Goal: Task Accomplishment & Management: Manage account settings

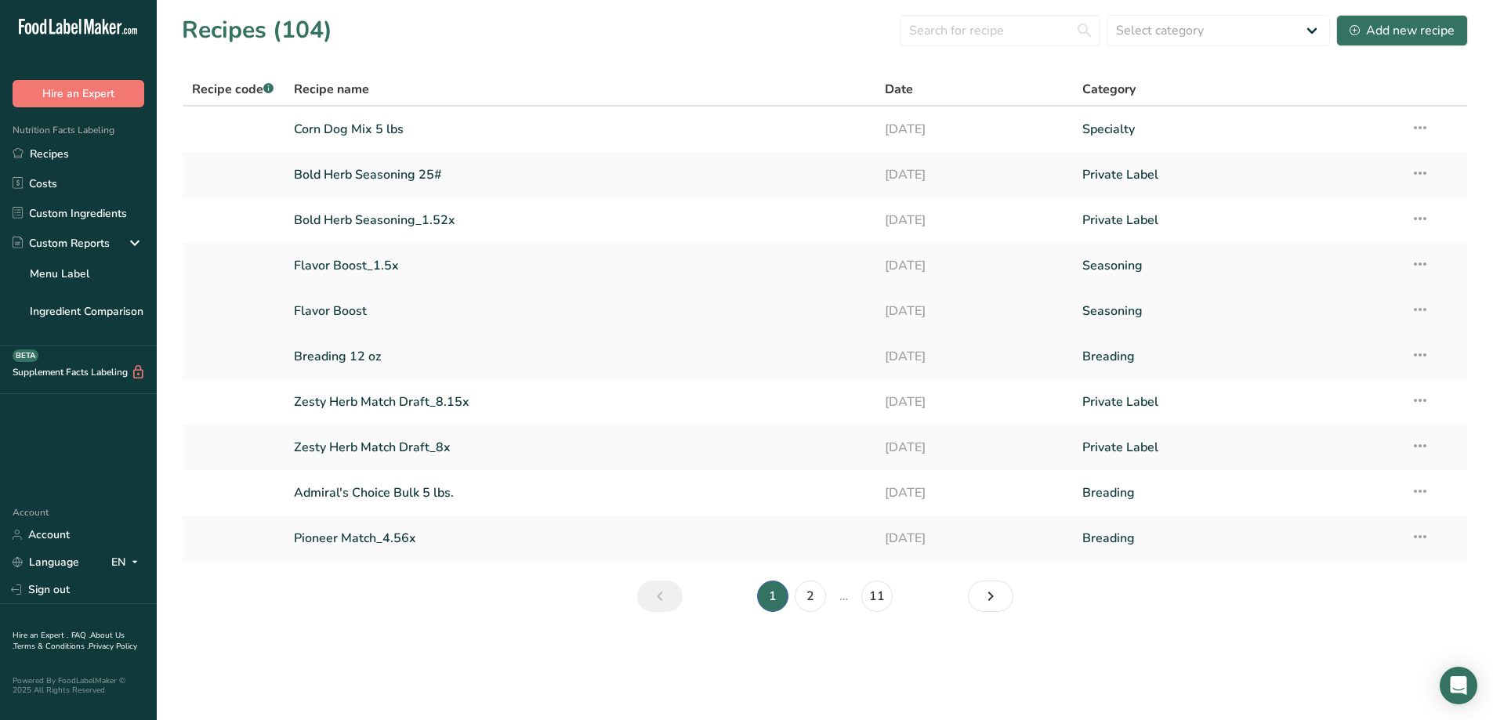
click at [350, 313] on link "Flavor Boost" at bounding box center [580, 311] width 573 height 33
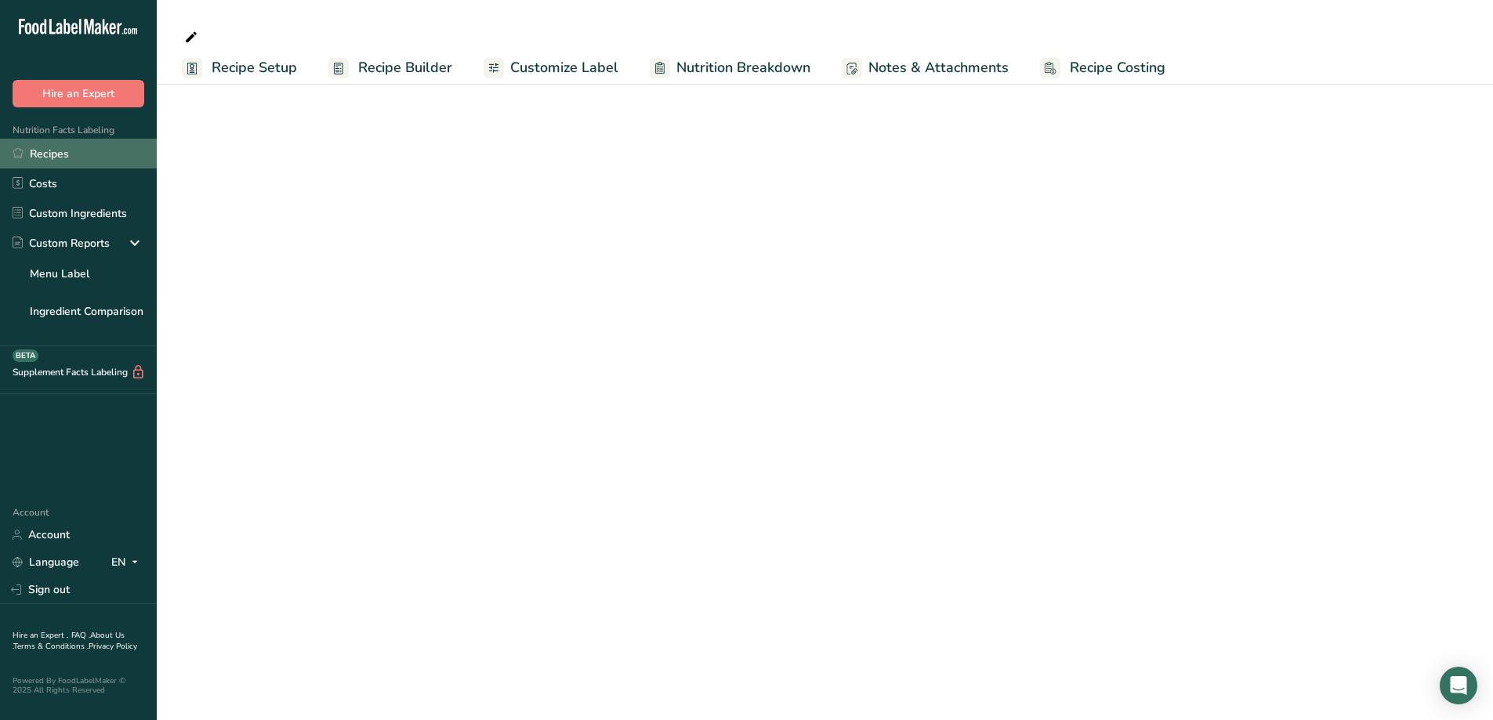
click at [81, 158] on link "Recipes" at bounding box center [78, 154] width 157 height 30
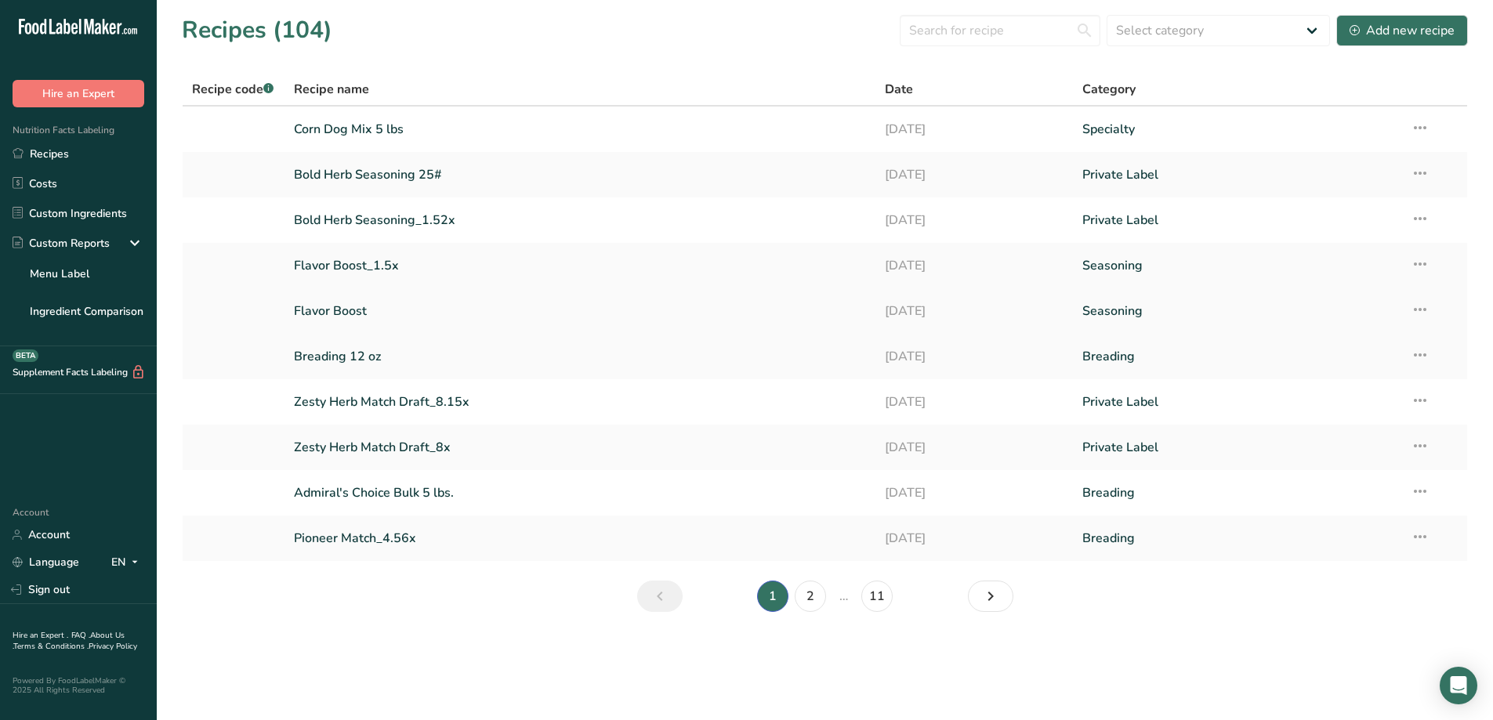
click at [354, 318] on link "Flavor Boost" at bounding box center [580, 311] width 573 height 33
click at [376, 317] on link "Flavor Boost" at bounding box center [580, 311] width 573 height 33
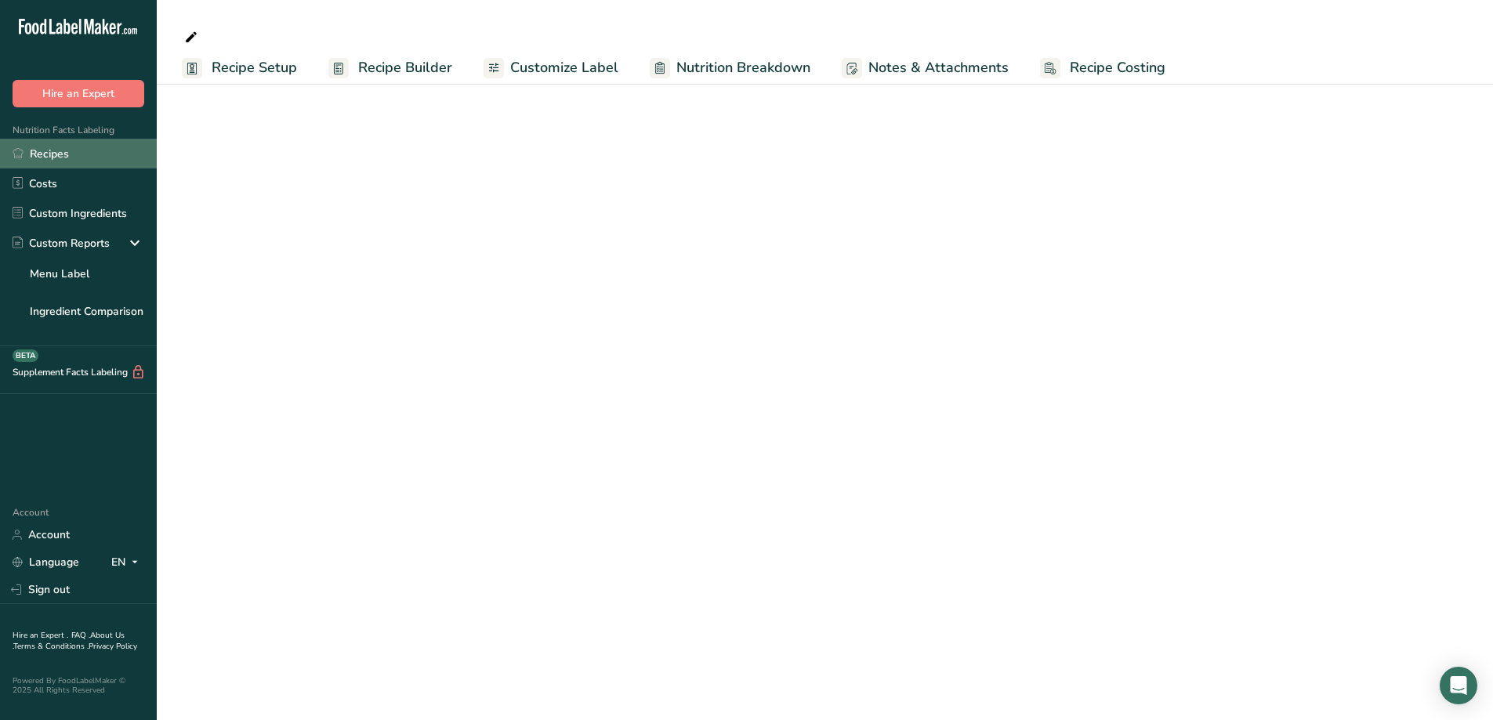
click at [70, 155] on link "Recipes" at bounding box center [78, 154] width 157 height 30
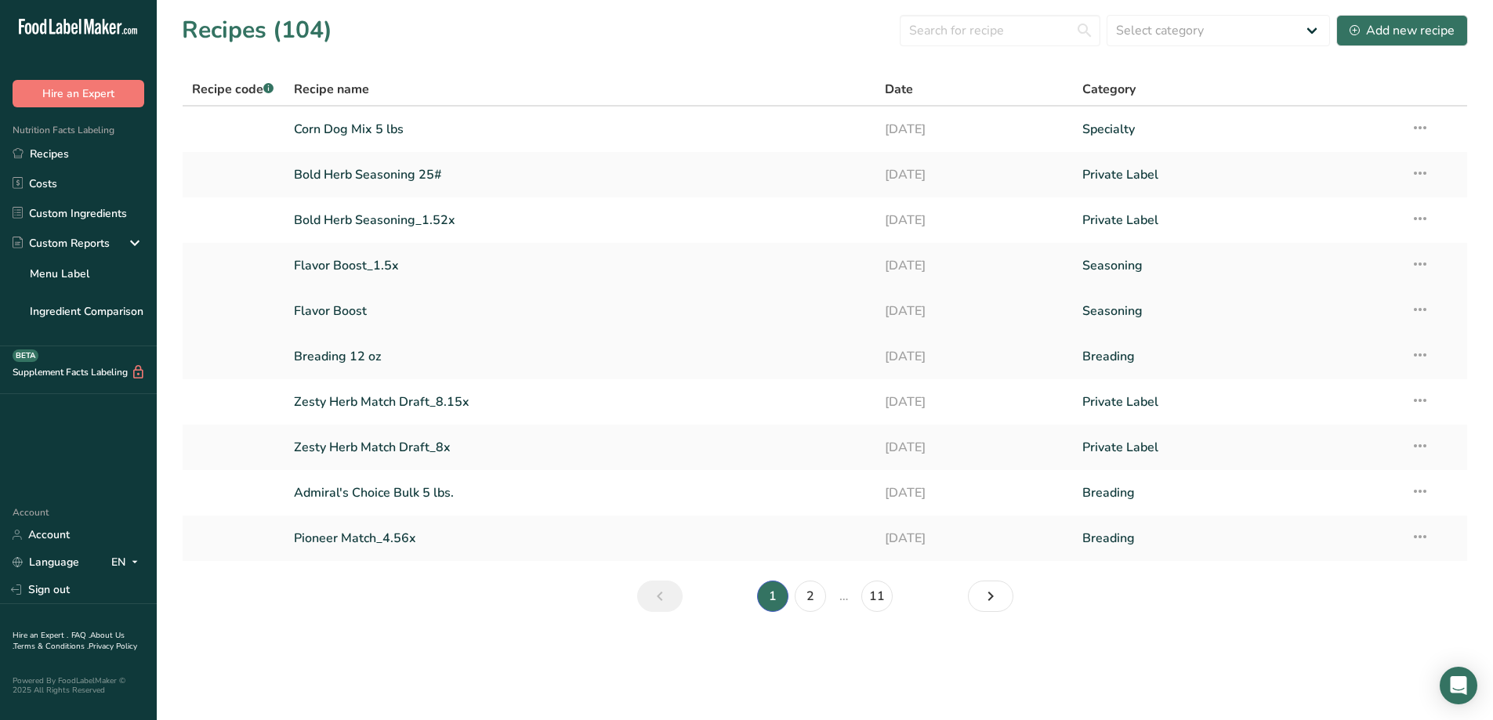
click at [338, 312] on link "Flavor Boost" at bounding box center [580, 311] width 573 height 33
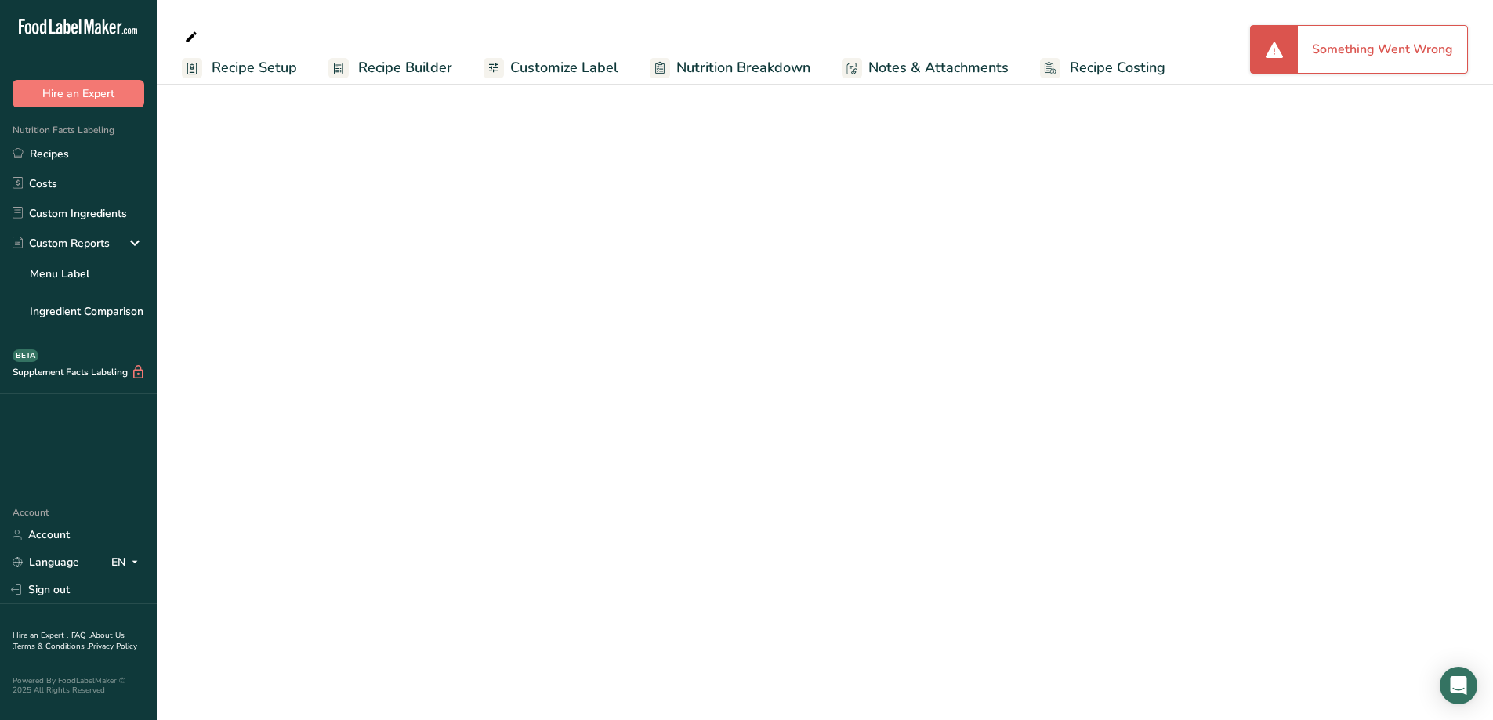
click at [1318, 44] on div "Something Went Wrong" at bounding box center [1382, 49] width 169 height 47
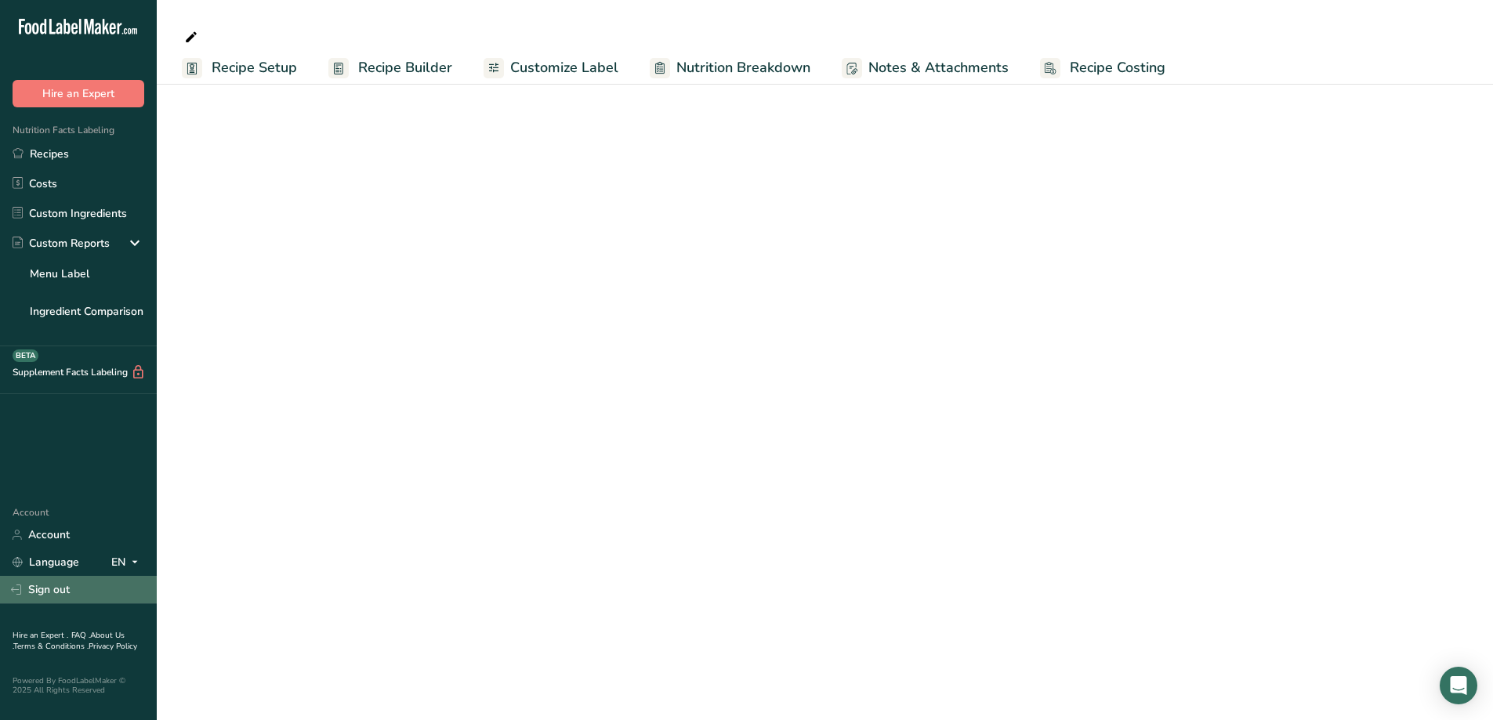
click at [47, 592] on link "Sign out" at bounding box center [78, 589] width 157 height 27
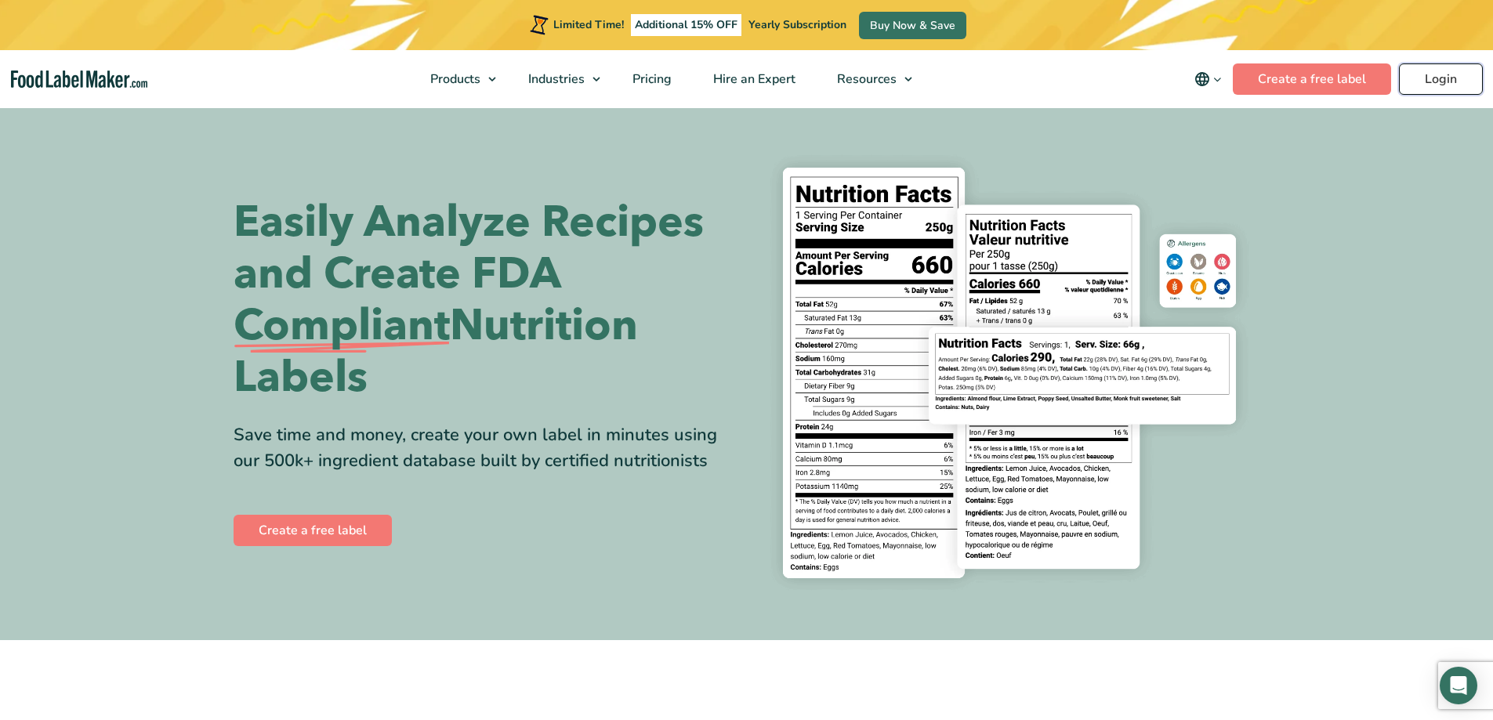
click at [1454, 84] on link "Login" at bounding box center [1441, 78] width 84 height 31
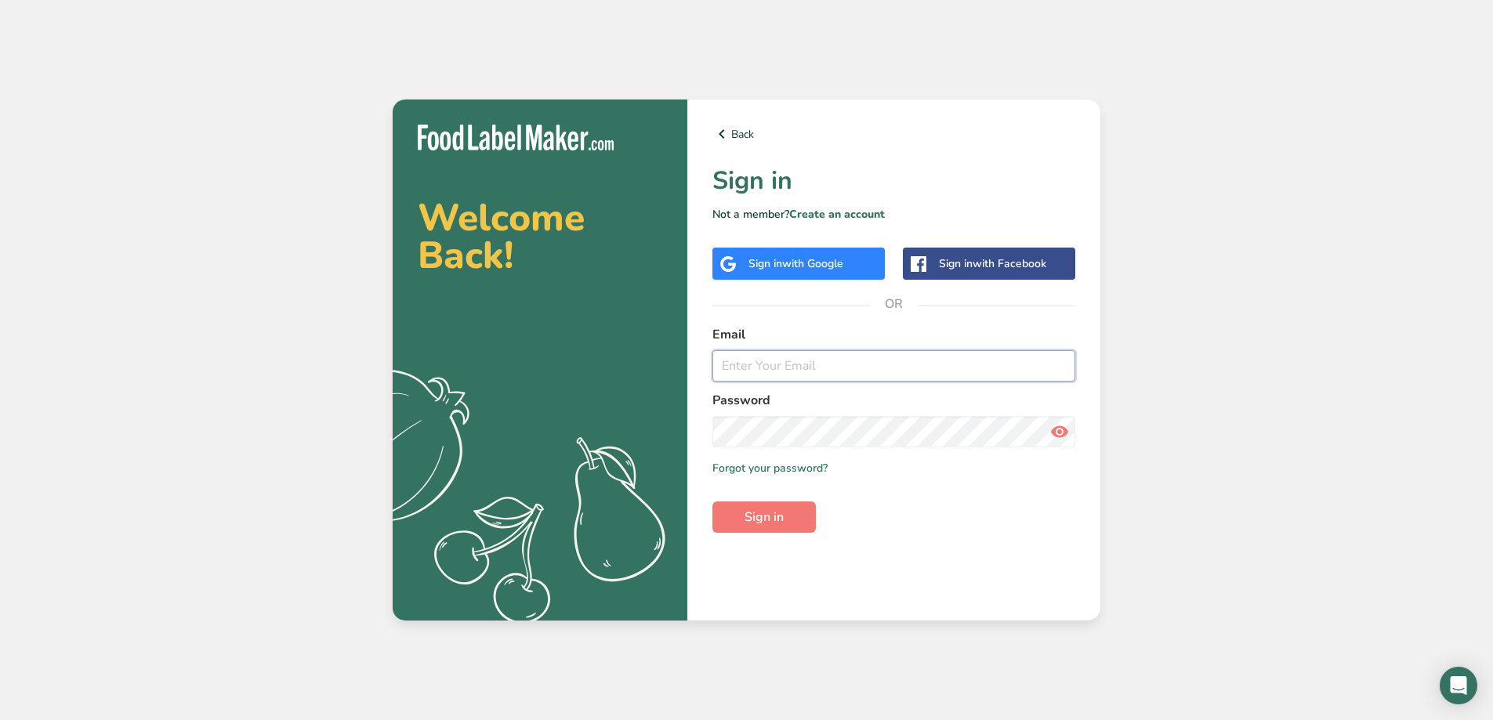
click at [777, 367] on input "email" at bounding box center [893, 365] width 363 height 31
click at [712, 501] on button "Sign in" at bounding box center [763, 516] width 103 height 31
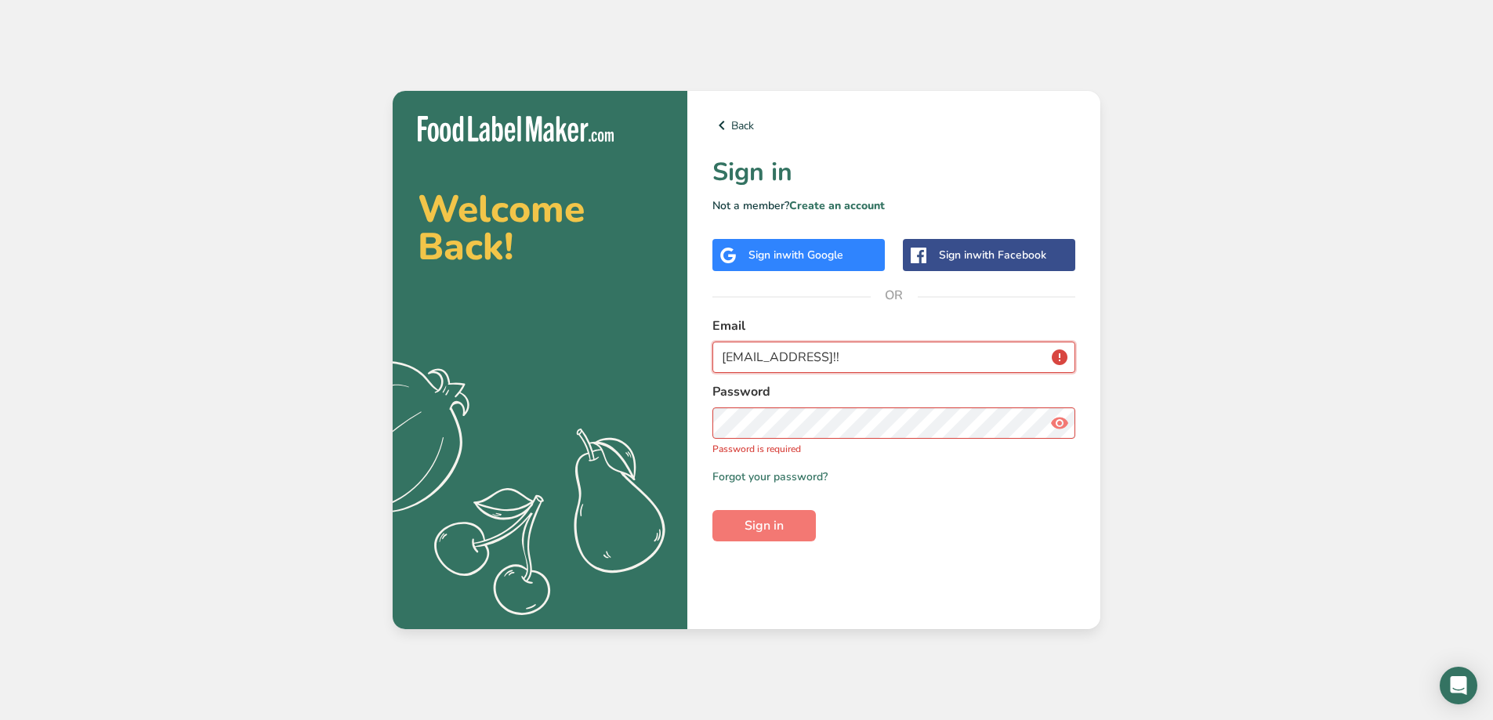
click at [712, 510] on button "Sign in" at bounding box center [763, 525] width 103 height 31
drag, startPoint x: 958, startPoint y: 360, endPoint x: 868, endPoint y: 364, distance: 90.2
click at [868, 364] on input "accounting@frykrisp.ComFryKrispy25!!" at bounding box center [893, 357] width 363 height 31
drag, startPoint x: 951, startPoint y: 357, endPoint x: 866, endPoint y: 364, distance: 85.7
click at [866, 364] on input "accounting@frykrisp.ComFryKrispy25!!" at bounding box center [893, 357] width 363 height 31
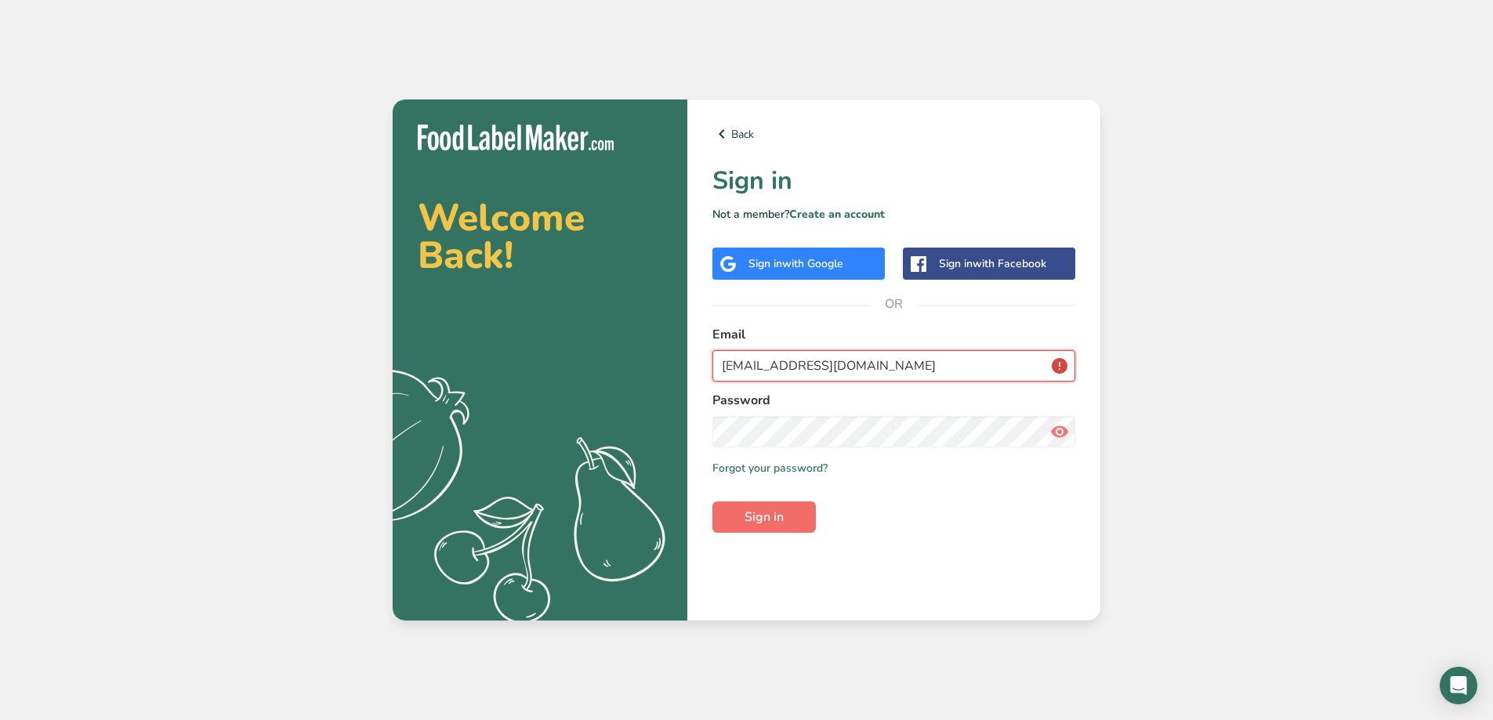
type input "accounting@frykrisp.Com"
click at [782, 516] on span "Sign in" at bounding box center [763, 517] width 39 height 19
click at [746, 516] on span "Sign in" at bounding box center [763, 517] width 39 height 19
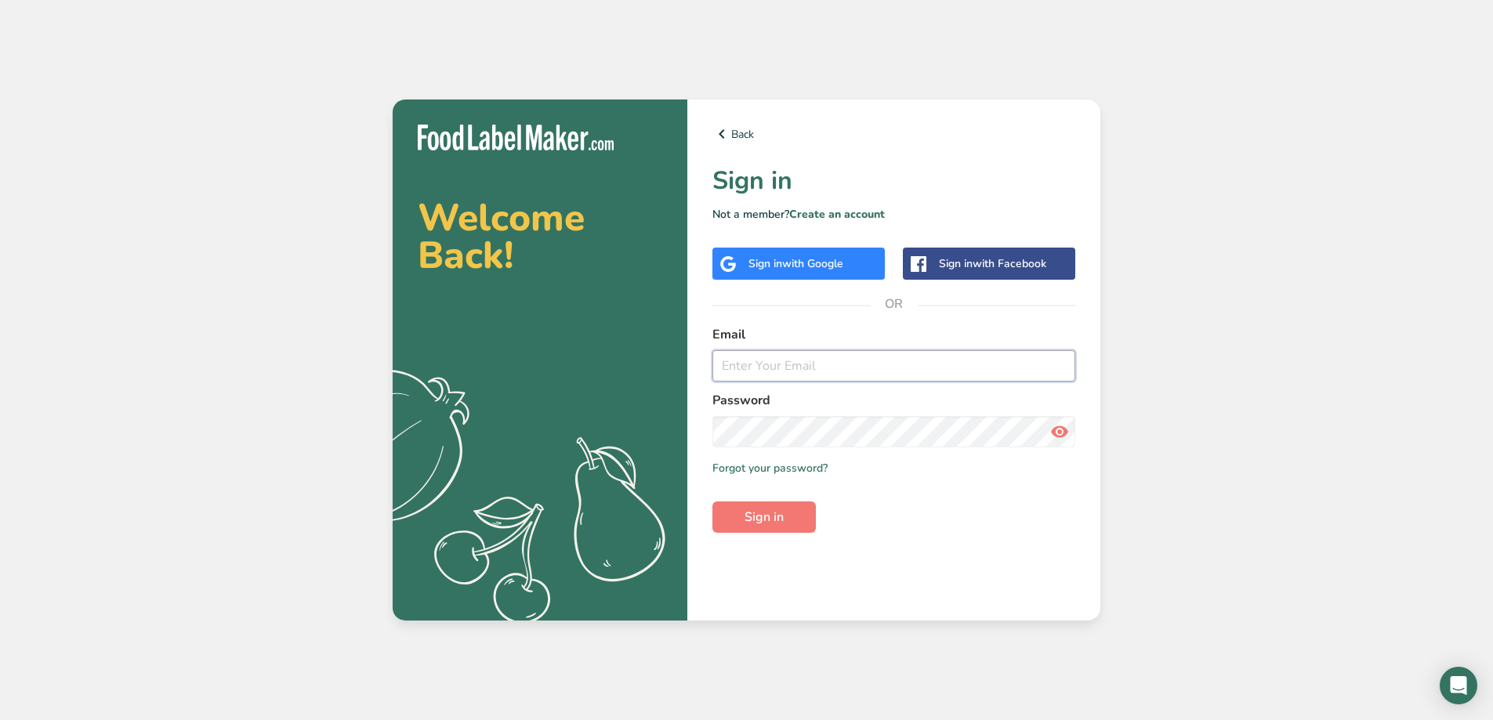
click at [837, 372] on input "email" at bounding box center [893, 365] width 363 height 31
click at [872, 352] on input "email" at bounding box center [893, 365] width 363 height 31
type input "accounting@frykrisp.com"
click at [712, 501] on button "Sign in" at bounding box center [763, 516] width 103 height 31
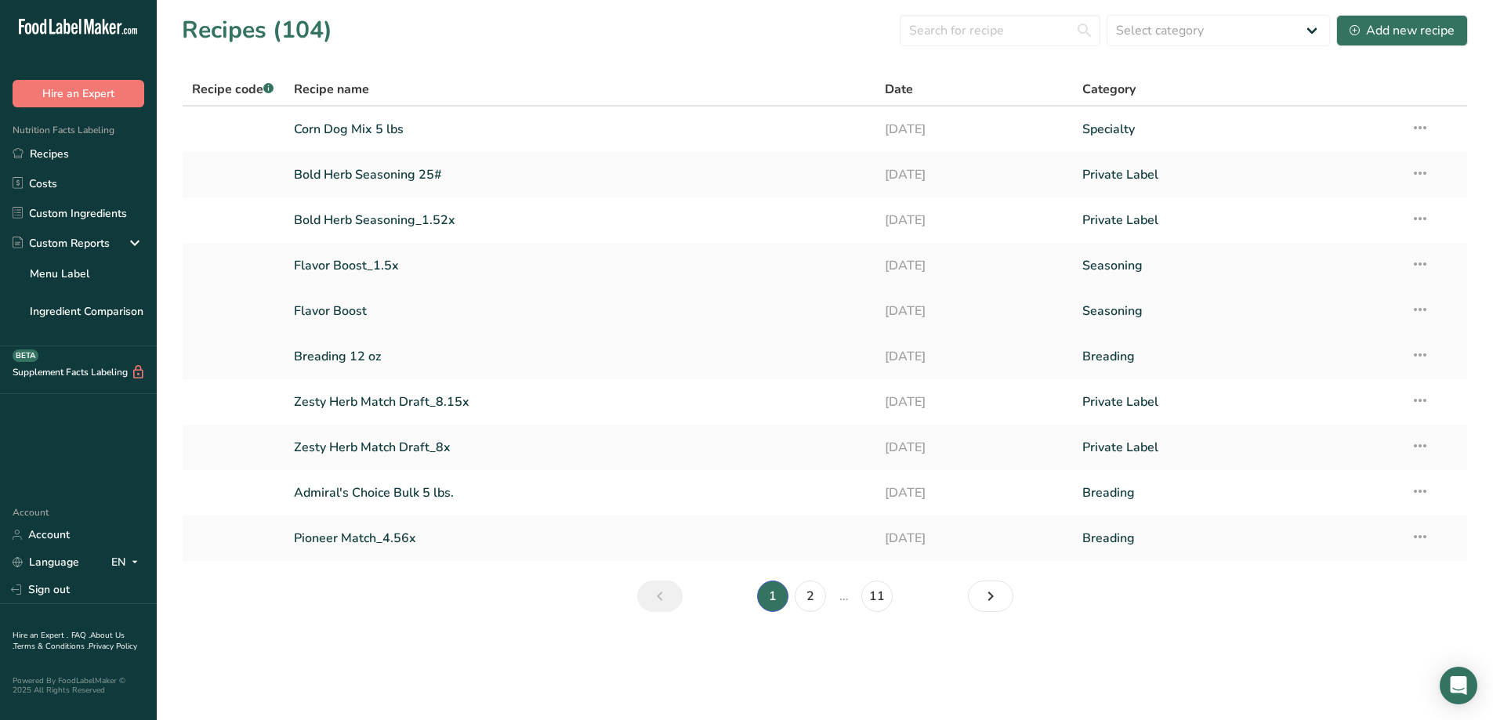
click at [335, 308] on link "Flavor Boost" at bounding box center [580, 311] width 573 height 33
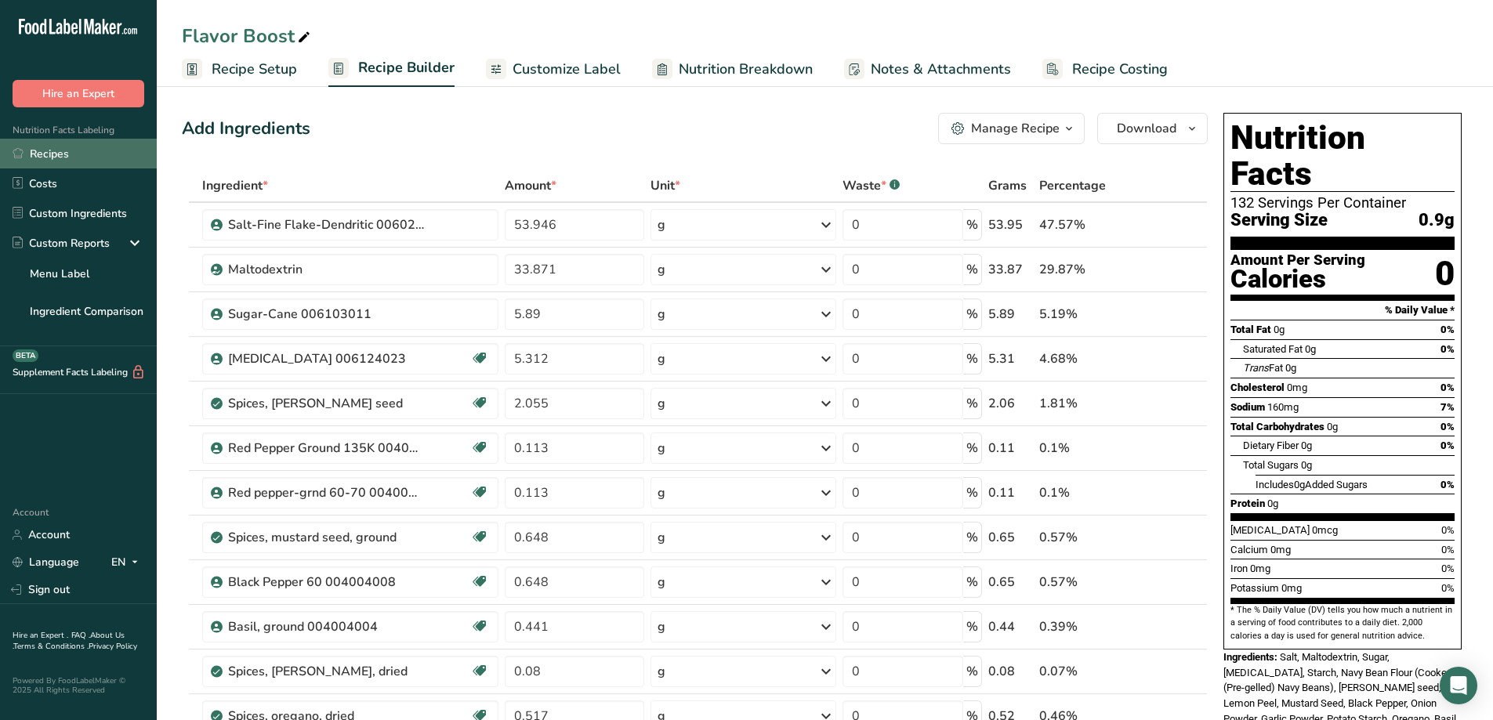
click at [42, 143] on link "Recipes" at bounding box center [78, 154] width 157 height 30
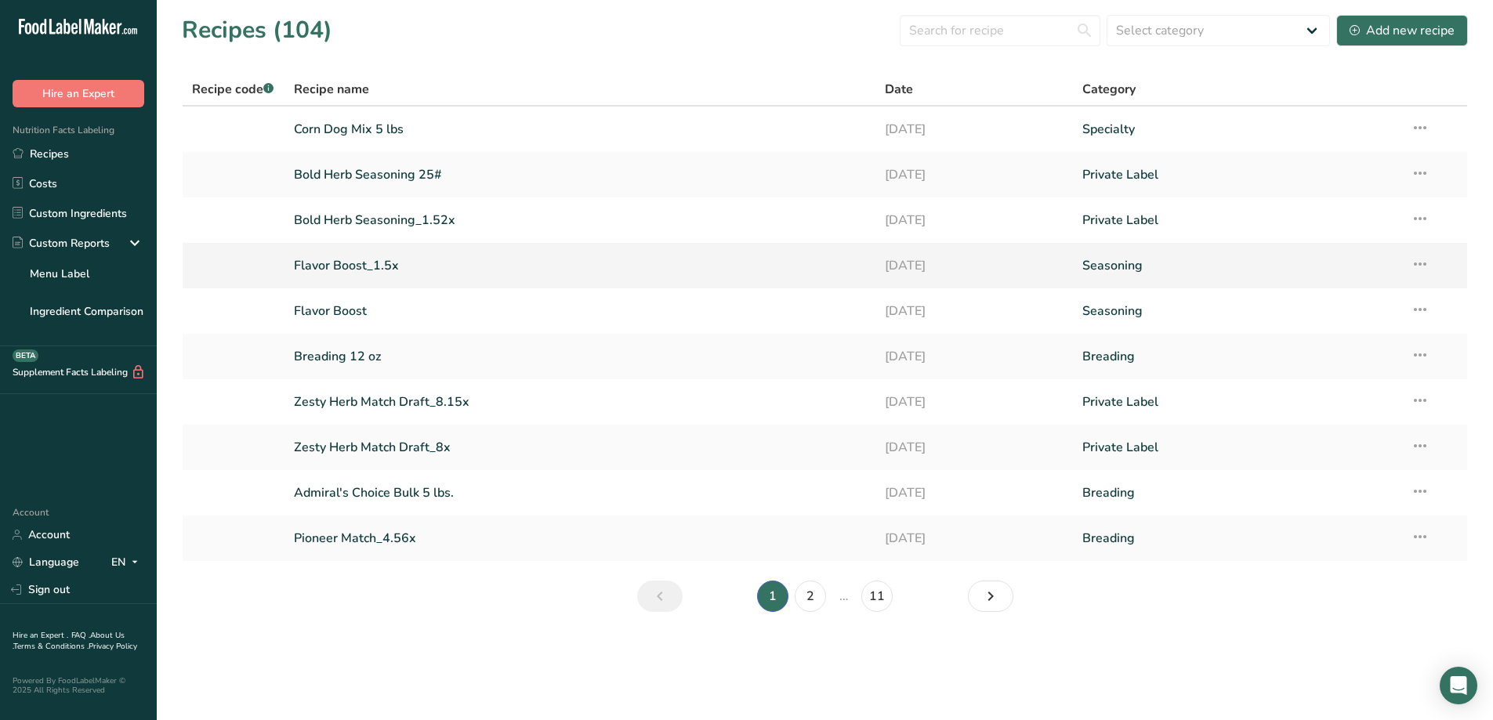
click at [375, 263] on link "Flavor Boost_1.5x" at bounding box center [580, 265] width 573 height 33
click at [382, 264] on link "Flavor Boost_1.5x" at bounding box center [580, 265] width 573 height 33
click at [378, 223] on link "Bold Herb Seasoning_1.52x" at bounding box center [580, 220] width 573 height 33
click at [989, 36] on input "text" at bounding box center [1000, 30] width 201 height 31
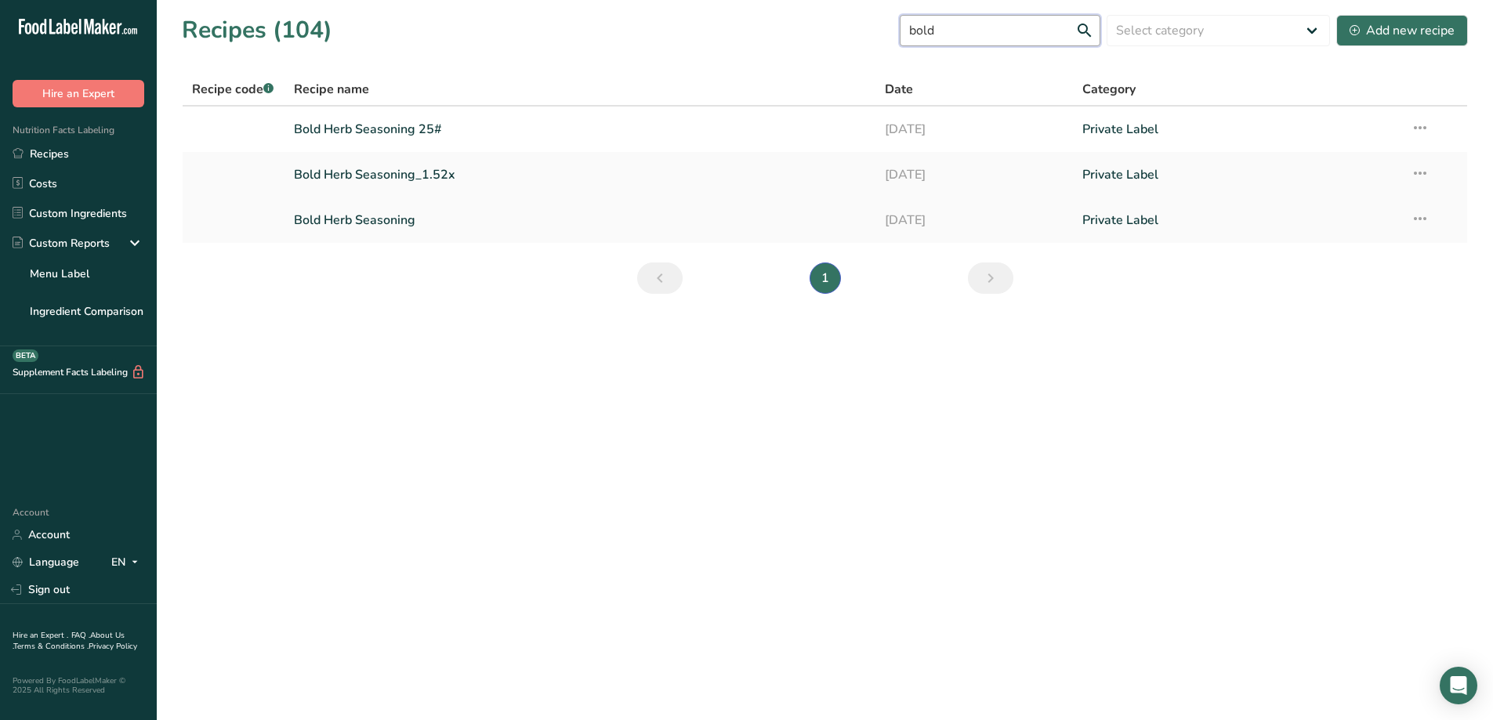
type input "bold"
click at [401, 213] on link "Bold Herb Seasoning" at bounding box center [580, 220] width 573 height 33
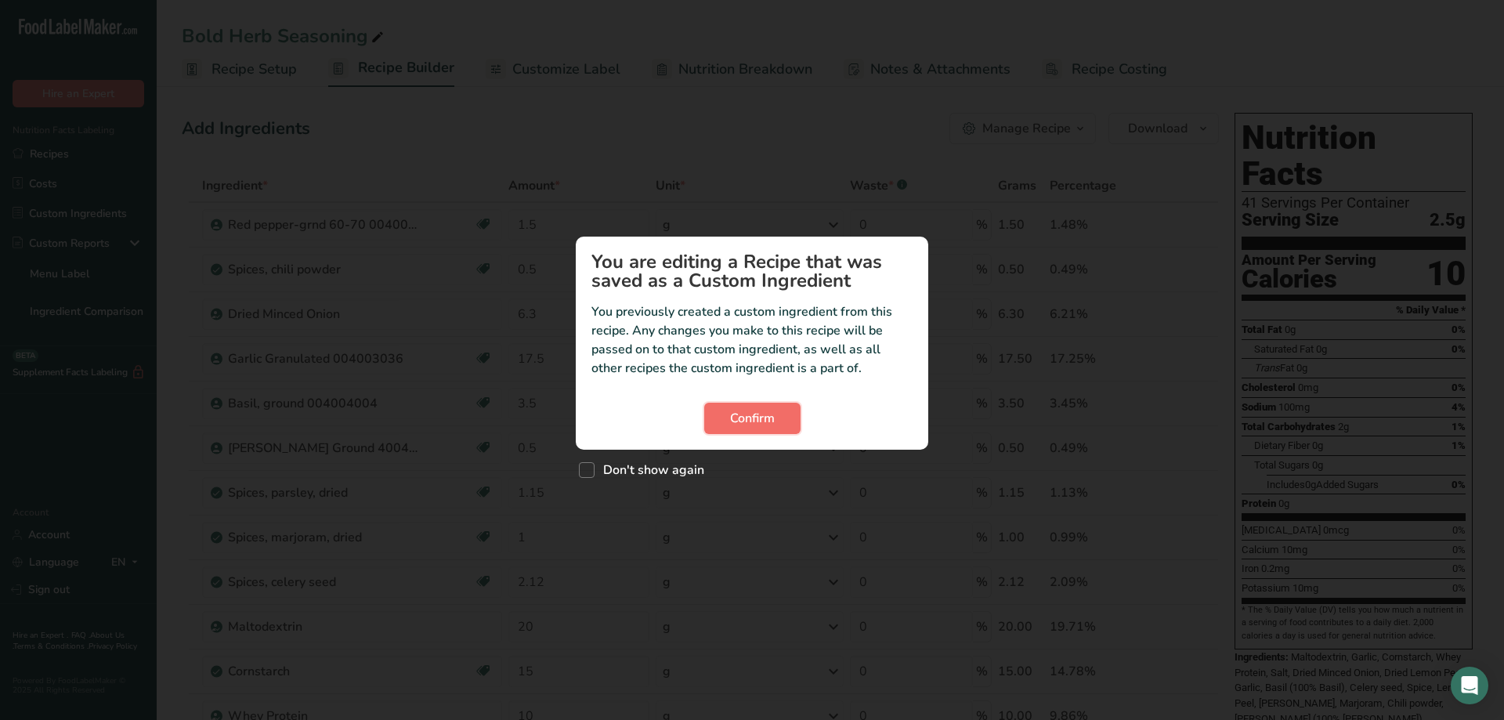
click at [771, 425] on span "Confirm" at bounding box center [752, 418] width 45 height 19
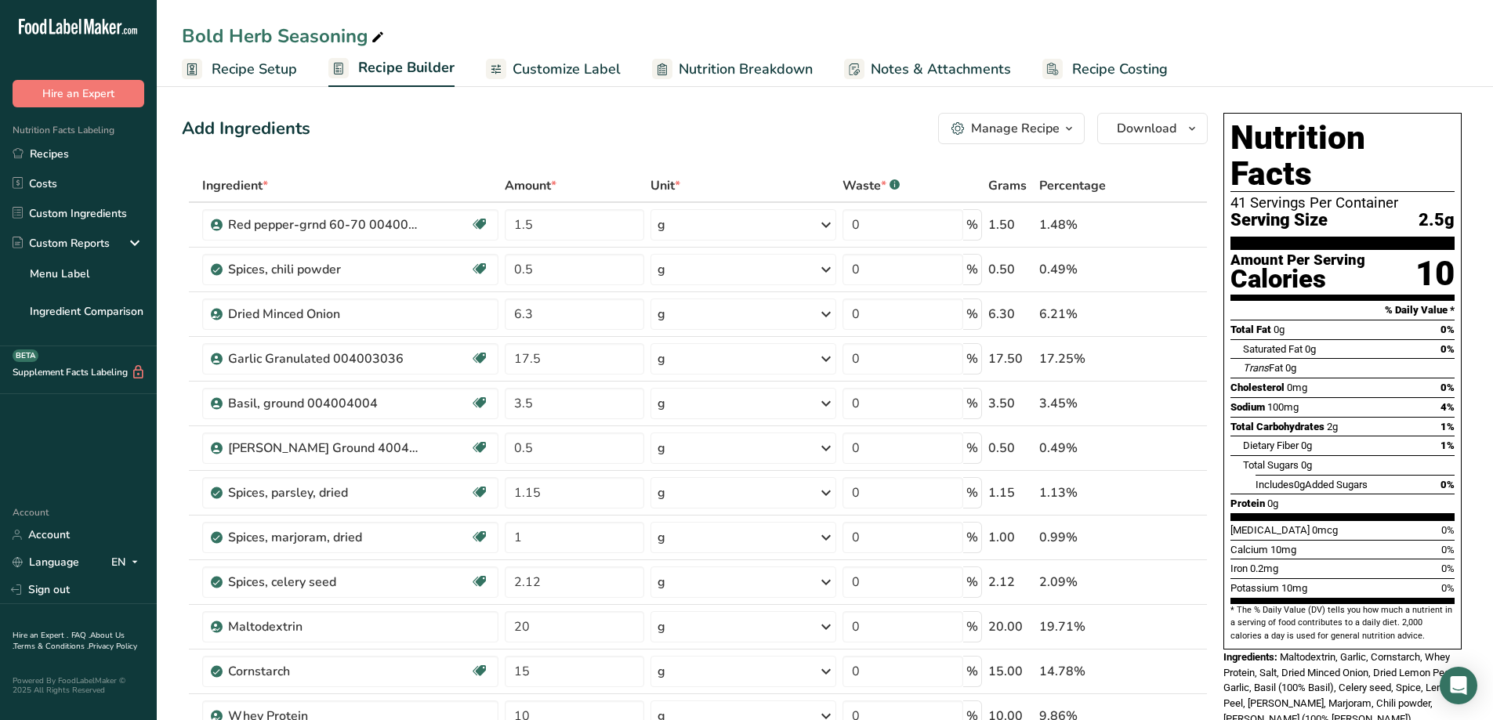
drag, startPoint x: 275, startPoint y: 41, endPoint x: 175, endPoint y: 53, distance: 101.1
click at [175, 53] on div "Bold Herb Seasoning Recipe Setup Recipe Builder Customize Label Nutrition Break…" at bounding box center [825, 43] width 1336 height 87
drag, startPoint x: 181, startPoint y: 27, endPoint x: 270, endPoint y: 24, distance: 89.4
click at [270, 24] on div "Bold Herb Seasoning" at bounding box center [825, 36] width 1336 height 28
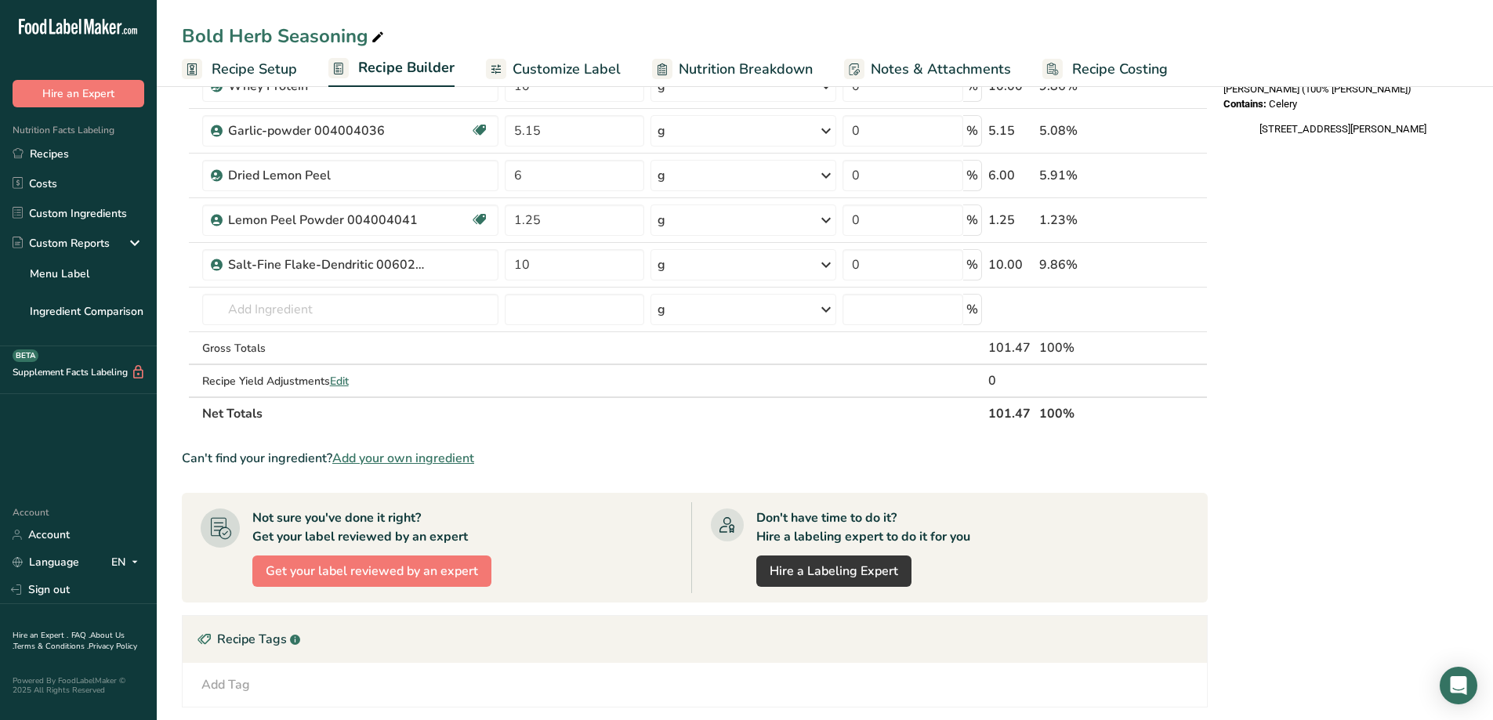
click at [273, 38] on div "Bold Herb Seasoning" at bounding box center [284, 36] width 205 height 28
drag, startPoint x: 273, startPoint y: 38, endPoint x: 172, endPoint y: 30, distance: 101.4
click at [172, 30] on div "Bold Herb Seasoning" at bounding box center [825, 36] width 1336 height 28
drag, startPoint x: 226, startPoint y: 38, endPoint x: 205, endPoint y: 41, distance: 22.2
click at [205, 41] on input "Bails and Seasoning" at bounding box center [825, 36] width 1286 height 28
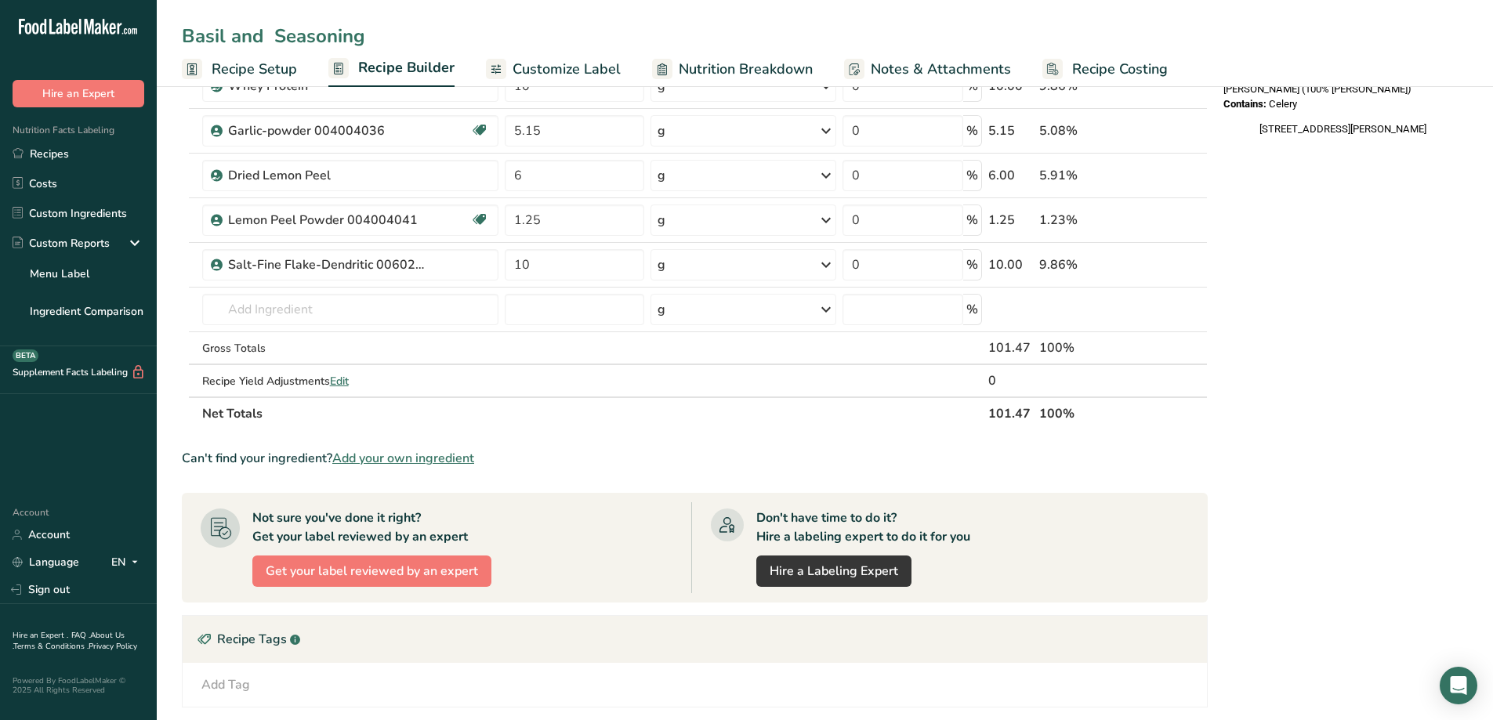
click at [254, 34] on input "Basil and Seasoning" at bounding box center [825, 36] width 1286 height 28
click at [259, 39] on input "Basil and Seasoning" at bounding box center [825, 36] width 1286 height 28
click at [566, 23] on input "Basil and Bloom Marinade & Seasoning" at bounding box center [825, 36] width 1286 height 28
type input "Basil and Bloom Marinade & Seasoning"
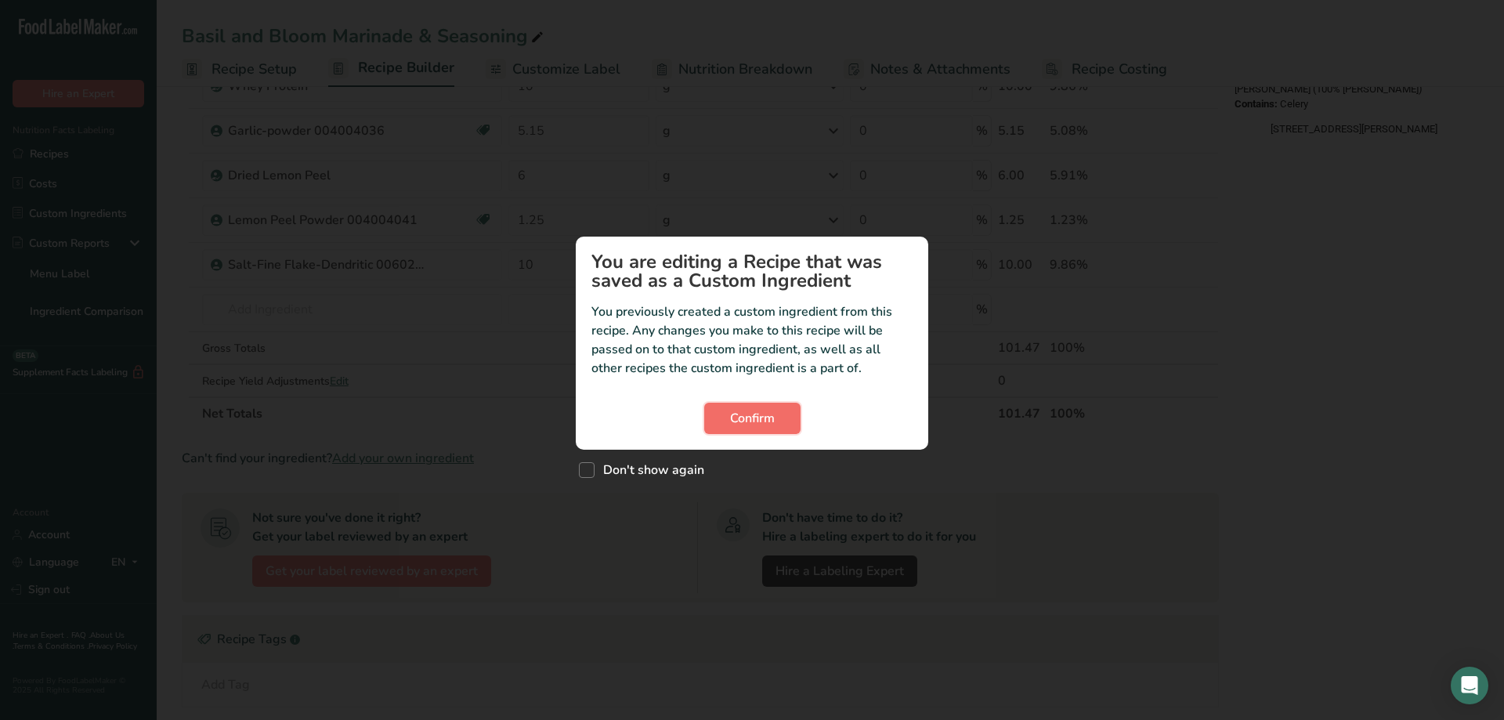
click at [745, 412] on span "Confirm" at bounding box center [752, 418] width 45 height 19
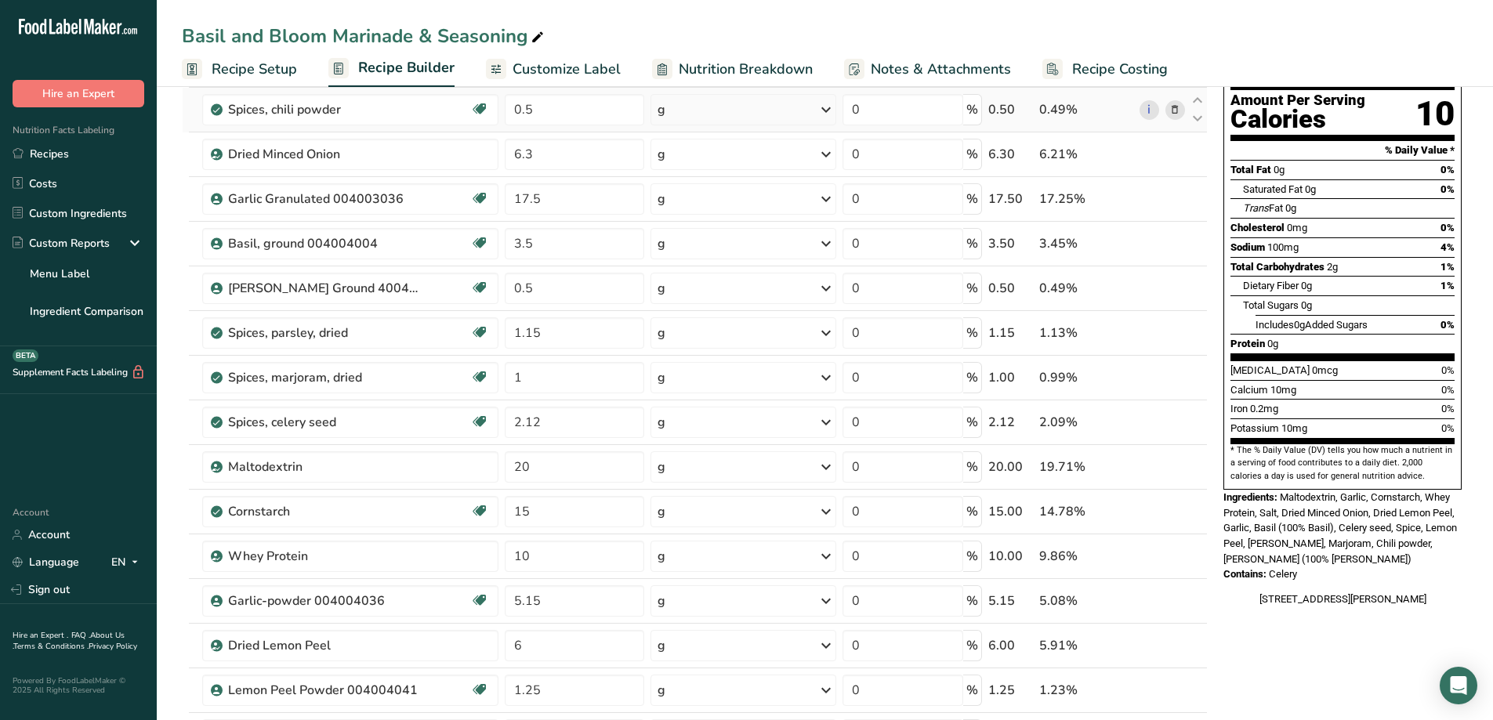
scroll to position [0, 0]
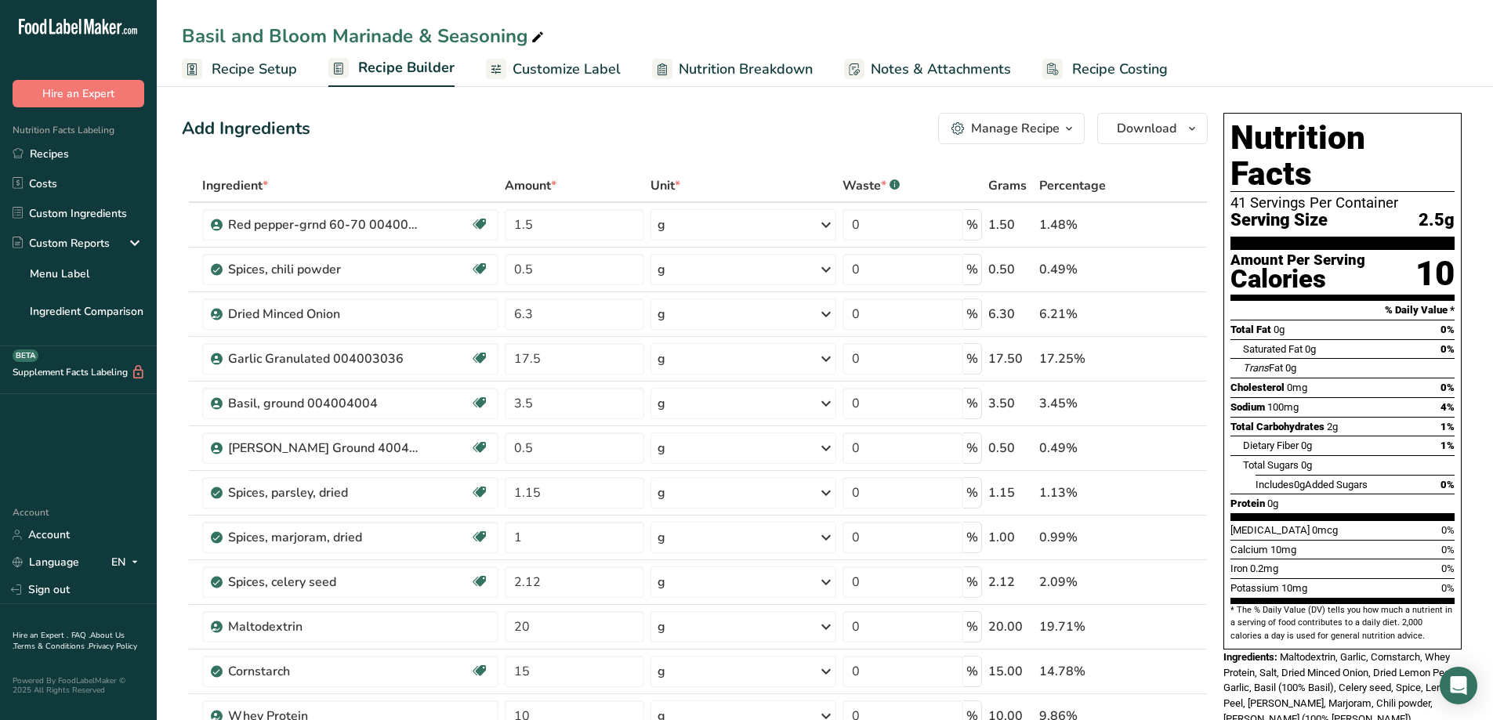
click at [1073, 135] on icon "button" at bounding box center [1069, 129] width 13 height 20
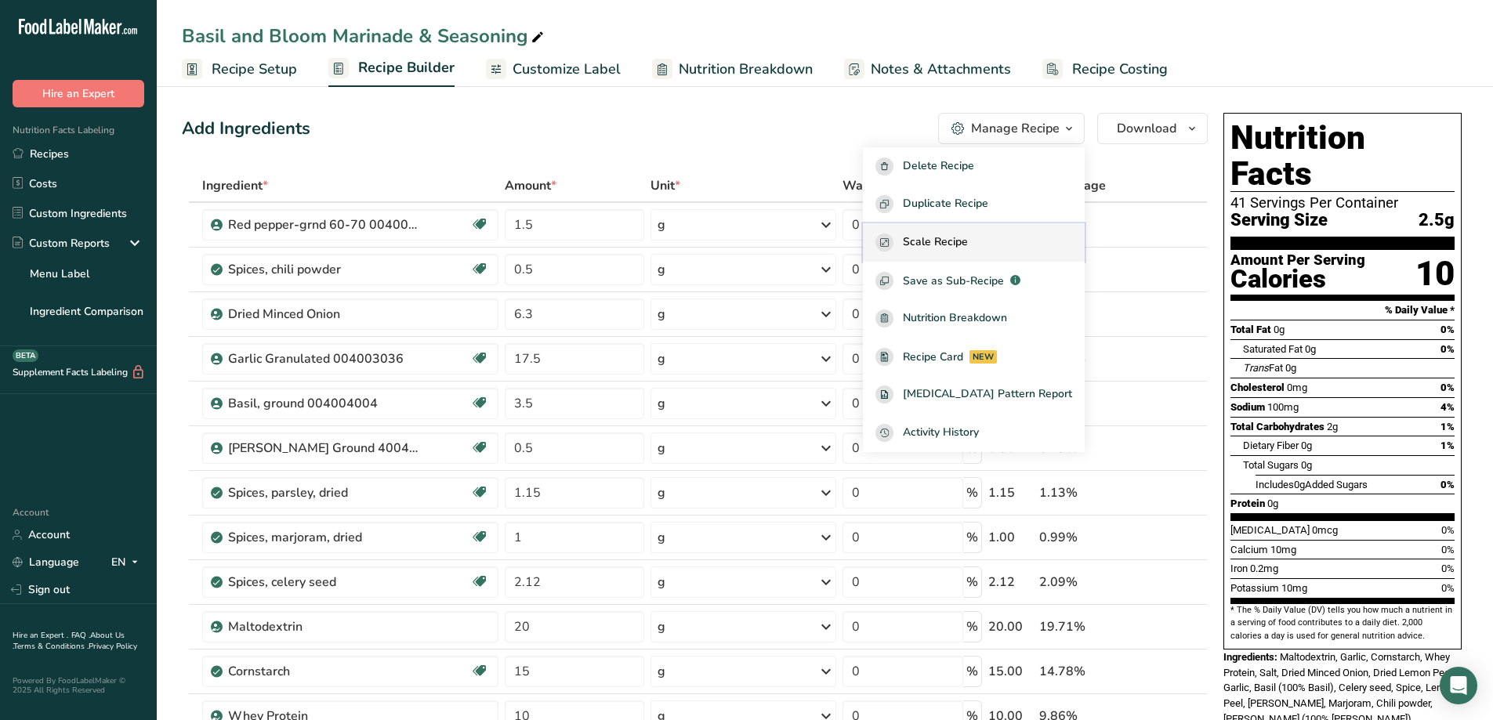
click at [1012, 243] on div "Scale Recipe" at bounding box center [973, 243] width 197 height 18
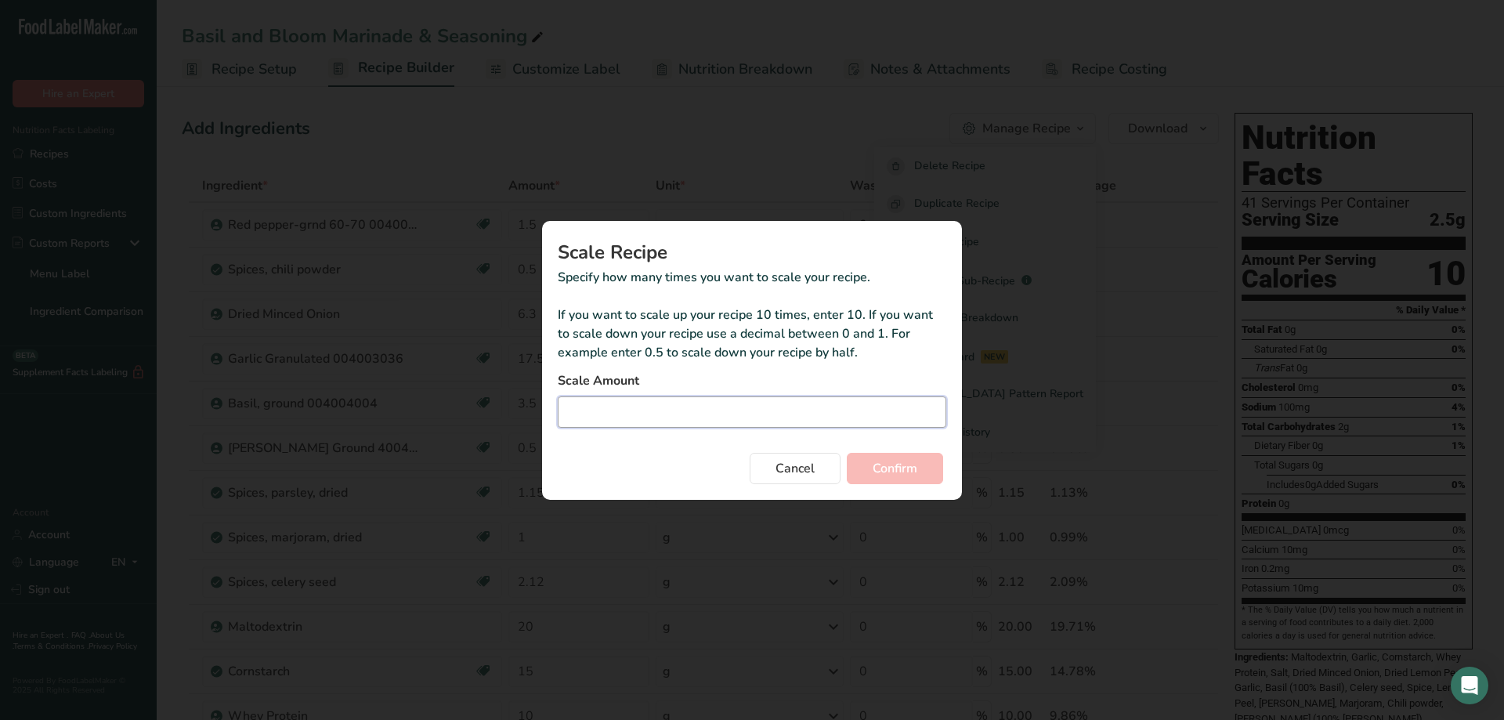
click at [700, 411] on input "Duplicate recipe modal" at bounding box center [752, 411] width 389 height 31
type input "1.675"
click at [899, 477] on span "Confirm" at bounding box center [895, 468] width 45 height 19
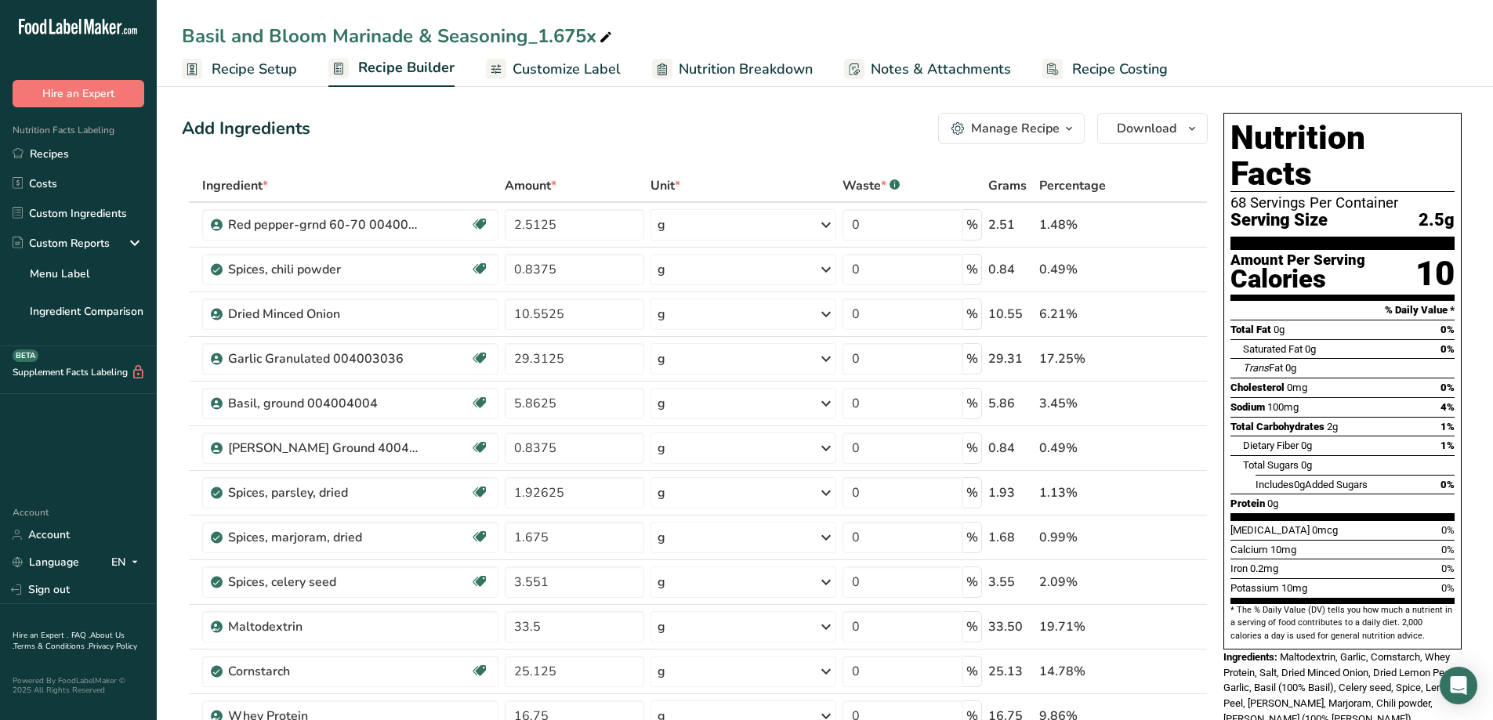
click at [1079, 128] on button "Manage Recipe" at bounding box center [1011, 128] width 147 height 31
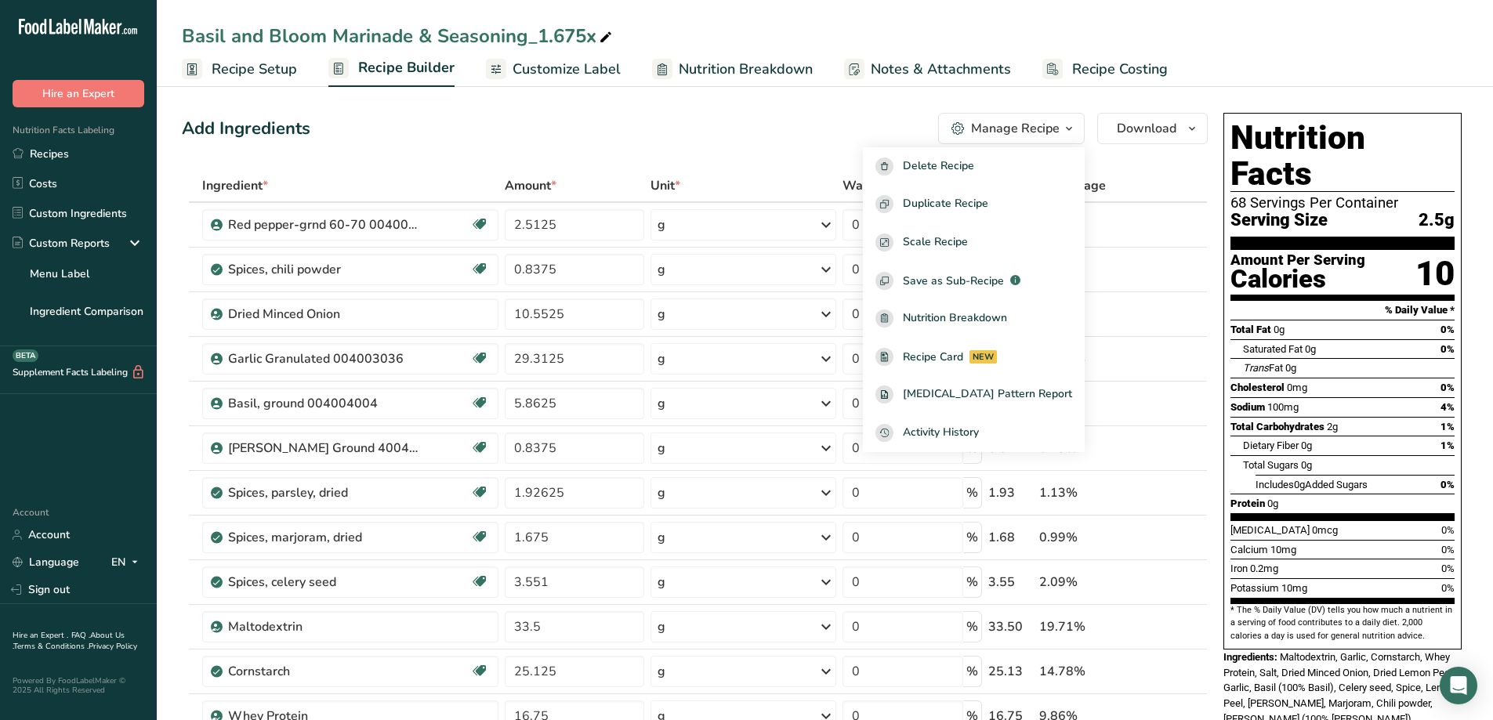
drag, startPoint x: 720, startPoint y: 123, endPoint x: 701, endPoint y: 110, distance: 23.0
click at [720, 118] on div "Add Ingredients Manage Recipe Delete Recipe Duplicate Recipe Scale Recipe Save …" at bounding box center [695, 128] width 1026 height 31
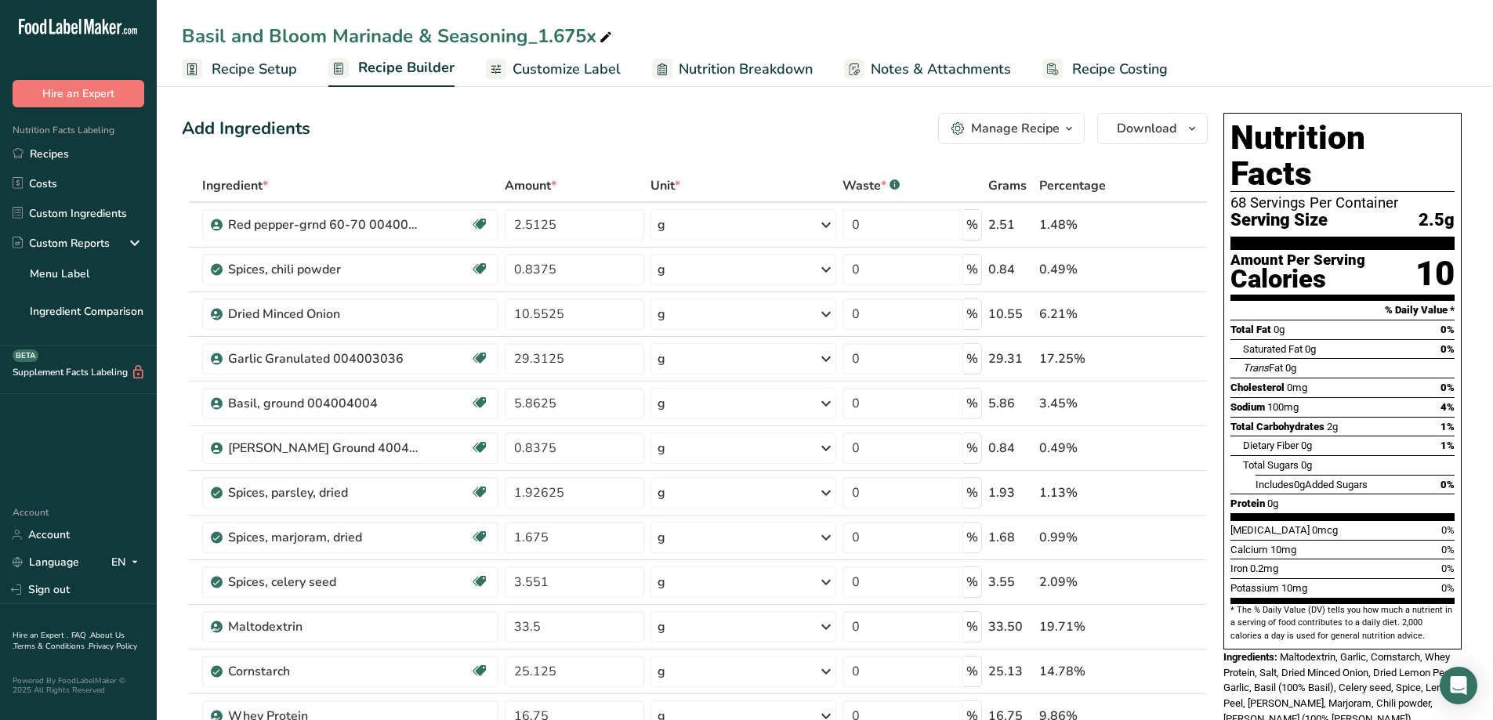
click at [703, 63] on span "Nutrition Breakdown" at bounding box center [746, 69] width 134 height 21
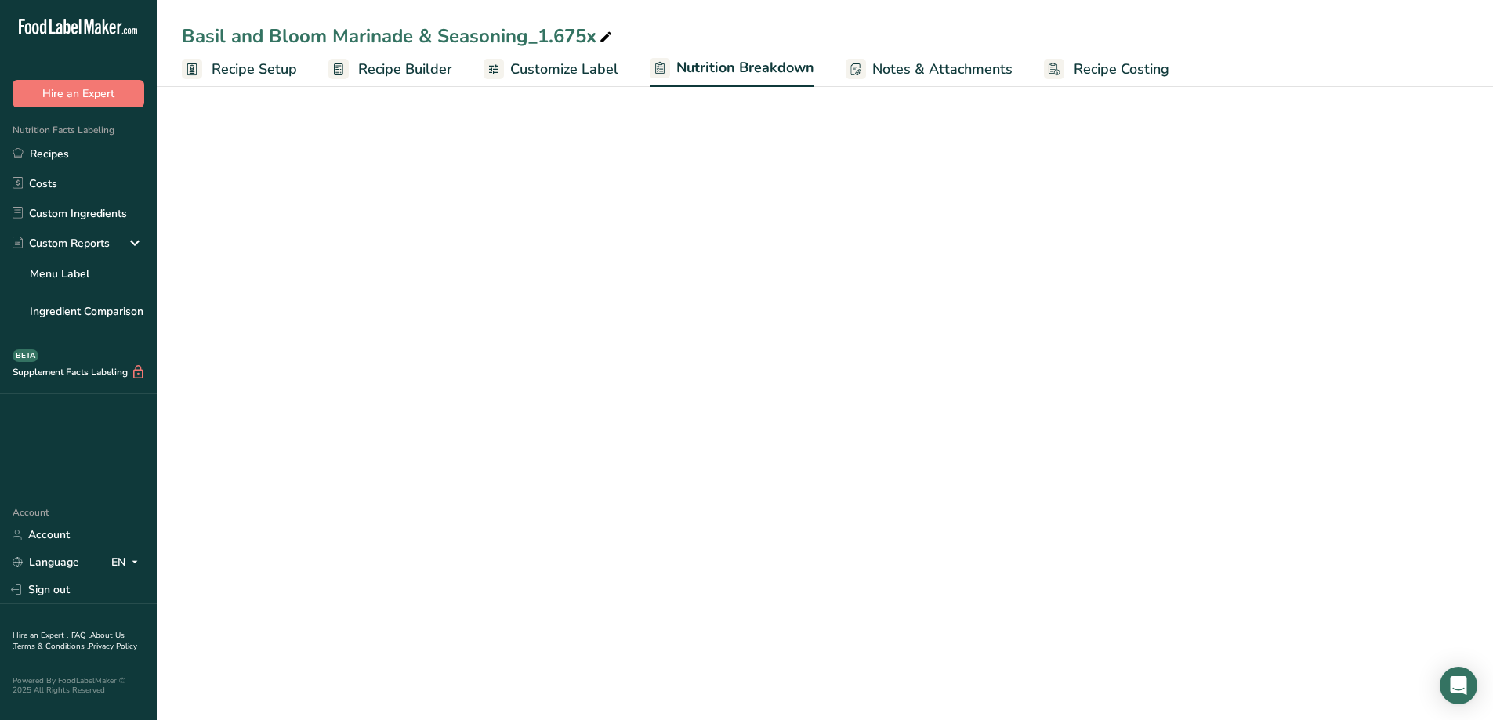
select select "Calories"
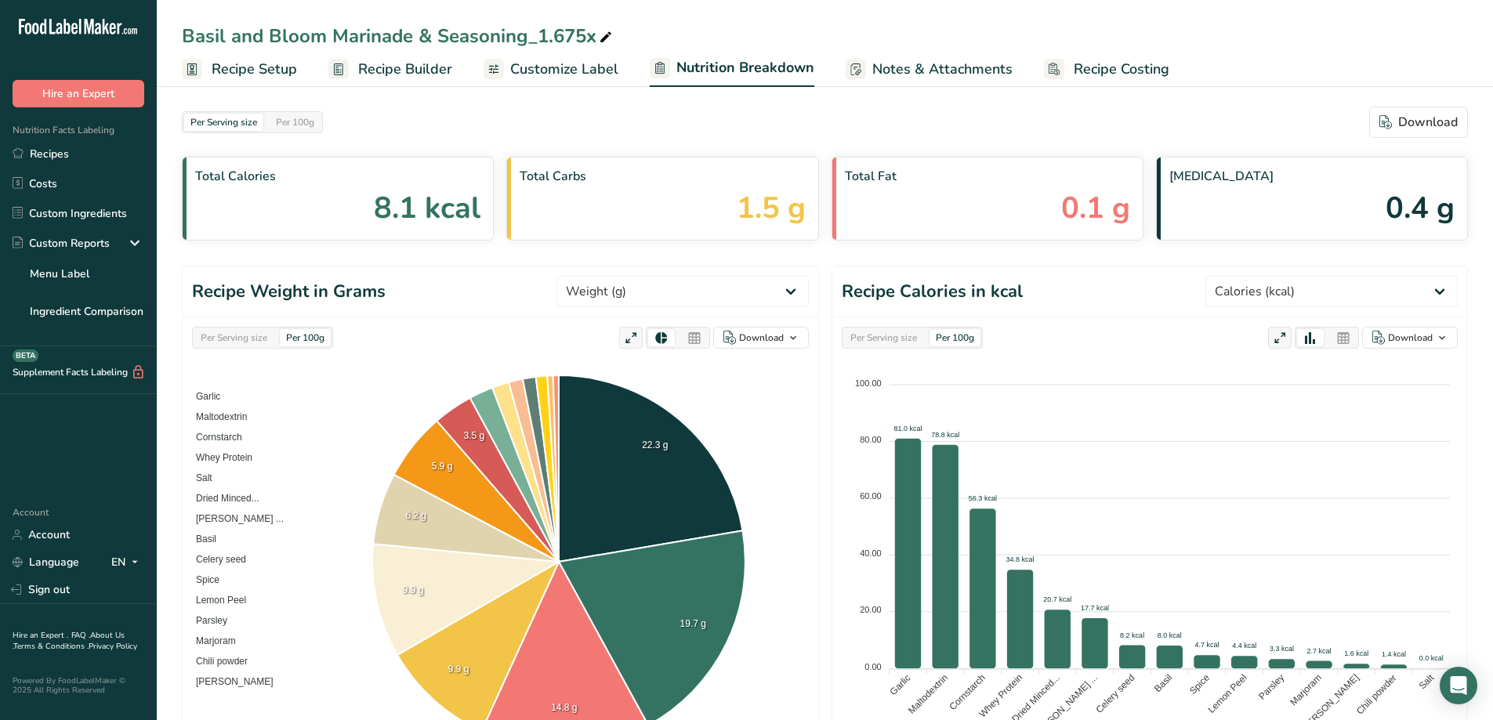
click at [590, 73] on span "Customize Label" at bounding box center [564, 69] width 108 height 21
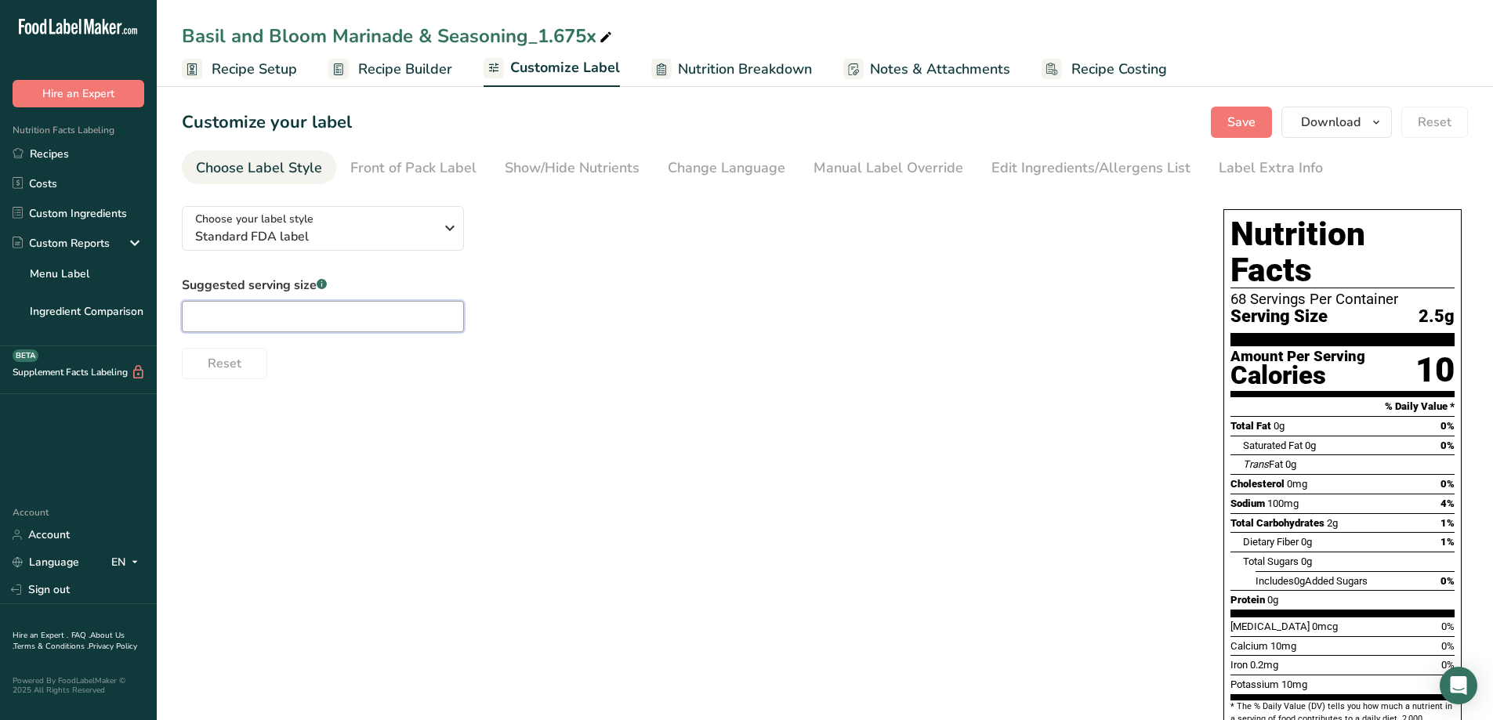
click at [327, 324] on input "text" at bounding box center [323, 316] width 282 height 31
drag, startPoint x: 226, startPoint y: 314, endPoint x: 177, endPoint y: 303, distance: 49.8
click at [165, 302] on section "Customize your label Save Download Choose what to show on your downloaded label…" at bounding box center [825, 492] width 1336 height 823
type input "1/2 tsp"
click at [526, 447] on div "Choose your label style Standard FDA label USA (FDA) Standard FDA label Tabular…" at bounding box center [825, 537] width 1286 height 686
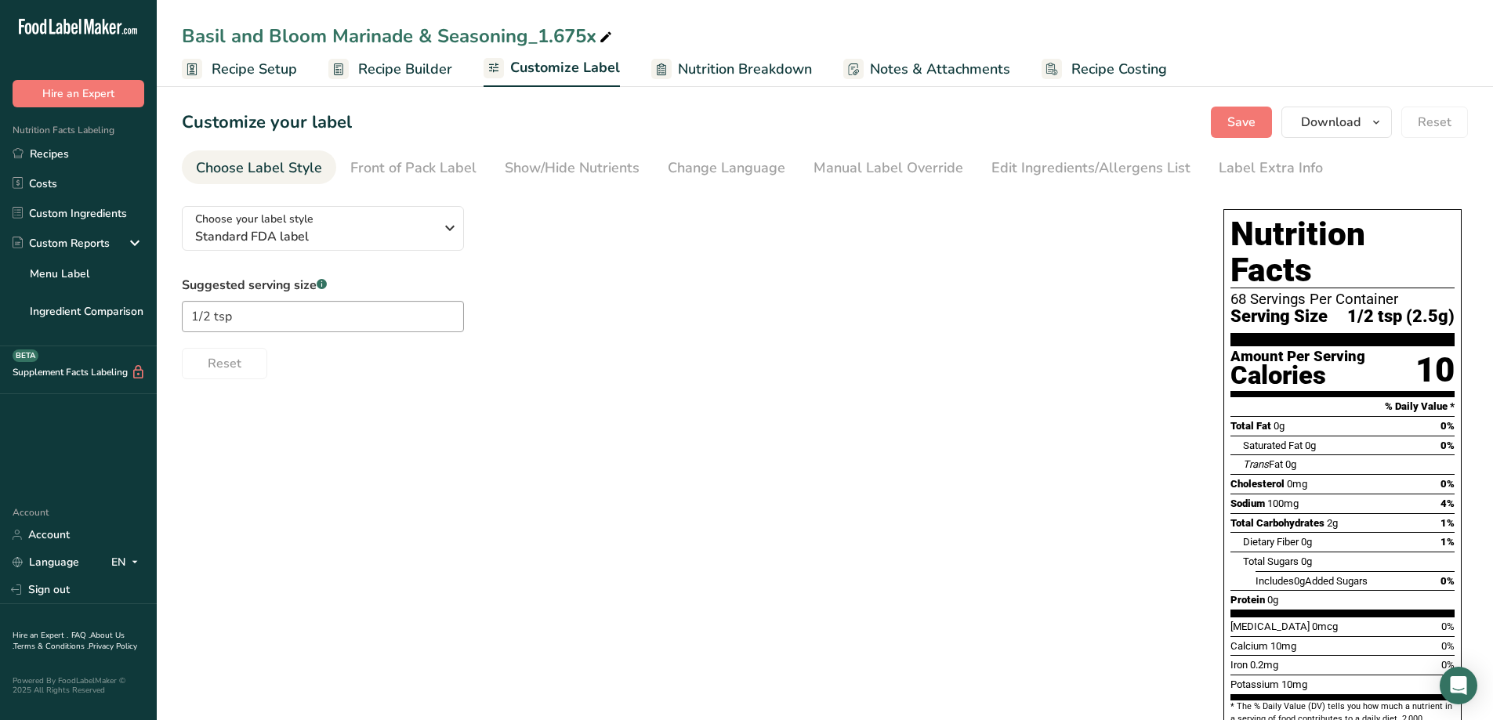
click at [769, 331] on div "Suggested serving size .a-a{fill:#347362;}.b-a{fill:#fff;} 1/2 tsp Reset" at bounding box center [687, 327] width 1010 height 103
click at [1226, 123] on button "Save" at bounding box center [1241, 122] width 61 height 31
click at [57, 150] on link "Recipes" at bounding box center [78, 154] width 157 height 30
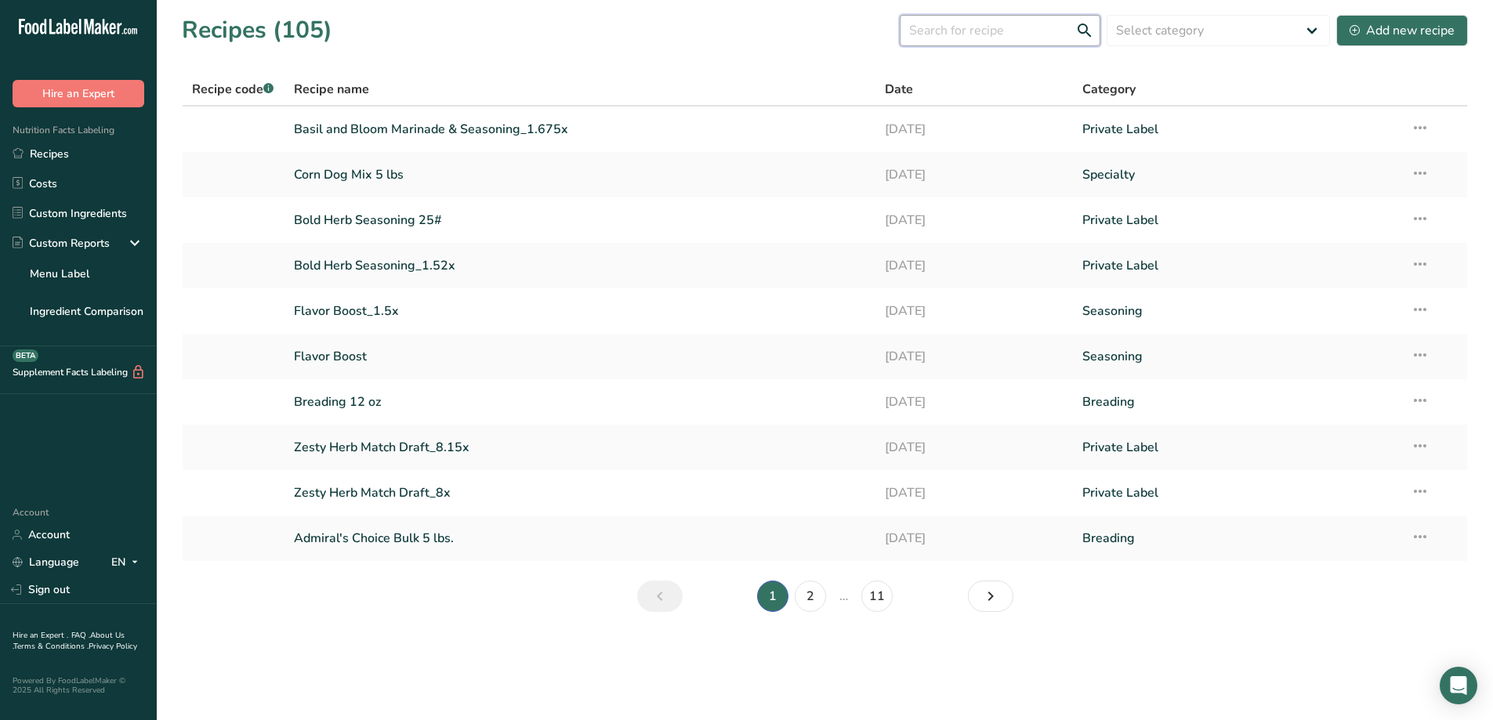
click at [1001, 32] on input "text" at bounding box center [1000, 30] width 201 height 31
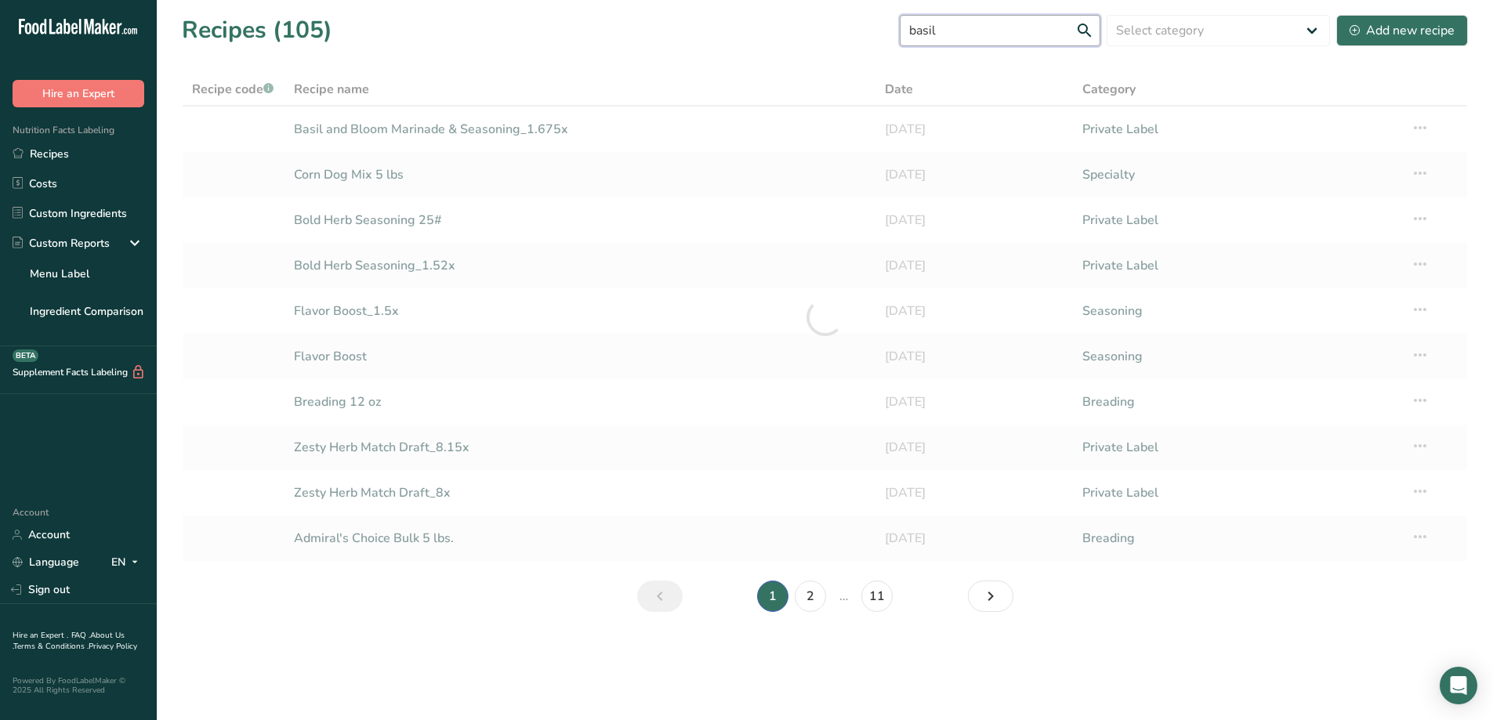
type input "basil"
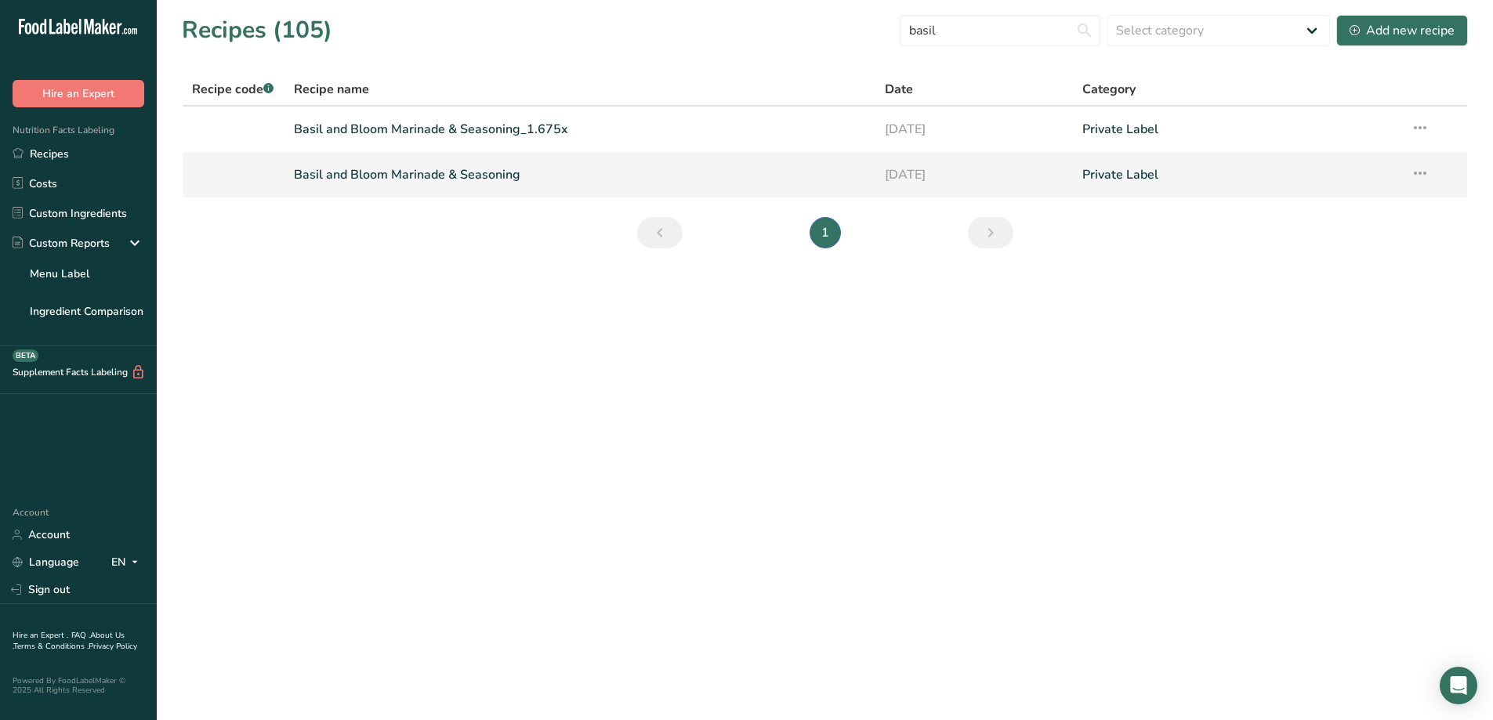
click at [370, 188] on link "Basil and Bloom Marinade & Seasoning" at bounding box center [580, 174] width 573 height 33
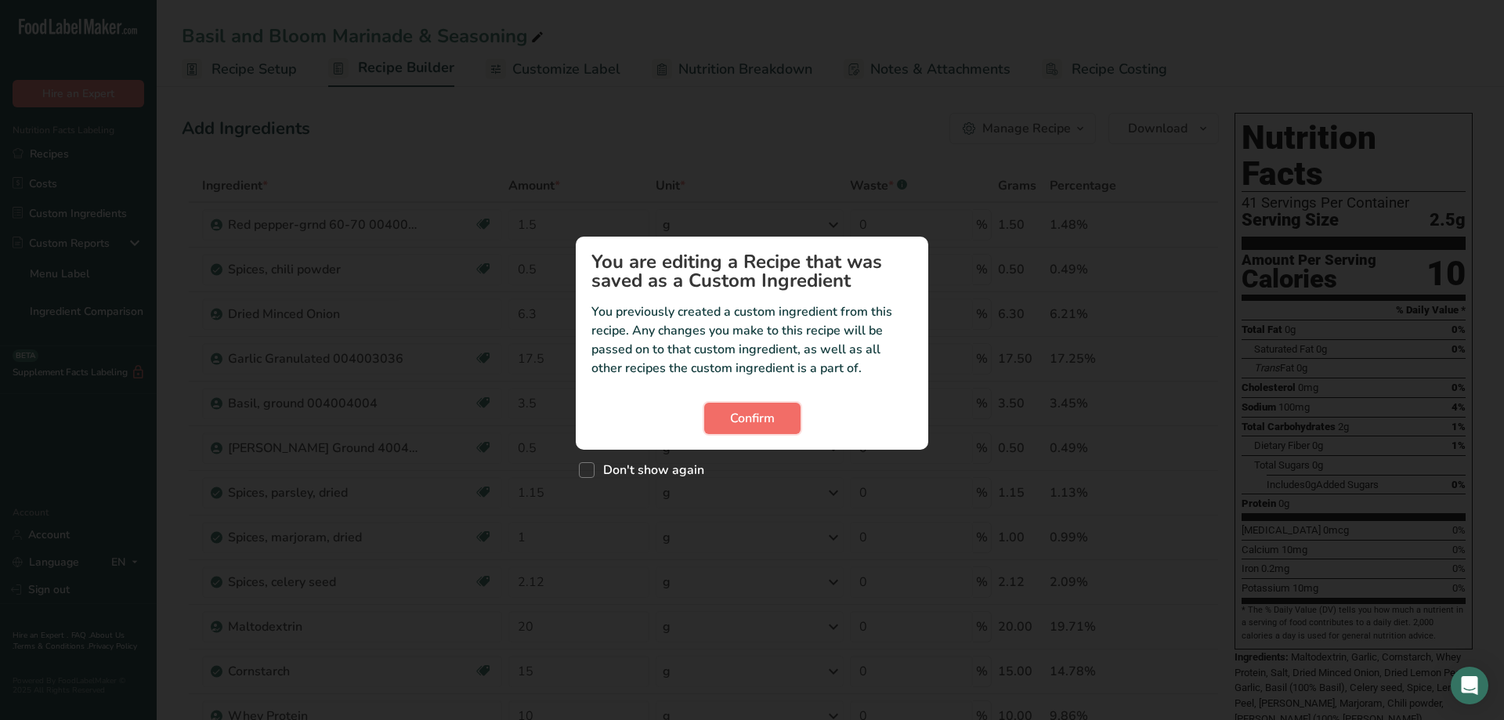
click at [740, 423] on span "Confirm" at bounding box center [752, 418] width 45 height 19
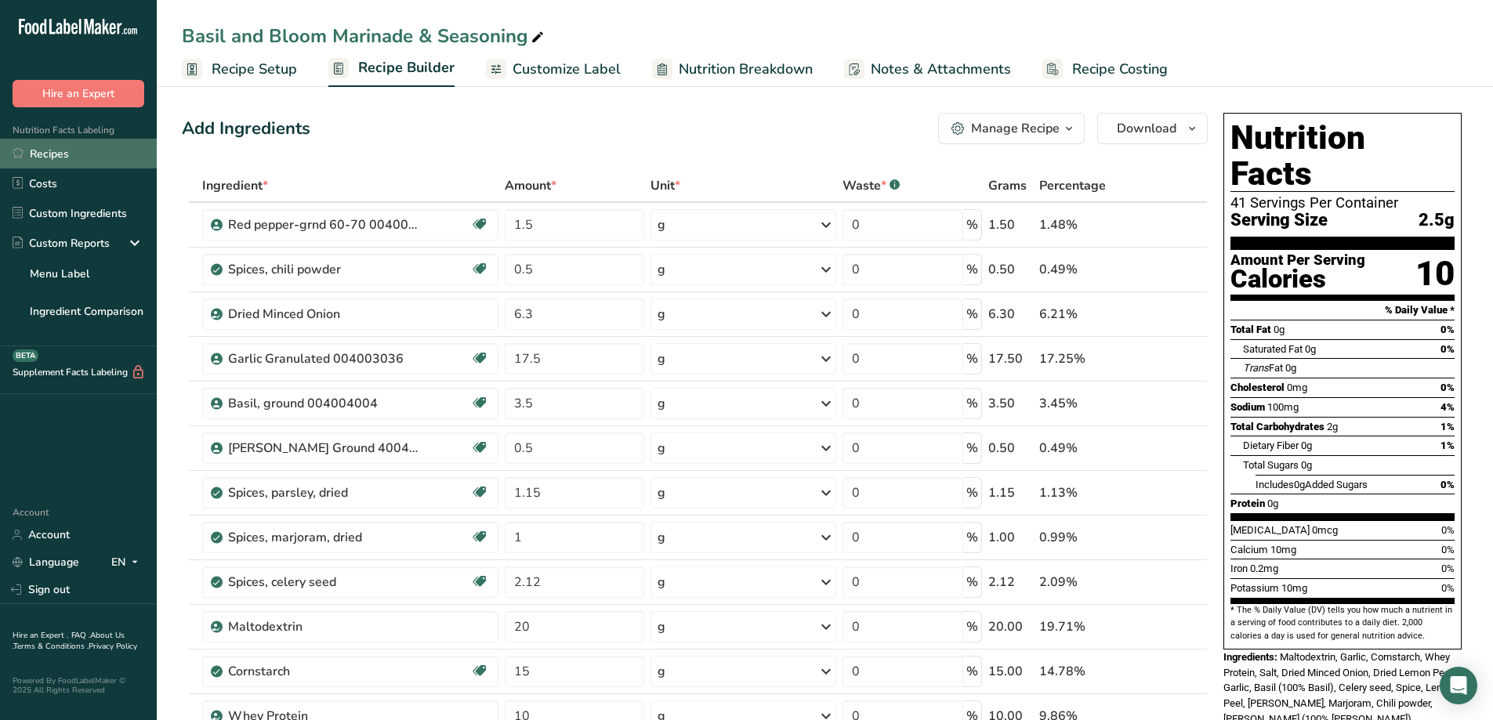
click at [75, 153] on link "Recipes" at bounding box center [78, 154] width 157 height 30
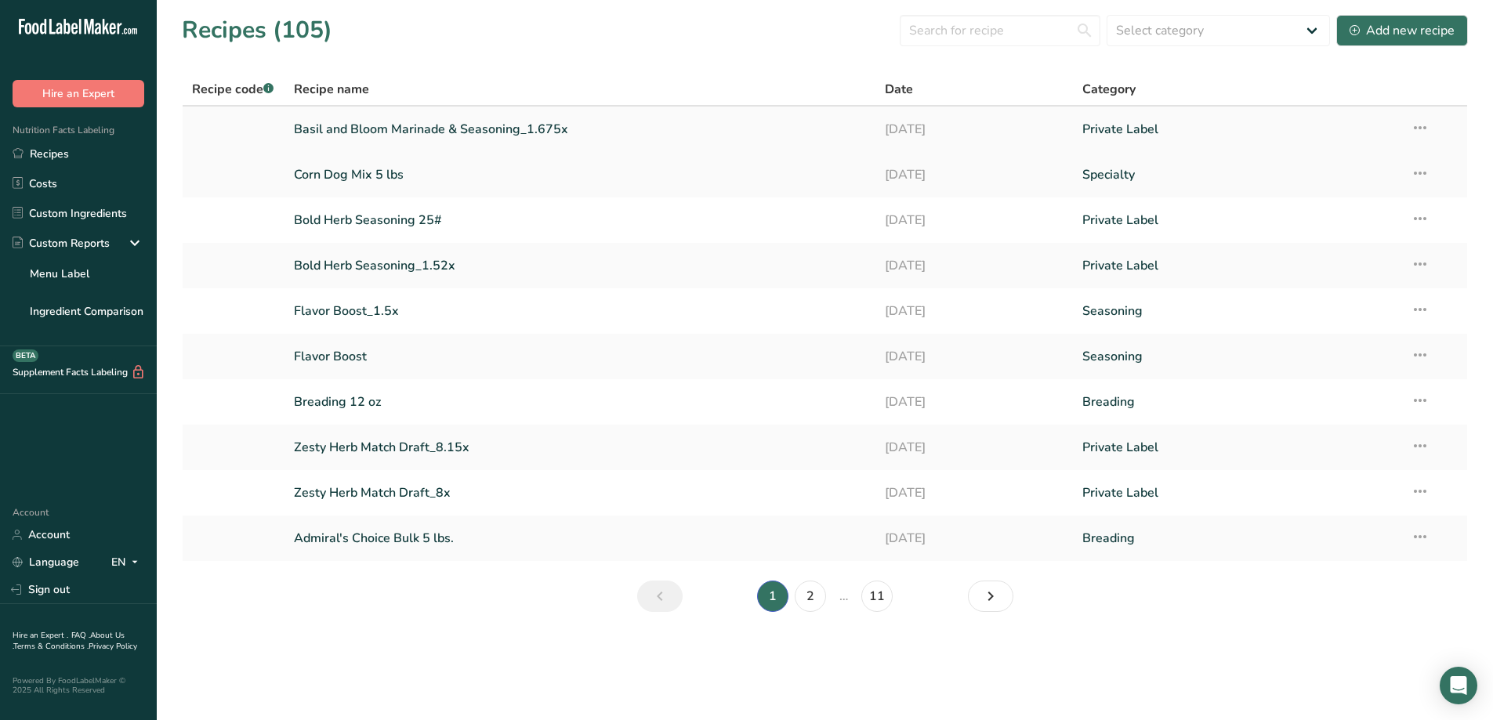
click at [409, 132] on link "Basil and Bloom Marinade & Seasoning_1.675x" at bounding box center [580, 129] width 573 height 33
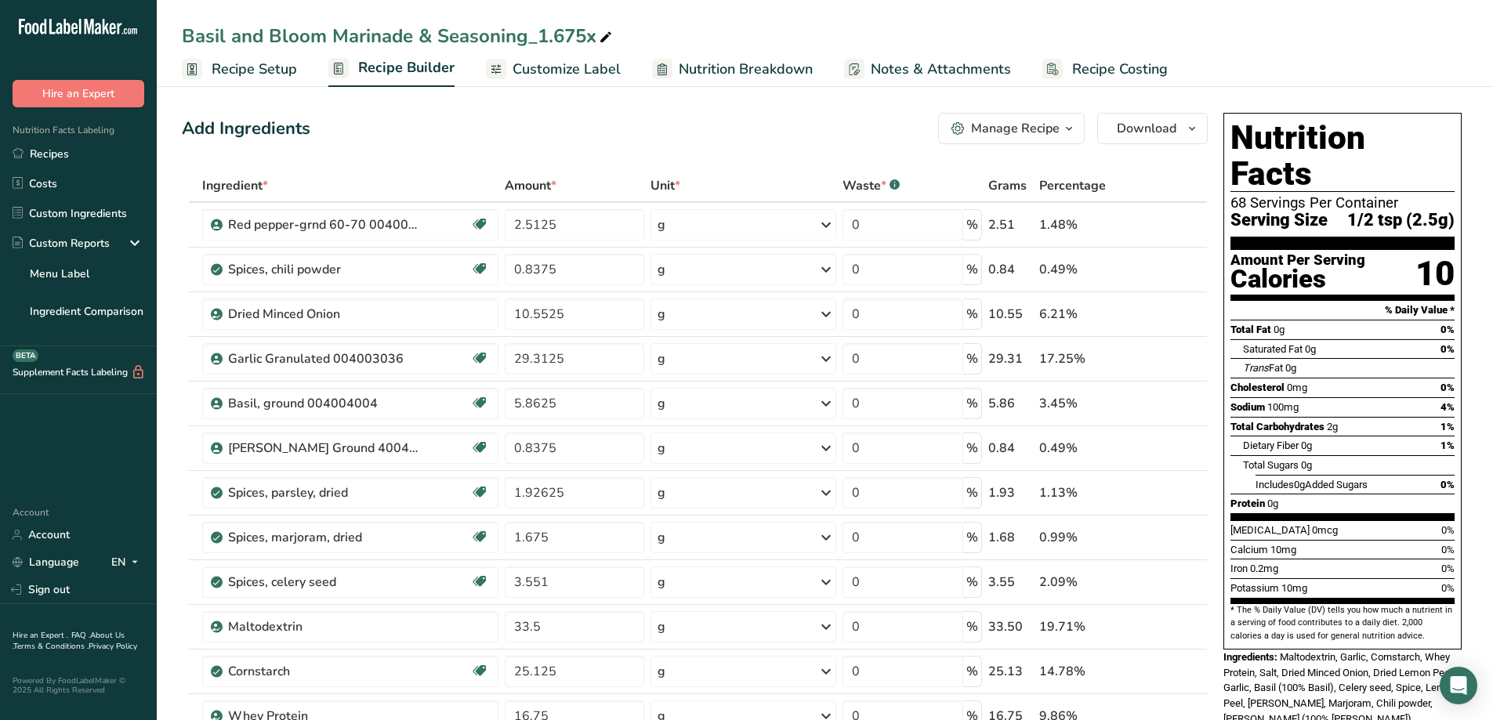
click at [1076, 136] on span "button" at bounding box center [1068, 128] width 19 height 19
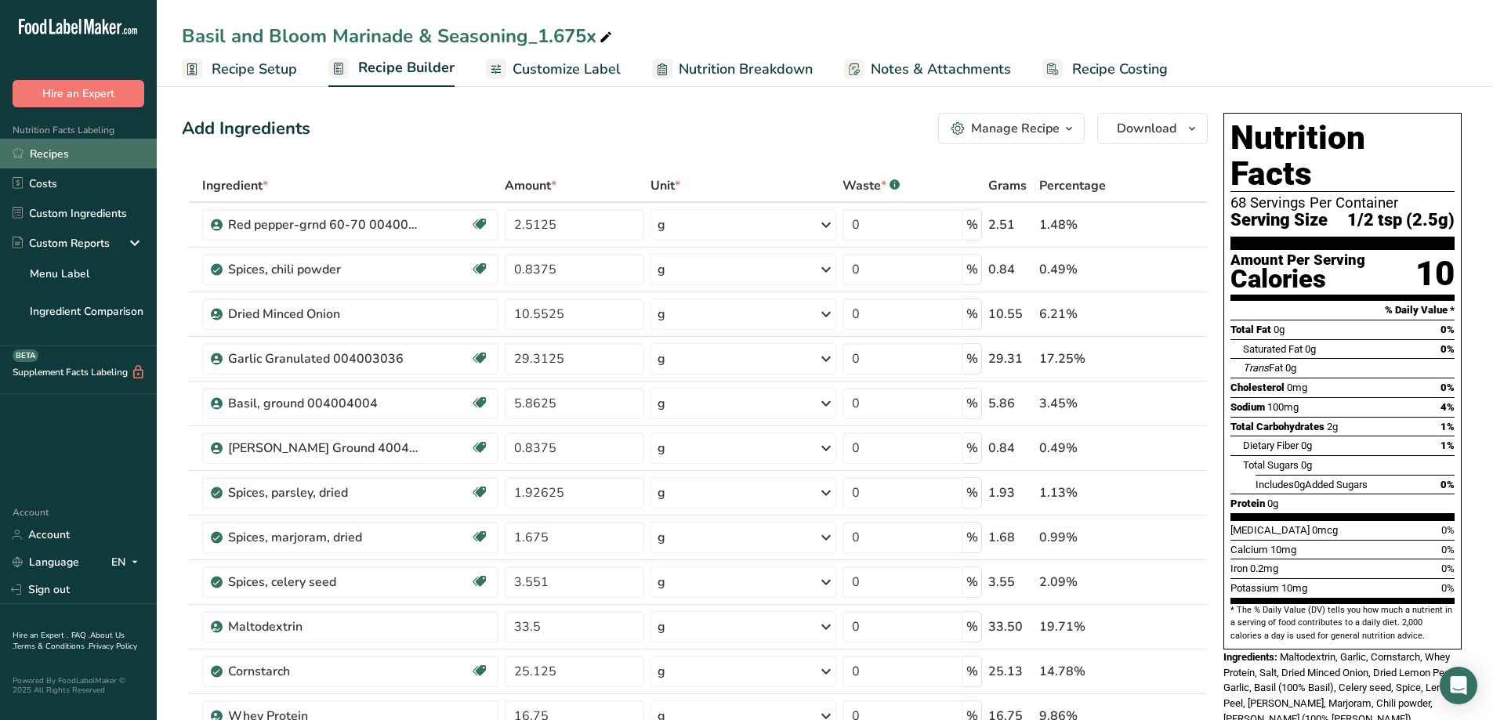
click at [71, 153] on link "Recipes" at bounding box center [78, 154] width 157 height 30
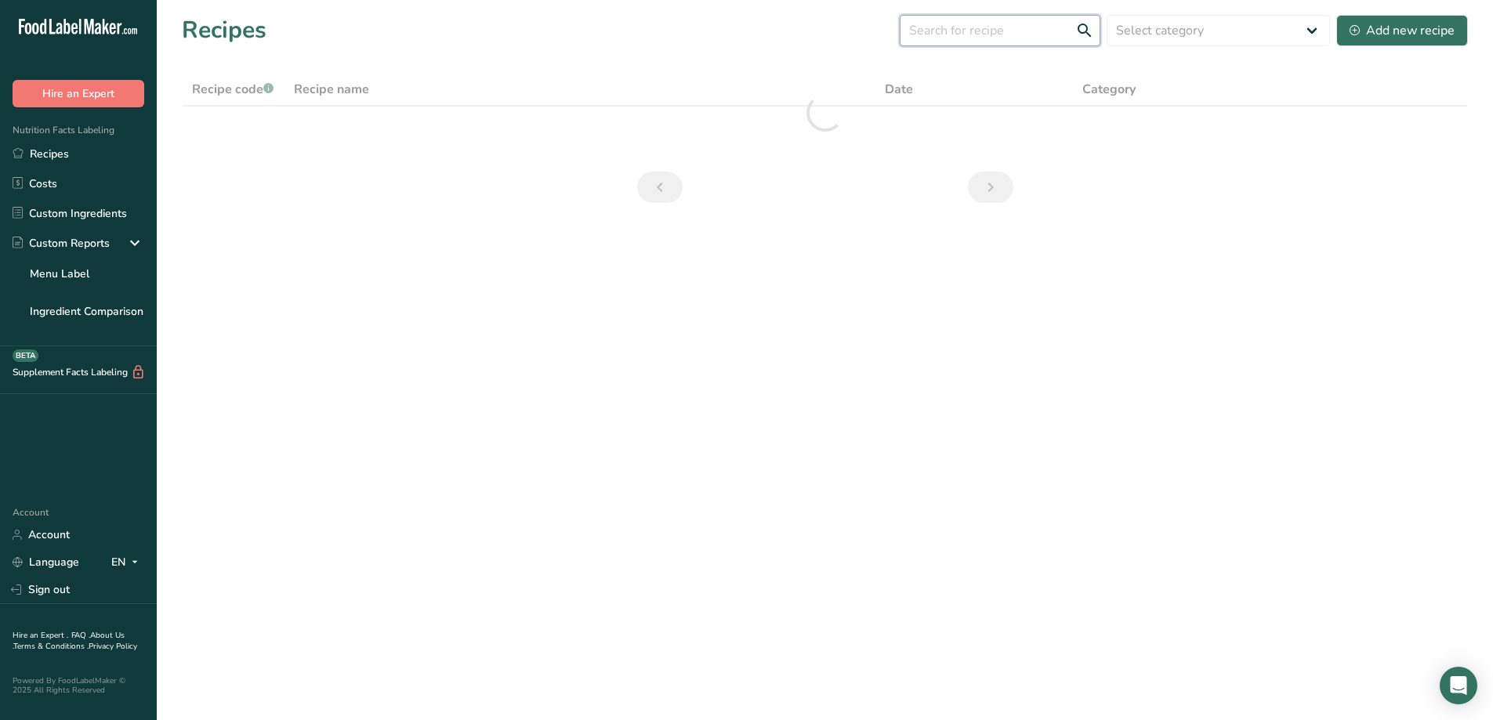
click at [1001, 34] on input "text" at bounding box center [1000, 30] width 201 height 31
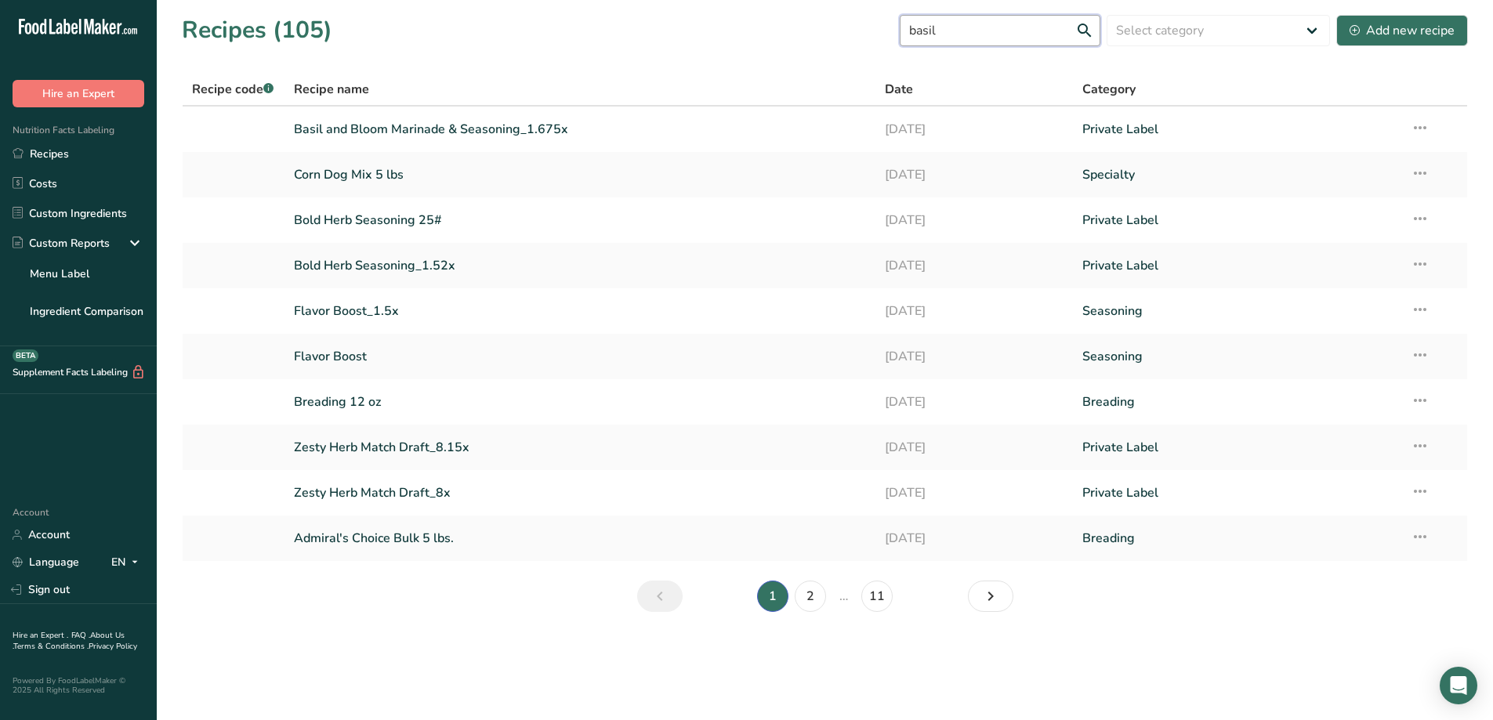
type input "basil"
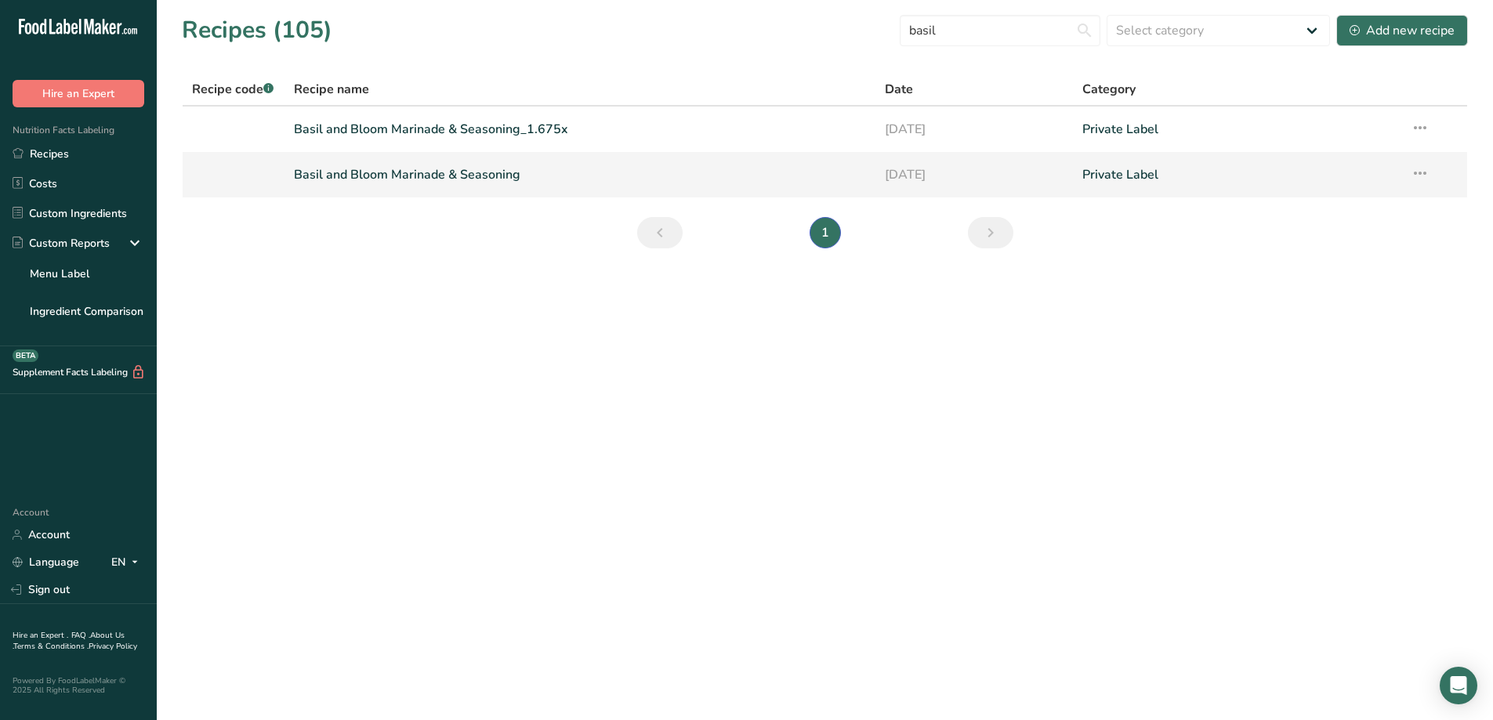
click at [767, 164] on link "Basil and Bloom Marinade & Seasoning" at bounding box center [580, 174] width 573 height 33
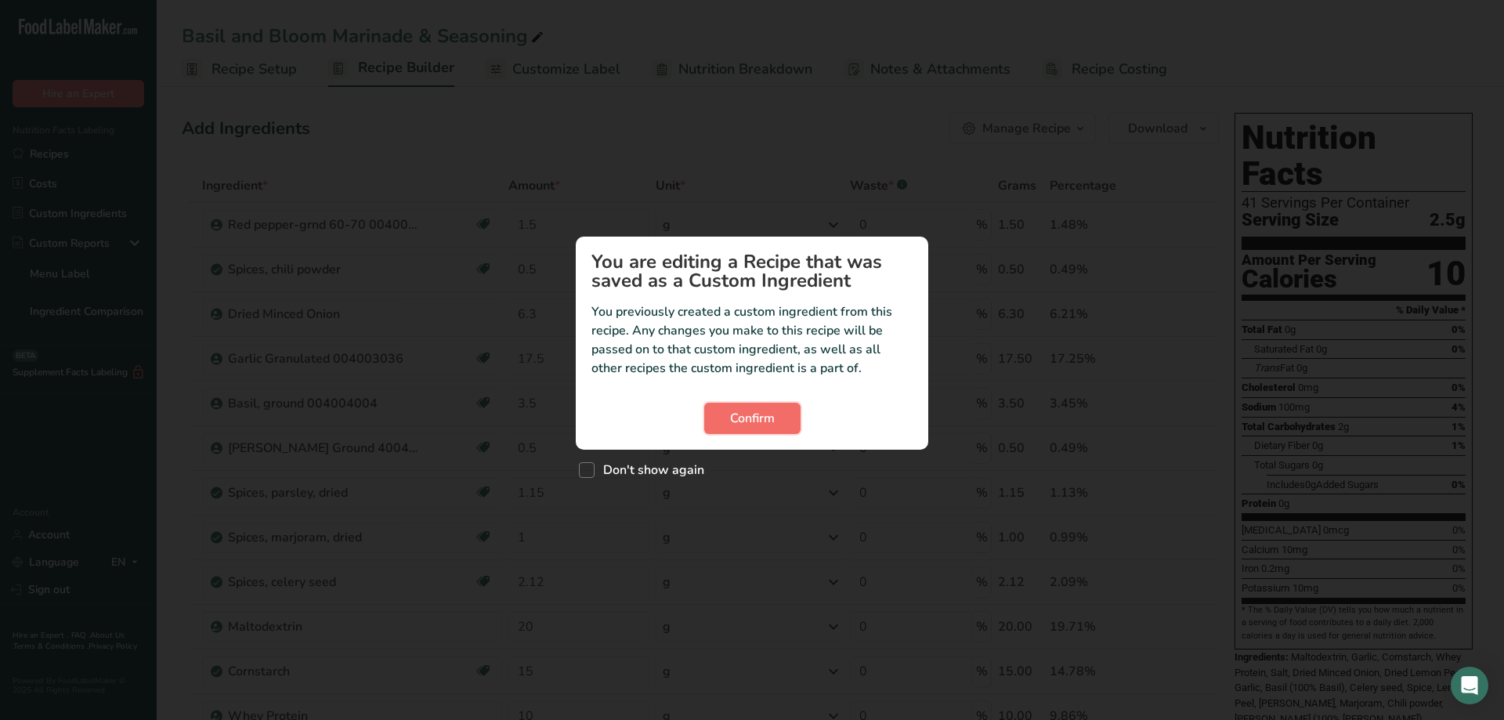
click at [780, 418] on button "Confirm" at bounding box center [752, 418] width 96 height 31
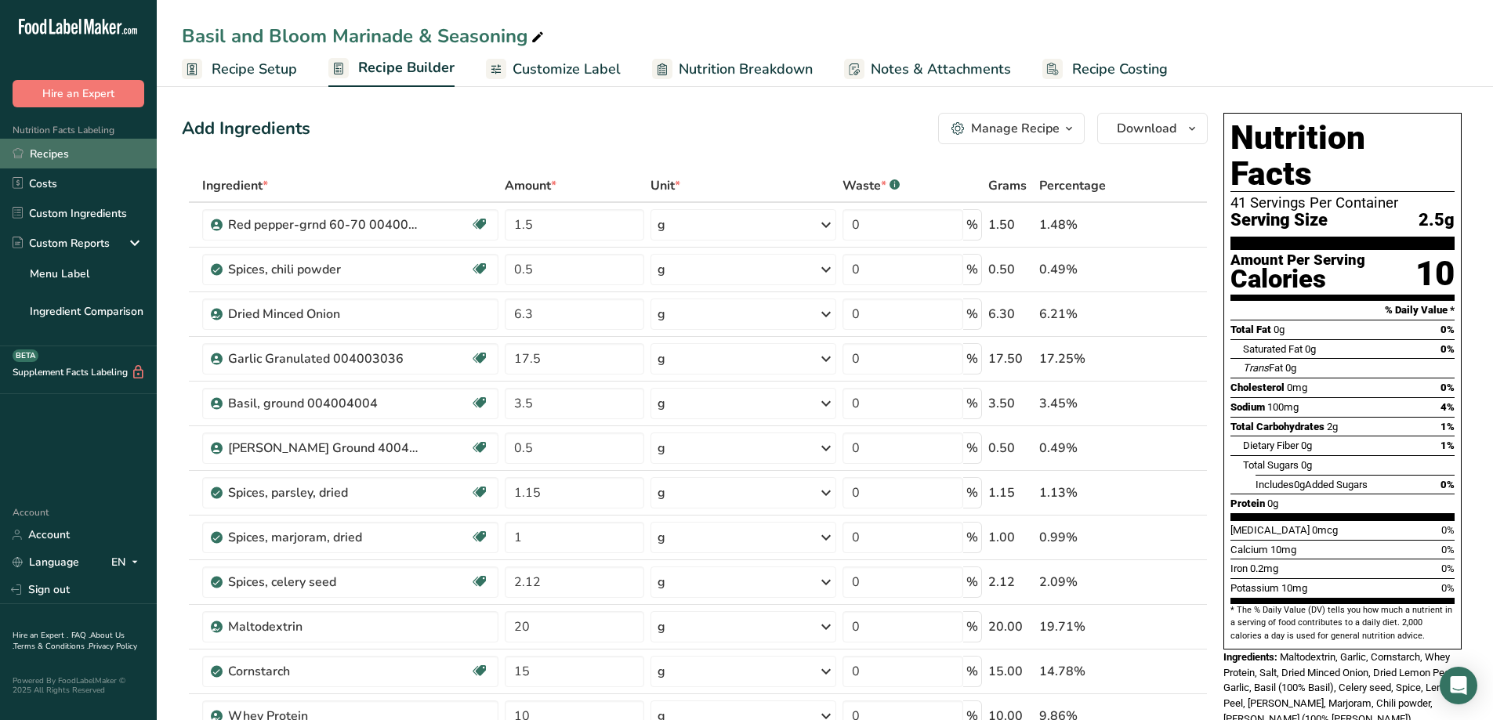
click at [47, 147] on link "Recipes" at bounding box center [78, 154] width 157 height 30
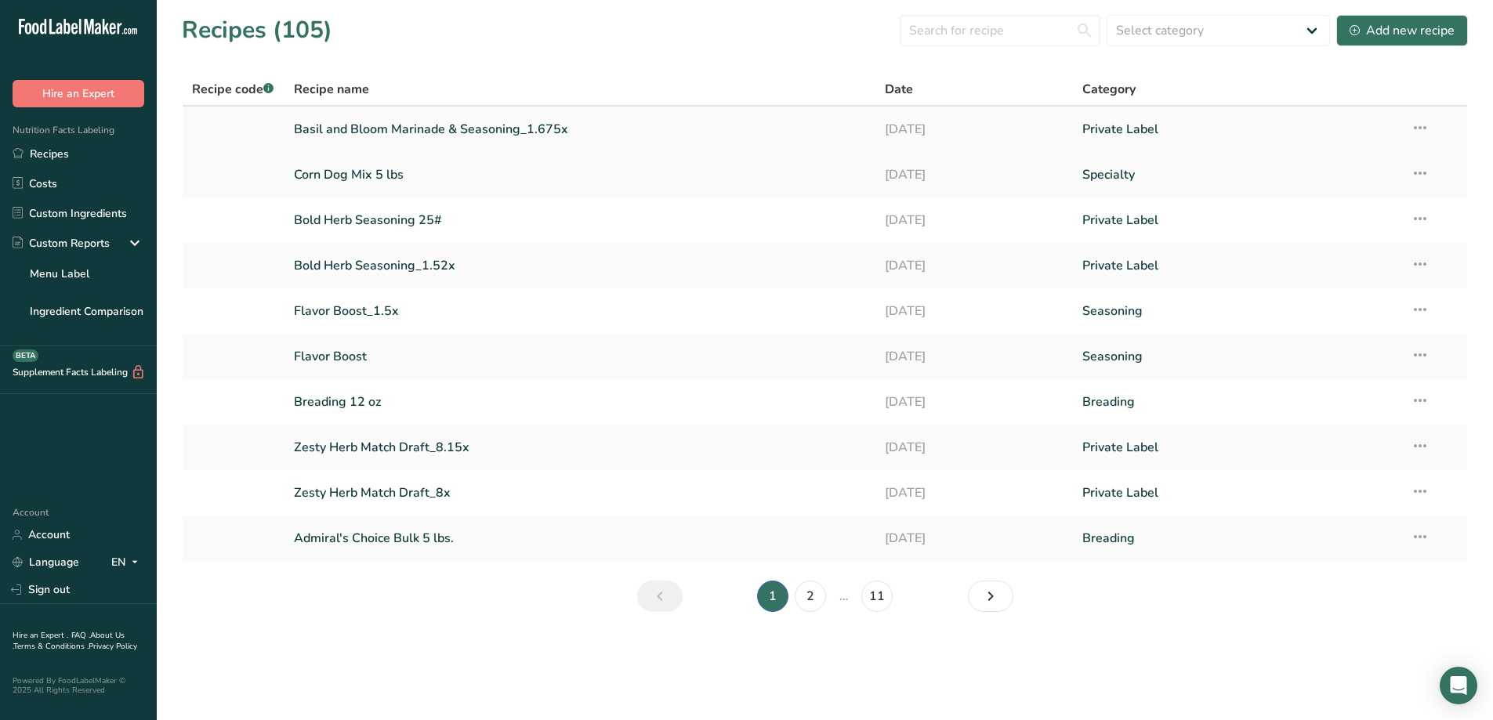
click at [531, 118] on link "Basil and Bloom Marinade & Seasoning_1.675x" at bounding box center [580, 129] width 573 height 33
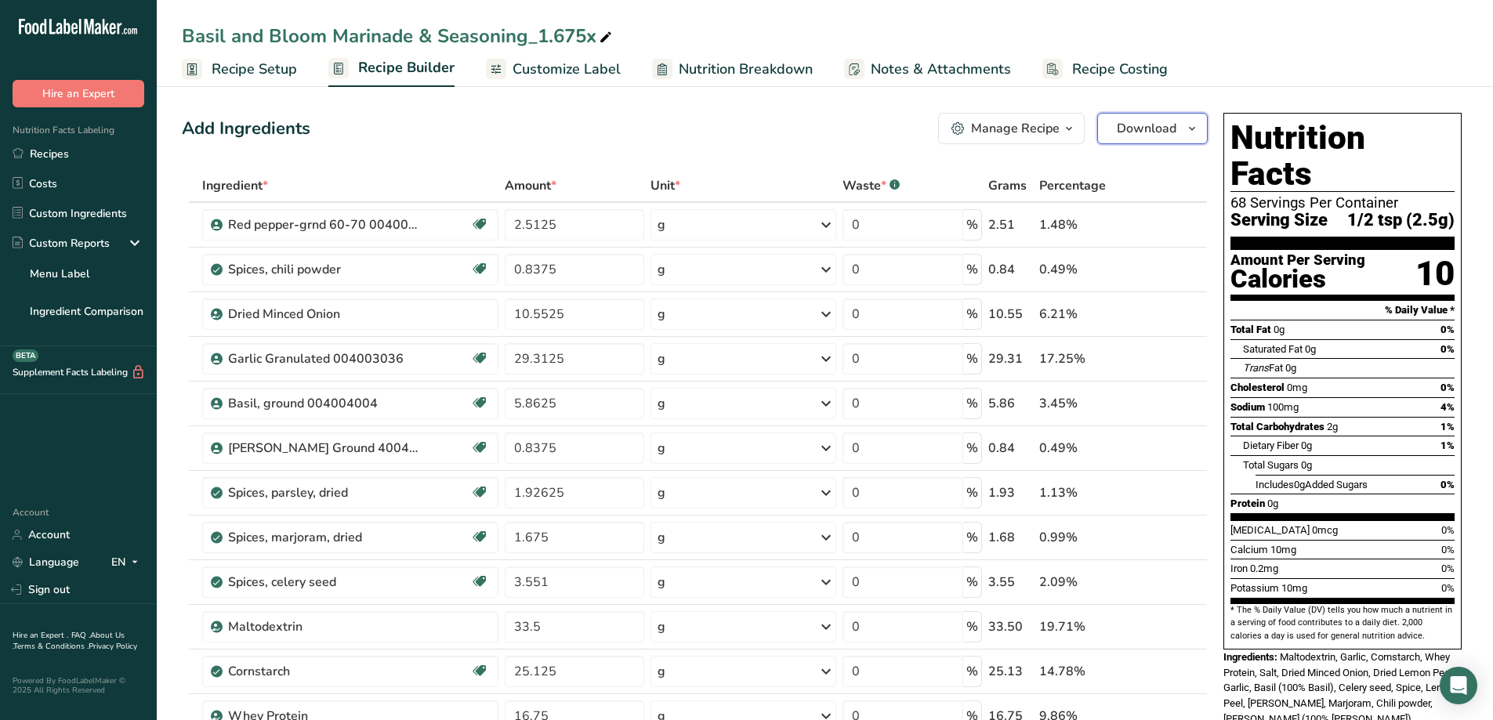
click at [1193, 124] on icon "button" at bounding box center [1192, 129] width 13 height 20
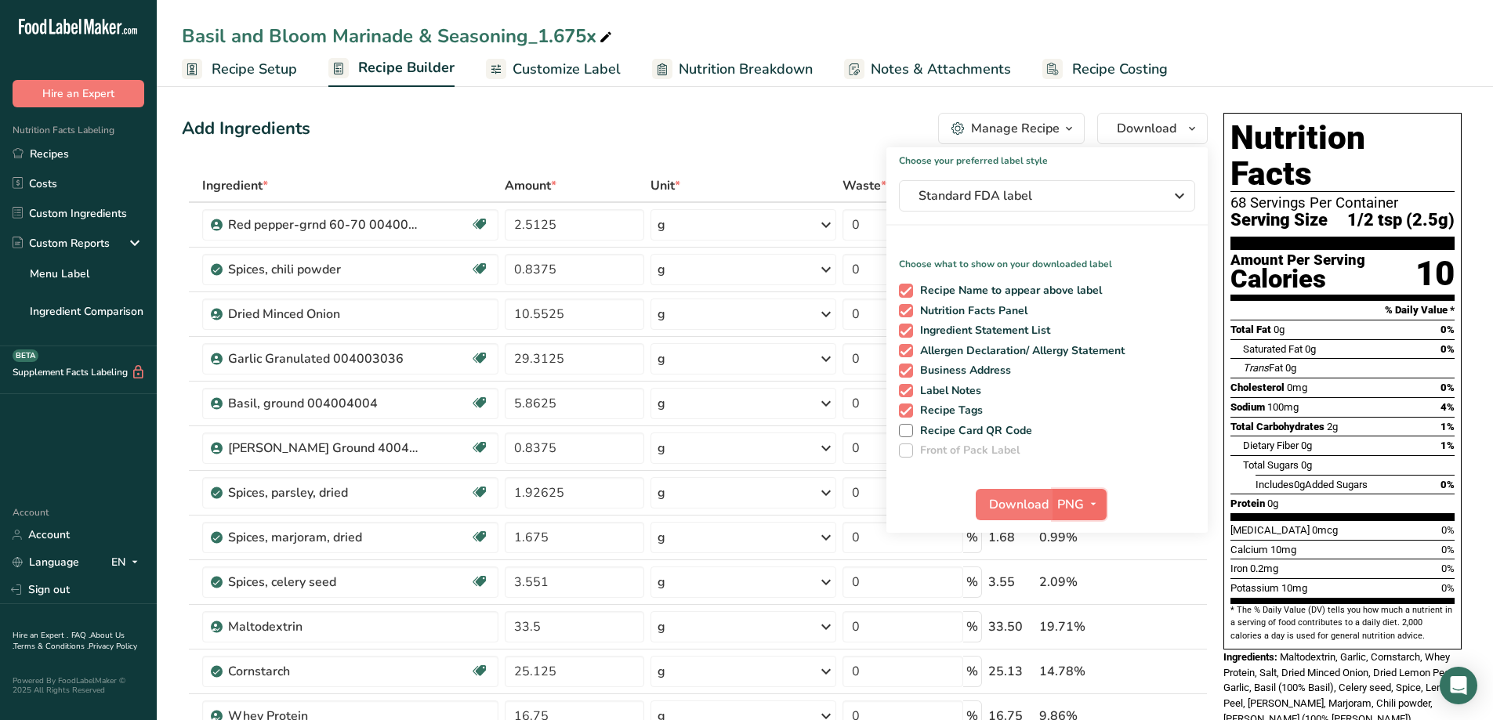
click at [1092, 510] on icon "button" at bounding box center [1093, 504] width 13 height 20
click at [1077, 617] on link "PDF" at bounding box center [1081, 614] width 50 height 26
click at [1012, 504] on span "Download" at bounding box center [1020, 504] width 60 height 19
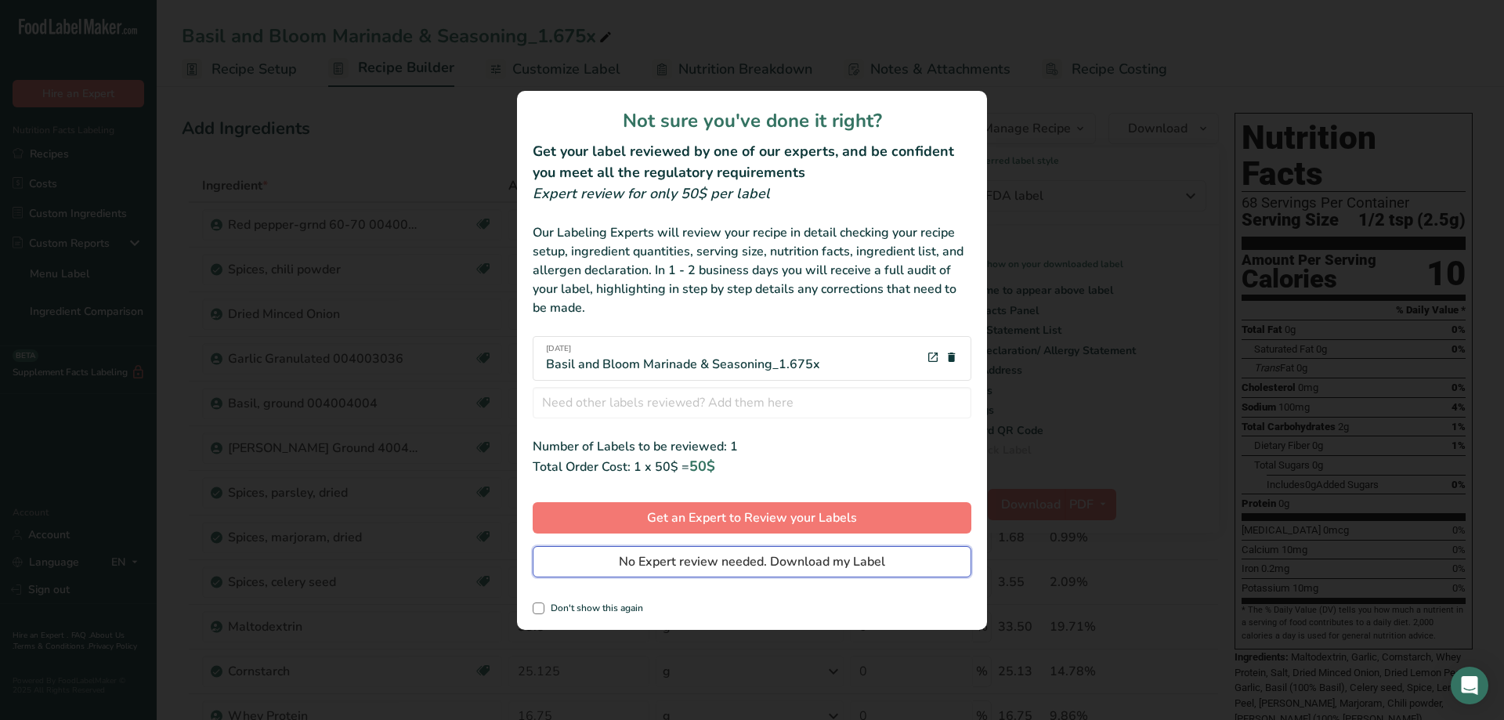
click at [843, 571] on button "No Expert review needed. Download my Label" at bounding box center [752, 561] width 439 height 31
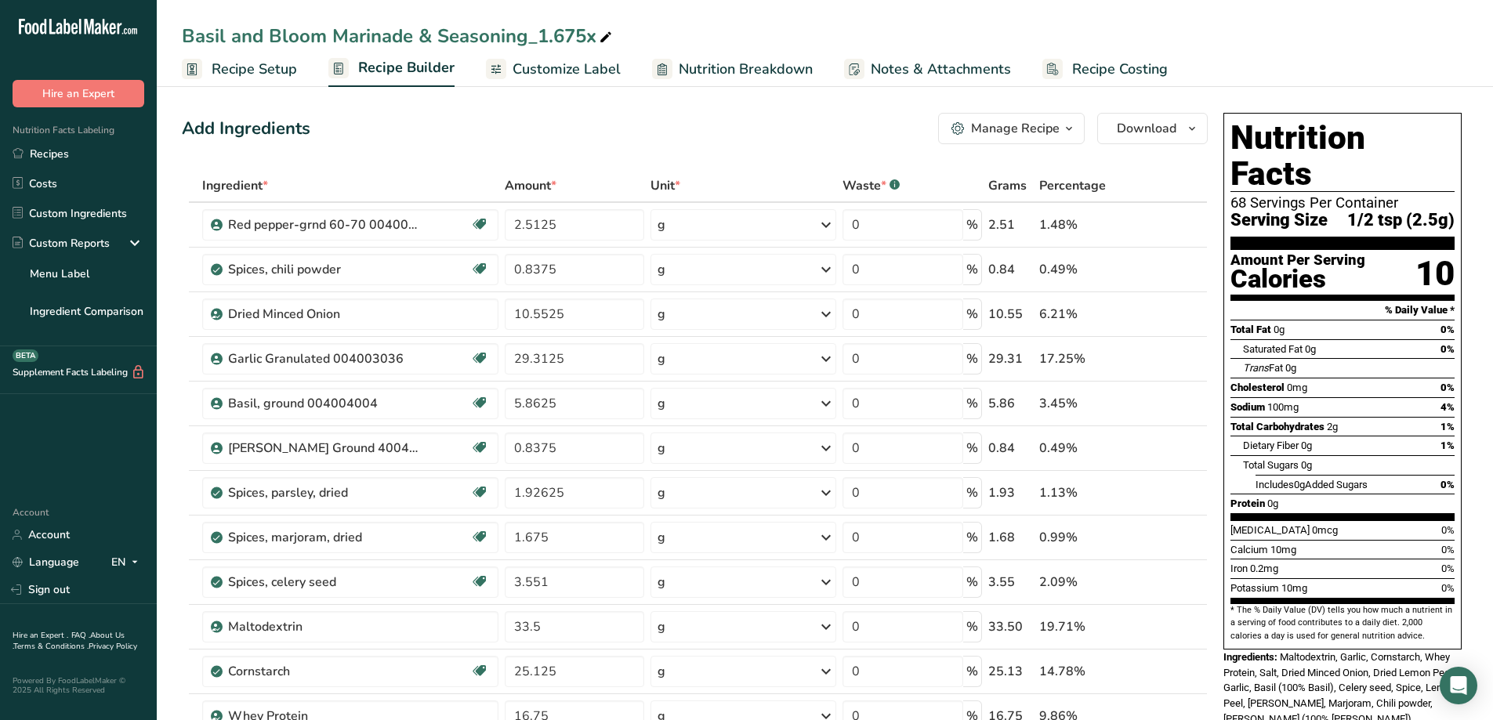
click at [1043, 31] on div "Basil and Bloom Marinade & Seasoning_1.675x" at bounding box center [825, 36] width 1336 height 28
click at [62, 154] on link "Recipes" at bounding box center [78, 154] width 157 height 30
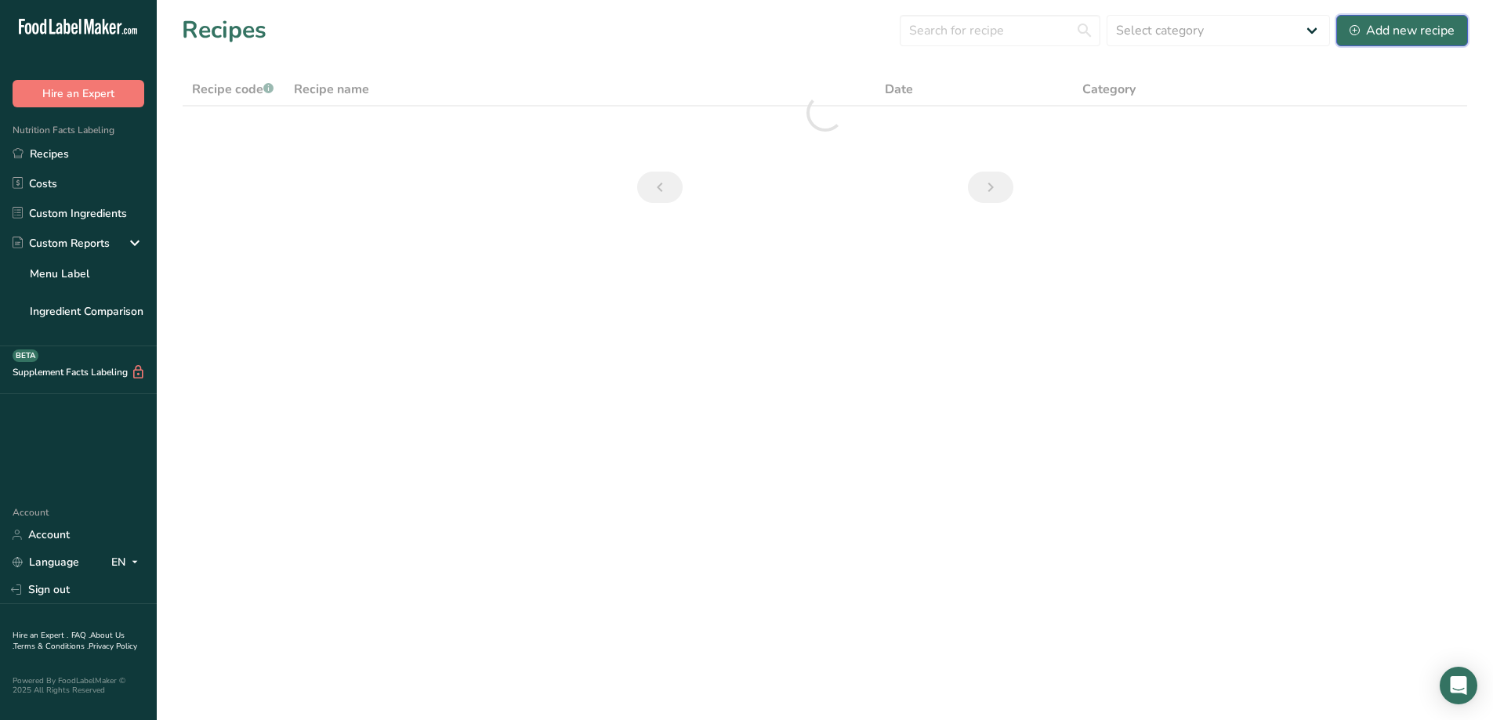
click at [1398, 34] on div "Add new recipe" at bounding box center [1401, 30] width 105 height 19
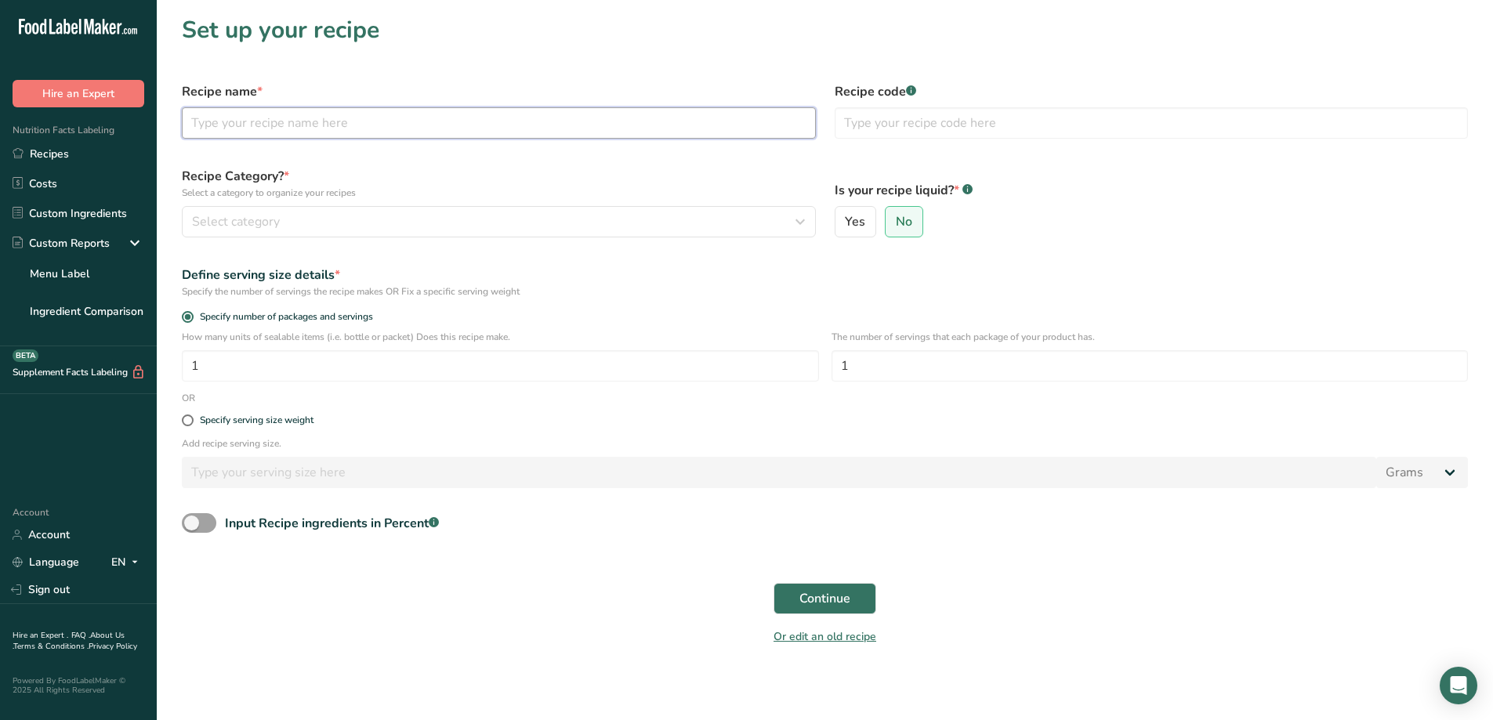
click at [433, 120] on input "text" at bounding box center [499, 122] width 634 height 31
type input "a"
type input "Amish Country Breading Match"
click at [284, 221] on div "Select category" at bounding box center [494, 221] width 604 height 19
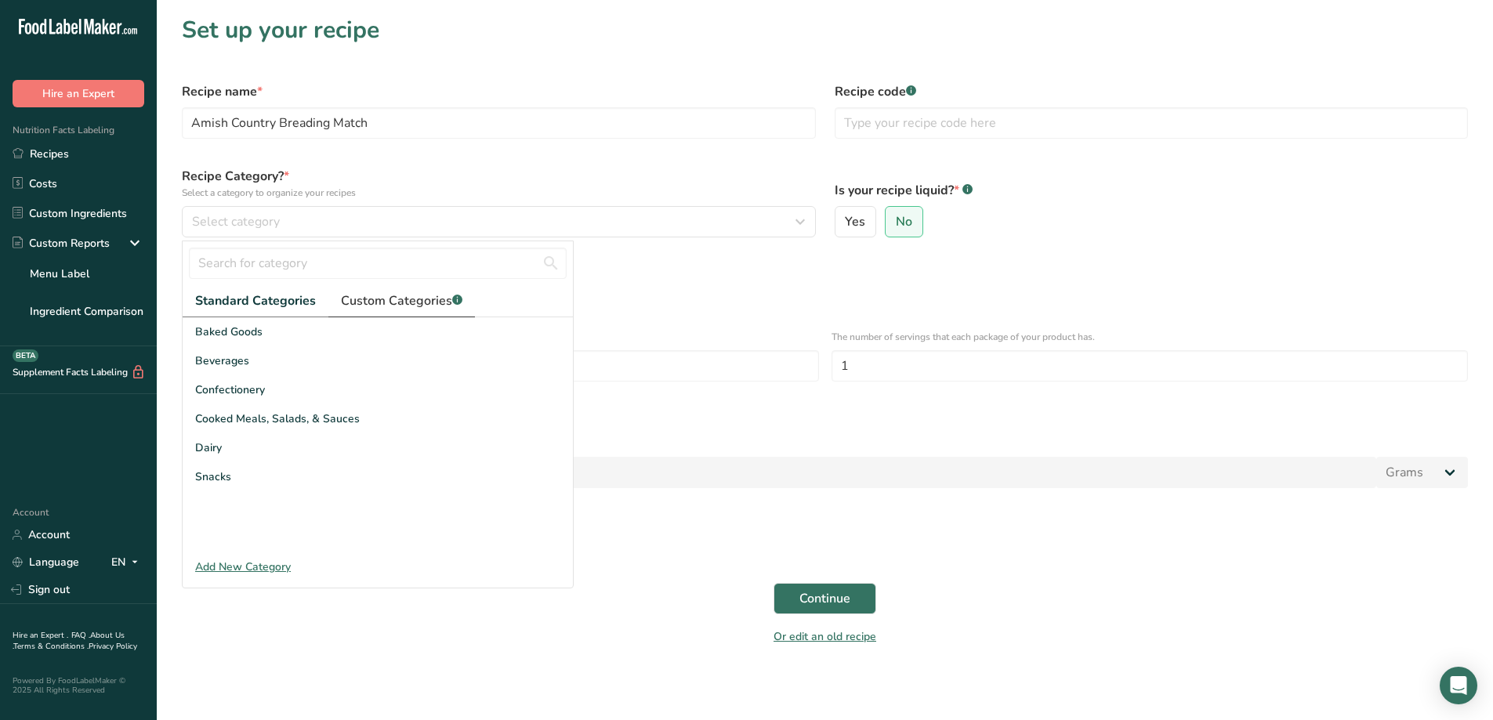
click at [416, 302] on span "Custom Categories .a-a{fill:#347362;}.b-a{fill:#fff;}" at bounding box center [401, 300] width 121 height 19
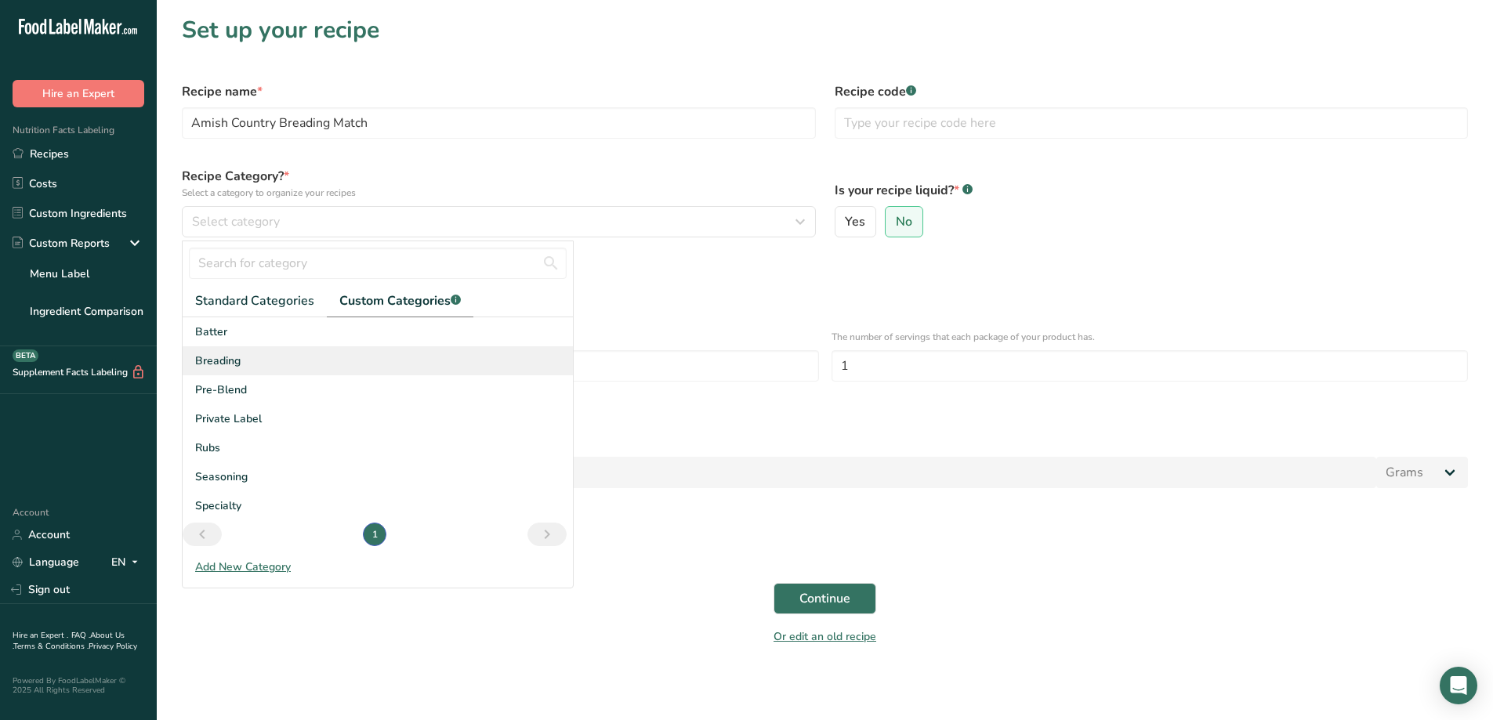
click at [249, 360] on div "Breading" at bounding box center [378, 360] width 390 height 29
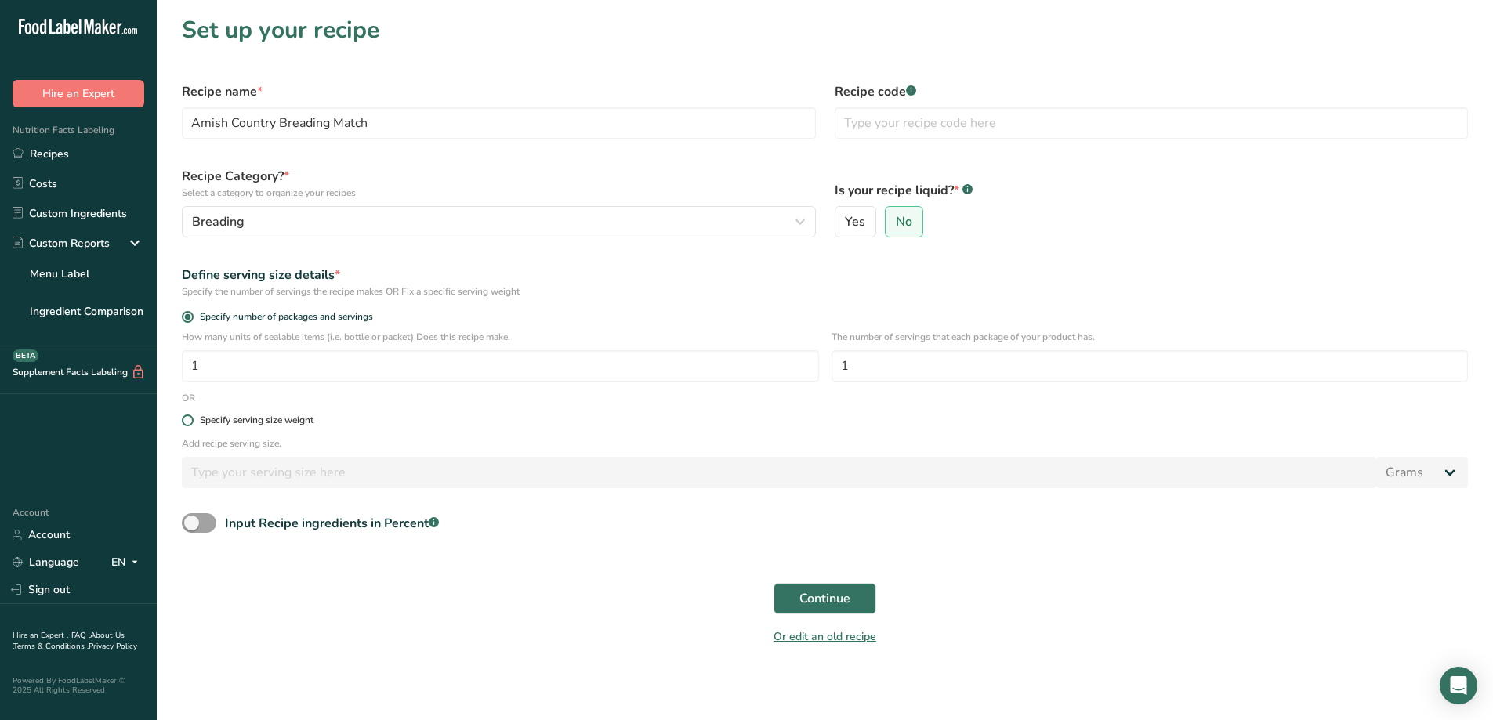
click at [189, 424] on span at bounding box center [188, 421] width 12 height 12
click at [189, 424] on input "Specify serving size weight" at bounding box center [187, 420] width 10 height 10
radio input "true"
radio input "false"
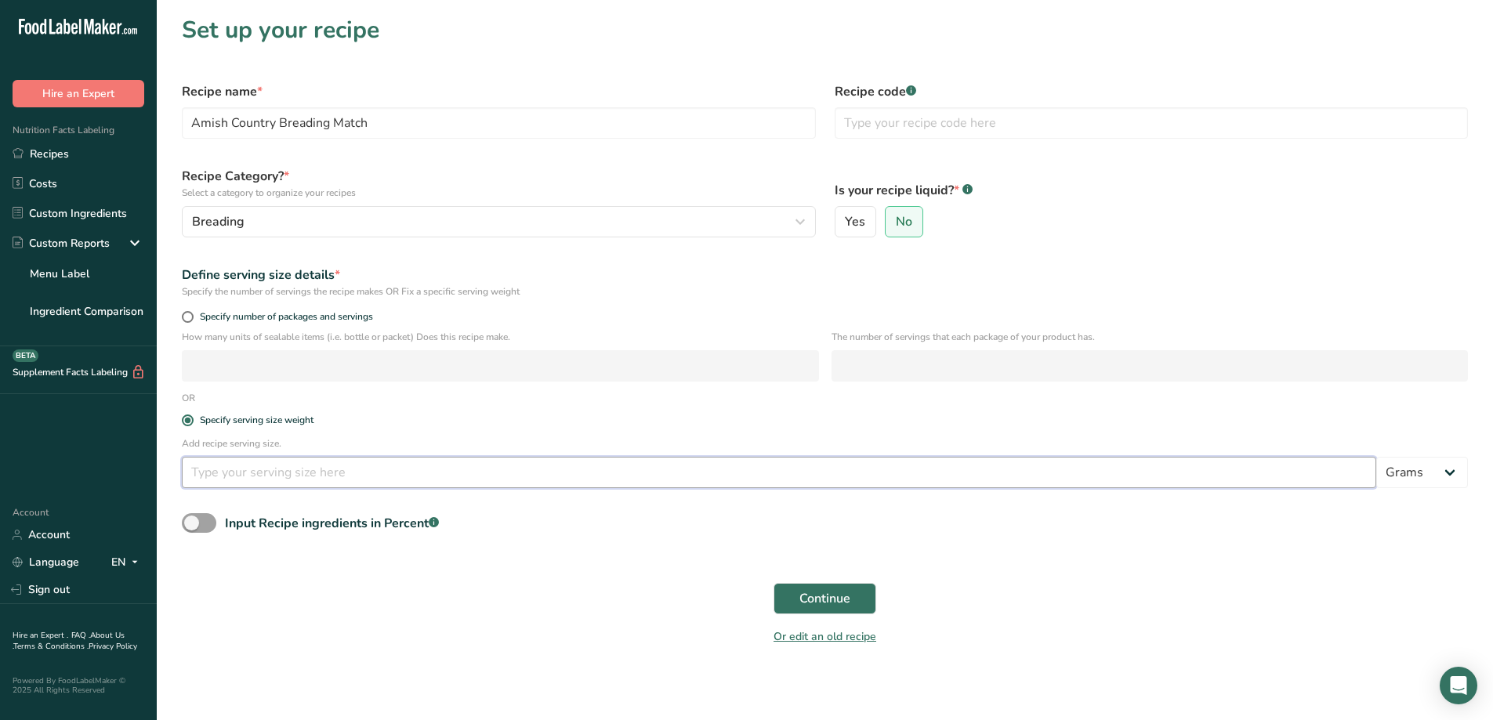
click at [245, 480] on input "number" at bounding box center [779, 472] width 1194 height 31
type input "30"
click at [859, 592] on button "Continue" at bounding box center [824, 598] width 103 height 31
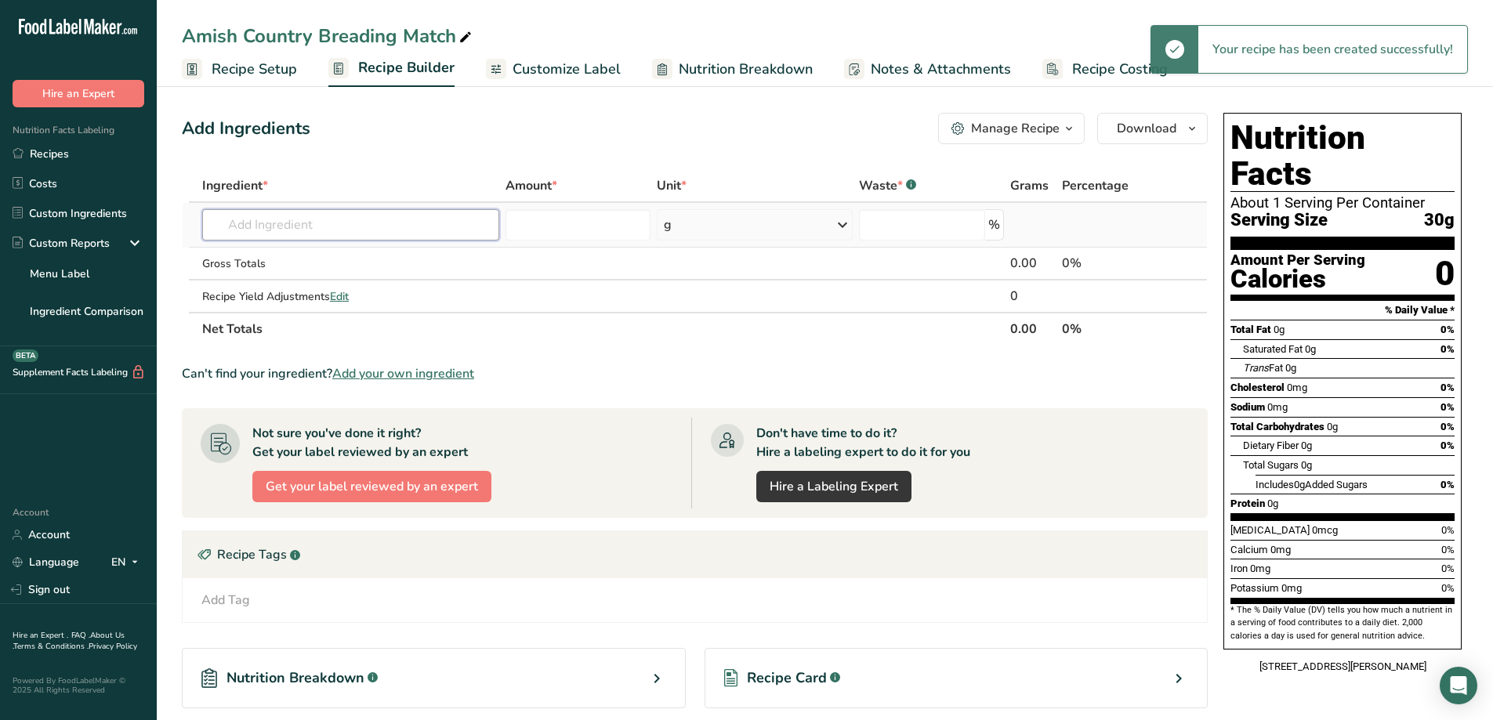
click at [335, 230] on input "text" at bounding box center [350, 224] width 297 height 31
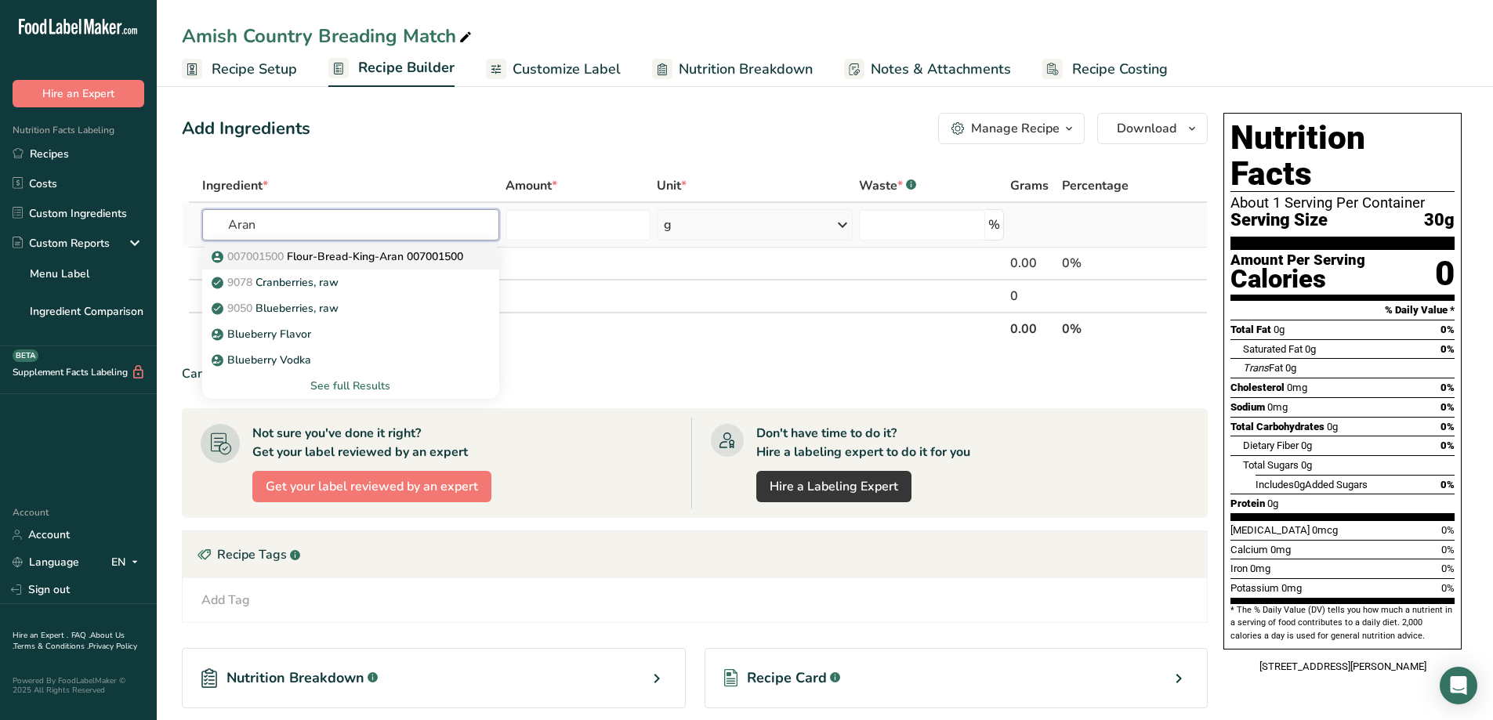
type input "Aran"
click at [349, 261] on p "007001500 Flour-Bread-King-Aran 007001500" at bounding box center [339, 256] width 248 height 16
type input "Flour-Bread-King-Aran 007001500"
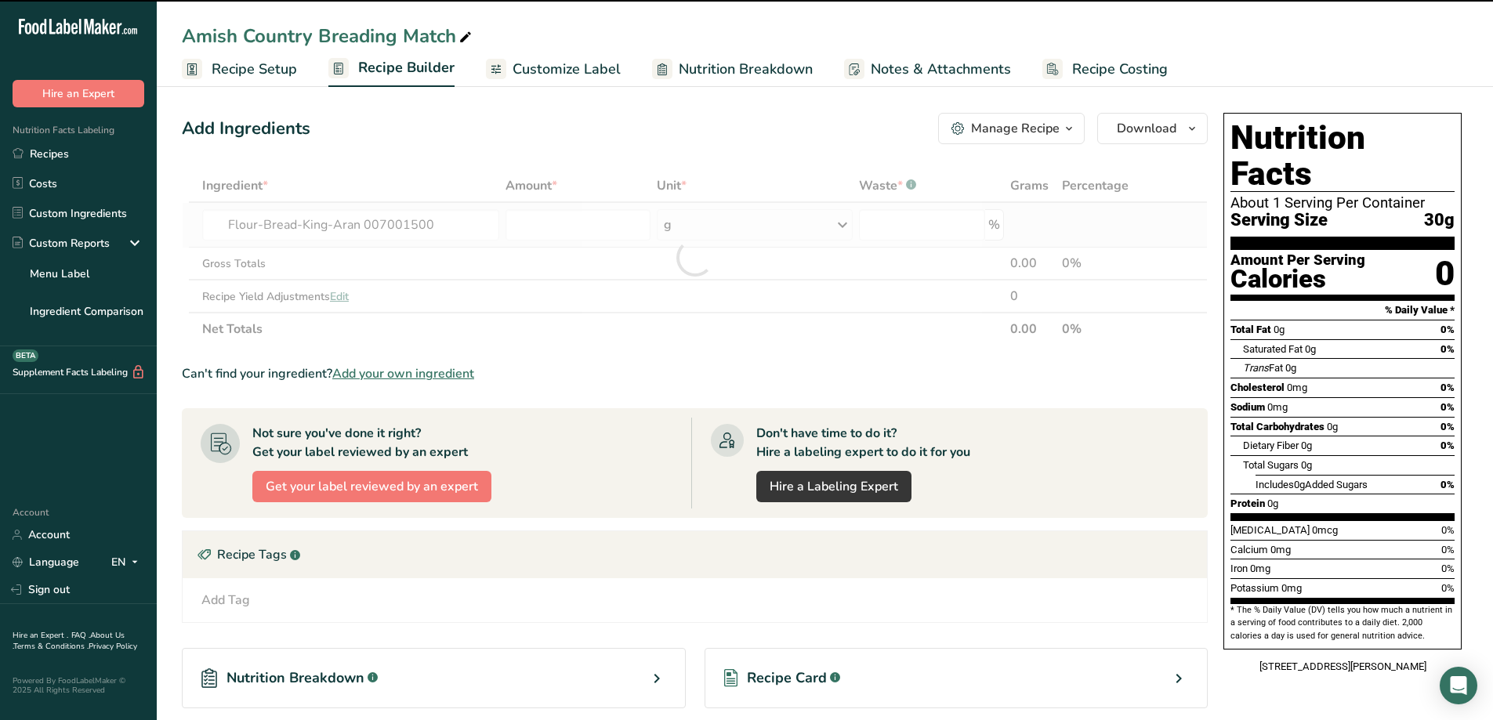
type input "0"
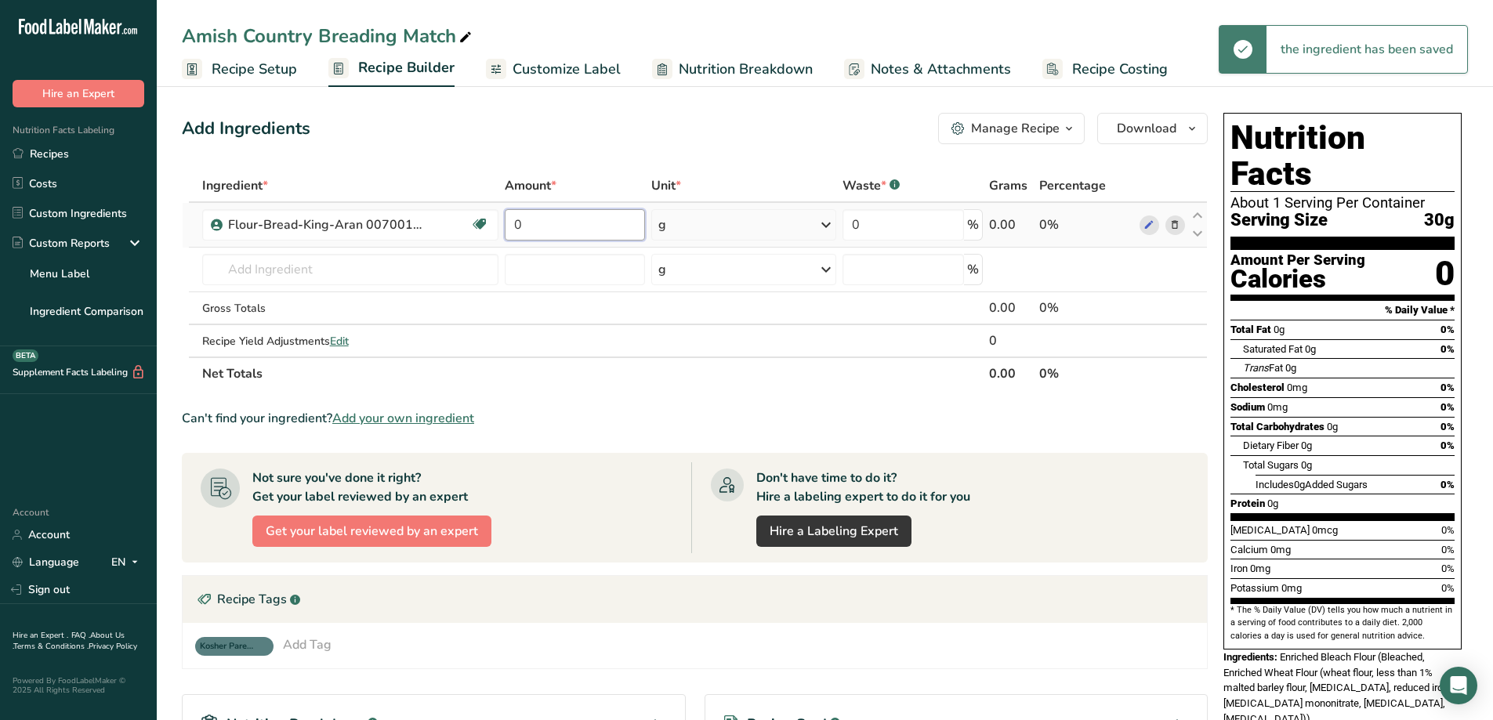
click at [562, 228] on input "0" at bounding box center [574, 224] width 139 height 31
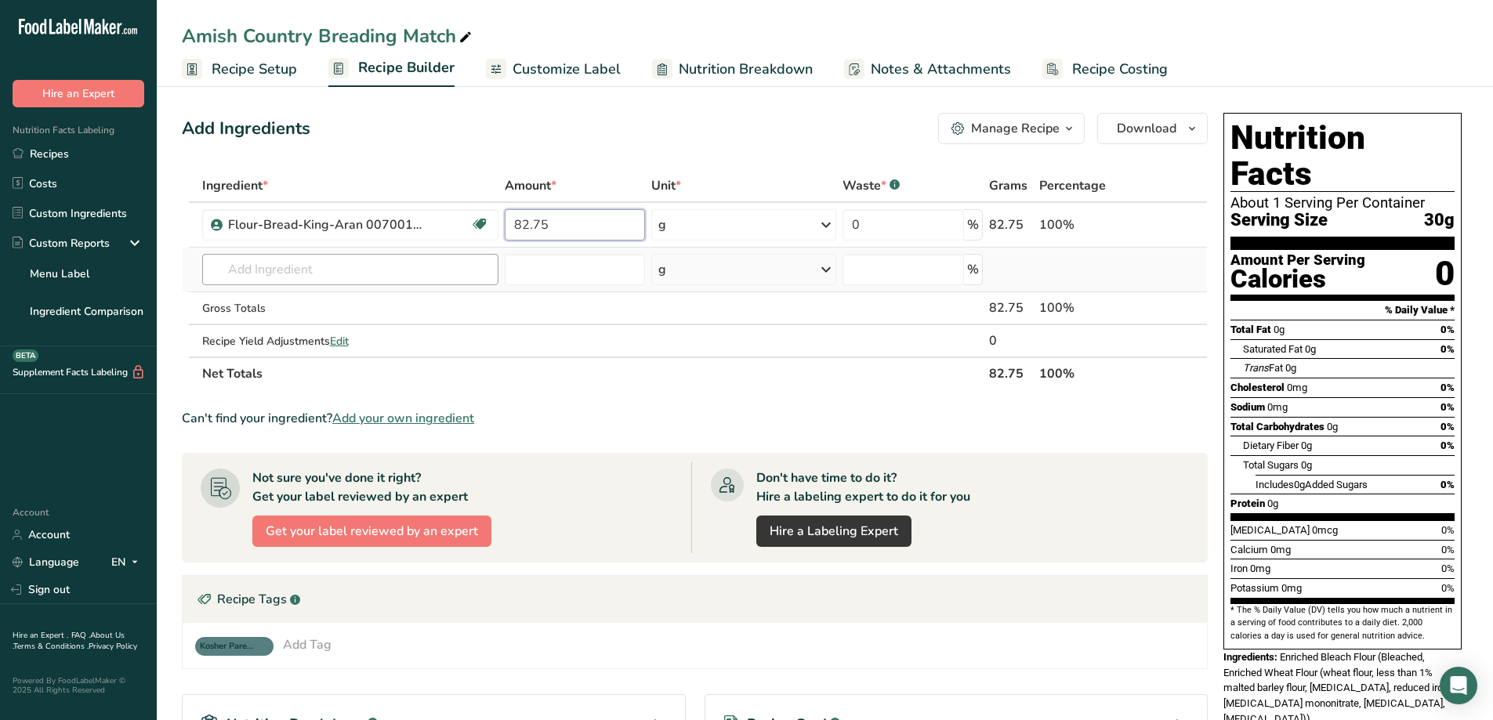
type input "82.75"
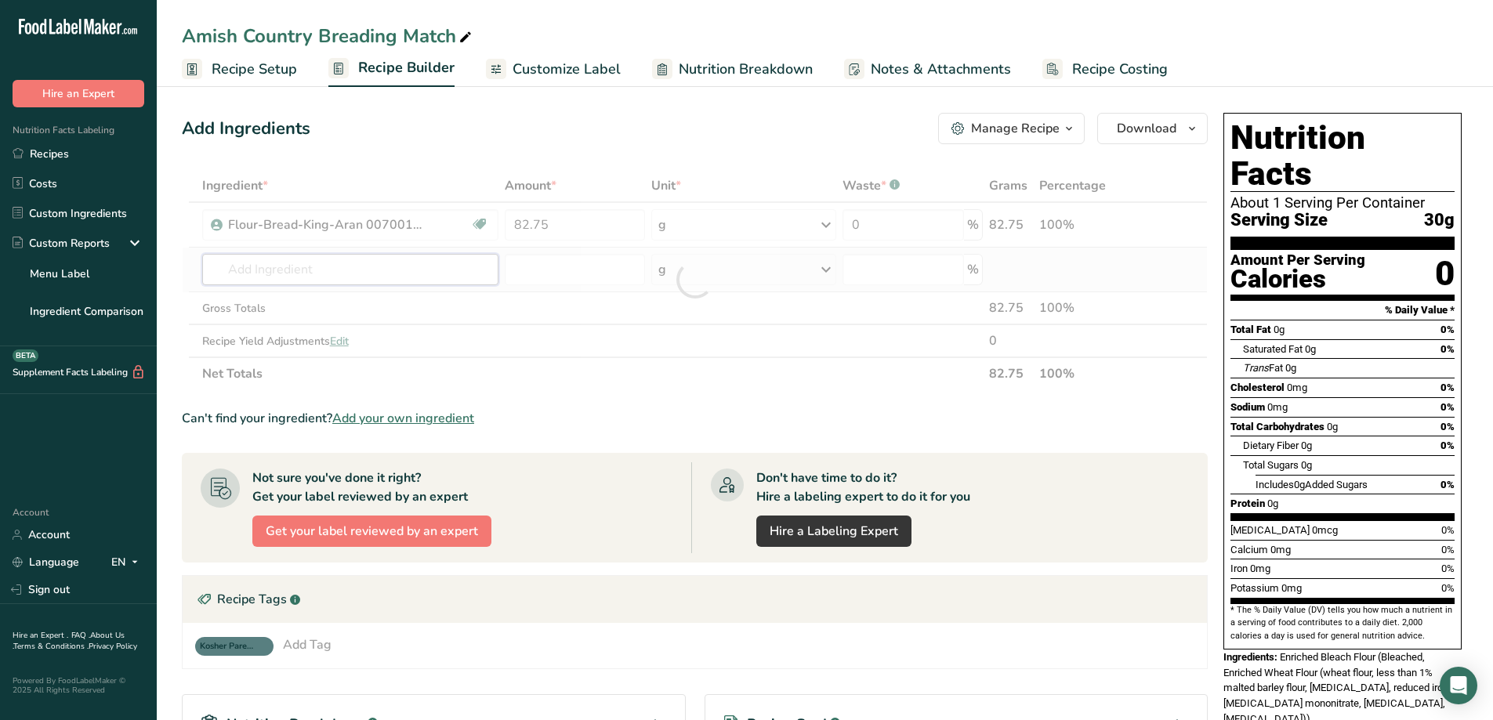
click at [339, 266] on div "Ingredient * Amount * Unit * Waste * .a-a{fill:#347362;}.b-a{fill:#fff;} Grams …" at bounding box center [695, 279] width 1026 height 221
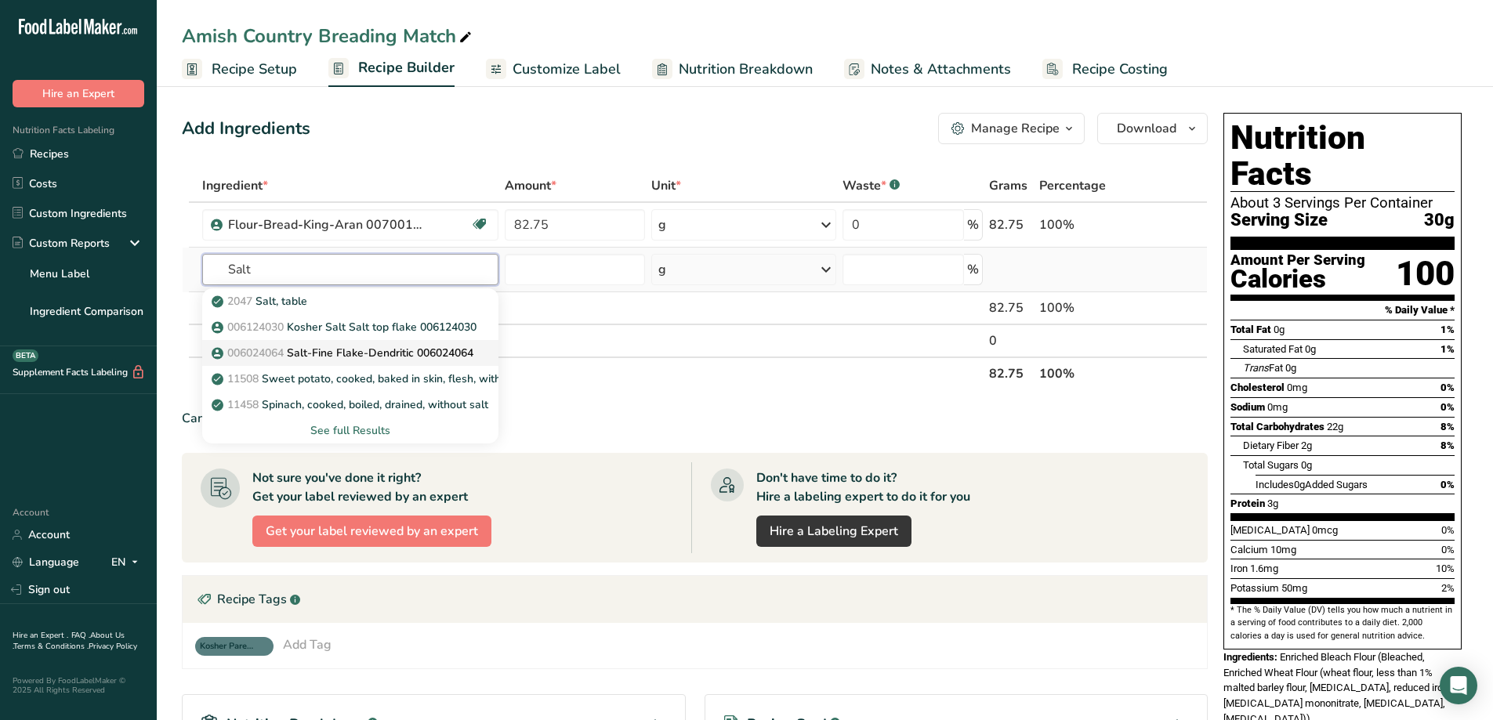
type input "Salt"
click at [411, 358] on p "006024064 Salt-Fine Flake-Dendritic 006024064" at bounding box center [344, 353] width 259 height 16
type input "Salt-Fine Flake-Dendritic 006024064"
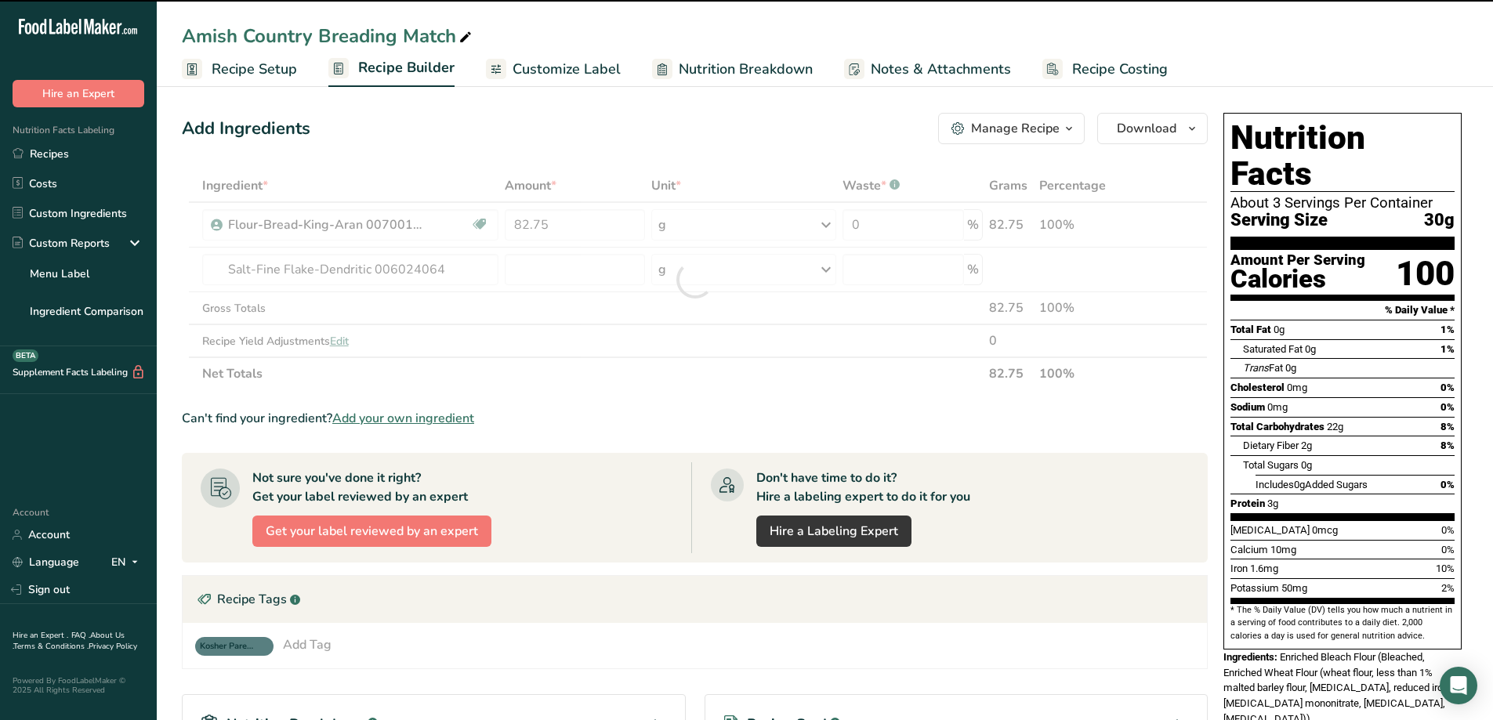
type input "0"
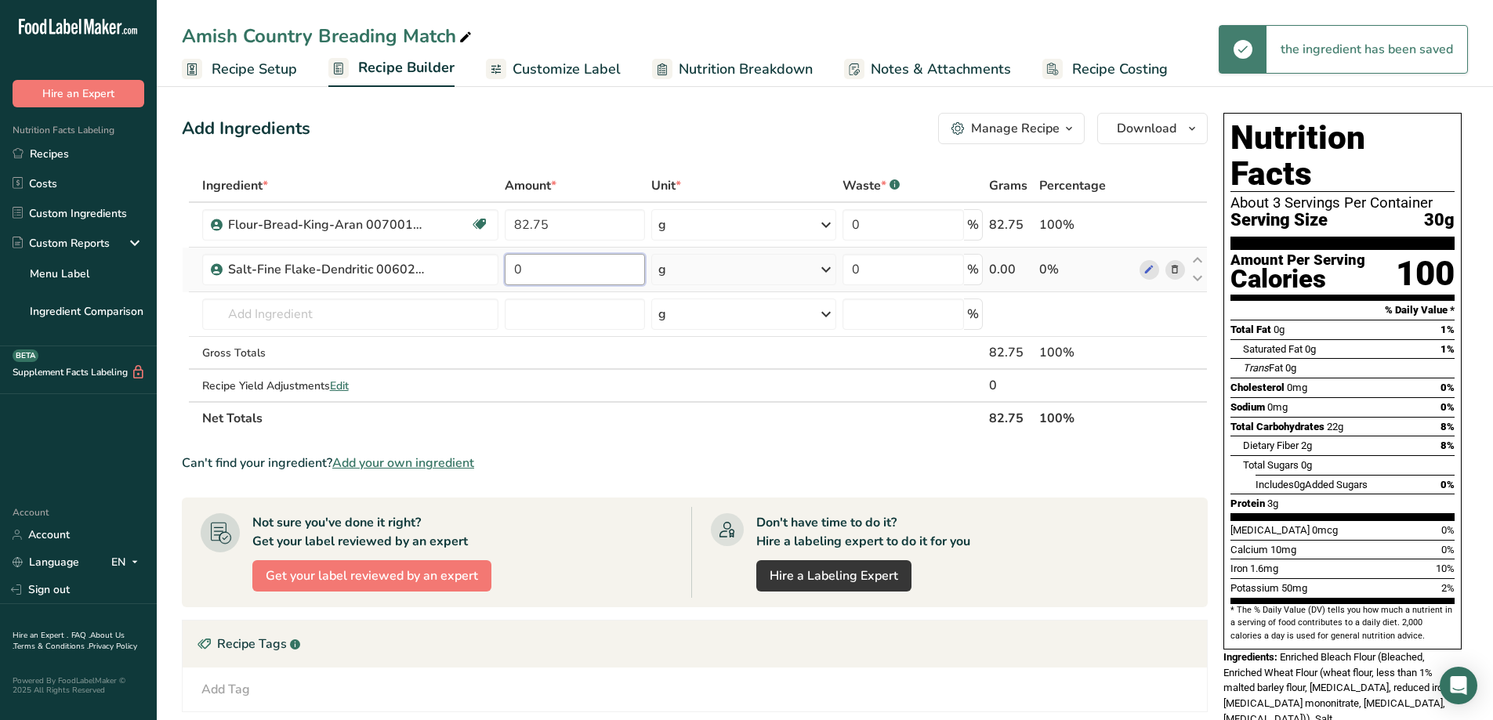
click at [555, 273] on input "0" at bounding box center [574, 269] width 139 height 31
type input "9"
click at [422, 310] on div "Ingredient * Amount * Unit * Waste * .a-a{fill:#347362;}.b-a{fill:#fff;} Grams …" at bounding box center [695, 302] width 1026 height 266
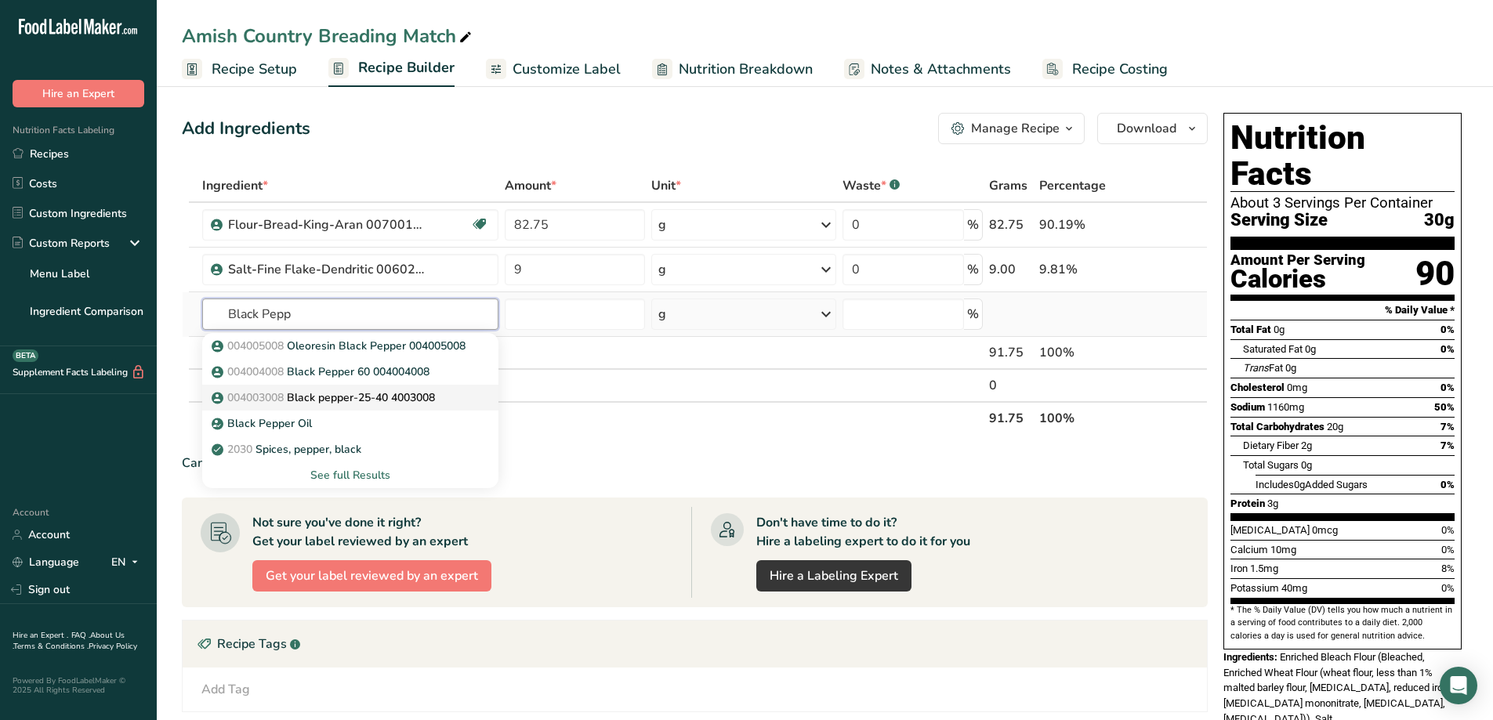
type input "Black Pepp"
click at [413, 392] on p "004003008 Black pepper-25-40 4003008" at bounding box center [325, 397] width 220 height 16
type input "Black pepper-25-40 4003008"
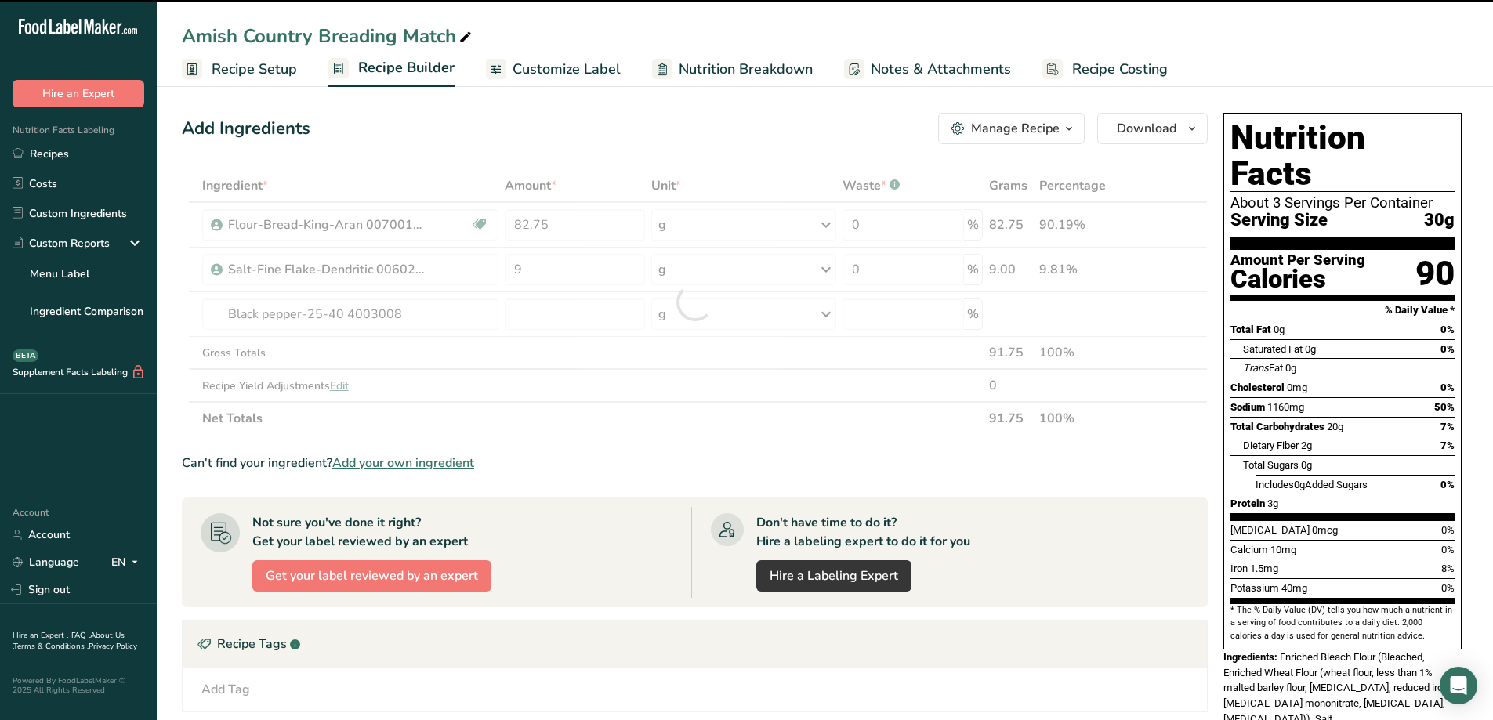
type input "0"
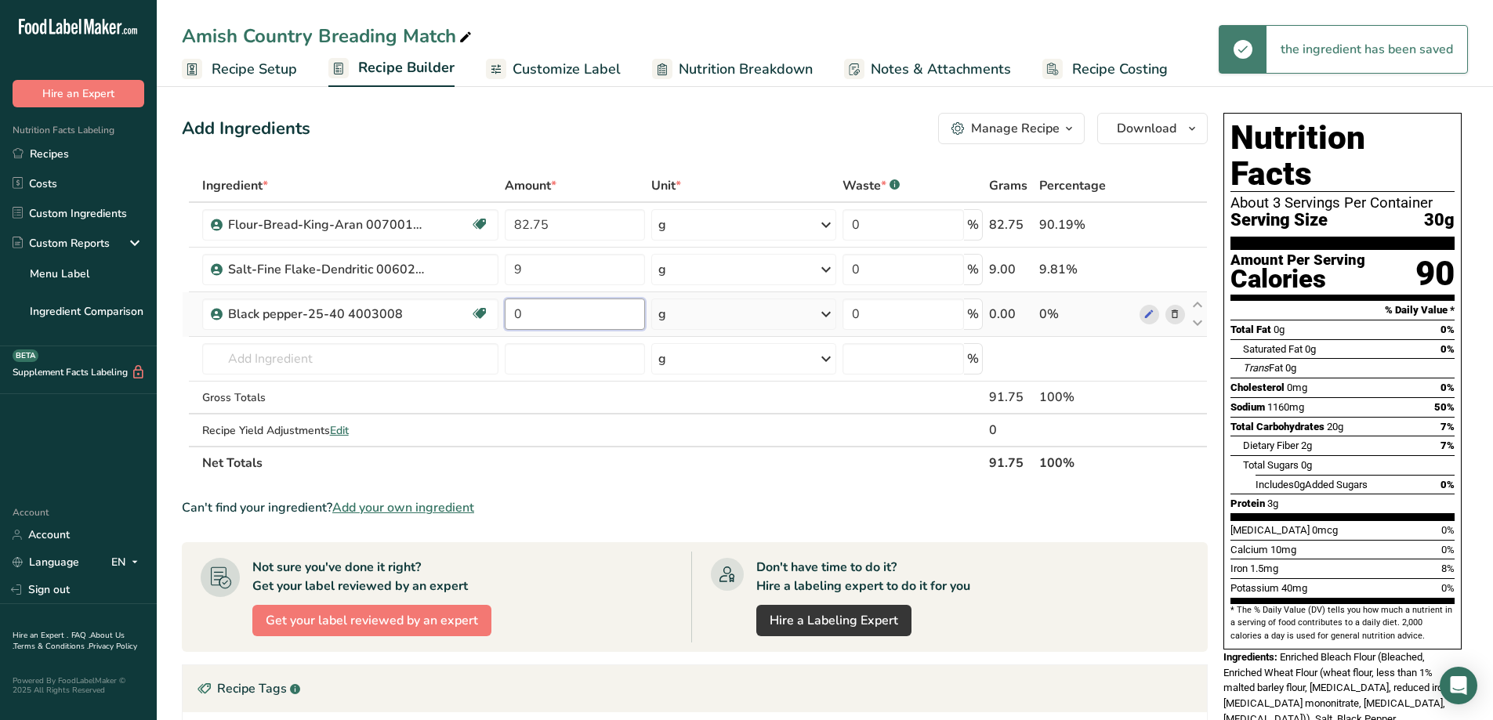
drag, startPoint x: 558, startPoint y: 314, endPoint x: 515, endPoint y: 321, distance: 43.7
click at [515, 321] on input "0" at bounding box center [574, 314] width 139 height 31
type input "2"
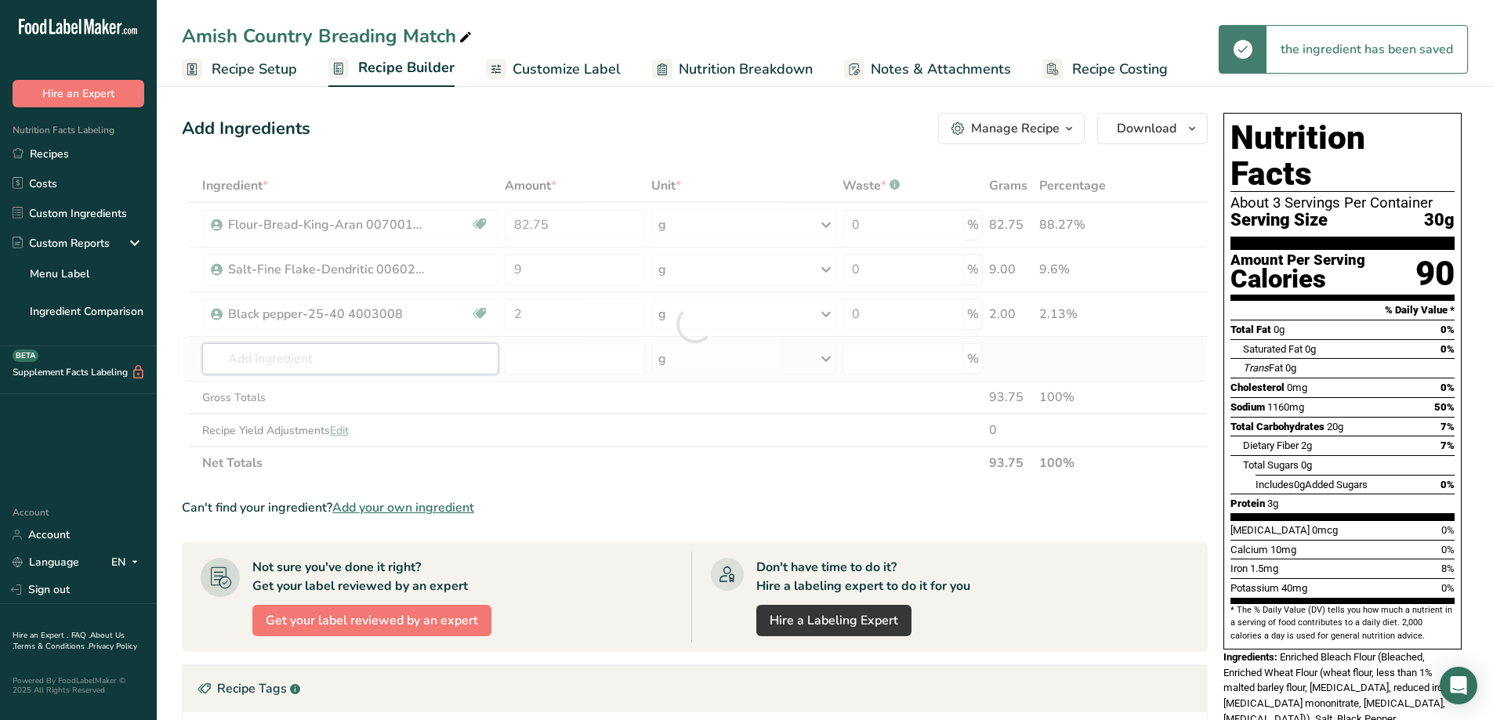
click at [414, 349] on div "Ingredient * Amount * Unit * Waste * .a-a{fill:#347362;}.b-a{fill:#fff;} Grams …" at bounding box center [695, 324] width 1026 height 310
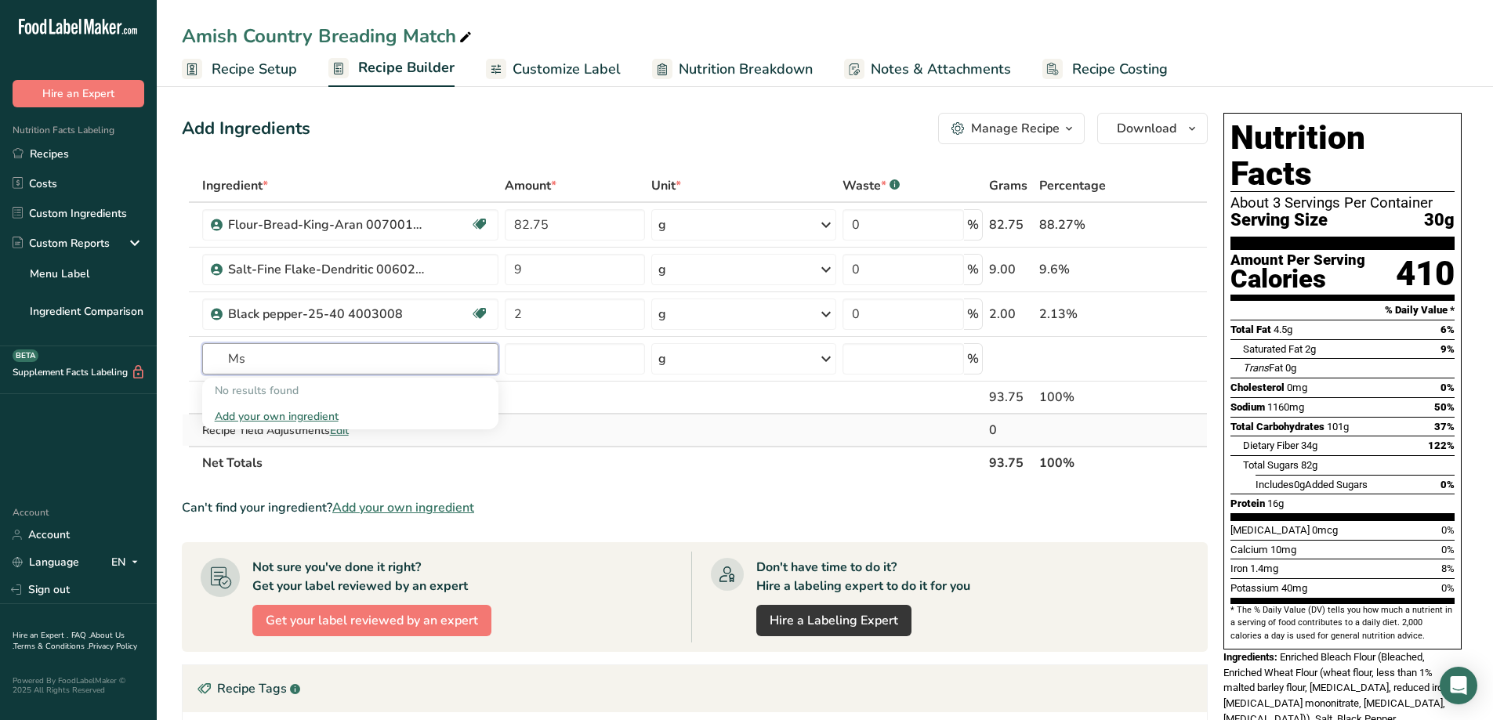
type input "M"
type input "monosod"
click at [393, 386] on p "006022048 Monosodium Glutamate 006022048" at bounding box center [341, 390] width 252 height 16
type input "Monosodium Glutamate 006022048"
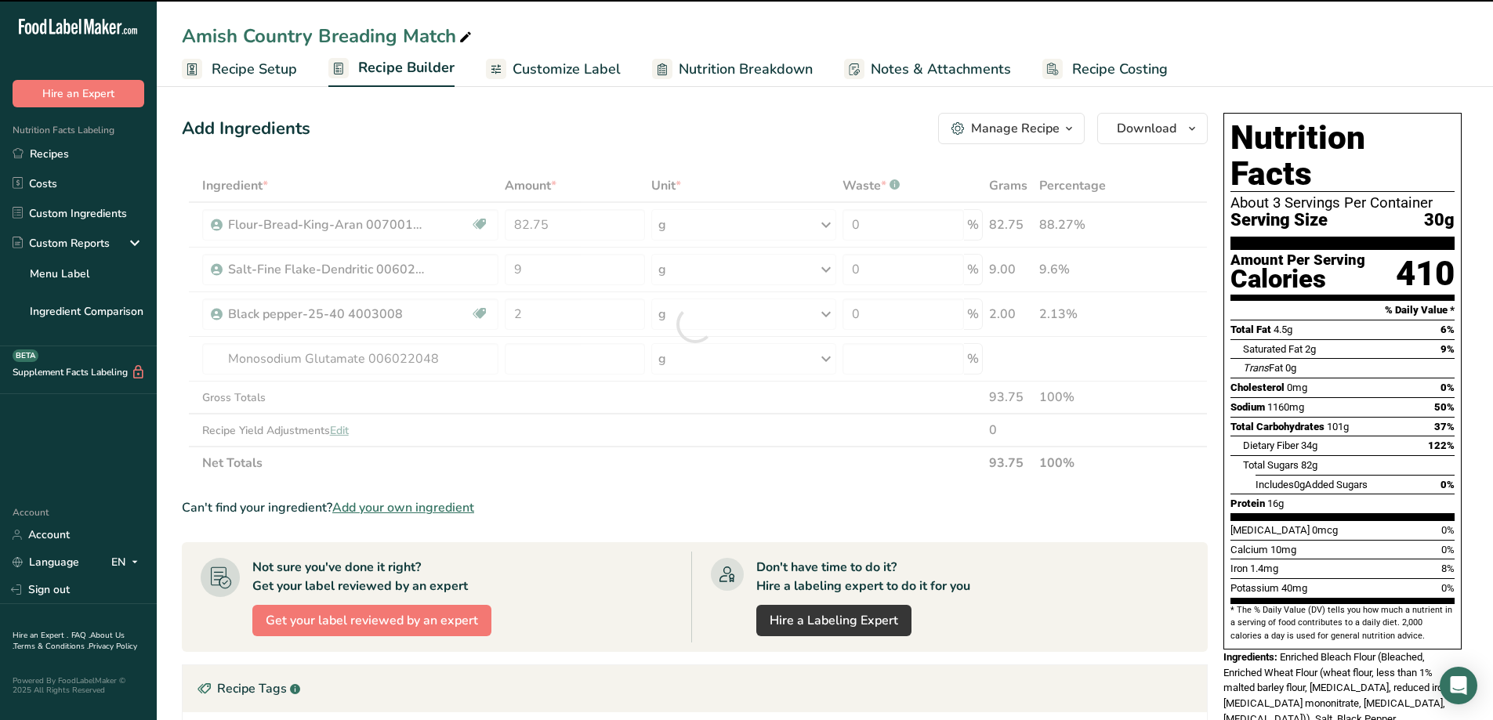
type input "0"
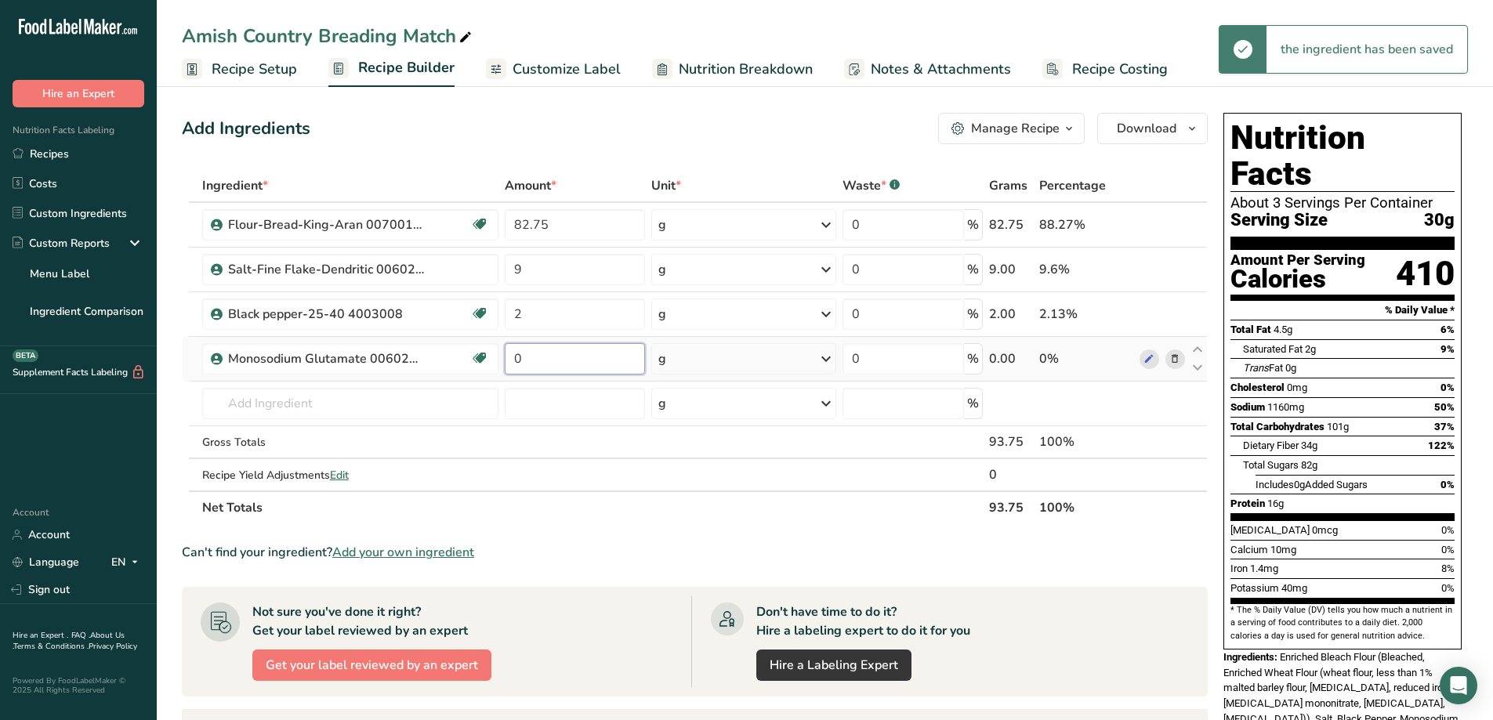
drag, startPoint x: 545, startPoint y: 354, endPoint x: 513, endPoint y: 372, distance: 36.8
click at [513, 372] on input "0" at bounding box center [574, 358] width 139 height 31
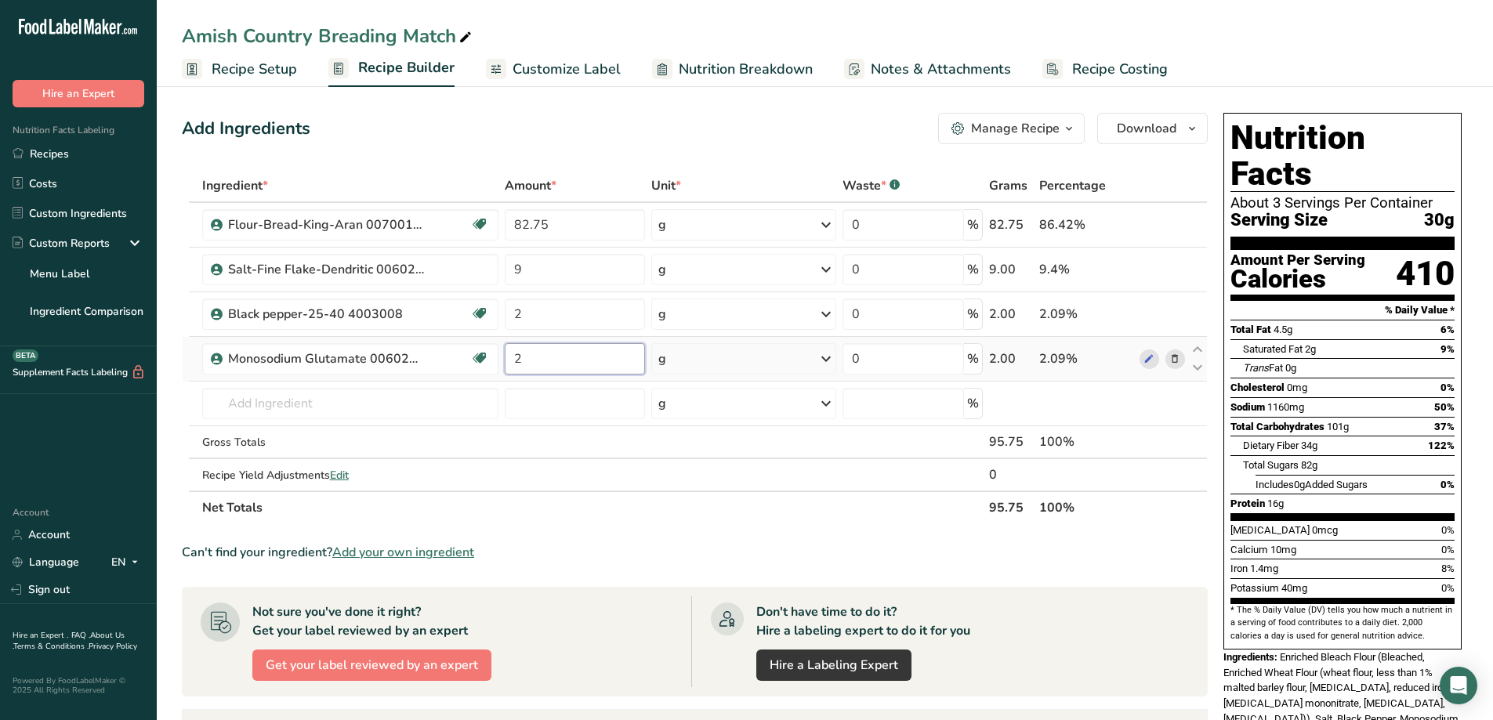
type input "2"
click at [371, 403] on div "Ingredient * Amount * Unit * Waste * .a-a{fill:#347362;}.b-a{fill:#fff;} Grams …" at bounding box center [695, 346] width 1026 height 355
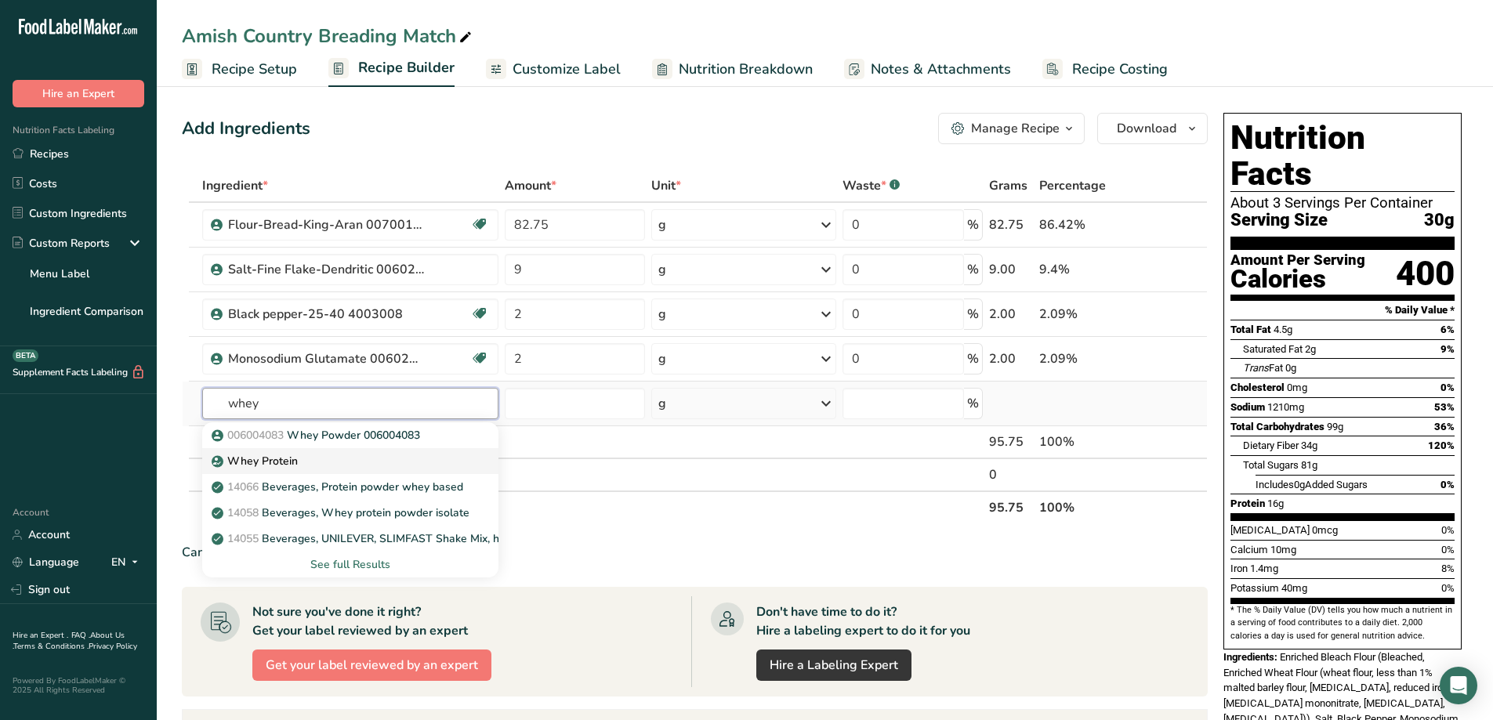
type input "whey"
click at [277, 464] on p "Whey Protein" at bounding box center [256, 461] width 83 height 16
type input "Whey Protein"
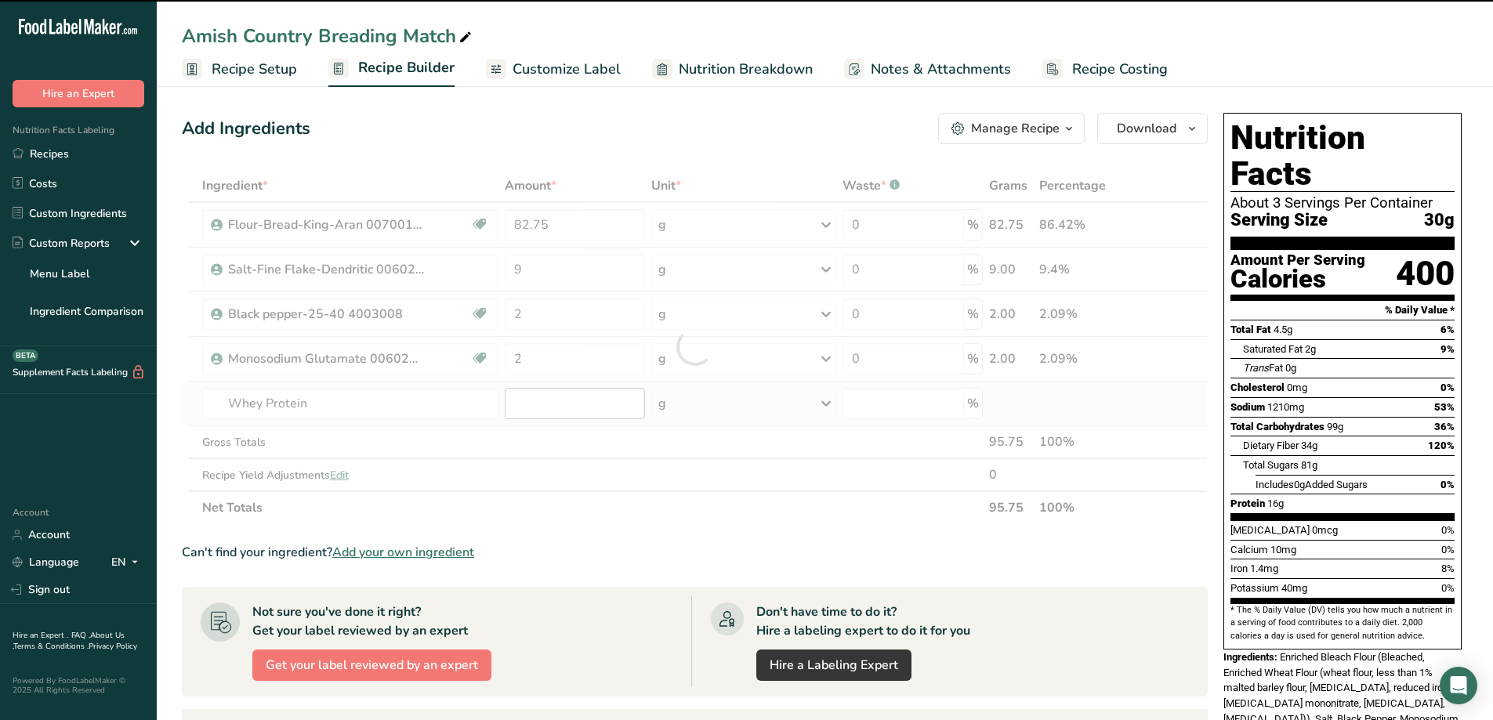
type input "0"
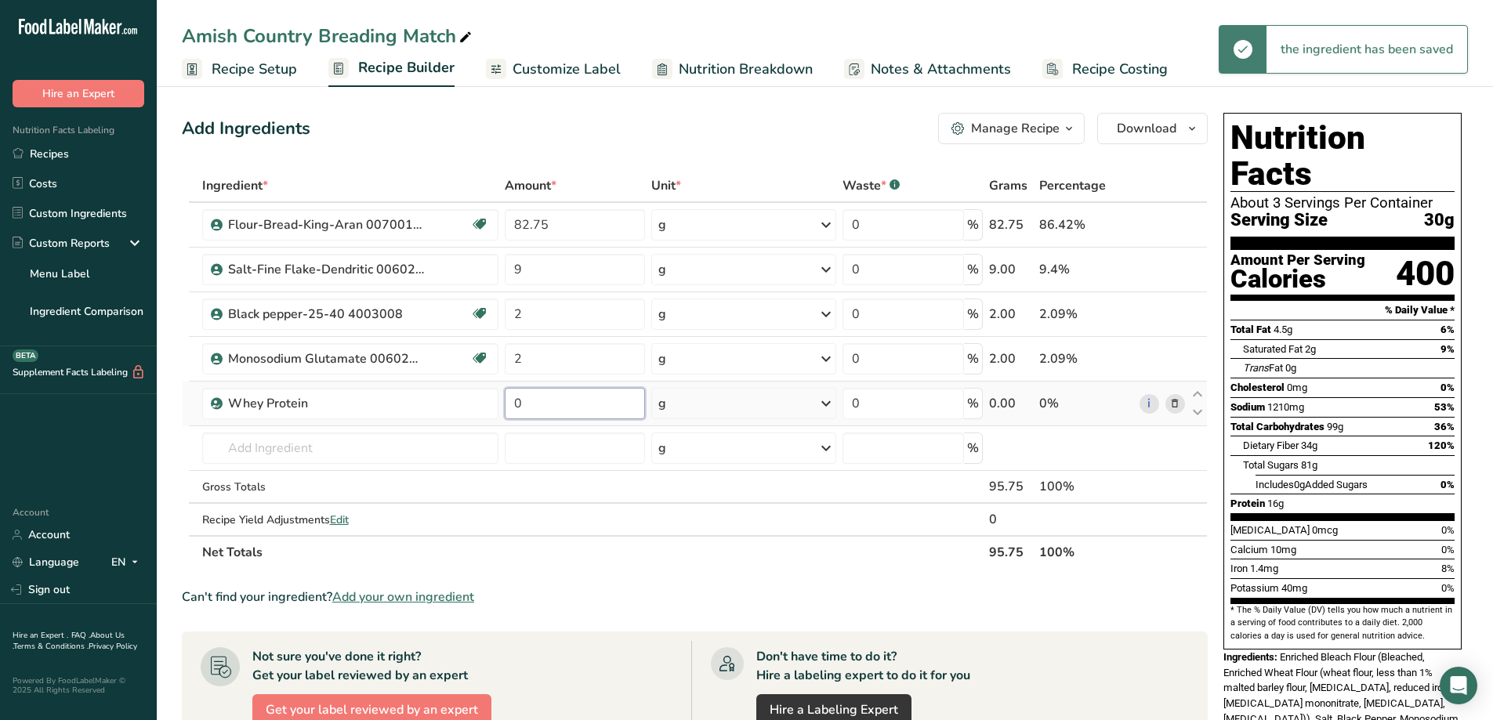
click at [567, 410] on input "0" at bounding box center [574, 403] width 139 height 31
type input "2"
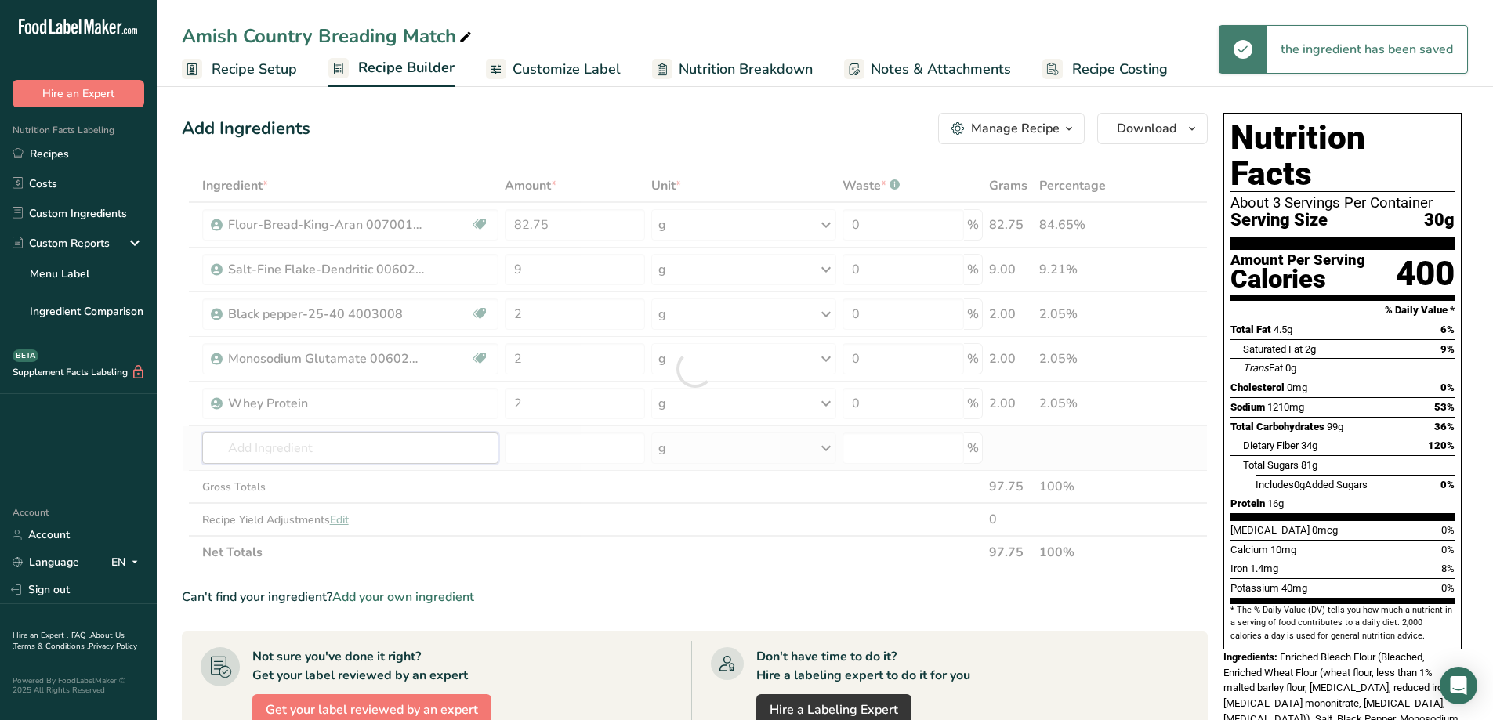
click at [306, 452] on div "Ingredient * Amount * Unit * Waste * .a-a{fill:#347362;}.b-a{fill:#fff;} Grams …" at bounding box center [695, 369] width 1026 height 400
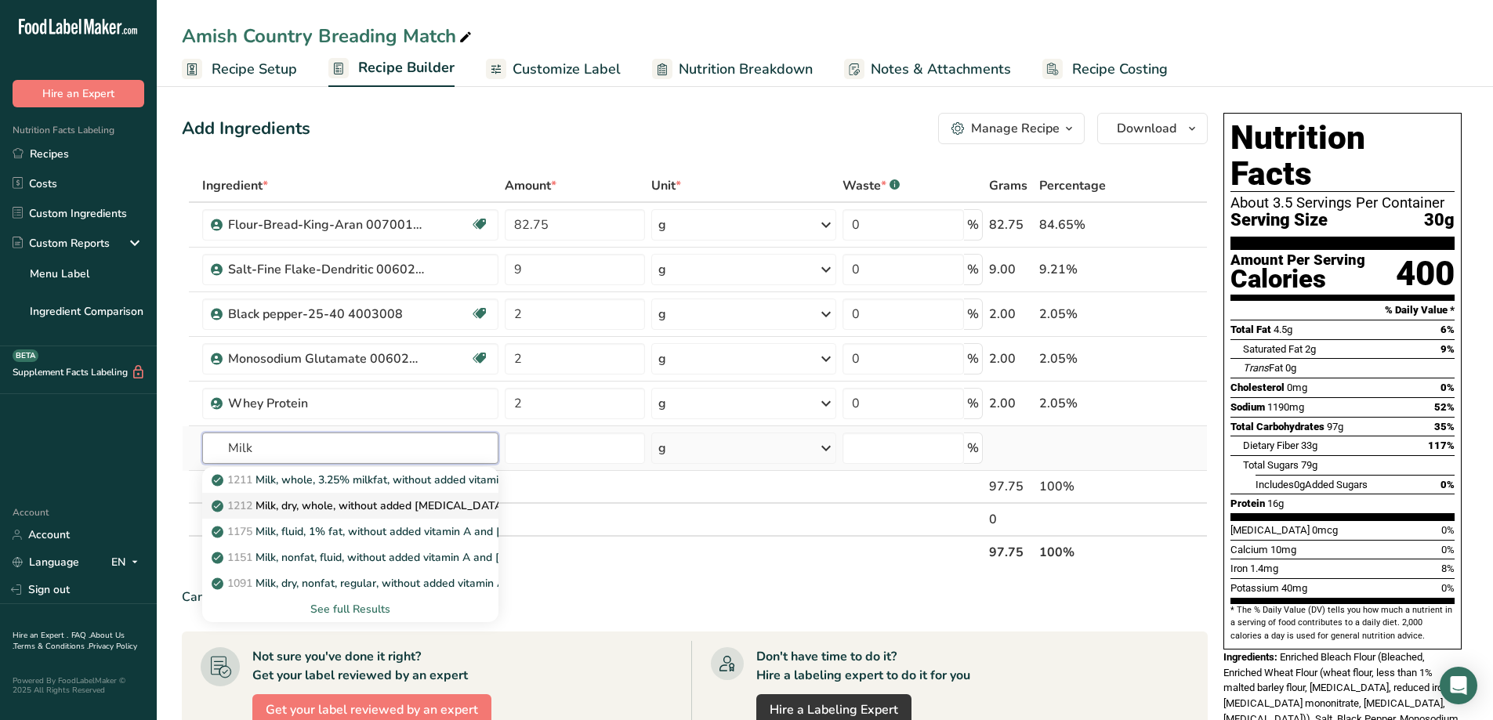
type input "Milk"
click at [433, 507] on p "1212 Milk, dry, whole, without added vitamin D" at bounding box center [360, 506] width 291 height 16
type input "Milk, dry, whole, without added vitamin D"
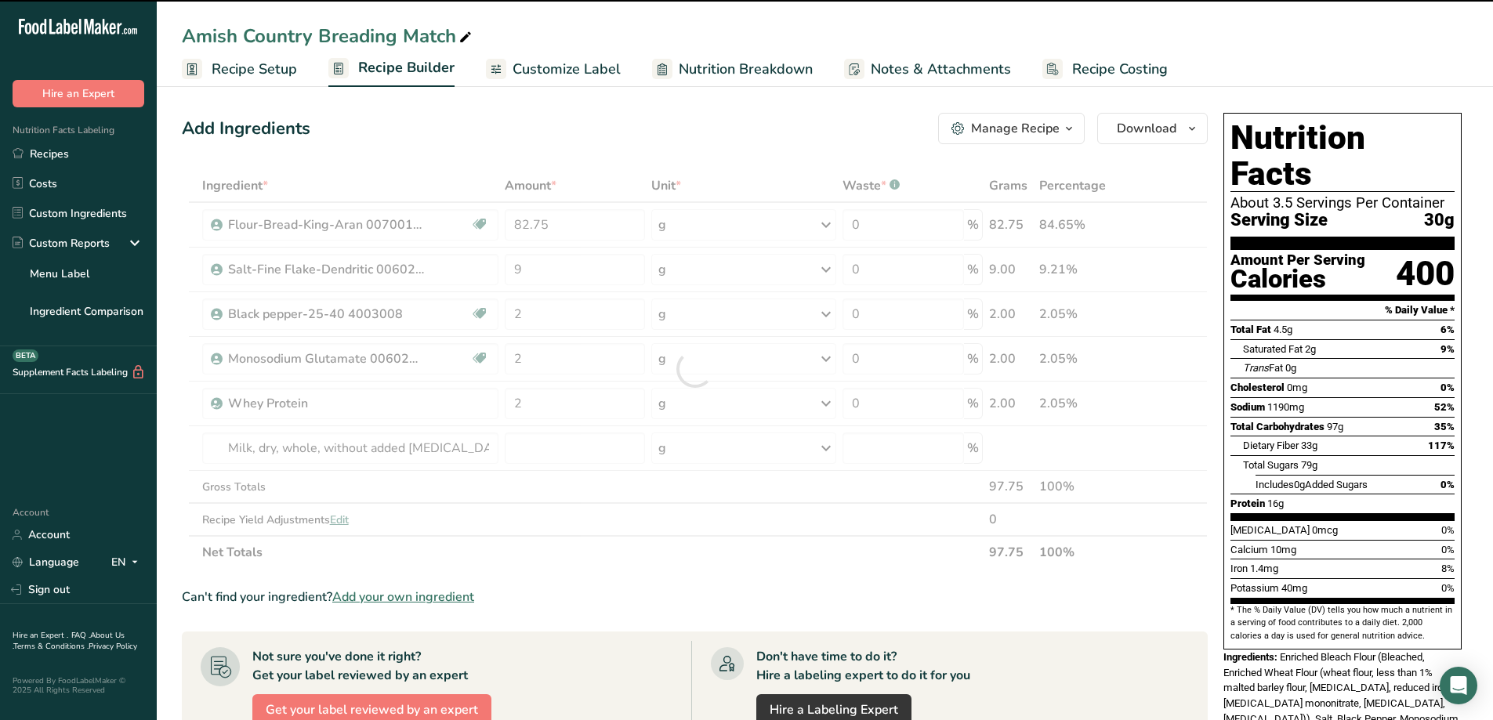
type input "0"
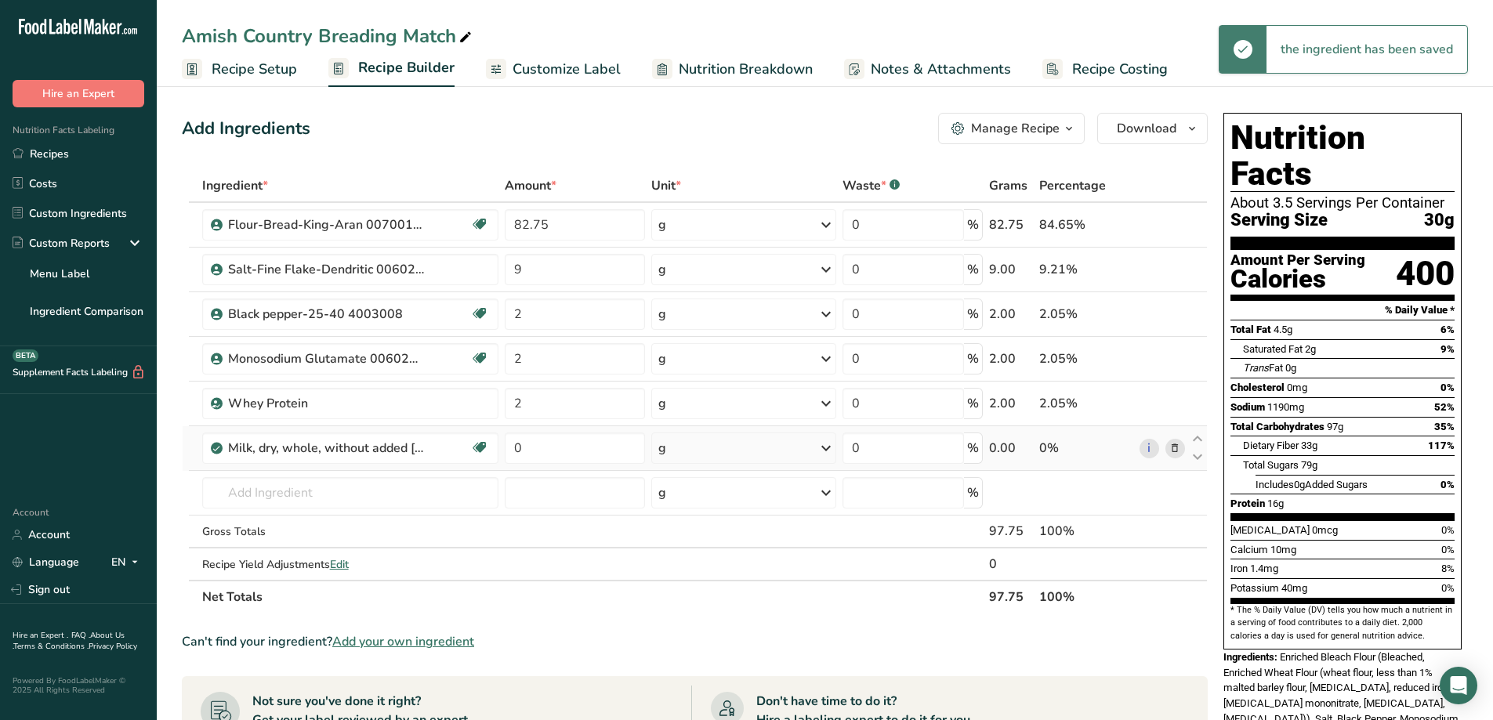
click at [1179, 451] on icon at bounding box center [1174, 448] width 11 height 16
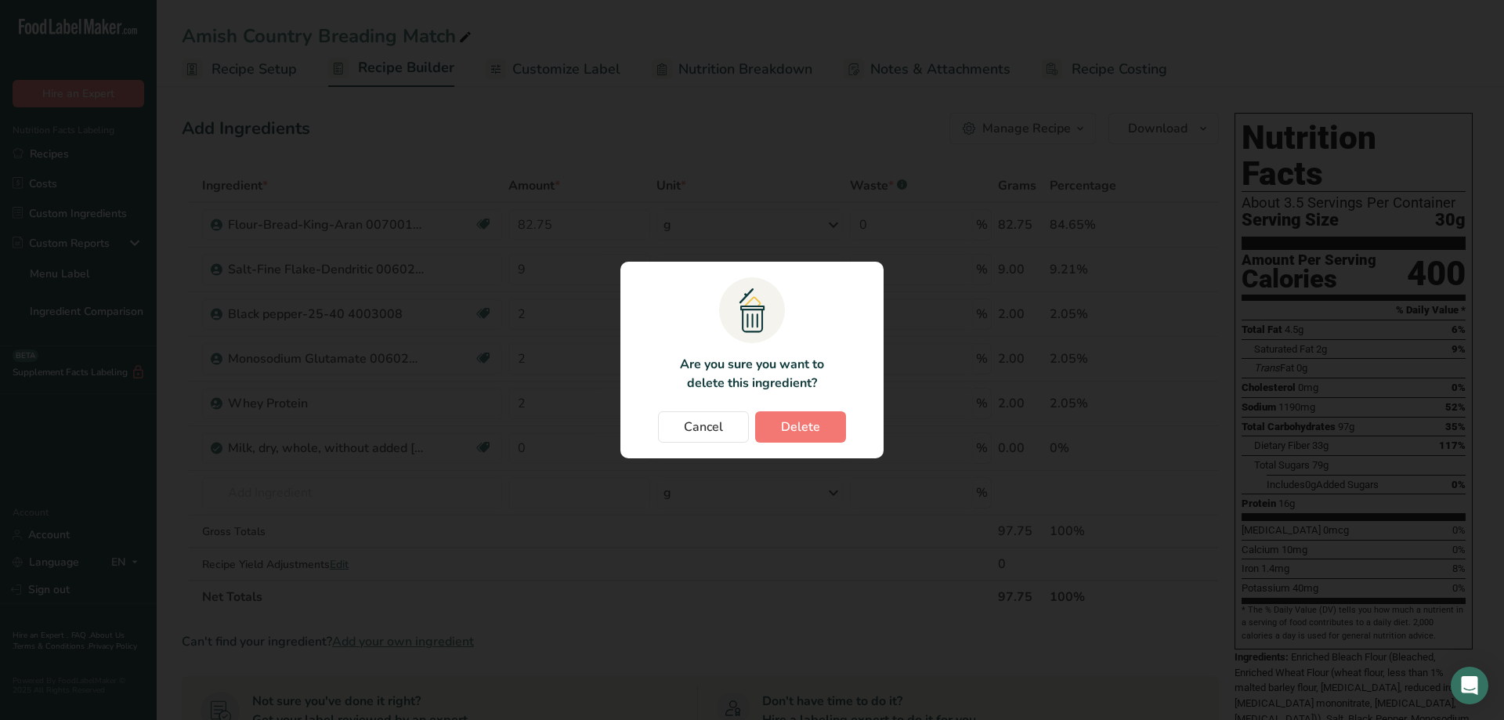
click at [806, 443] on section ".a{fill:#f5f3ed;}.b,.e{fill:#0f393a;}.c{fill:none;}.d{fill:#f2c549;}.e{stroke:r…" at bounding box center [752, 360] width 263 height 197
click at [809, 432] on span "Delete" at bounding box center [800, 427] width 39 height 19
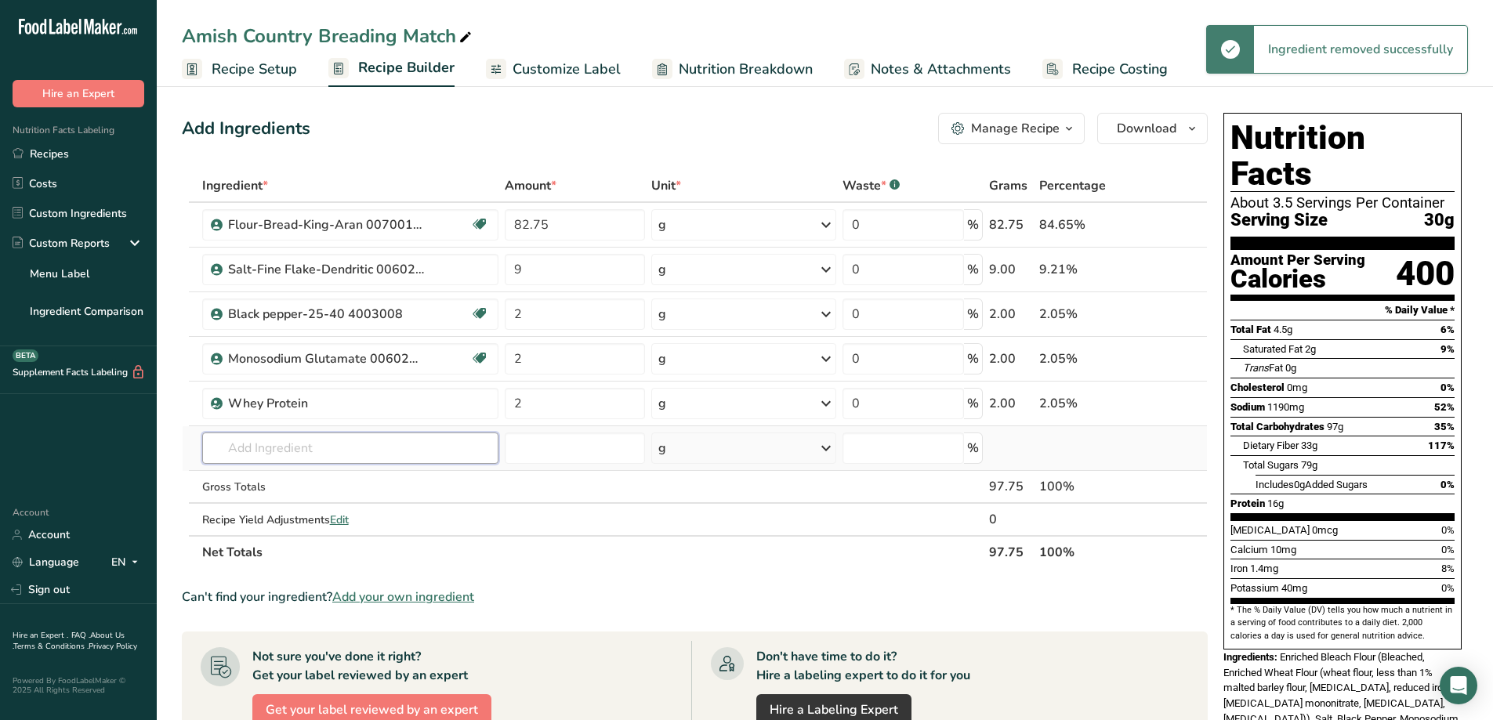
click at [335, 439] on input "text" at bounding box center [350, 448] width 297 height 31
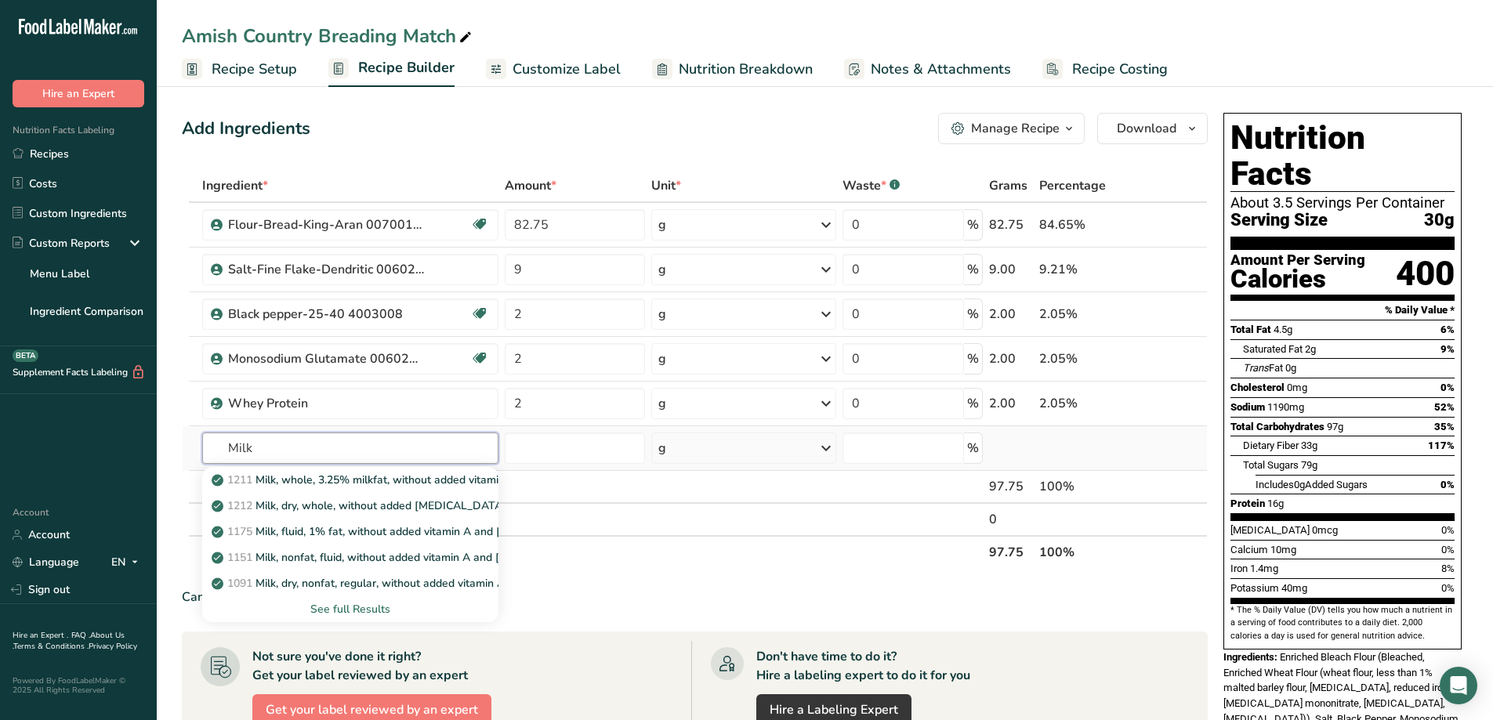
type input "Milk"
click at [363, 609] on div "See full Results" at bounding box center [351, 609] width 272 height 16
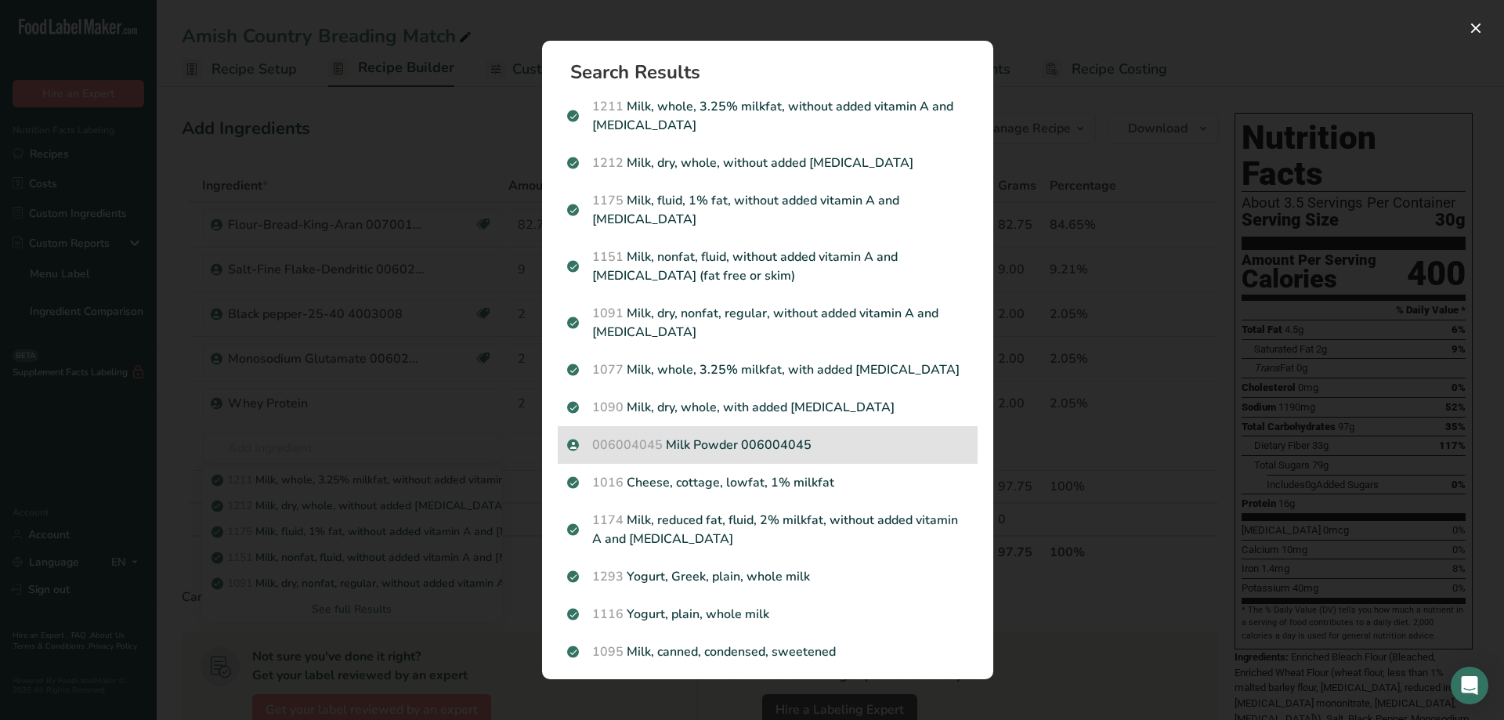
click at [817, 449] on p "006004045 Milk Powder 006004045" at bounding box center [767, 445] width 401 height 19
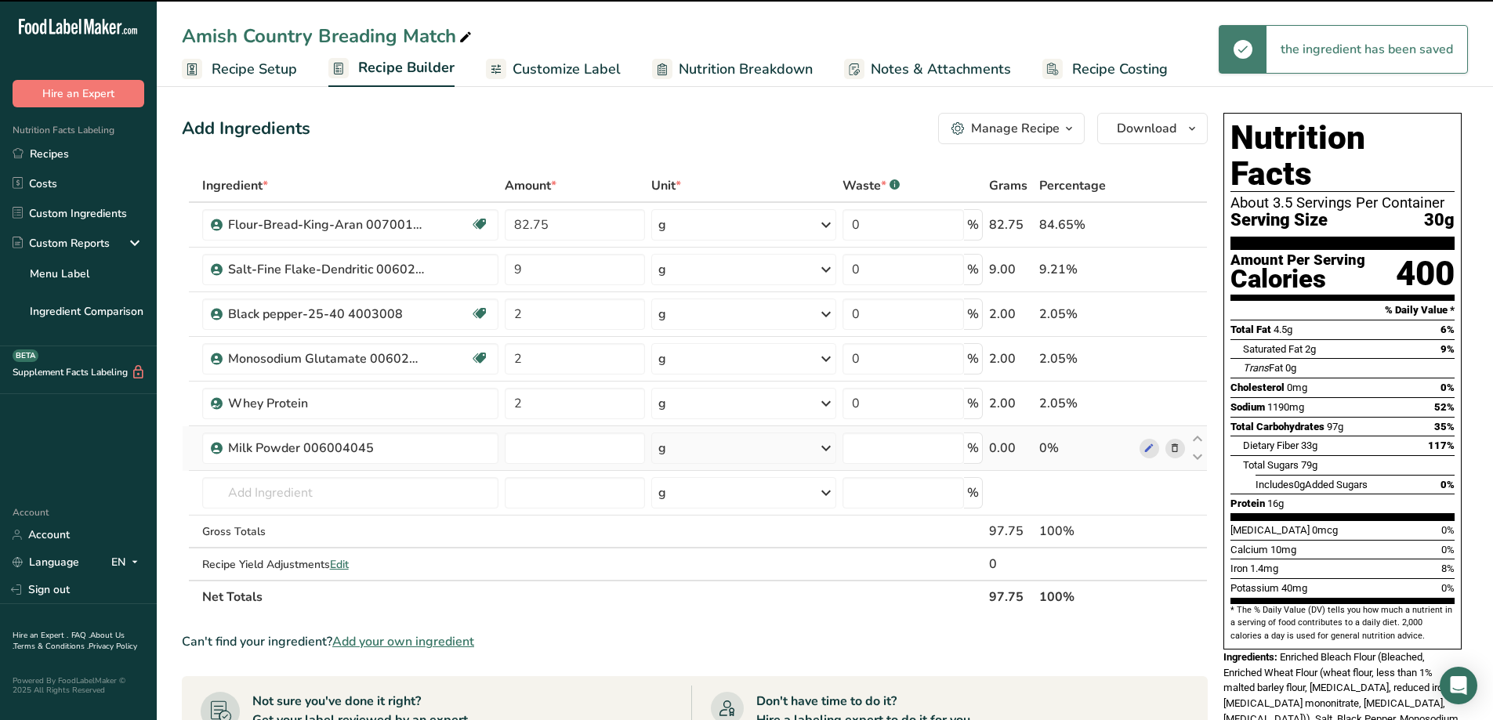
type input "0"
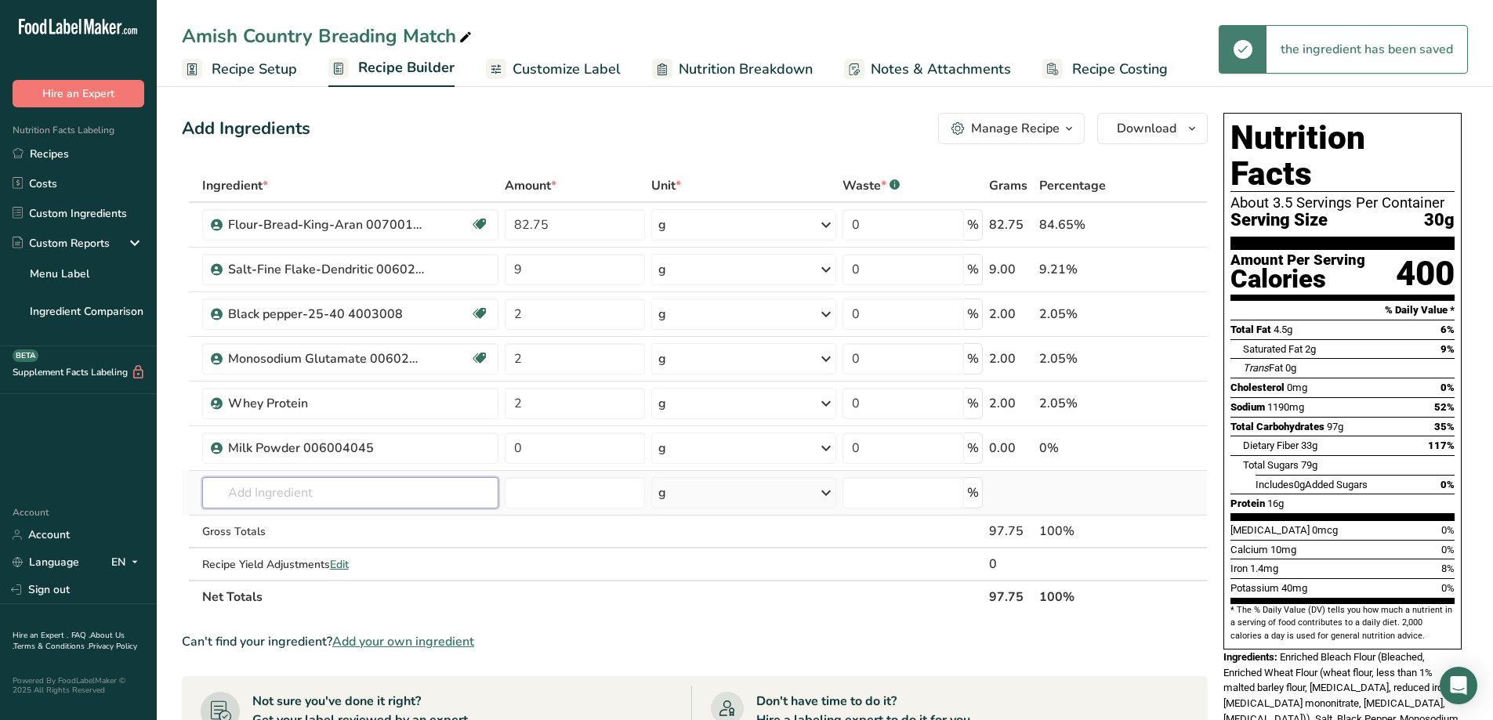
click at [367, 497] on input "text" at bounding box center [350, 492] width 297 height 31
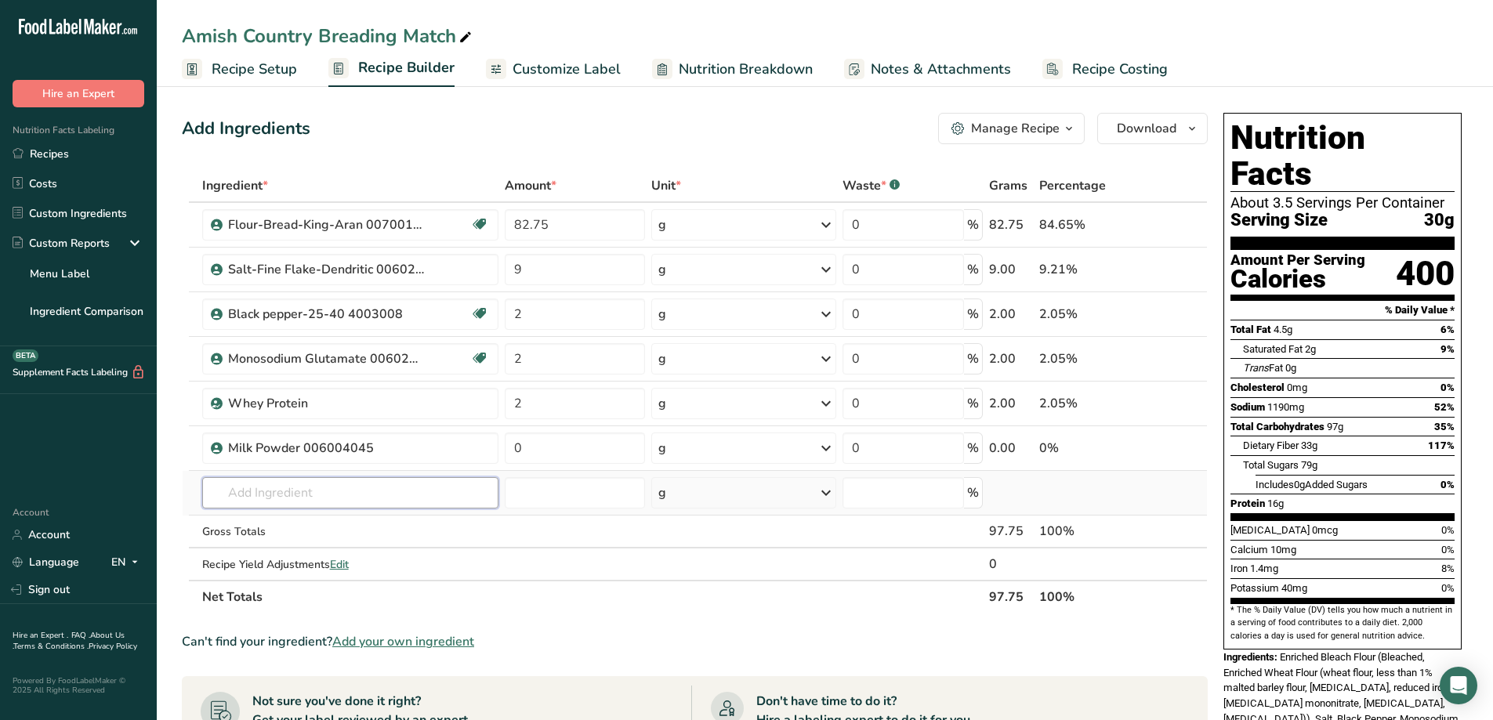
type input "e"
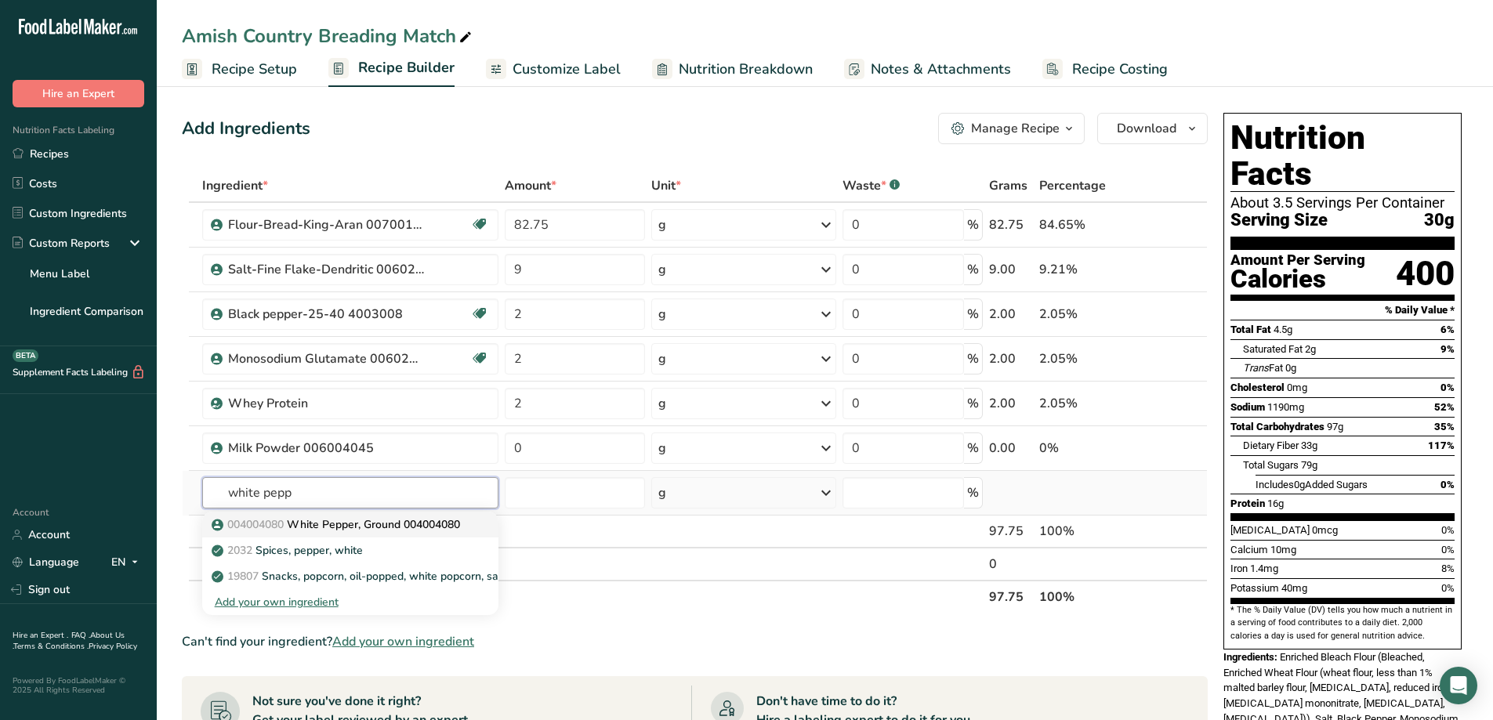
type input "white pepp"
click at [348, 527] on p "004004080 White Pepper, Ground 004004080" at bounding box center [337, 524] width 245 height 16
type input "White Pepper, Ground 004004080"
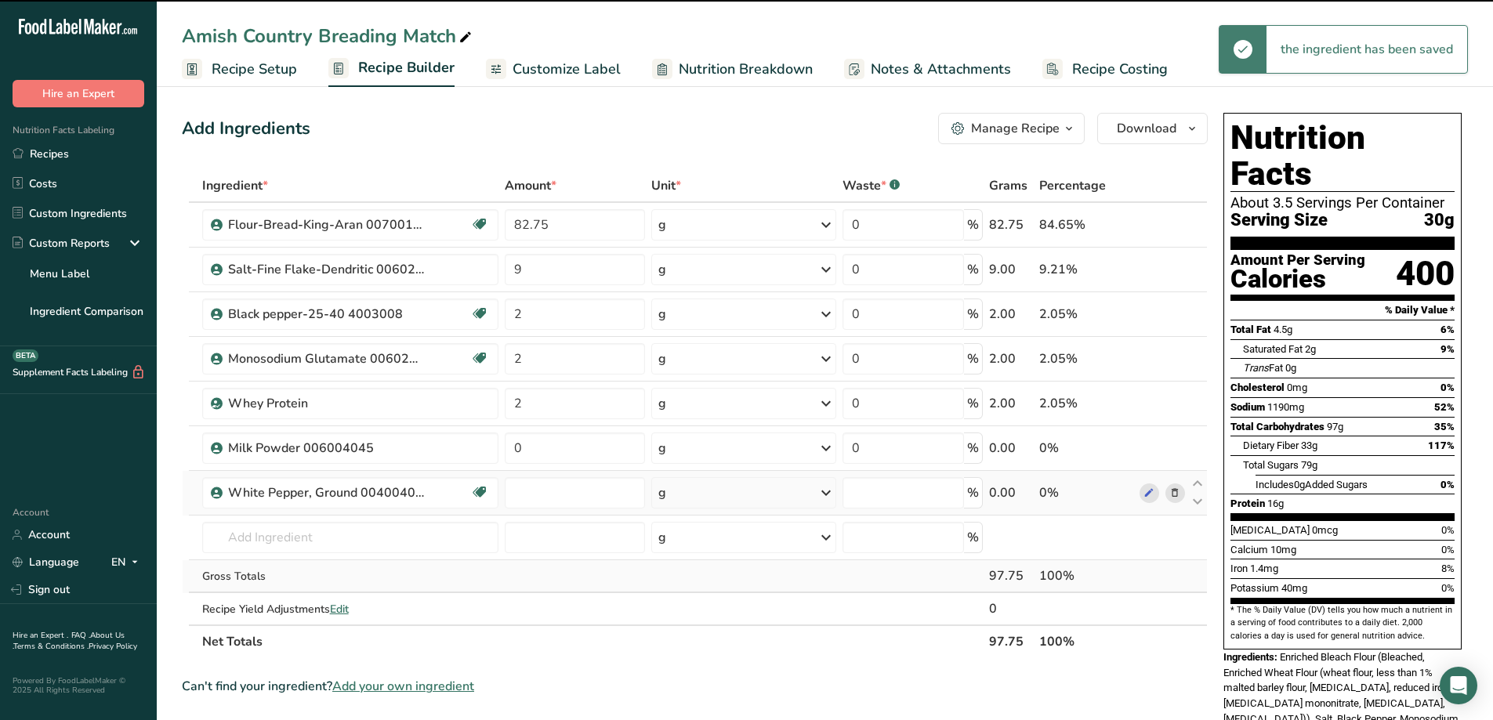
type input "0"
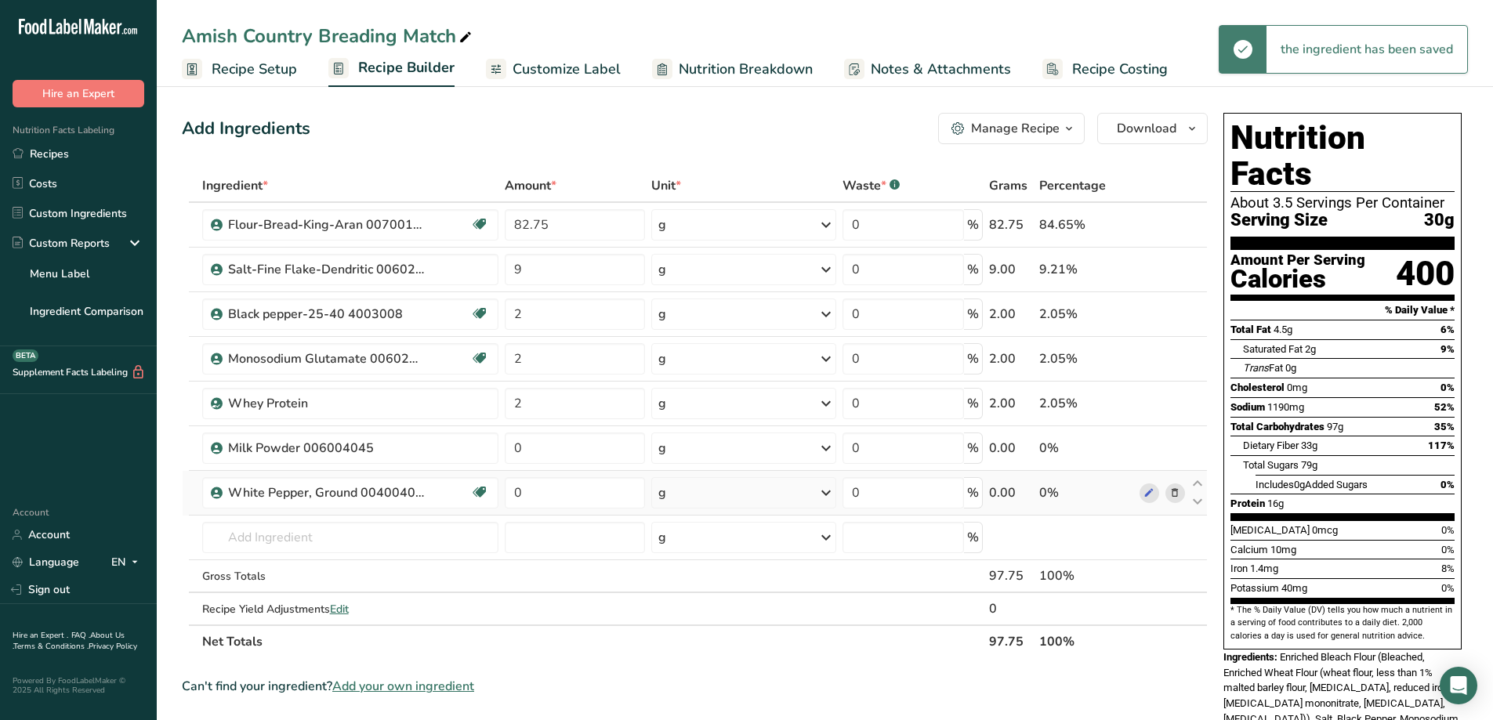
click at [1169, 494] on icon at bounding box center [1174, 493] width 11 height 16
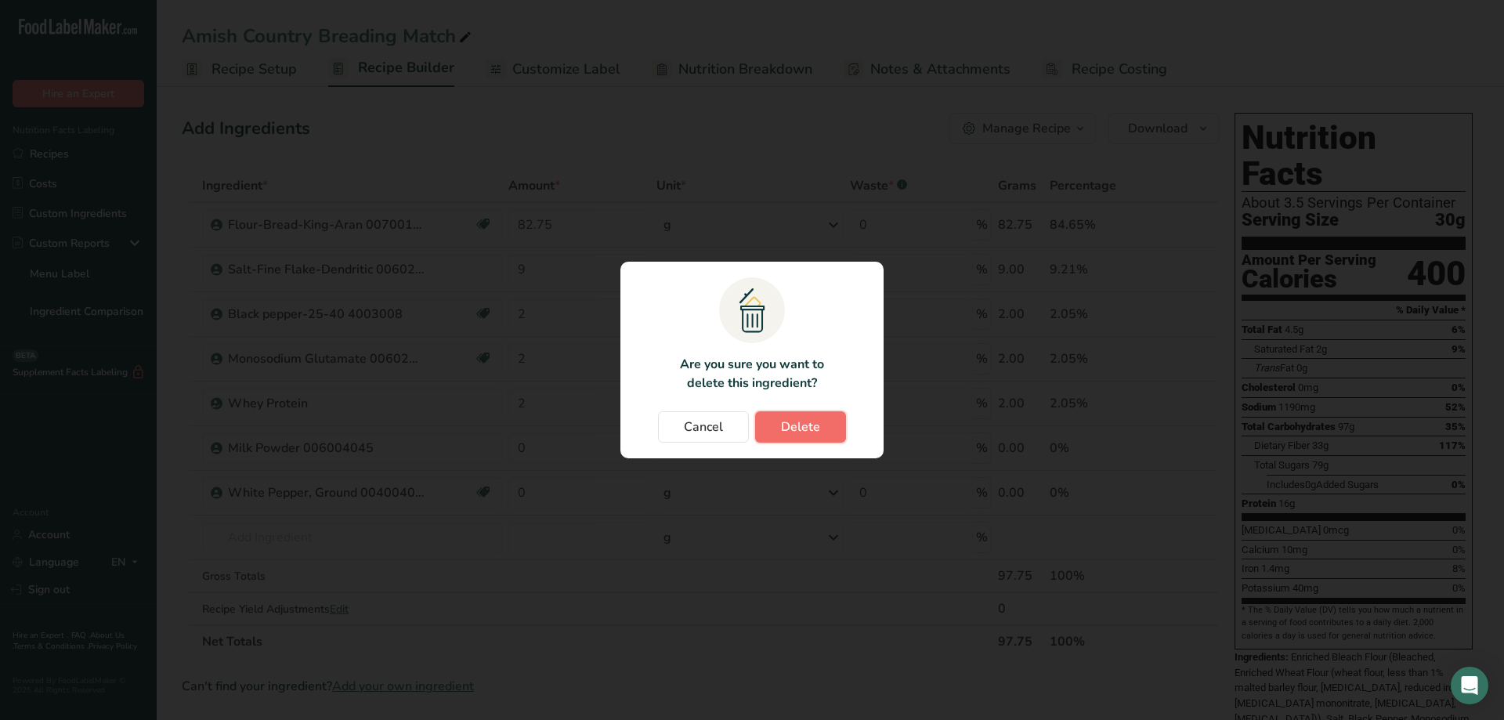
click at [805, 424] on span "Delete" at bounding box center [800, 427] width 39 height 19
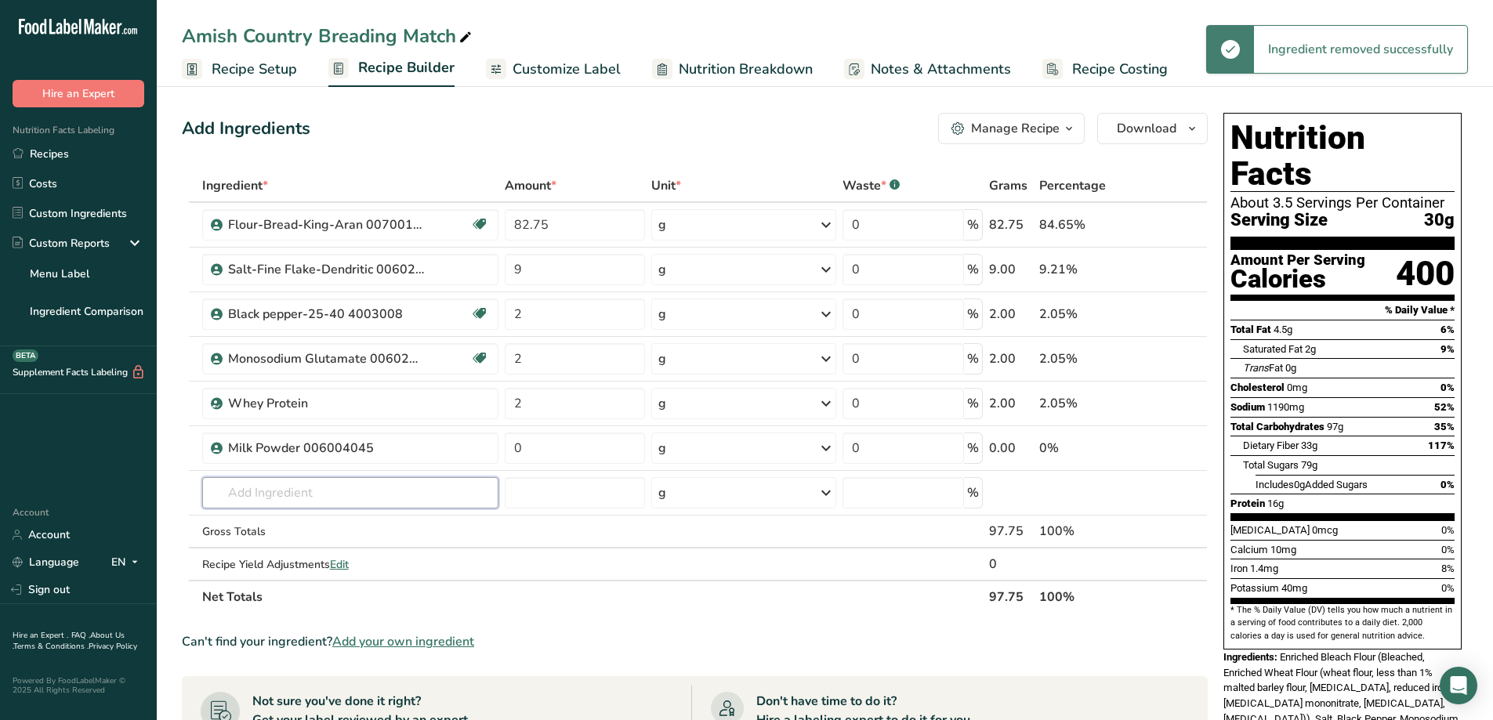
click at [331, 498] on input "text" at bounding box center [350, 492] width 297 height 31
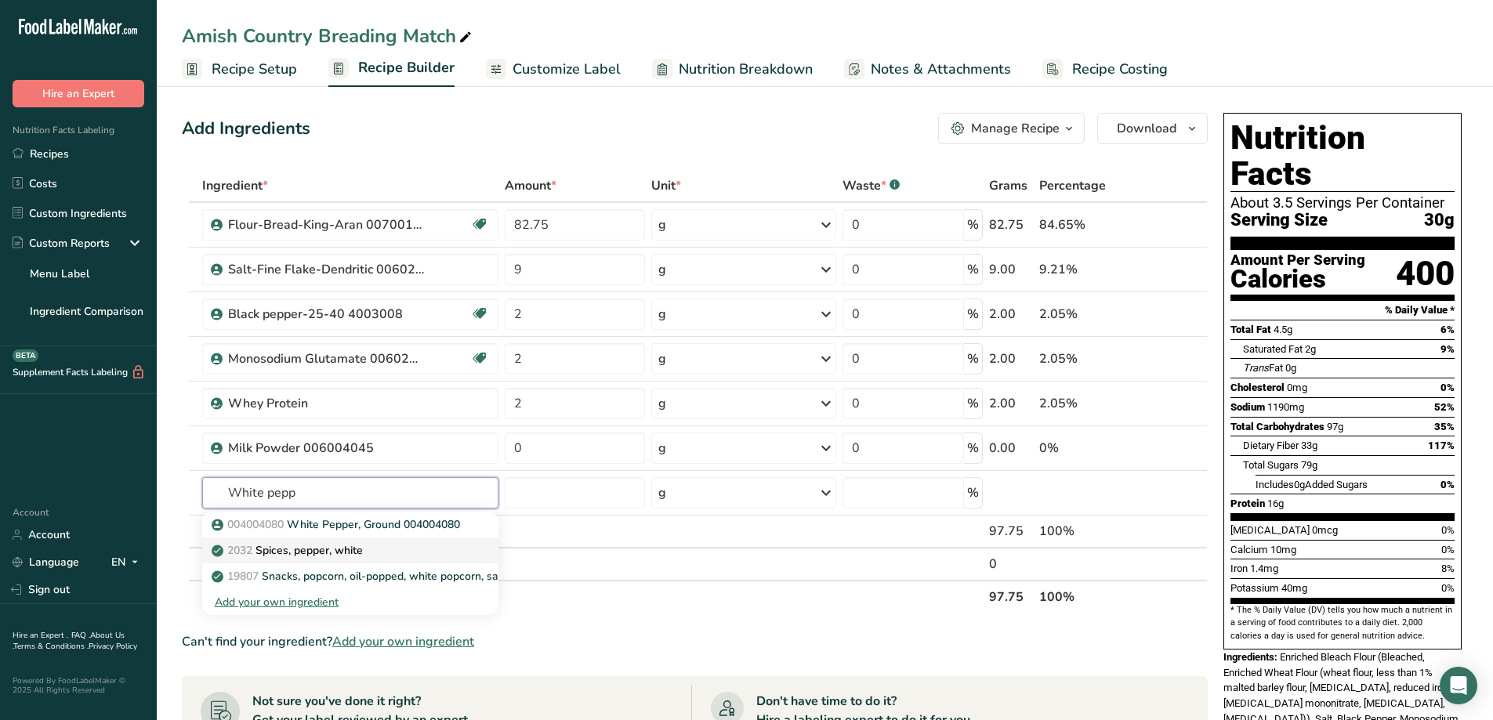
type input "White pepp"
click at [330, 551] on p "2032 Spices, pepper, white" at bounding box center [289, 550] width 148 height 16
type input "Spices, pepper, white"
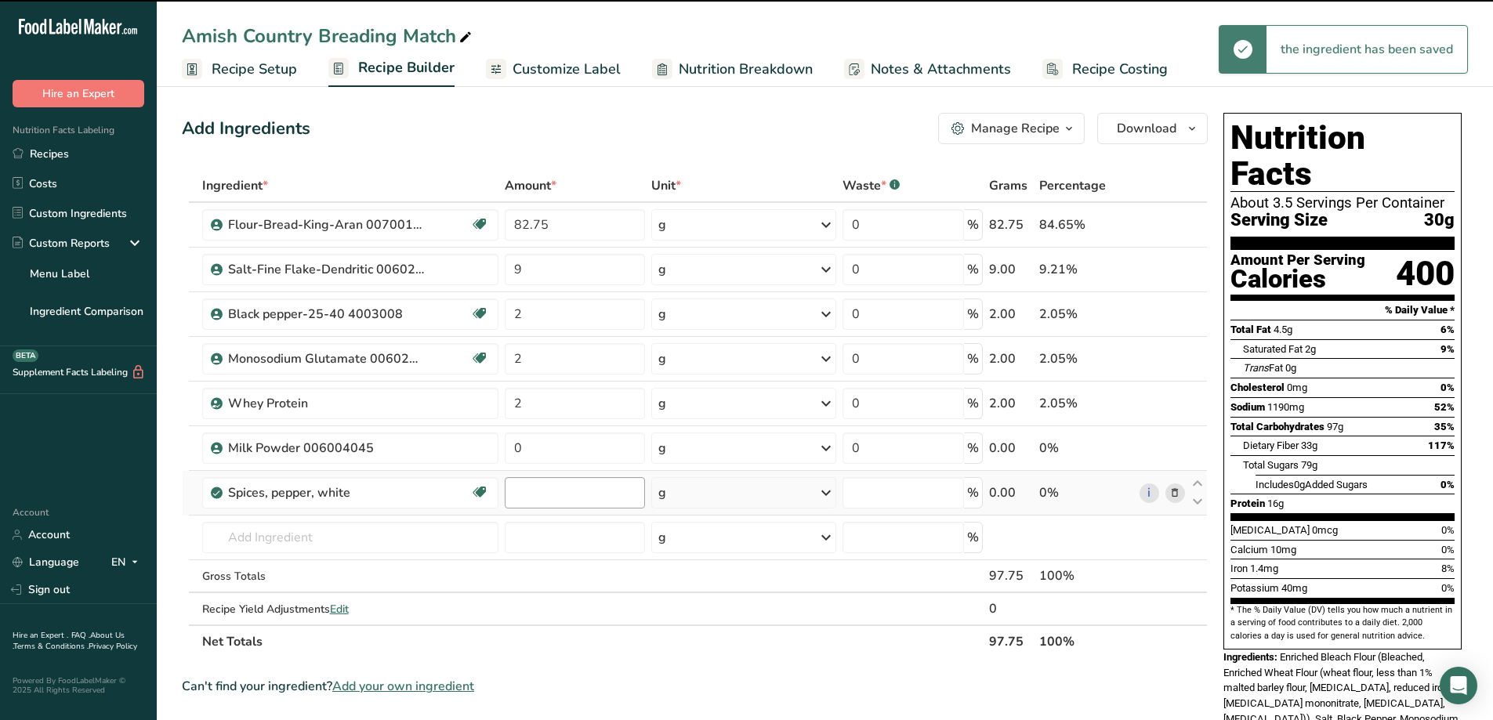
type input "0"
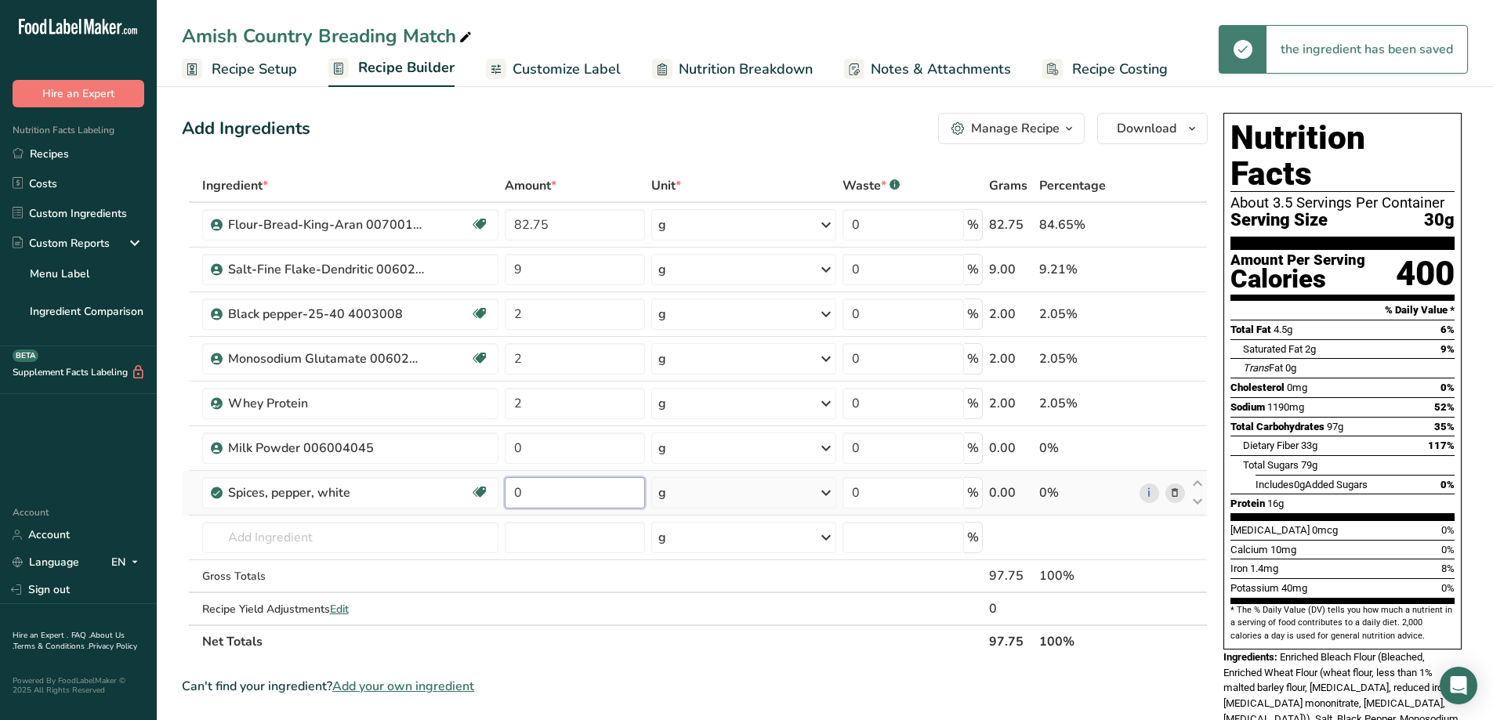
drag, startPoint x: 524, startPoint y: 498, endPoint x: 509, endPoint y: 504, distance: 16.6
click at [509, 504] on input "0" at bounding box center [574, 492] width 139 height 31
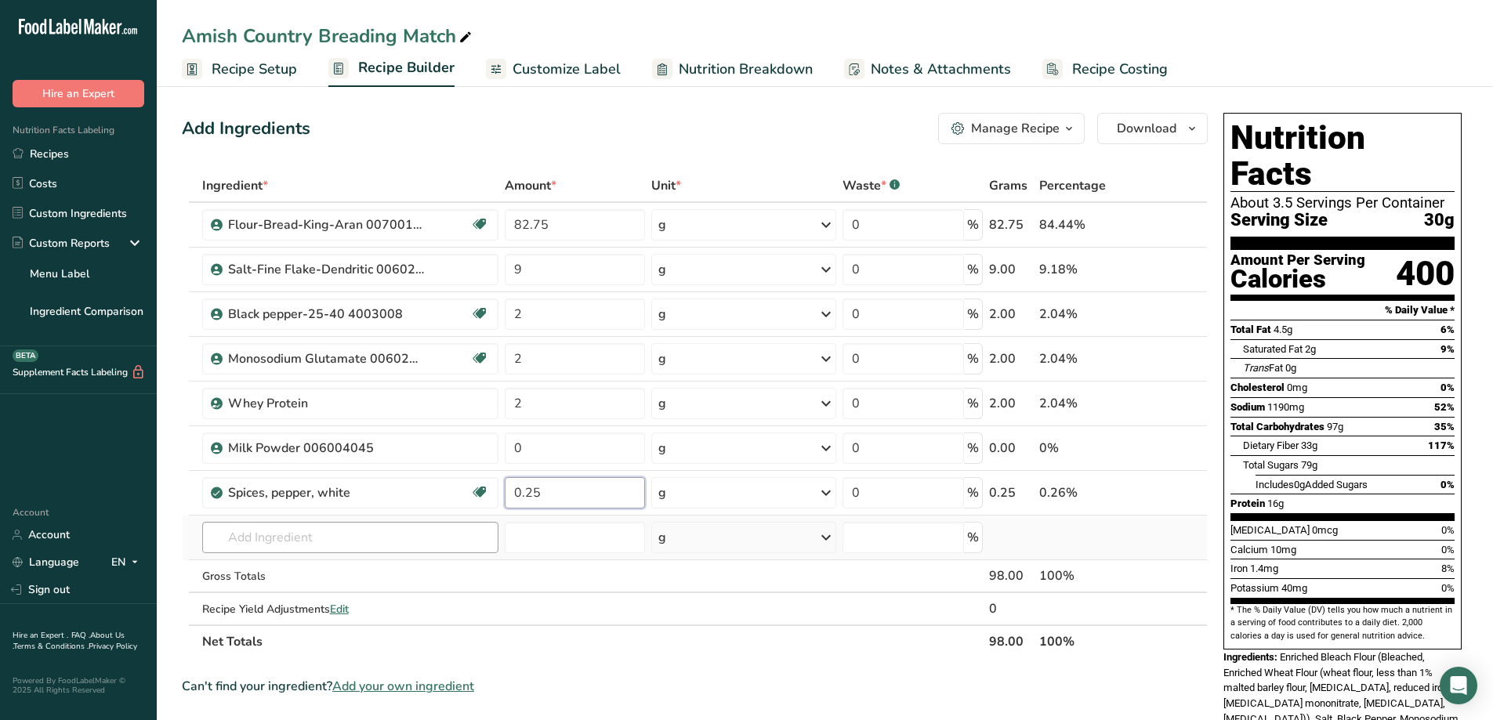
type input "0.25"
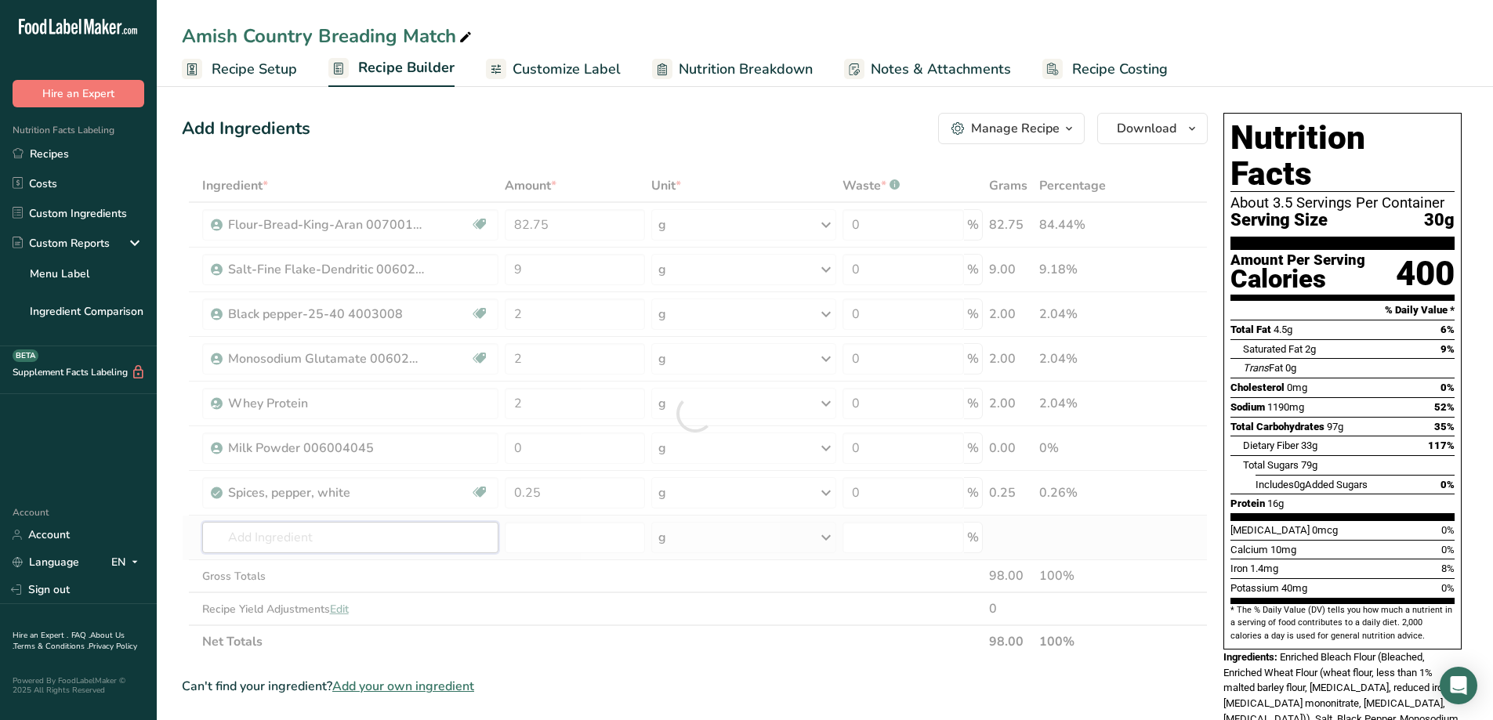
click at [400, 530] on div "Ingredient * Amount * Unit * Waste * .a-a{fill:#347362;}.b-a{fill:#fff;} Grams …" at bounding box center [695, 413] width 1026 height 489
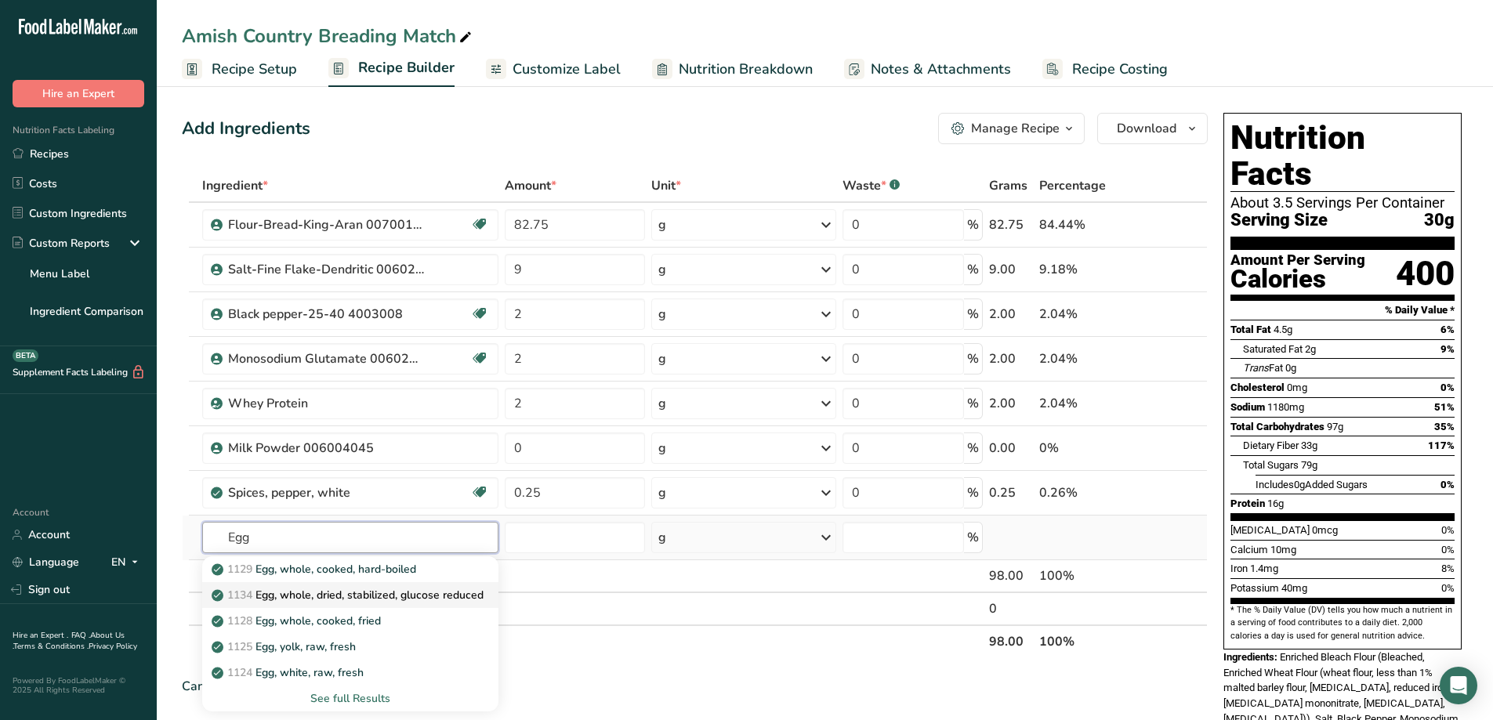
type input "Egg"
click at [354, 599] on p "1134 Egg, whole, dried, stabilized, glucose reduced" at bounding box center [349, 595] width 269 height 16
type input "Egg, whole, dried, stabilized, glucose reduced"
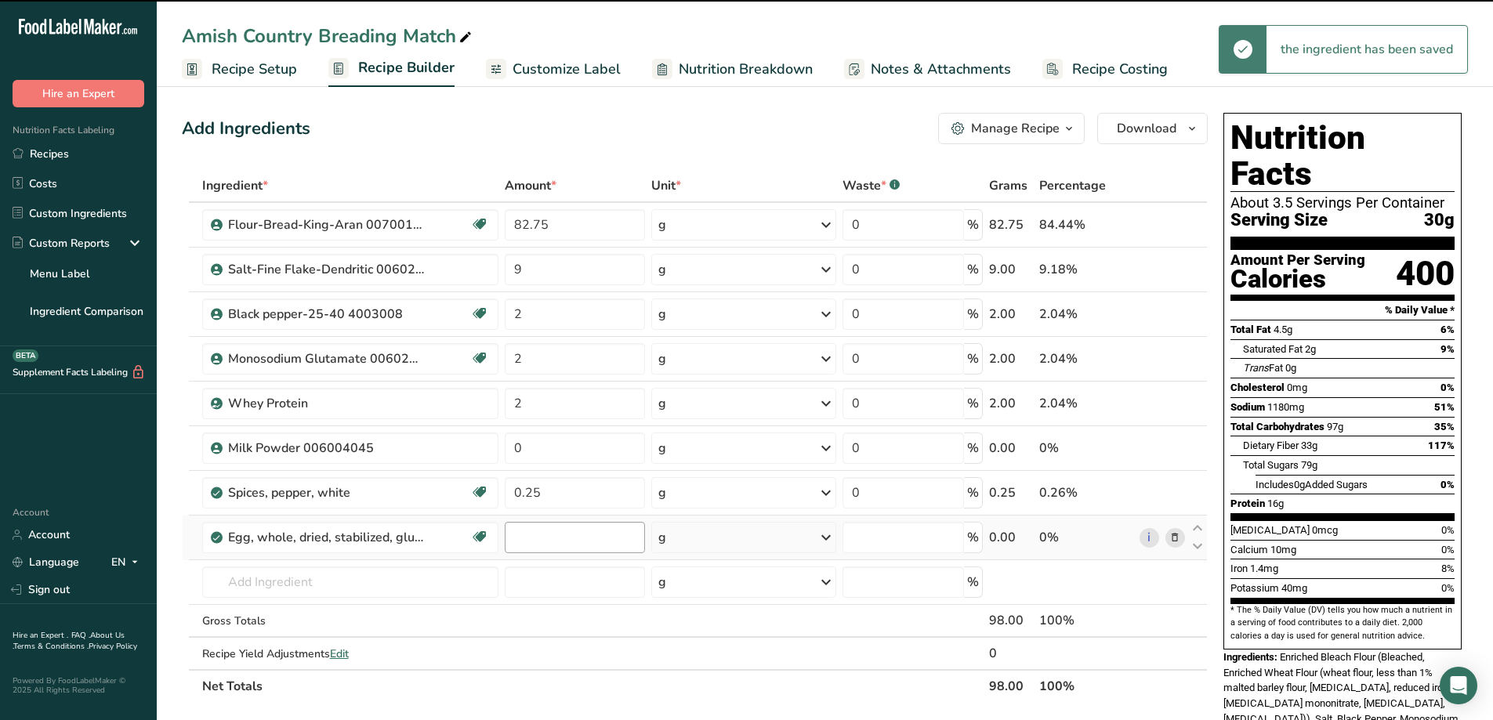
type input "0"
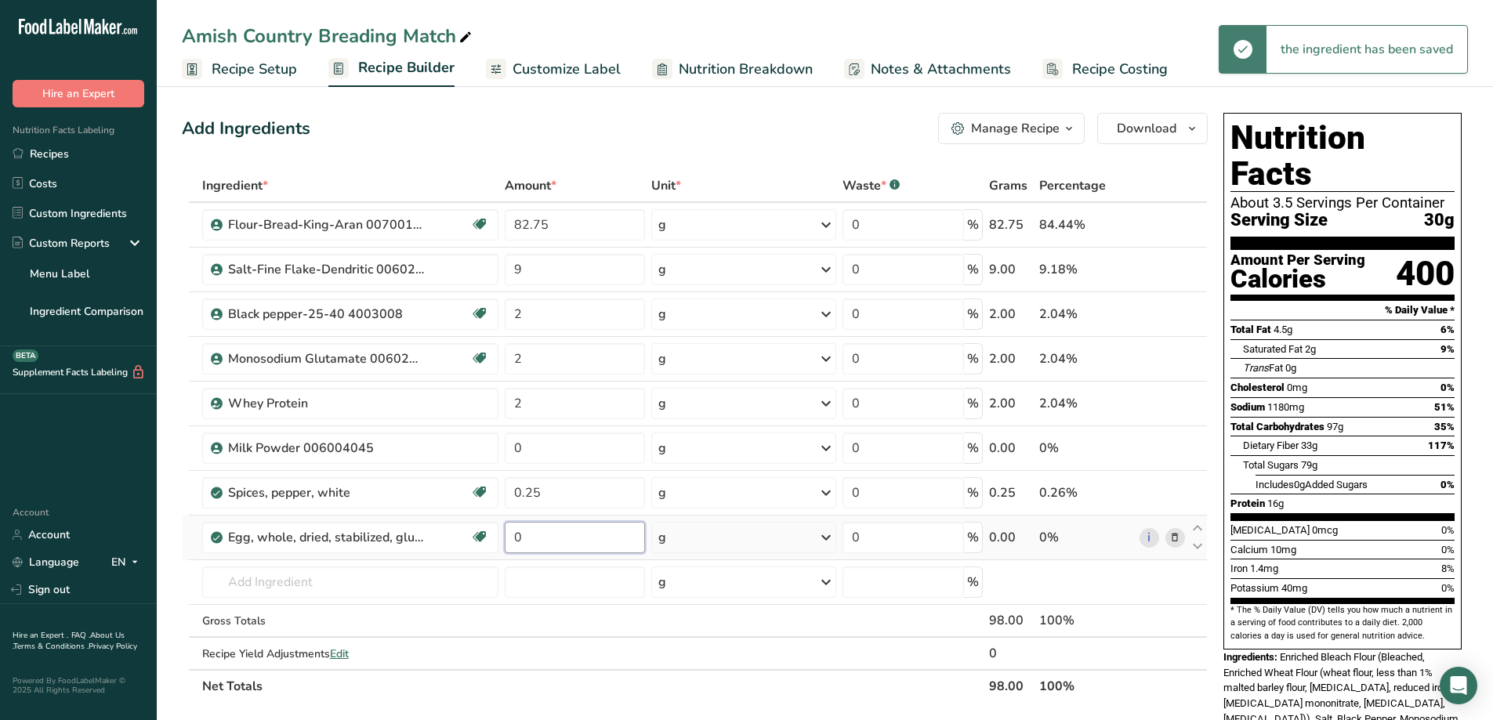
click at [540, 534] on input "0" at bounding box center [574, 537] width 139 height 31
drag, startPoint x: 540, startPoint y: 534, endPoint x: 517, endPoint y: 538, distance: 23.1
click at [517, 538] on input "0" at bounding box center [574, 537] width 139 height 31
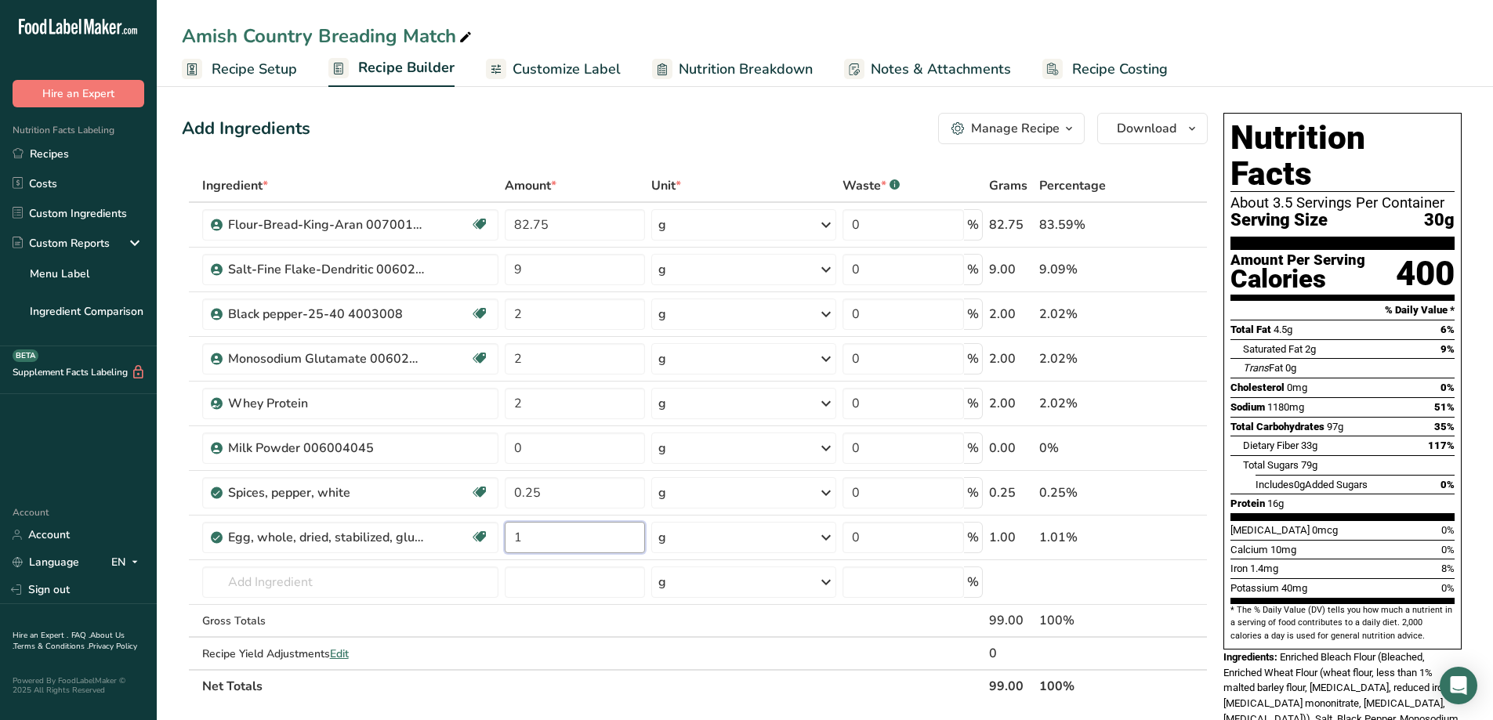
type input "1"
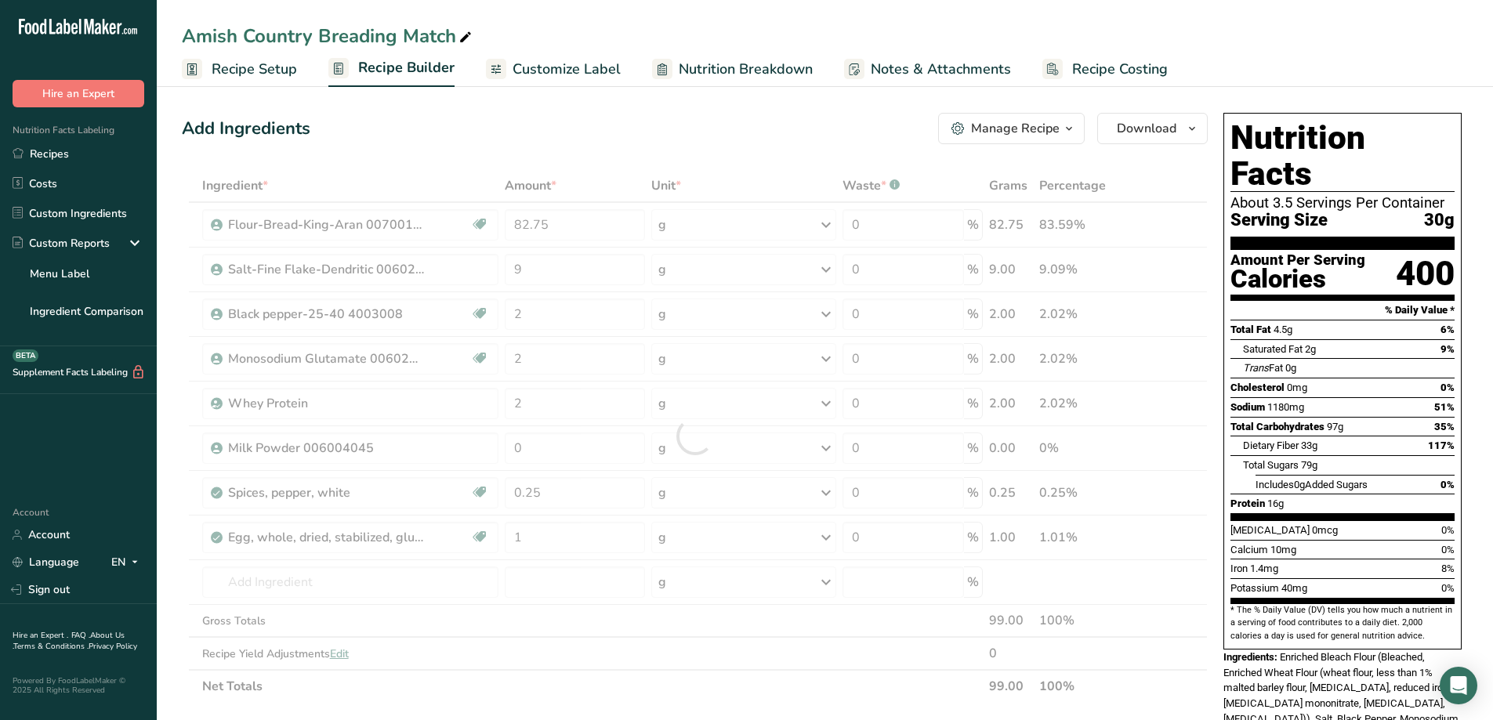
click at [766, 693] on div "Ingredient * Amount * Unit * Waste * .a-a{fill:#347362;}.b-a{fill:#fff;} Grams …" at bounding box center [695, 436] width 1026 height 534
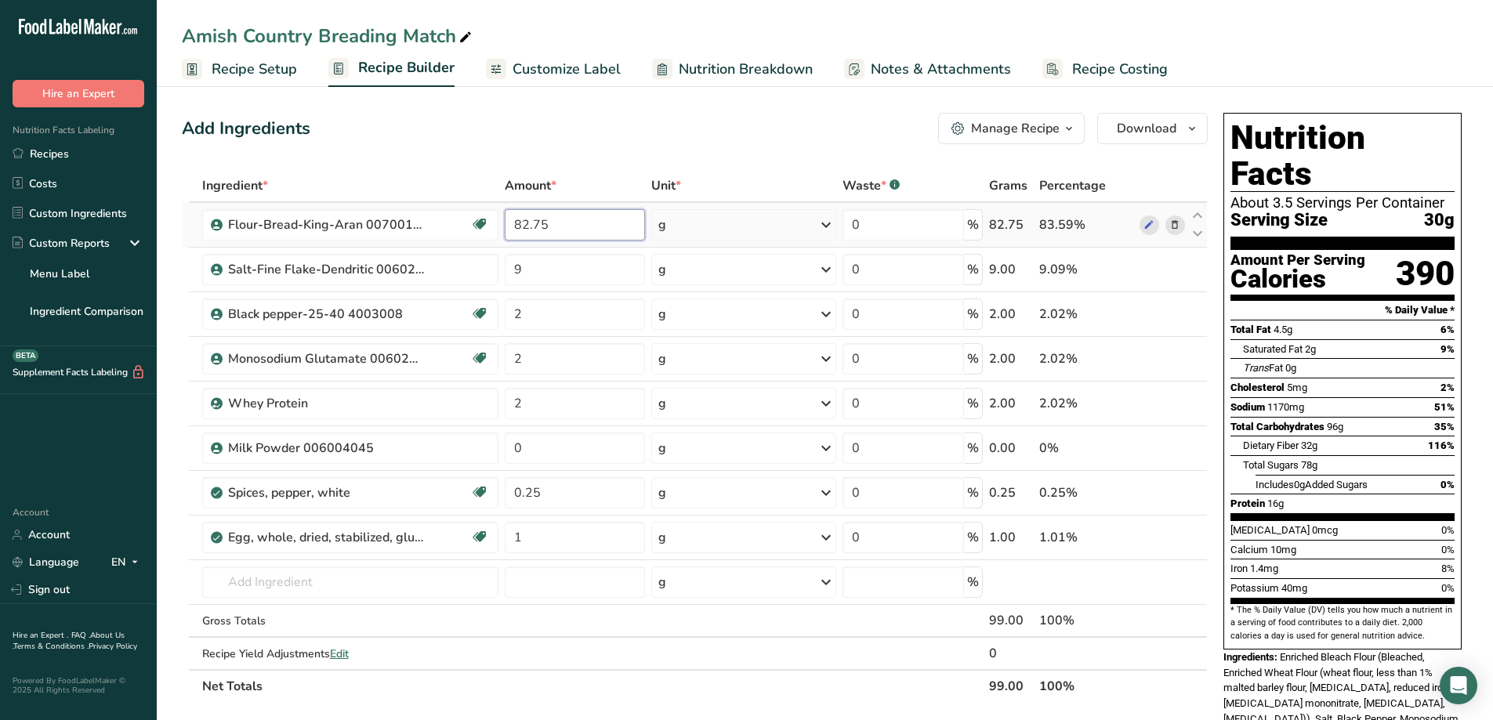
click at [525, 226] on input "82.75" at bounding box center [574, 224] width 139 height 31
type input "83.75"
click at [749, 125] on div "Add Ingredients Manage Recipe Delete Recipe Duplicate Recipe Scale Recipe Save …" at bounding box center [695, 128] width 1026 height 31
click at [1074, 129] on icon "button" at bounding box center [1069, 129] width 13 height 20
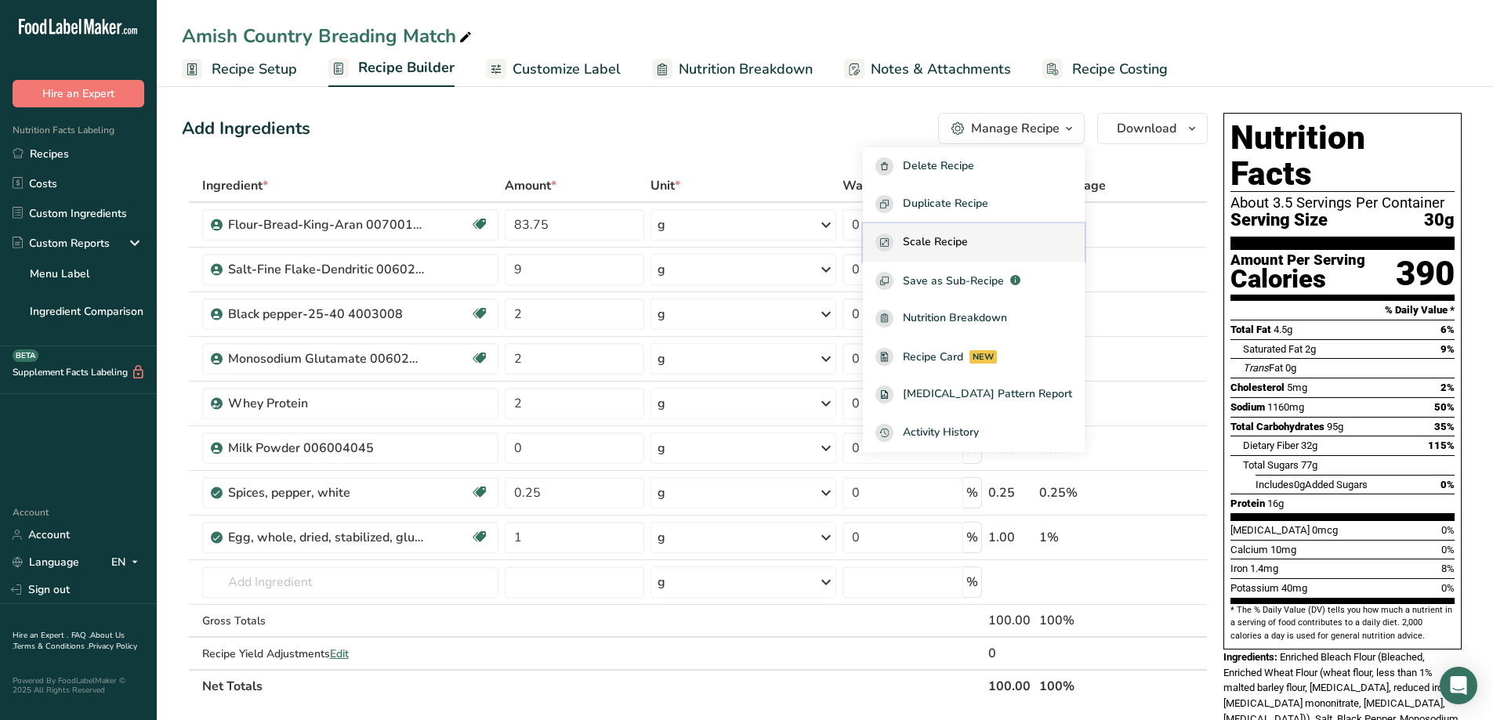
click at [1012, 230] on button "Scale Recipe" at bounding box center [974, 242] width 222 height 38
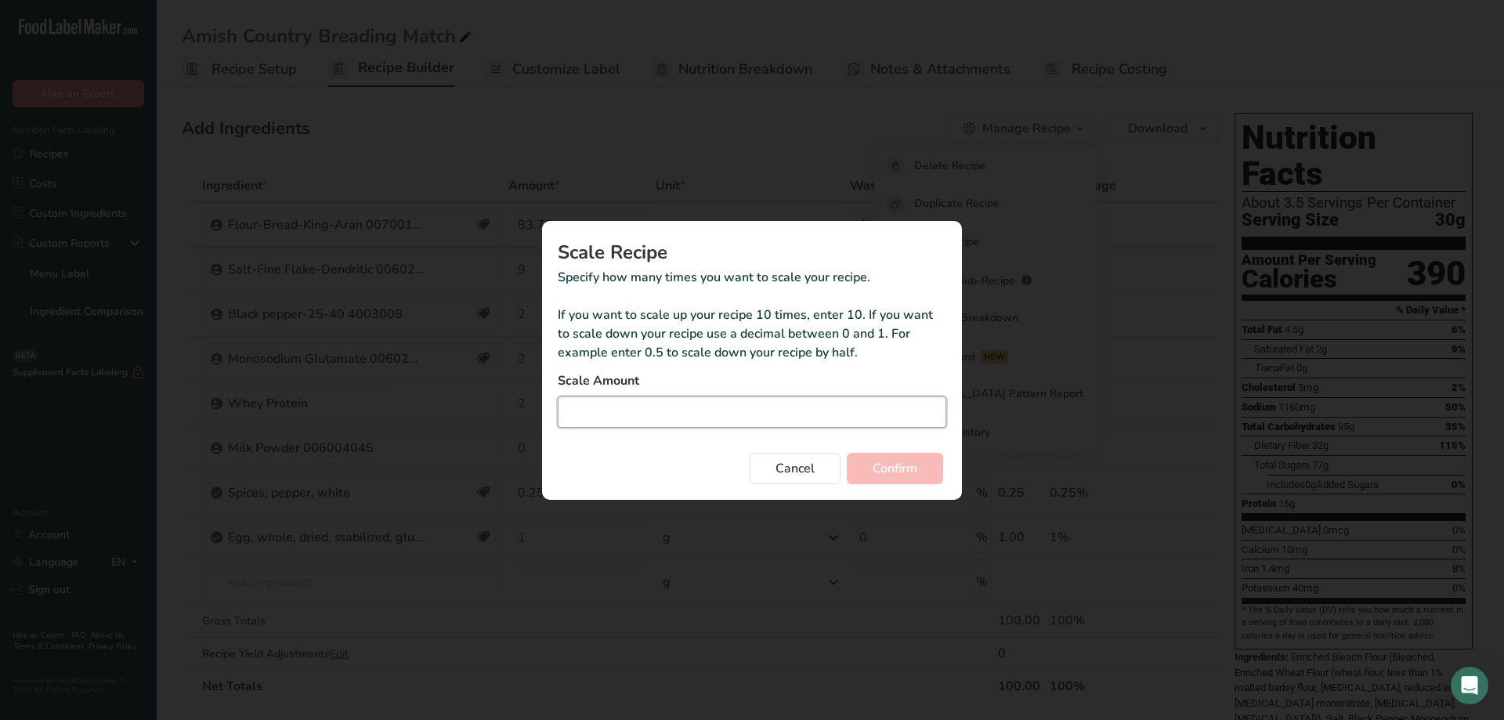
click at [726, 409] on input "Duplicate recipe modal" at bounding box center [752, 411] width 389 height 31
type input "9"
click at [909, 473] on span "Confirm" at bounding box center [895, 468] width 45 height 19
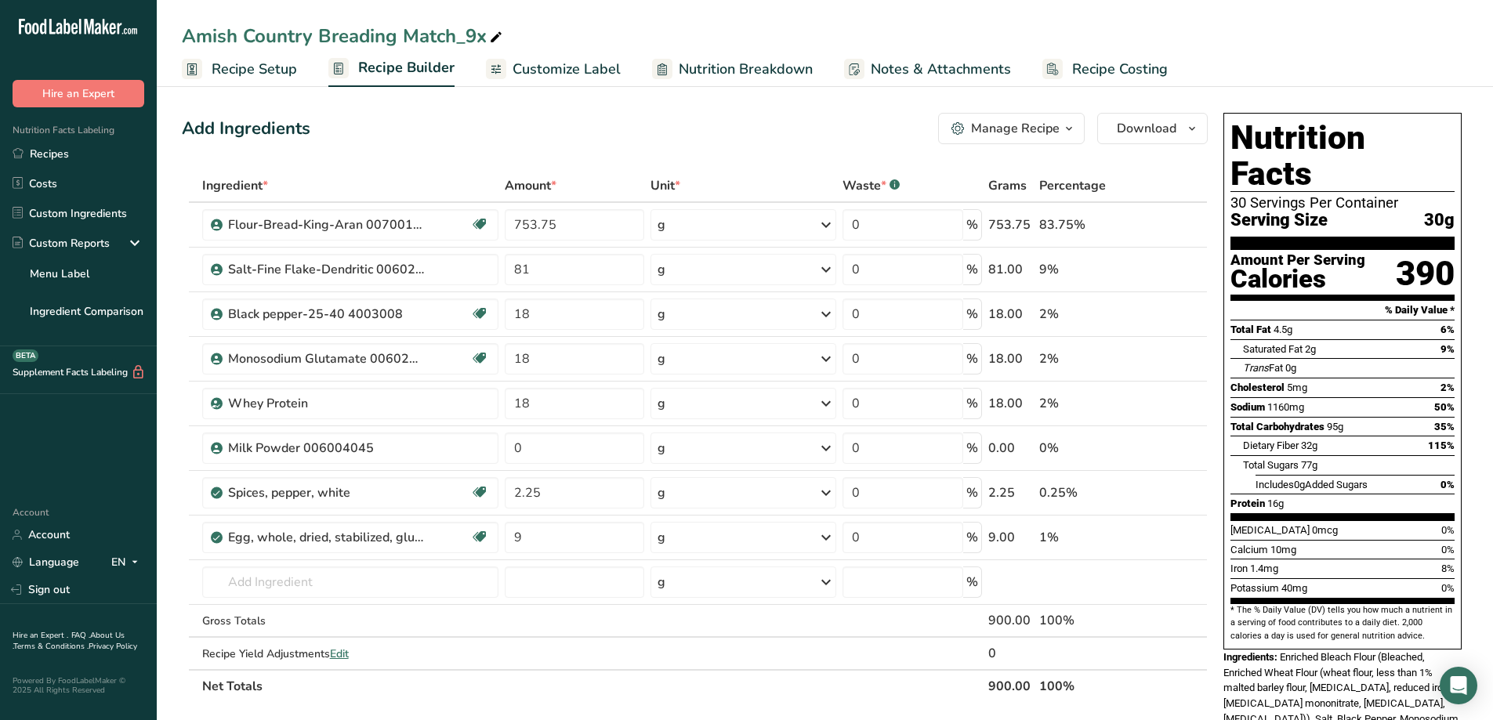
click at [1070, 132] on icon "button" at bounding box center [1069, 129] width 13 height 20
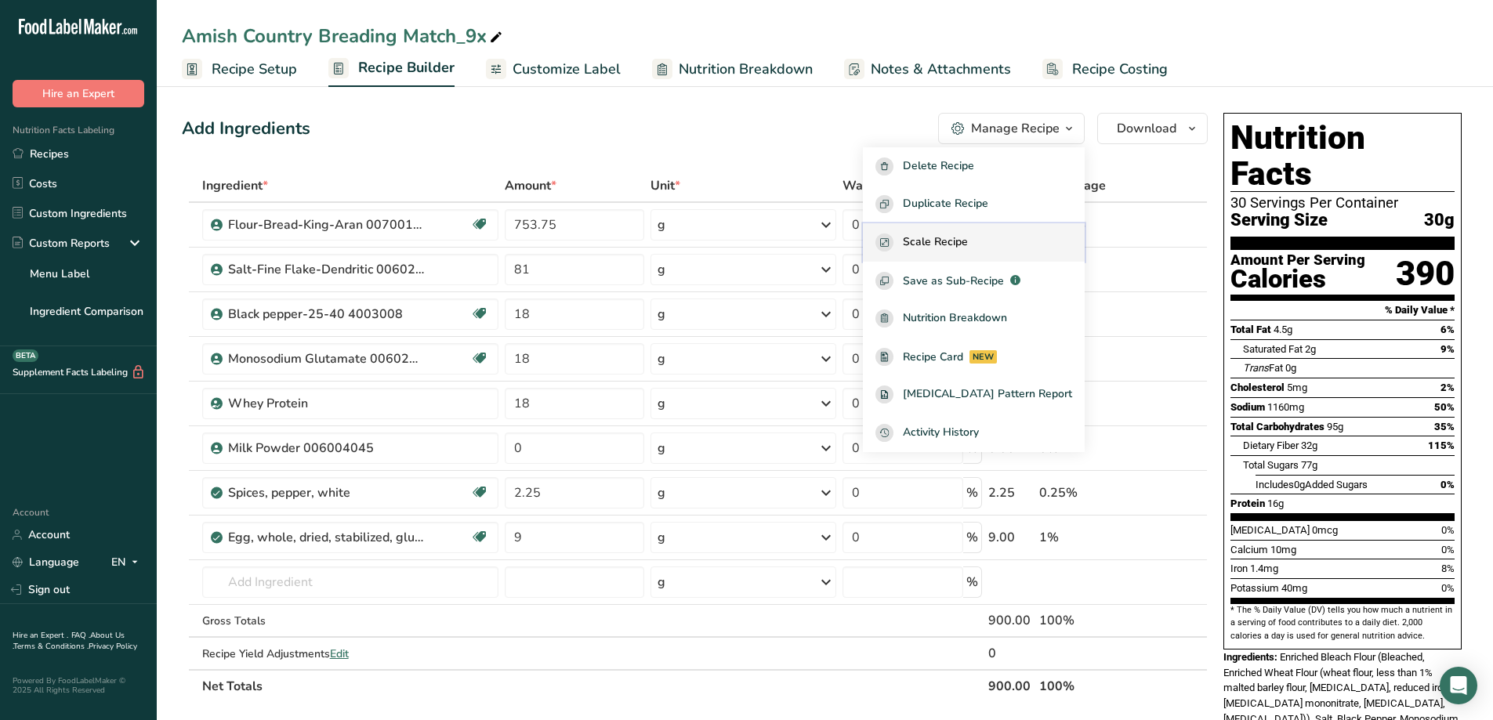
click at [1008, 237] on div "Scale Recipe" at bounding box center [973, 243] width 197 height 18
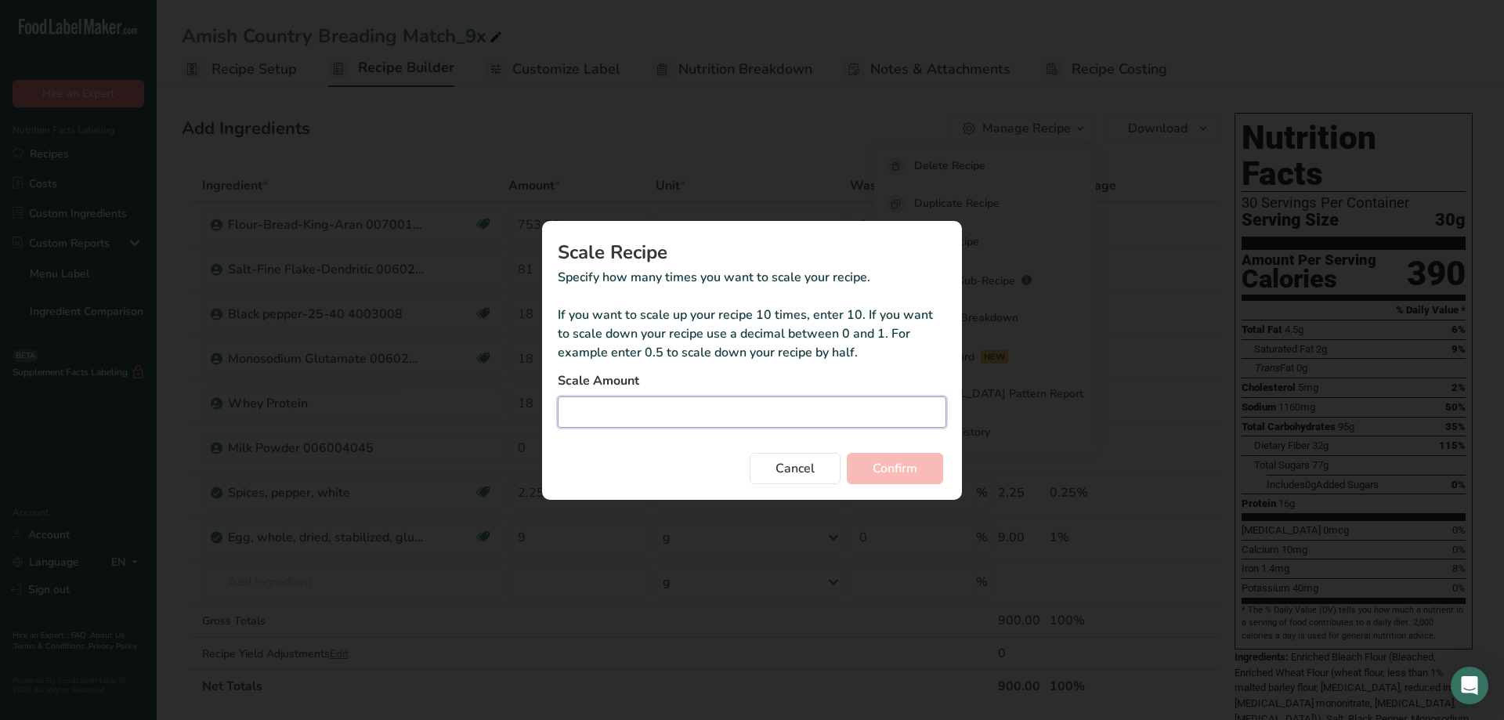
click at [738, 412] on input "Duplicate recipe modal" at bounding box center [752, 411] width 389 height 31
type input "9.07"
click at [880, 467] on span "Confirm" at bounding box center [895, 468] width 45 height 19
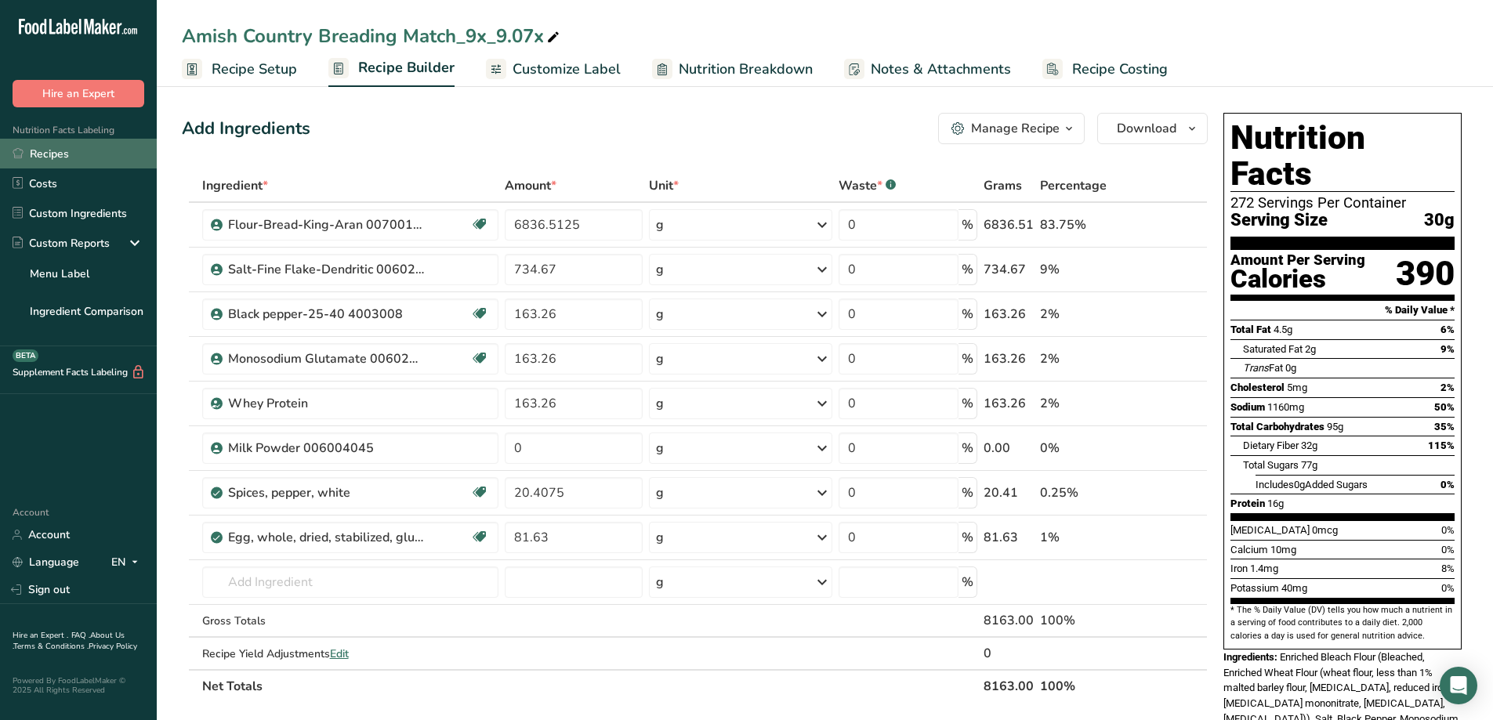
click at [63, 154] on link "Recipes" at bounding box center [78, 154] width 157 height 30
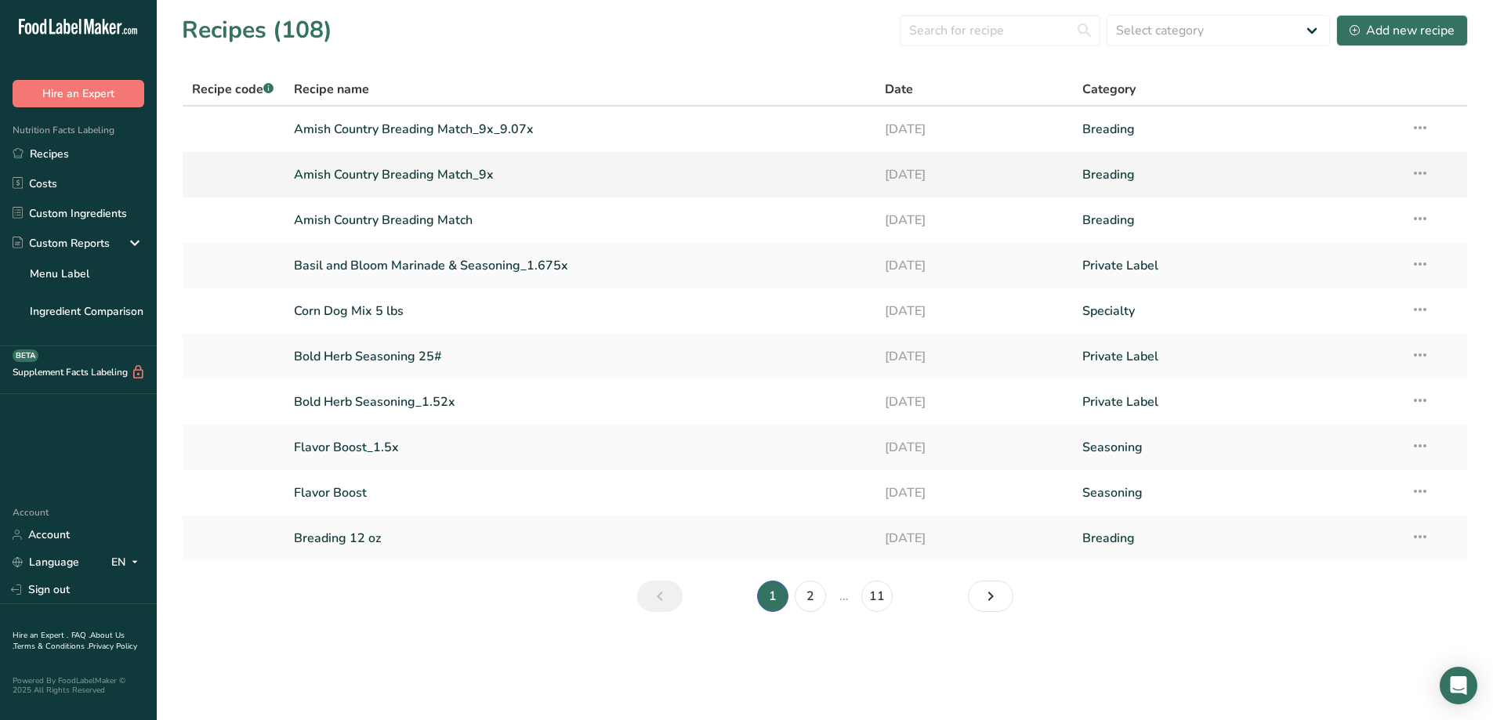
click at [1406, 173] on td "Recipe Setup Delete Recipe Duplicate Recipe Scale Recipe Save as Sub-Recipe .a-…" at bounding box center [1434, 174] width 66 height 45
click at [1417, 174] on icon at bounding box center [1419, 173] width 19 height 28
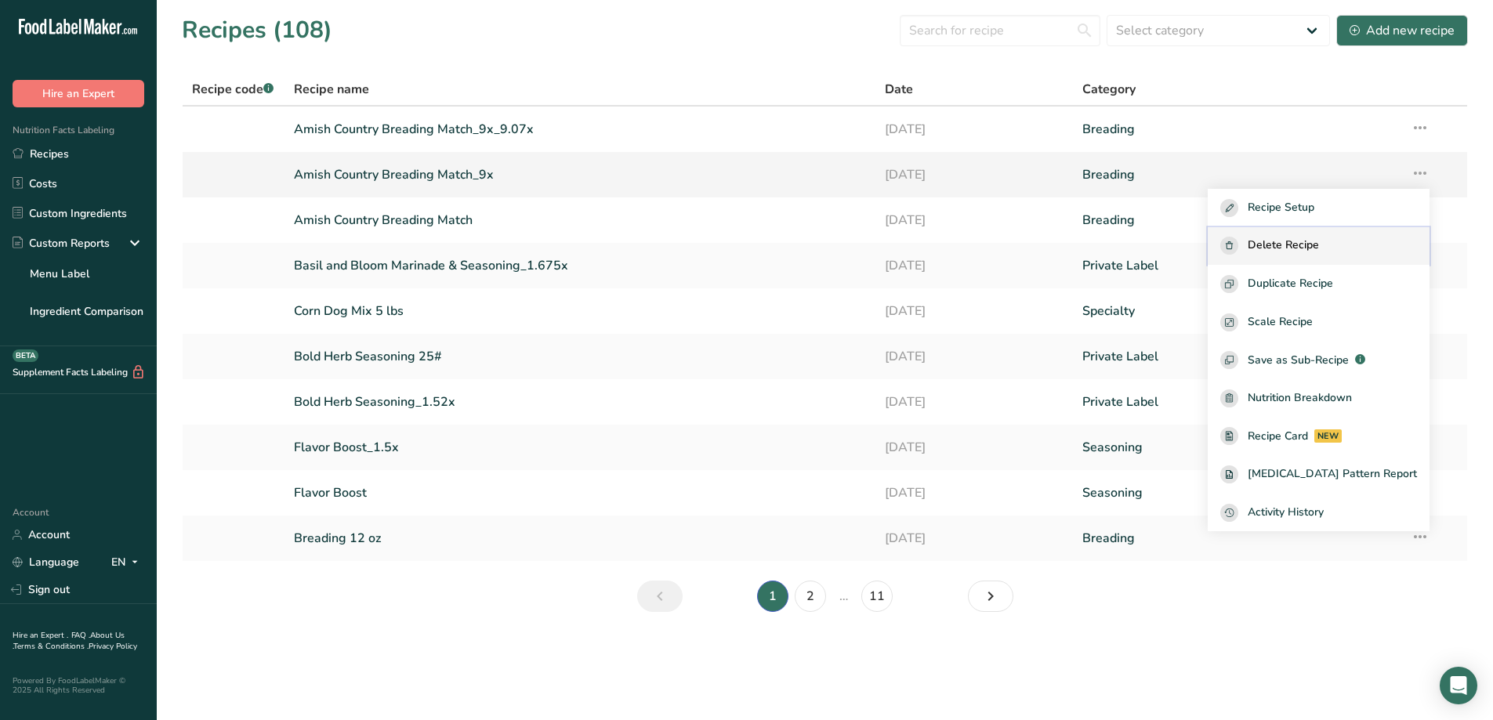
click at [1319, 246] on span "Delete Recipe" at bounding box center [1282, 246] width 71 height 18
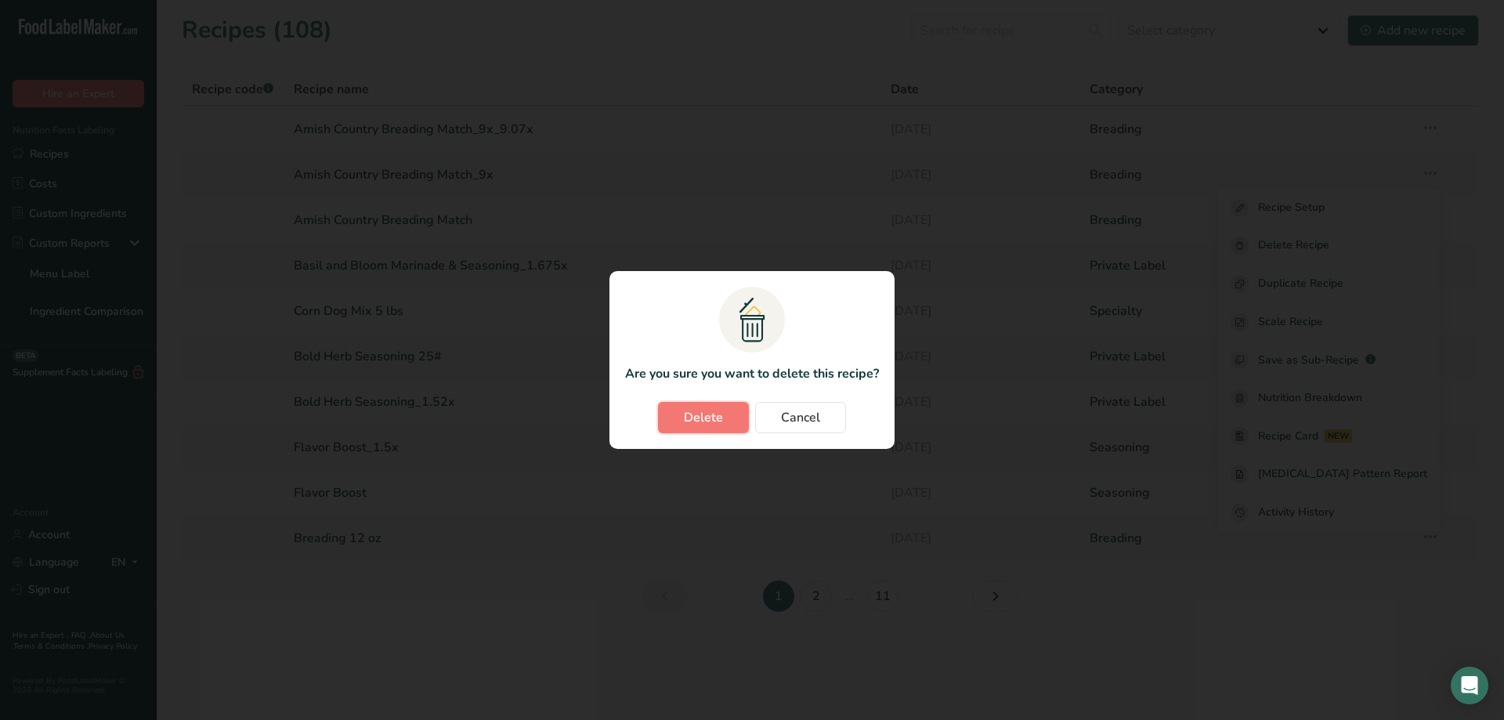
drag, startPoint x: 704, startPoint y: 423, endPoint x: 716, endPoint y: 421, distance: 12.0
click at [705, 423] on span "Delete" at bounding box center [703, 417] width 39 height 19
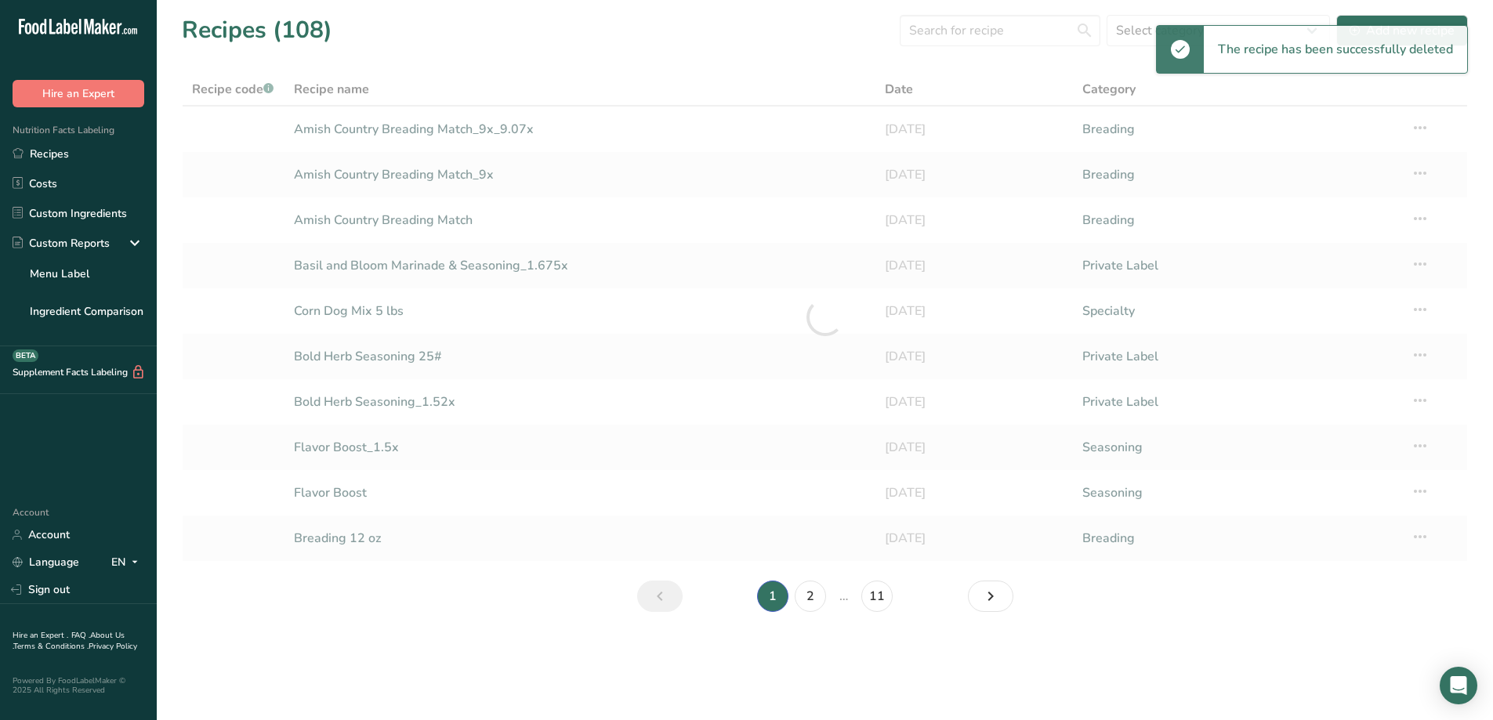
click at [1416, 128] on div at bounding box center [825, 317] width 1286 height 489
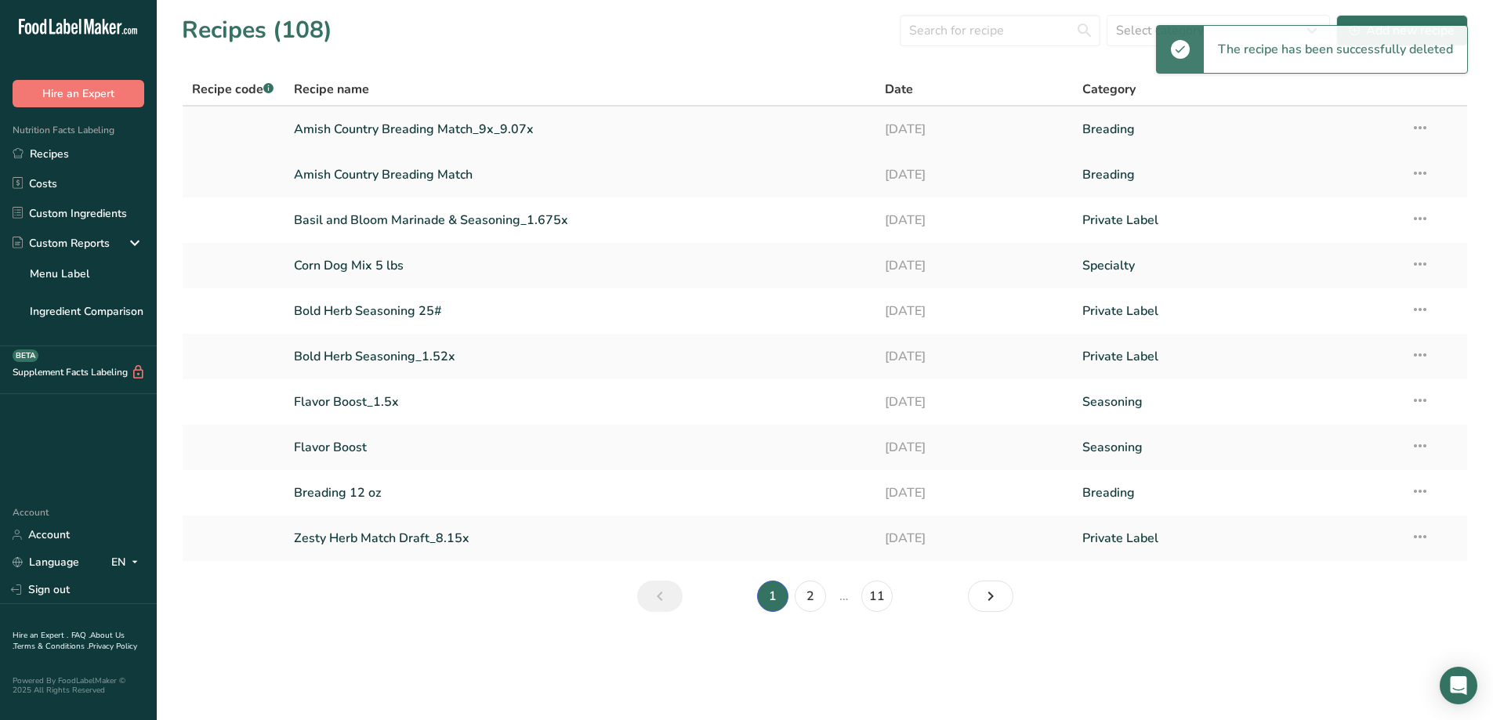
click at [1421, 129] on icon at bounding box center [1419, 128] width 19 height 28
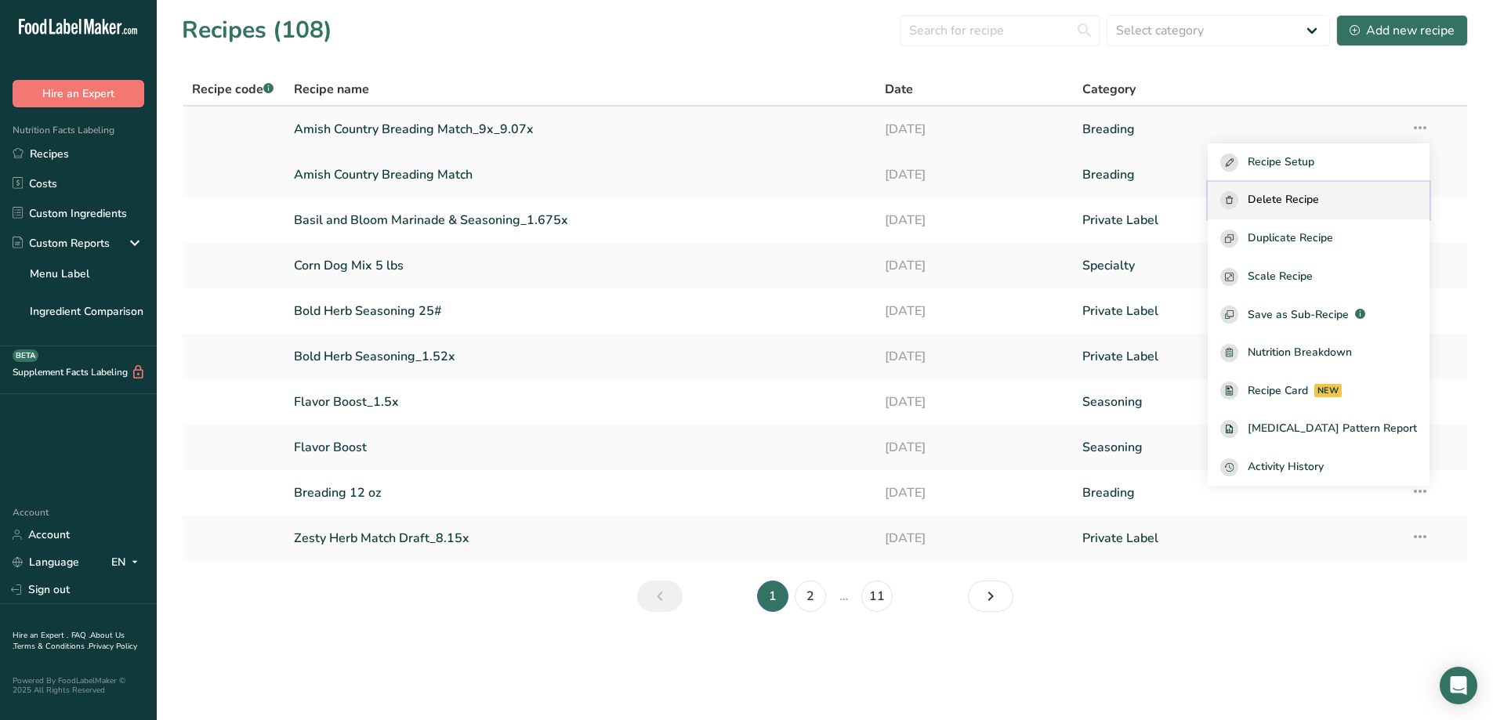
click at [1319, 197] on span "Delete Recipe" at bounding box center [1282, 200] width 71 height 18
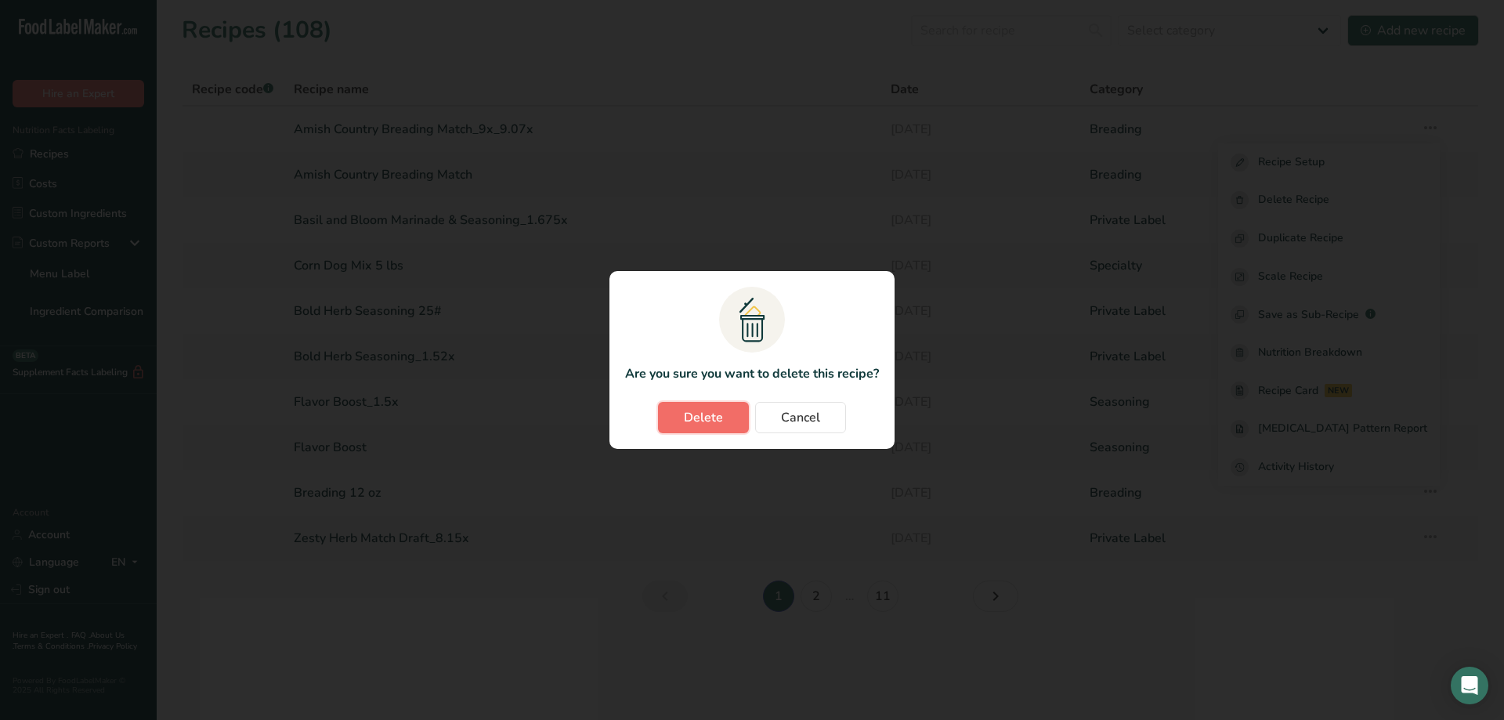
click at [693, 414] on span "Delete" at bounding box center [703, 417] width 39 height 19
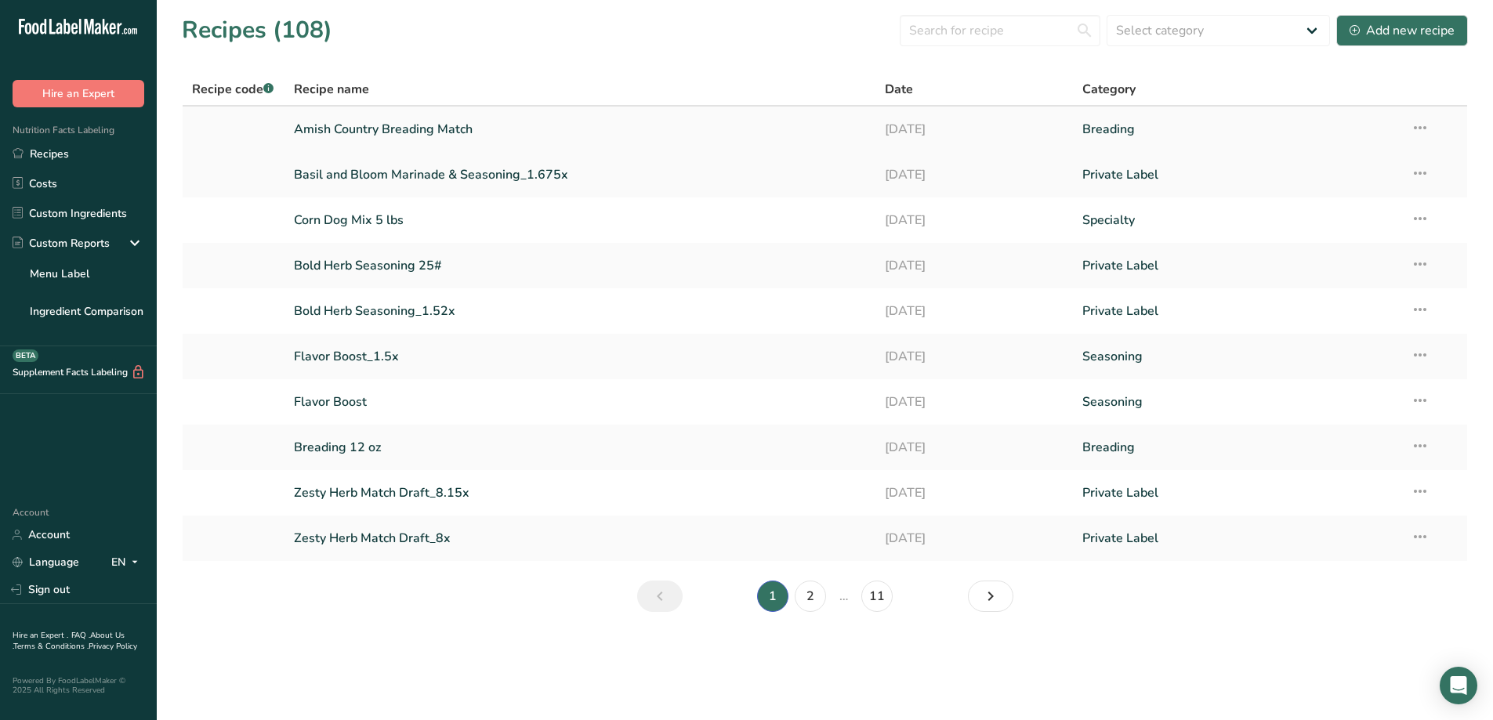
click at [425, 131] on link "Amish Country Breading Match" at bounding box center [580, 129] width 573 height 33
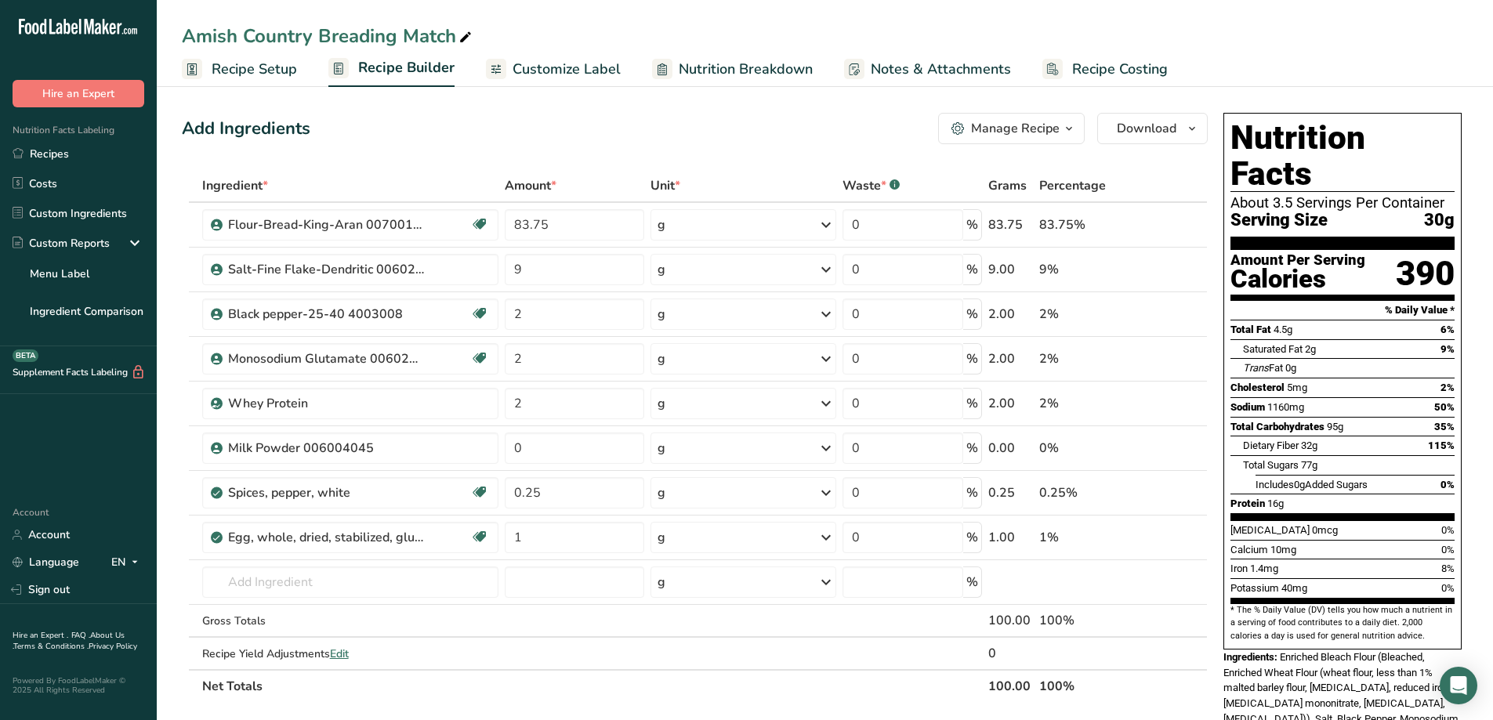
click at [1074, 127] on icon "button" at bounding box center [1069, 129] width 13 height 20
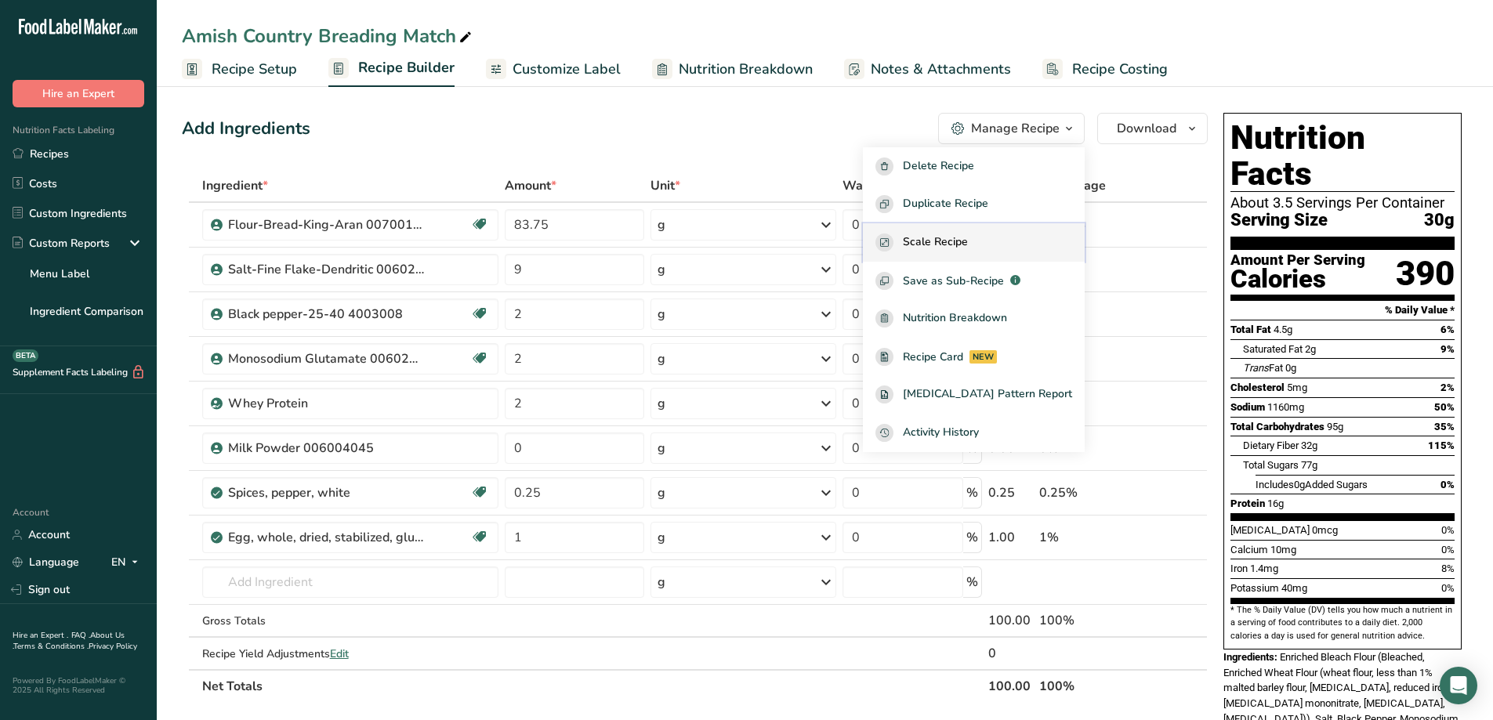
click at [1022, 230] on button "Scale Recipe" at bounding box center [974, 242] width 222 height 38
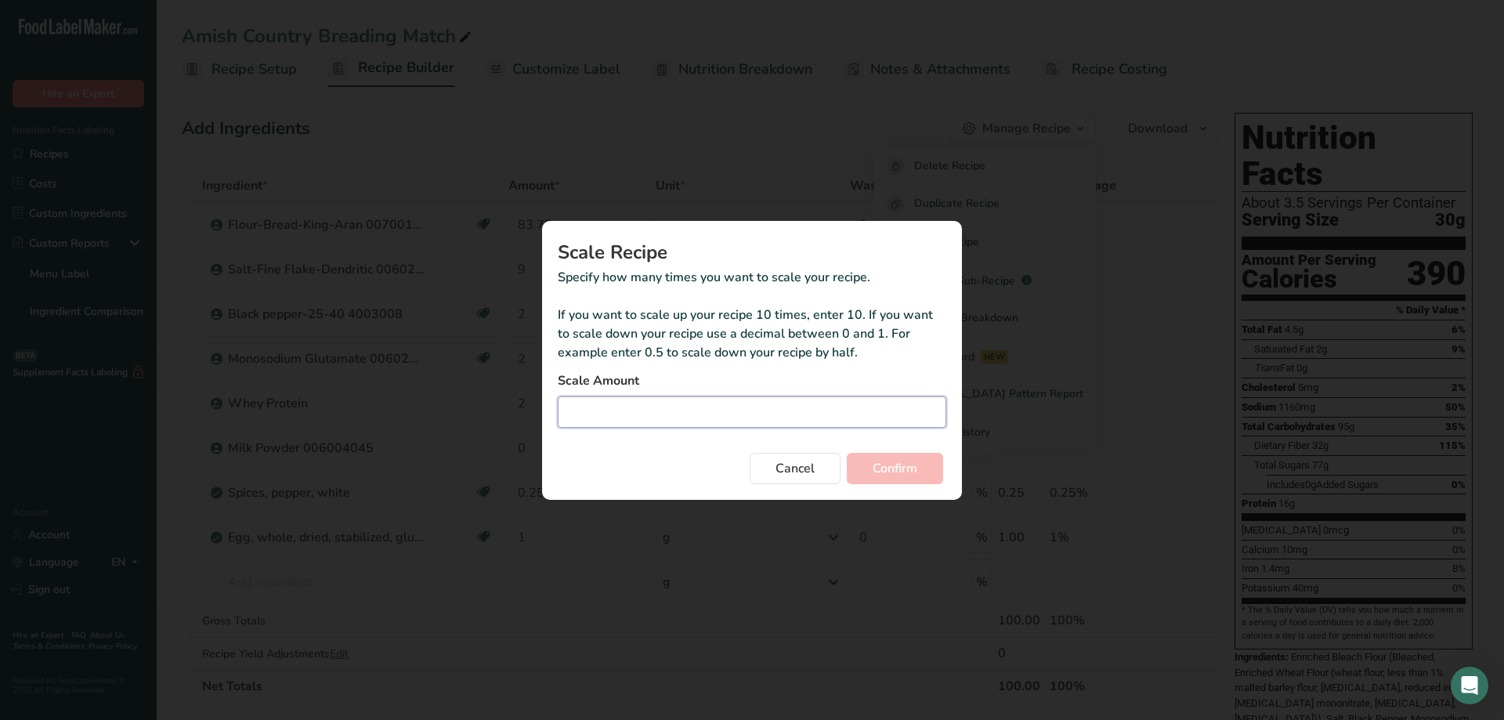
click at [708, 414] on input "Duplicate recipe modal" at bounding box center [752, 411] width 389 height 31
type input "9.07"
click at [914, 462] on span "Confirm" at bounding box center [895, 468] width 45 height 19
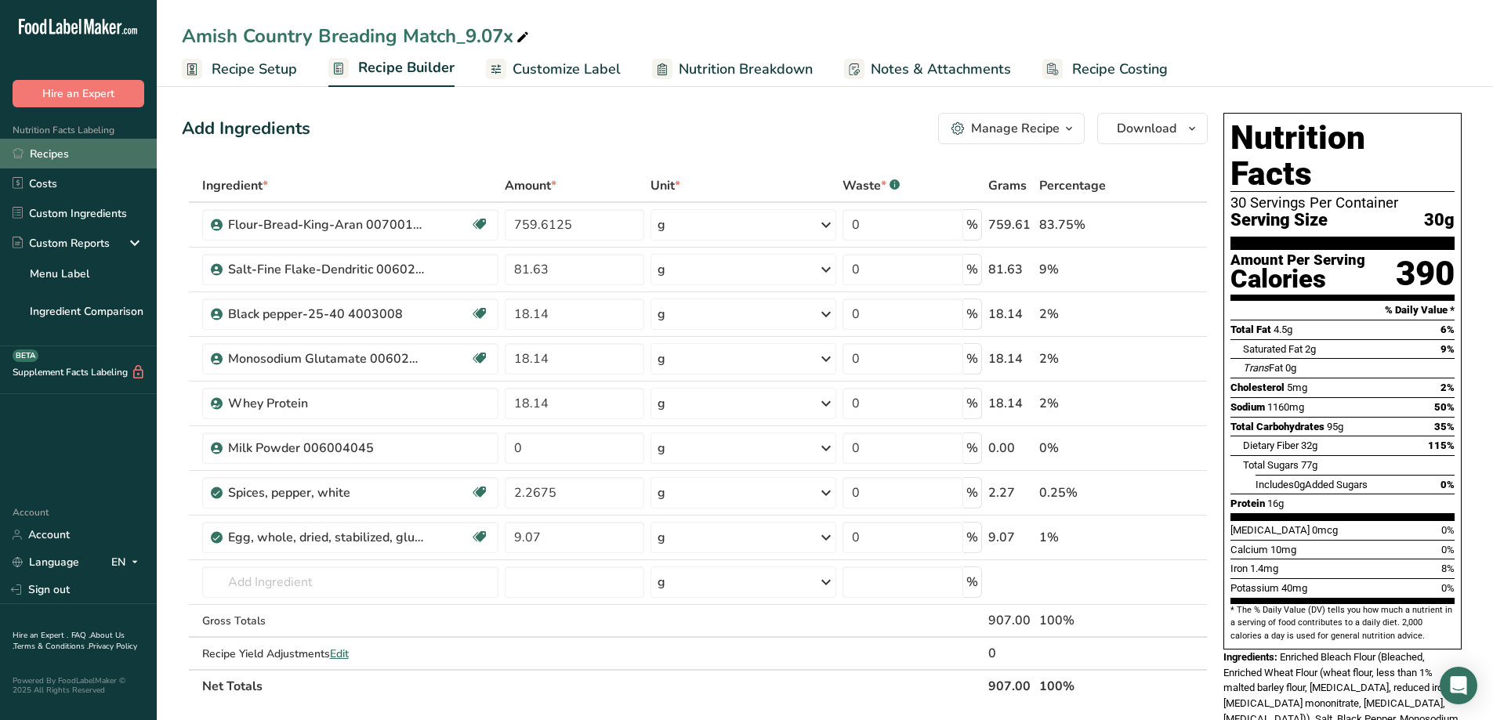
click at [41, 148] on link "Recipes" at bounding box center [78, 154] width 157 height 30
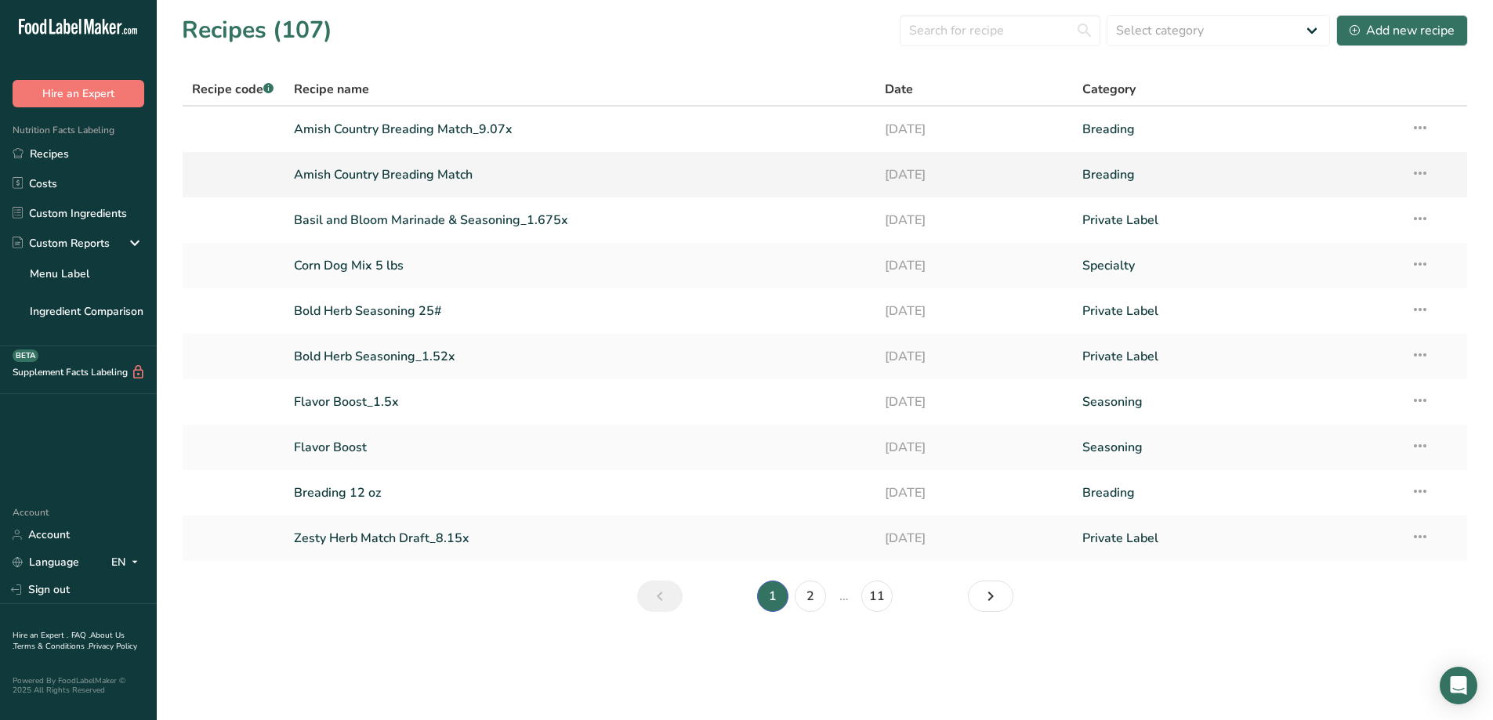
click at [414, 183] on link "Amish Country Breading Match" at bounding box center [580, 174] width 573 height 33
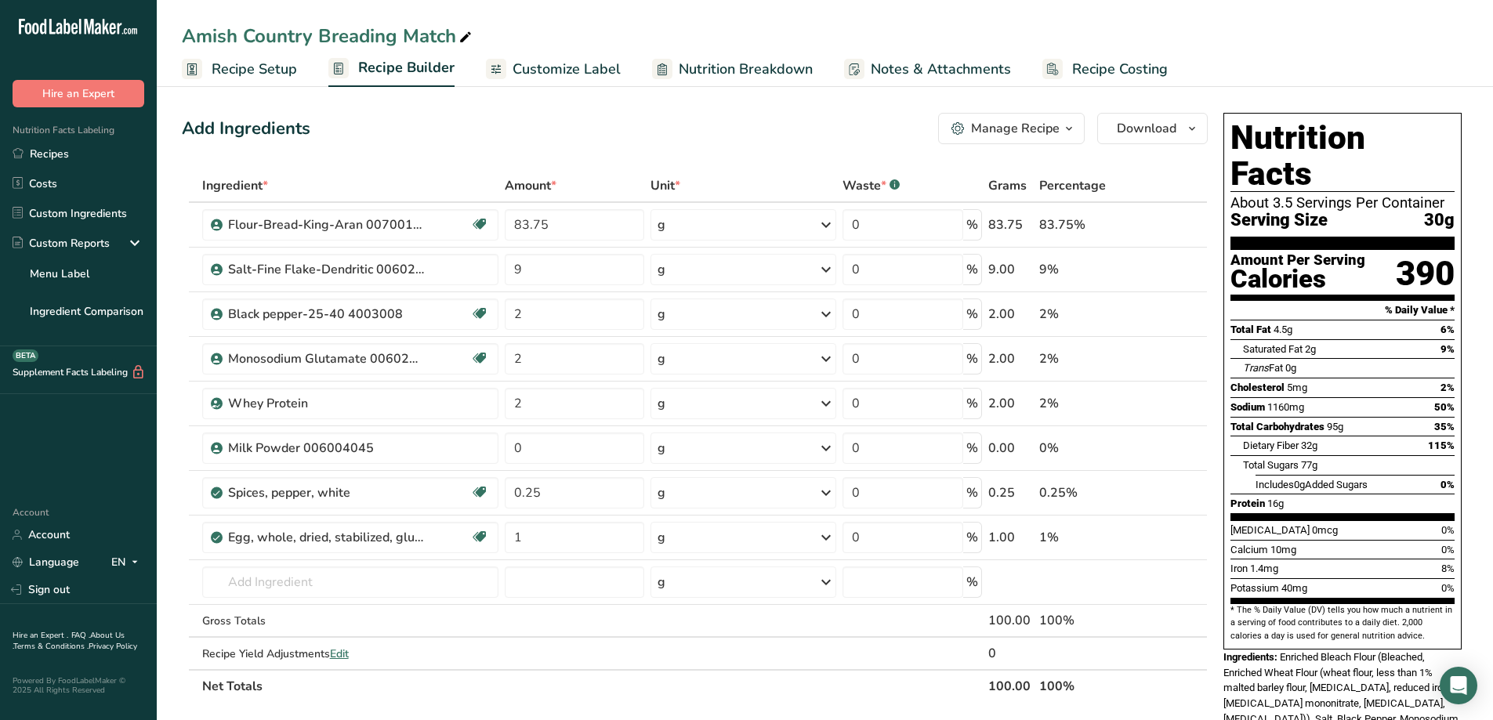
click at [1077, 130] on span "button" at bounding box center [1068, 128] width 19 height 19
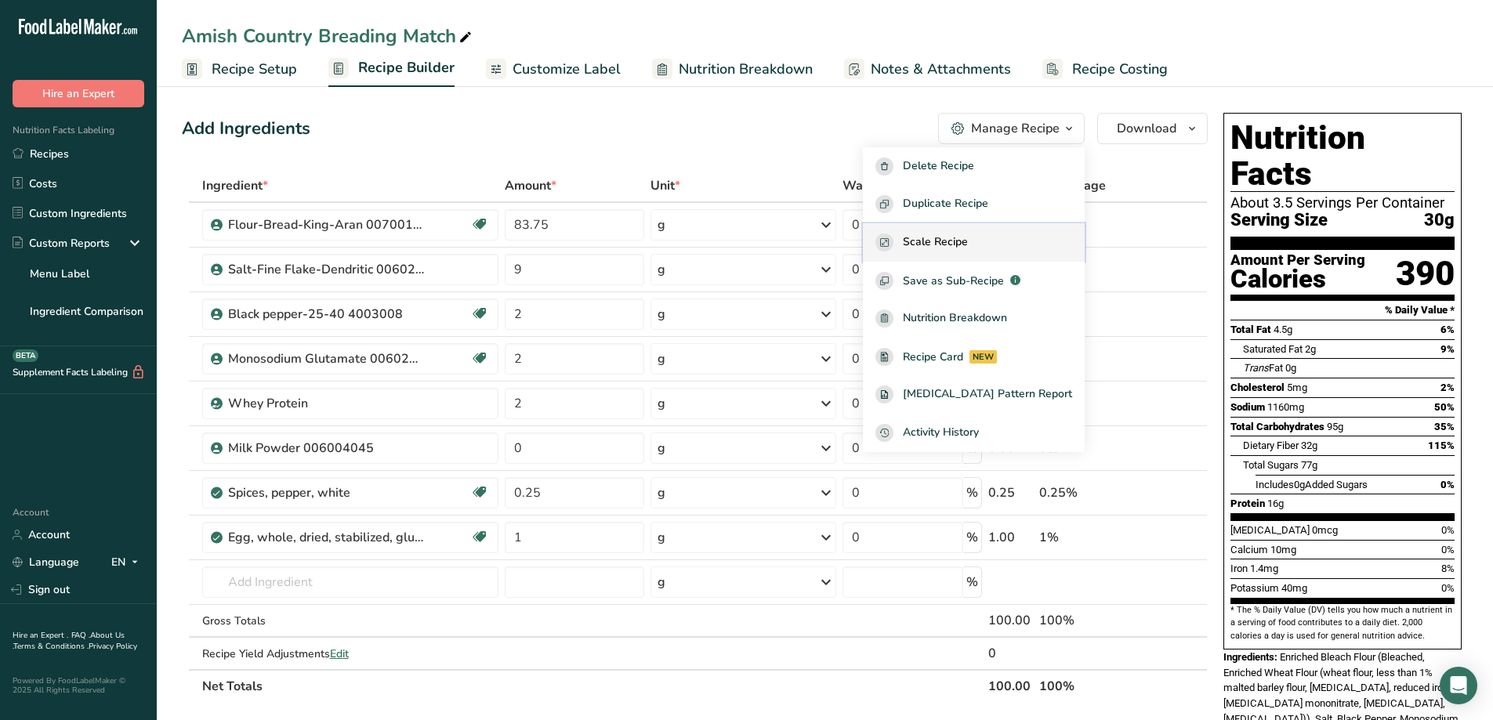
click at [968, 239] on span "Scale Recipe" at bounding box center [935, 243] width 65 height 18
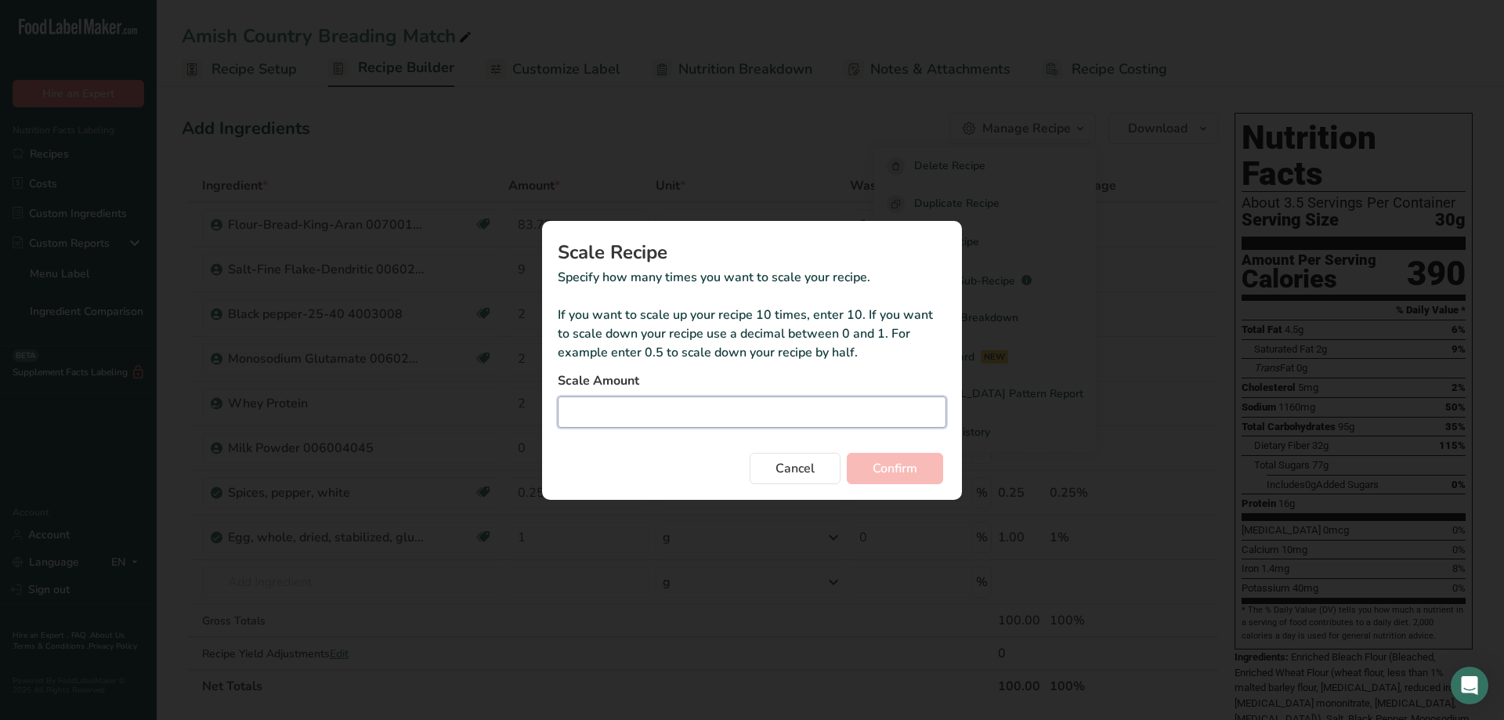
click at [838, 407] on input "Duplicate recipe modal" at bounding box center [752, 411] width 389 height 31
type input "9.072"
click at [878, 467] on span "Confirm" at bounding box center [895, 468] width 45 height 19
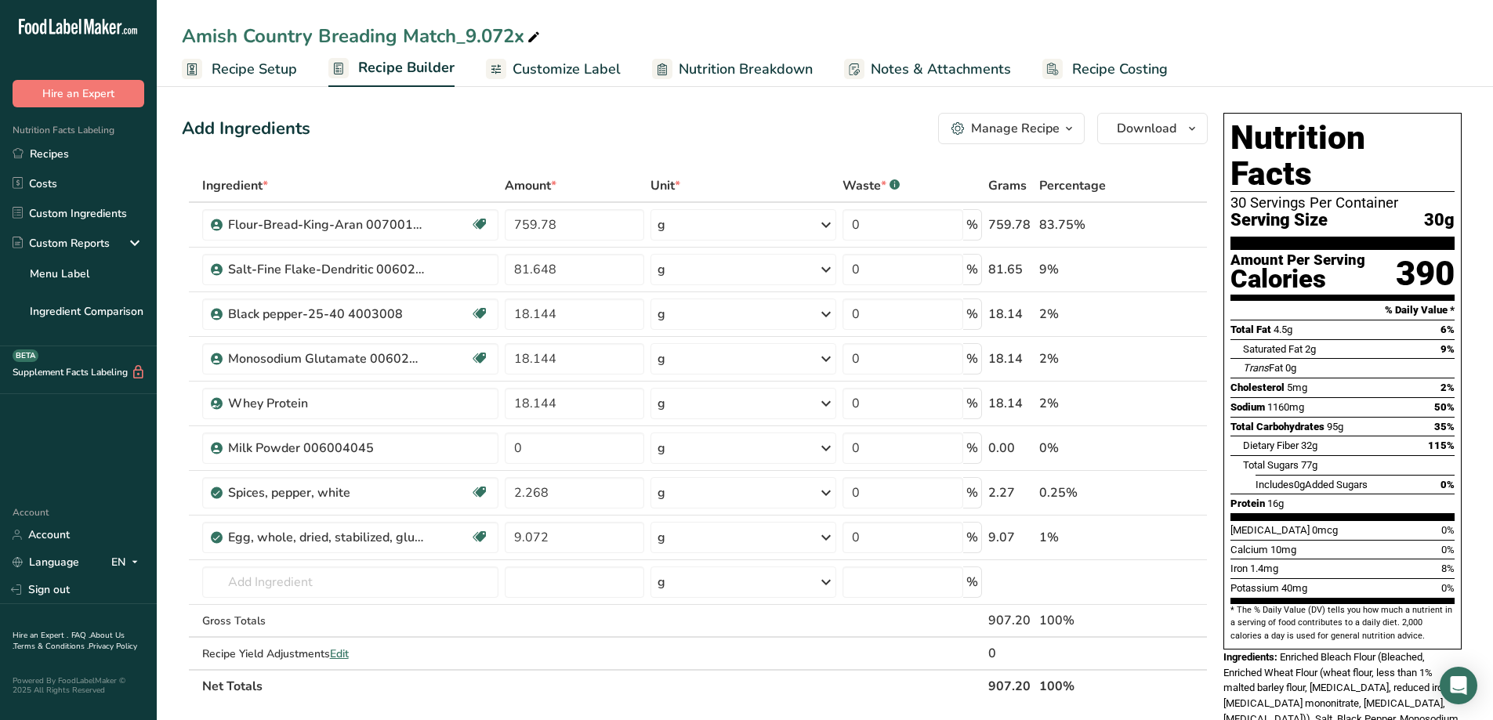
click at [1066, 125] on icon "button" at bounding box center [1069, 129] width 13 height 20
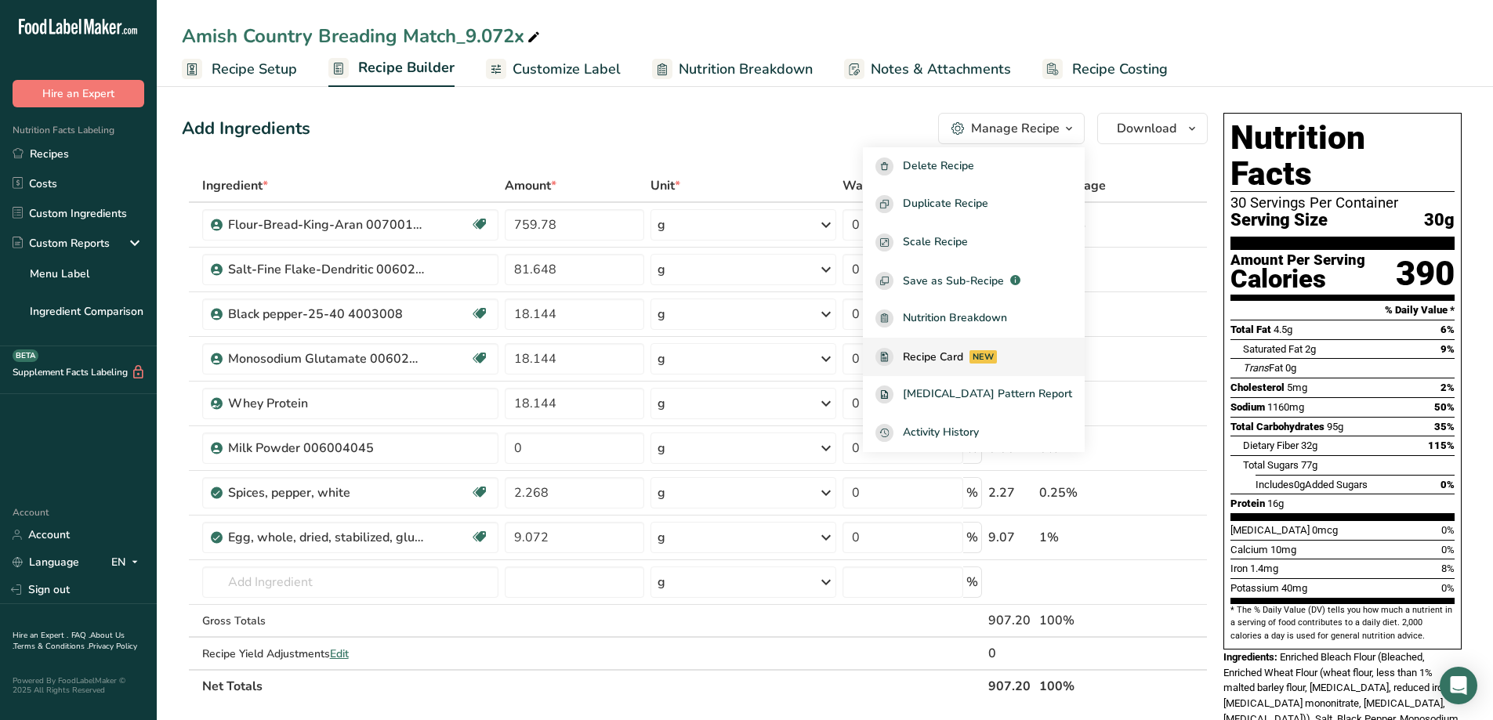
click at [963, 364] on span "Recipe Card" at bounding box center [933, 357] width 60 height 16
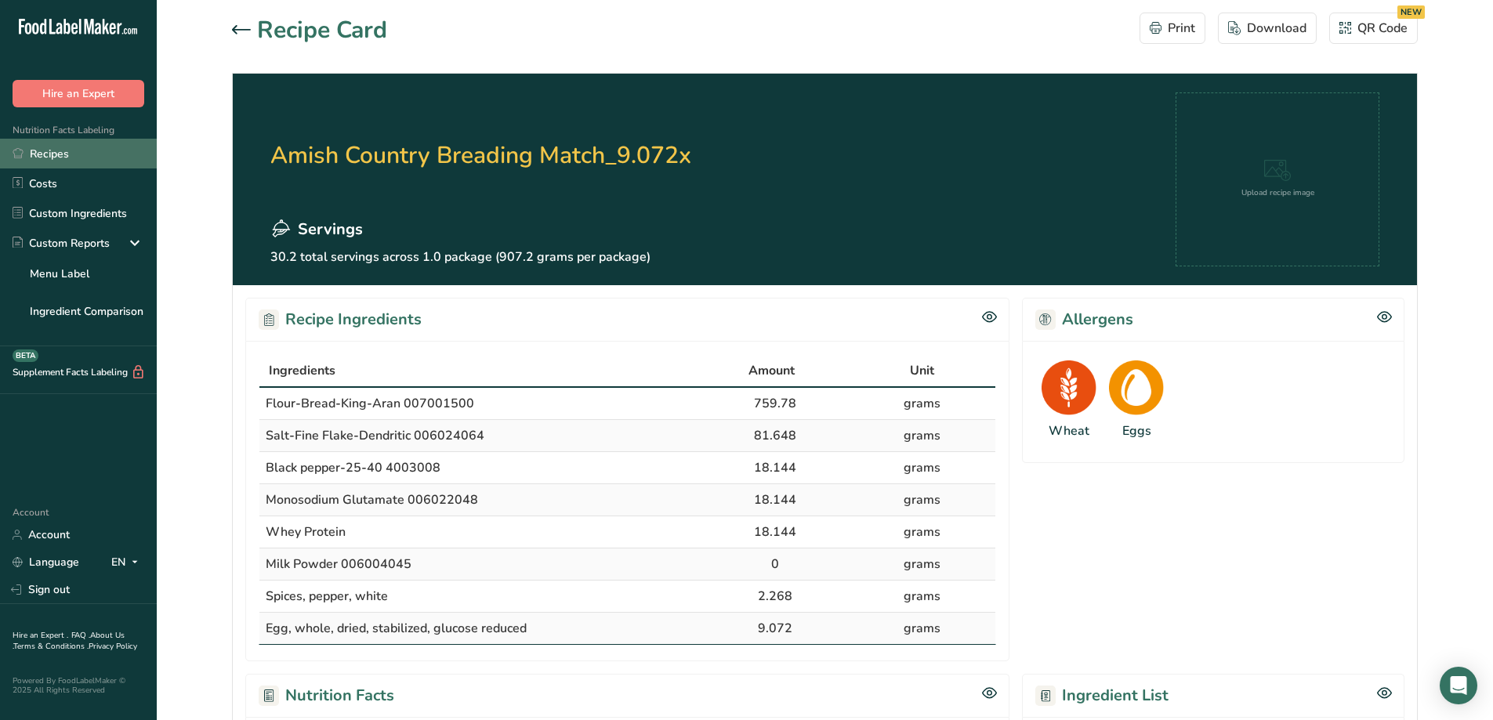
click at [45, 145] on link "Recipes" at bounding box center [78, 154] width 157 height 30
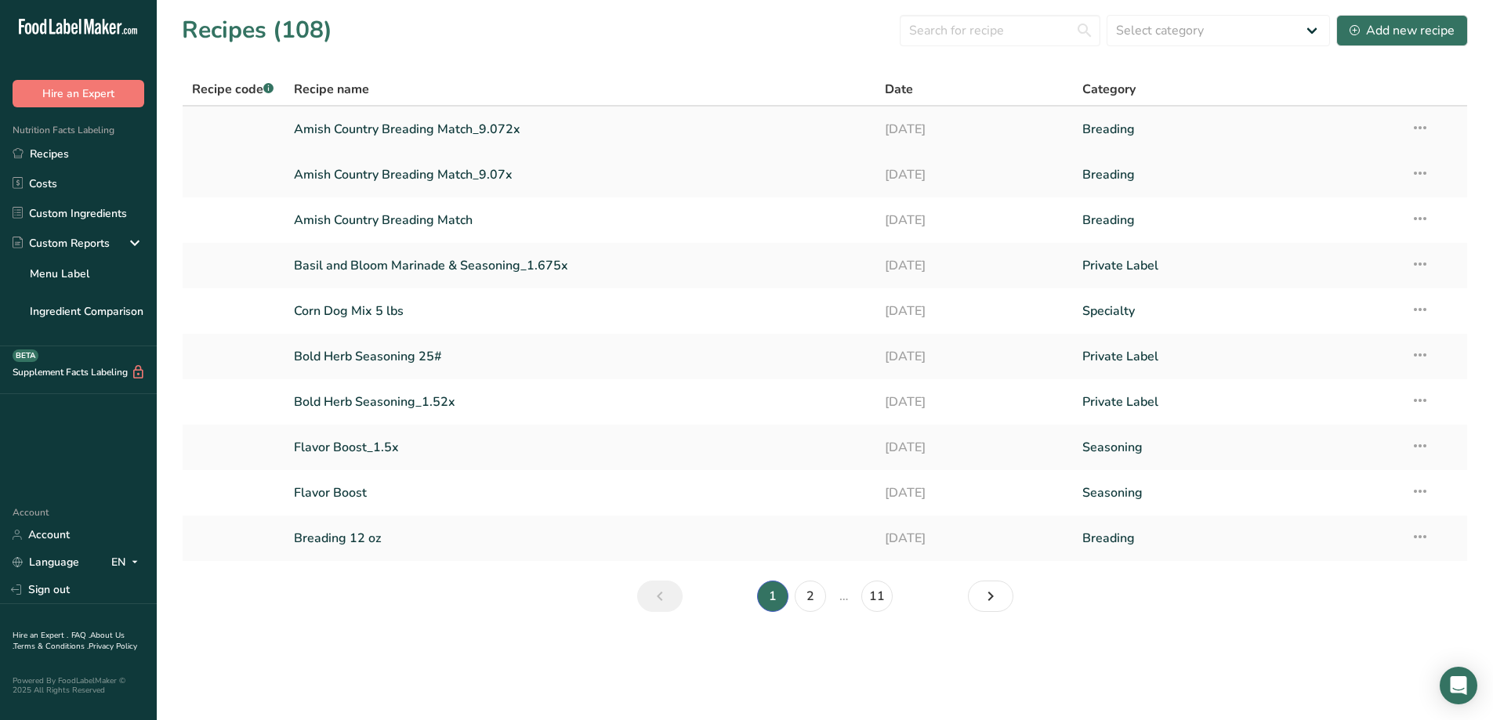
click at [1414, 121] on icon at bounding box center [1419, 128] width 19 height 28
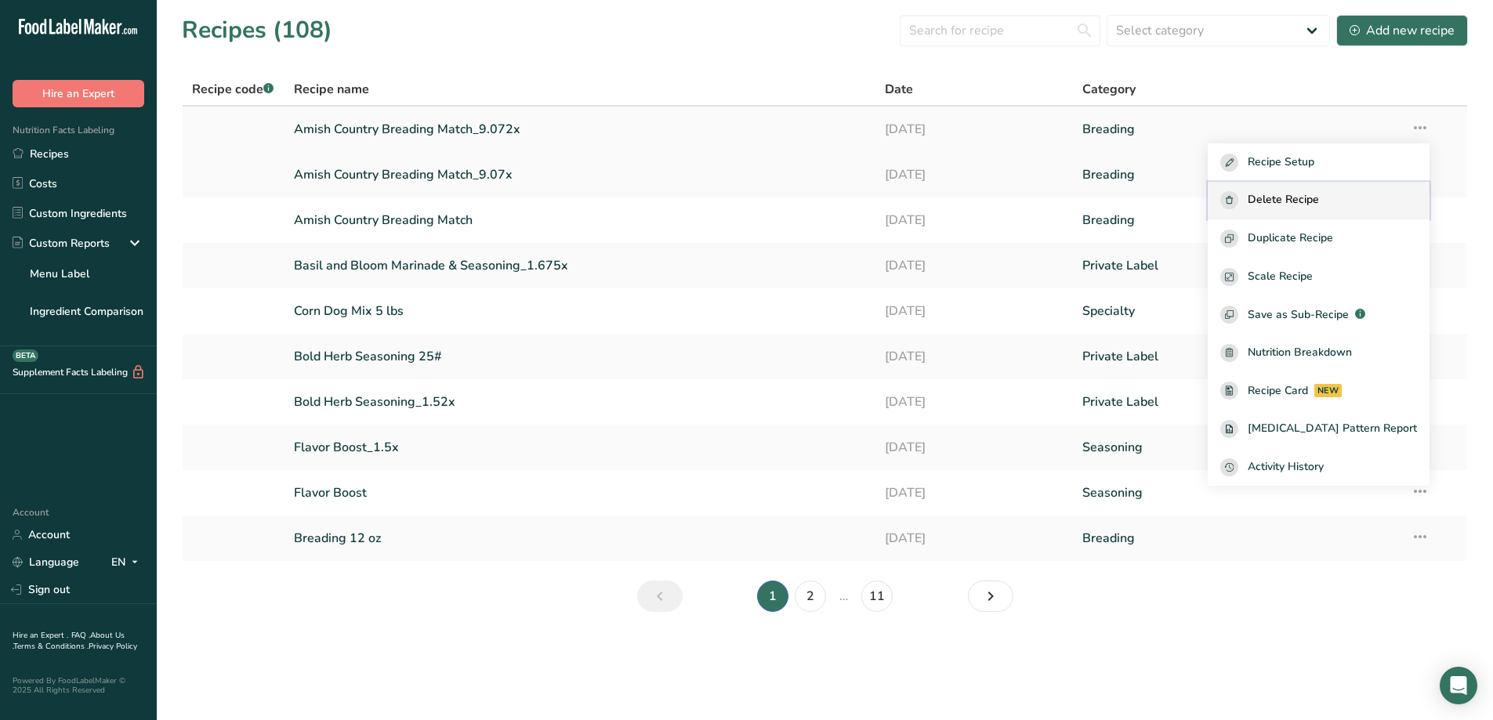
click at [1319, 201] on span "Delete Recipe" at bounding box center [1282, 200] width 71 height 18
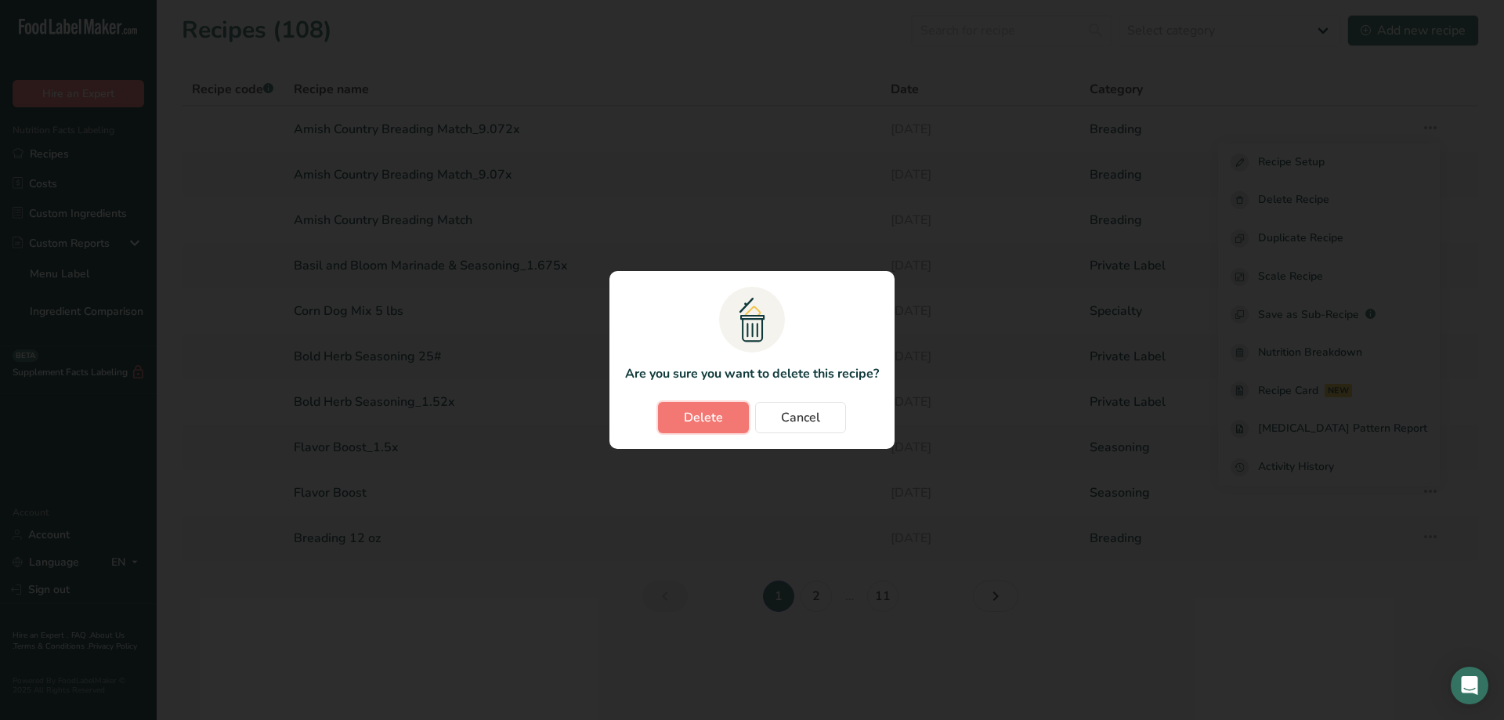
click at [695, 411] on span "Delete" at bounding box center [703, 417] width 39 height 19
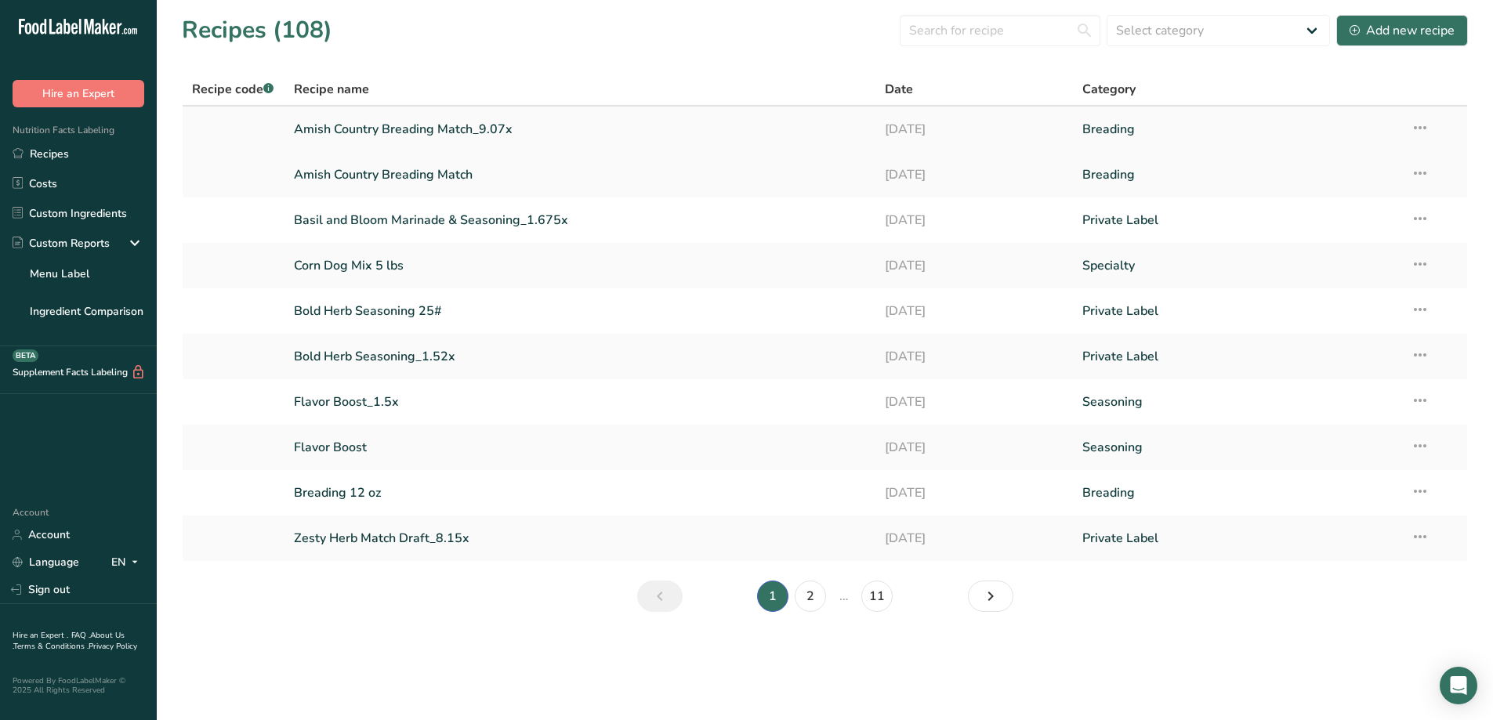
click at [1421, 128] on icon at bounding box center [1419, 128] width 19 height 28
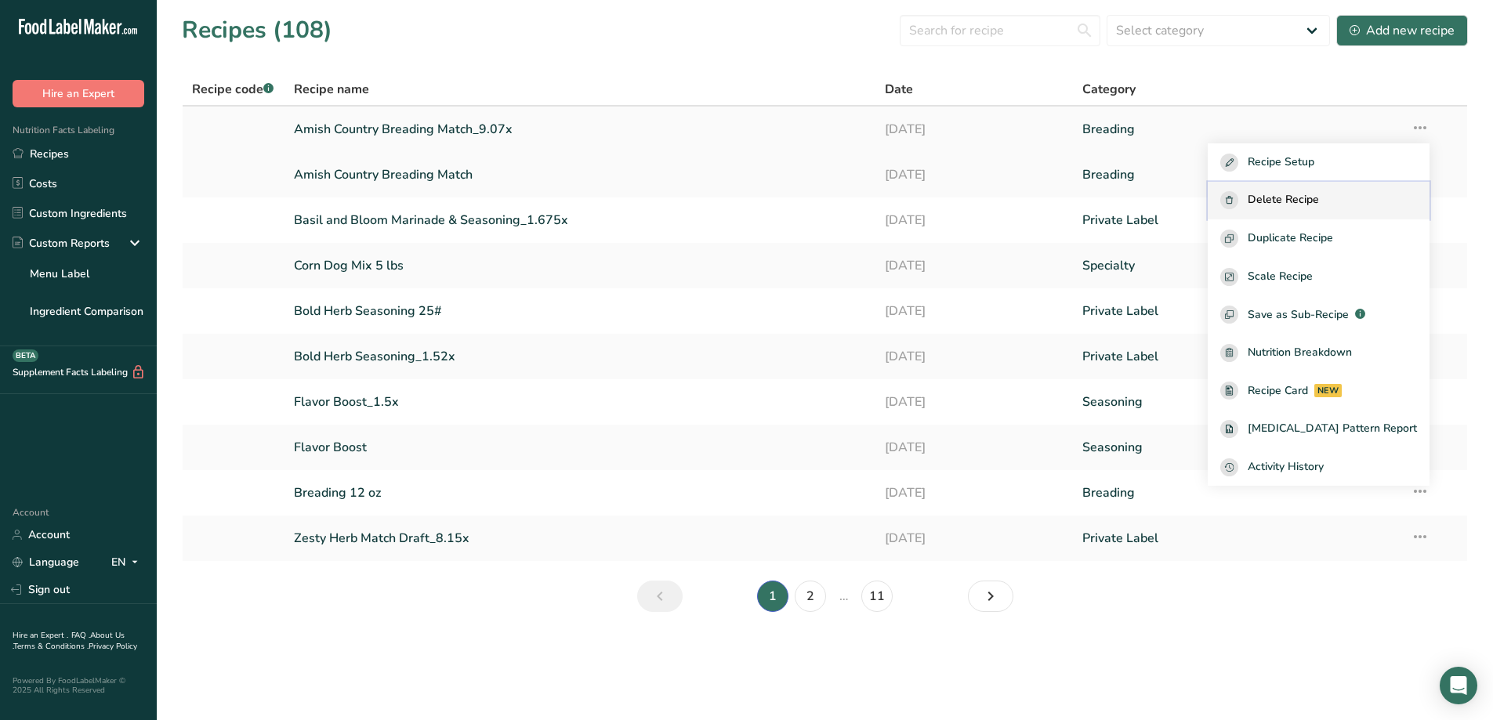
click at [1306, 206] on span "Delete Recipe" at bounding box center [1282, 200] width 71 height 18
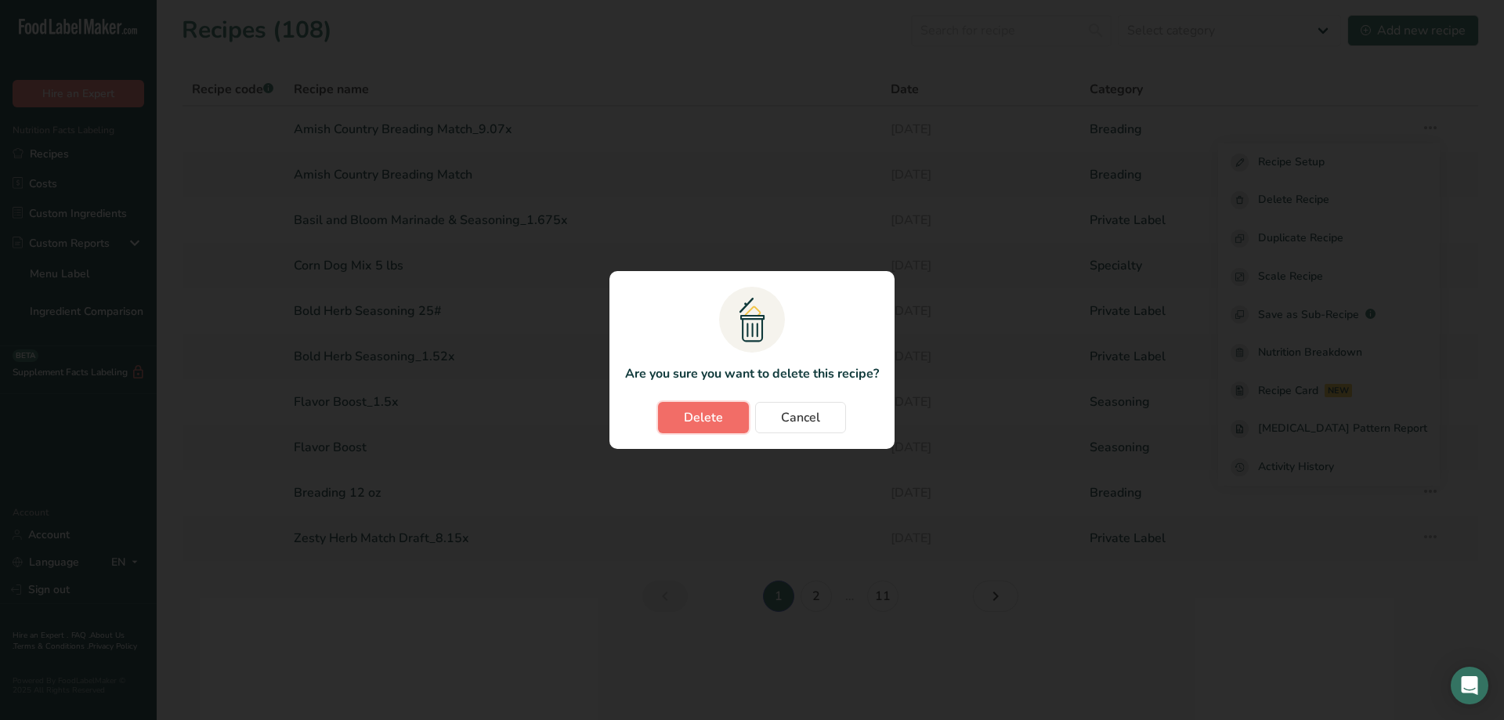
click at [710, 426] on span "Delete" at bounding box center [703, 417] width 39 height 19
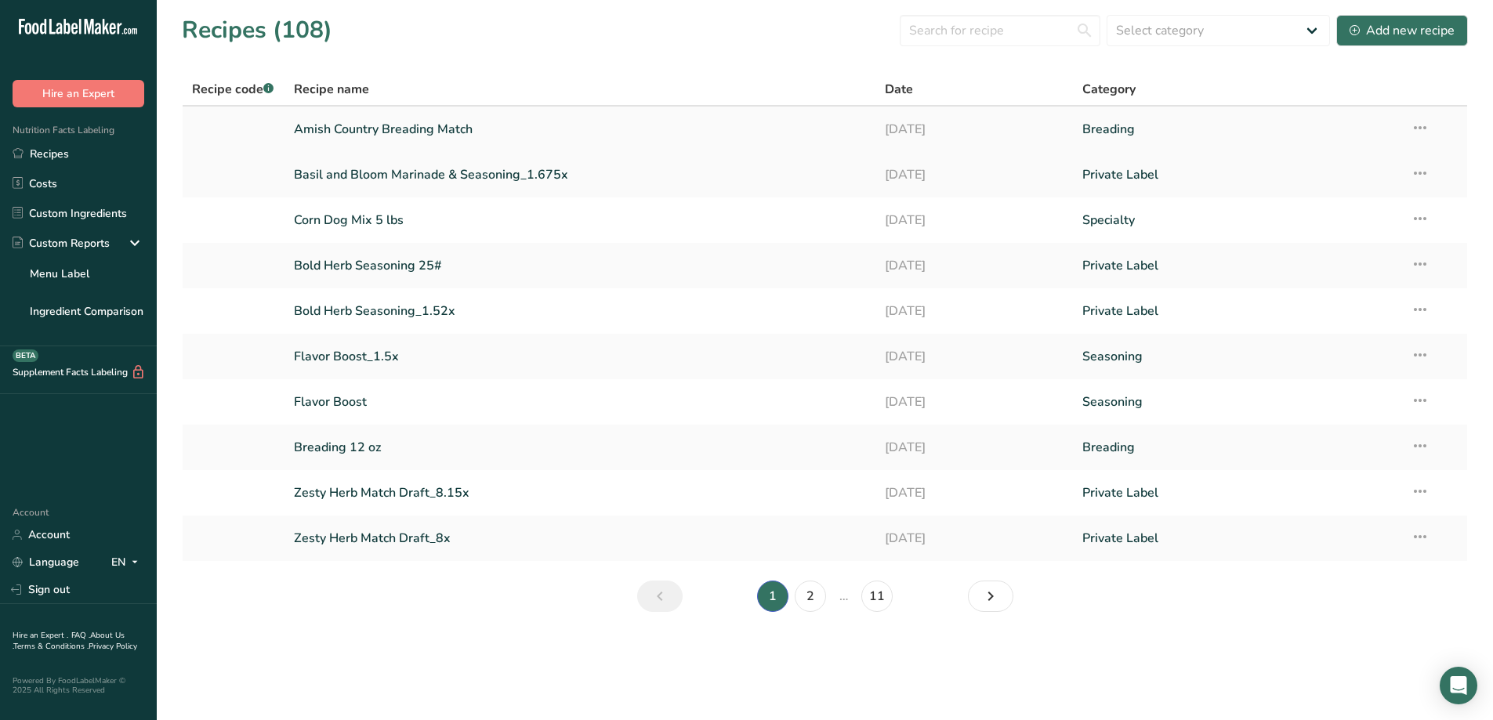
click at [420, 135] on link "Amish Country Breading Match" at bounding box center [580, 129] width 573 height 33
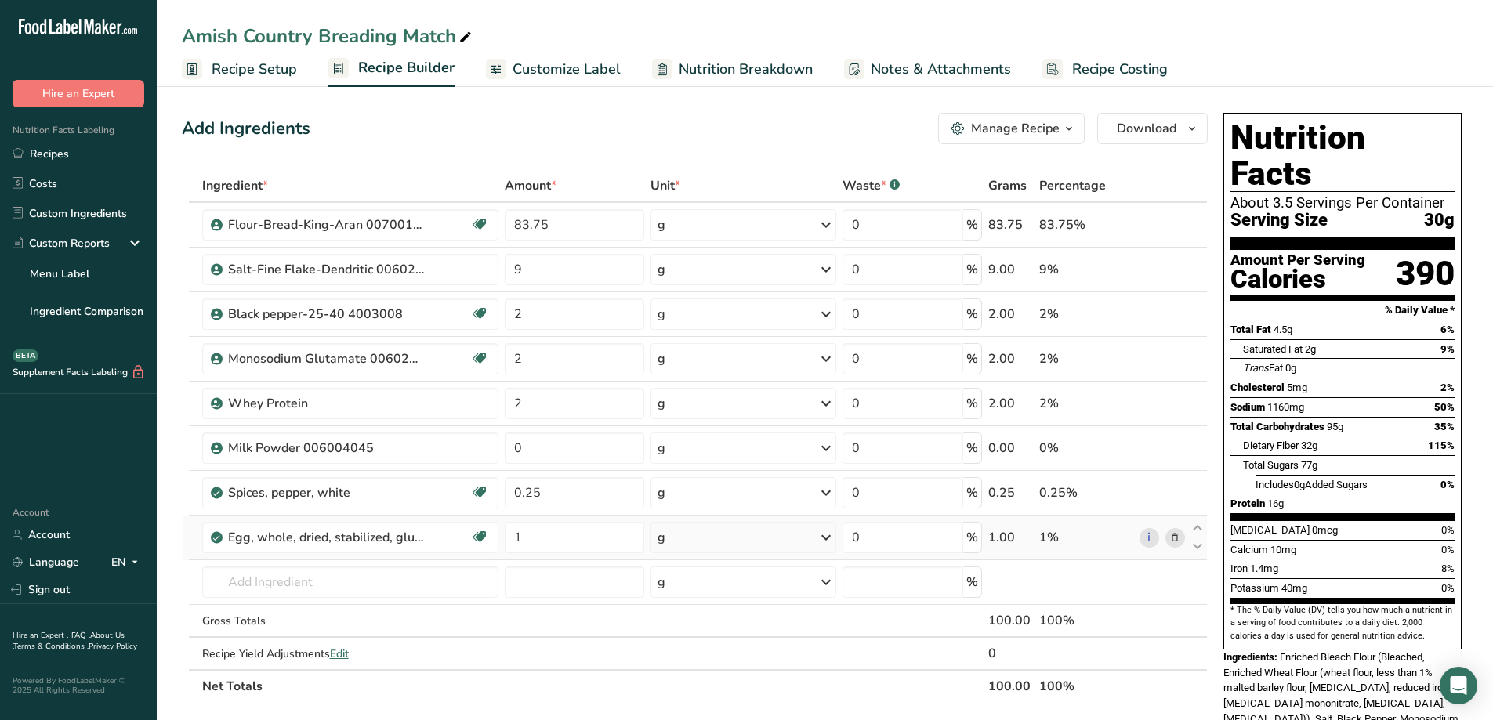
click at [1176, 537] on icon at bounding box center [1174, 538] width 11 height 16
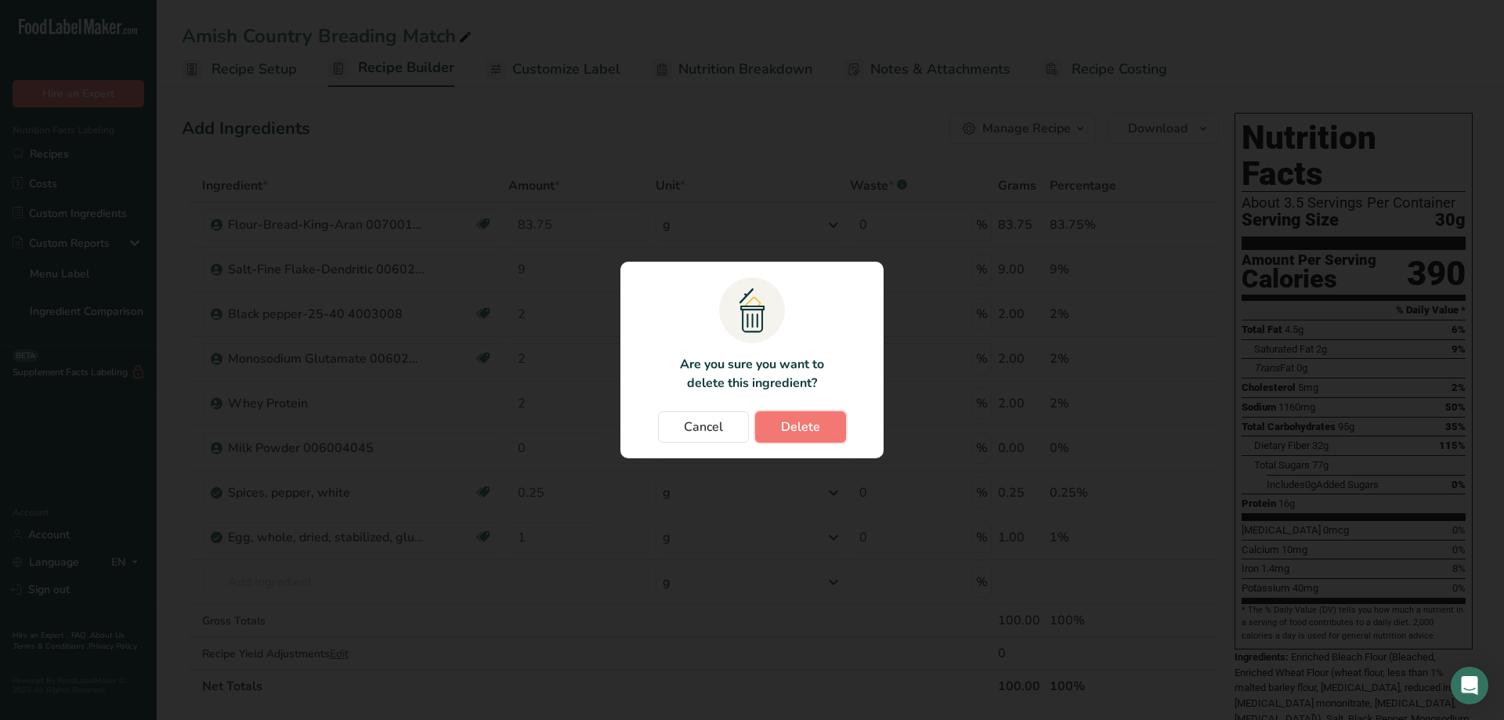
click at [819, 429] on span "Delete" at bounding box center [800, 427] width 39 height 19
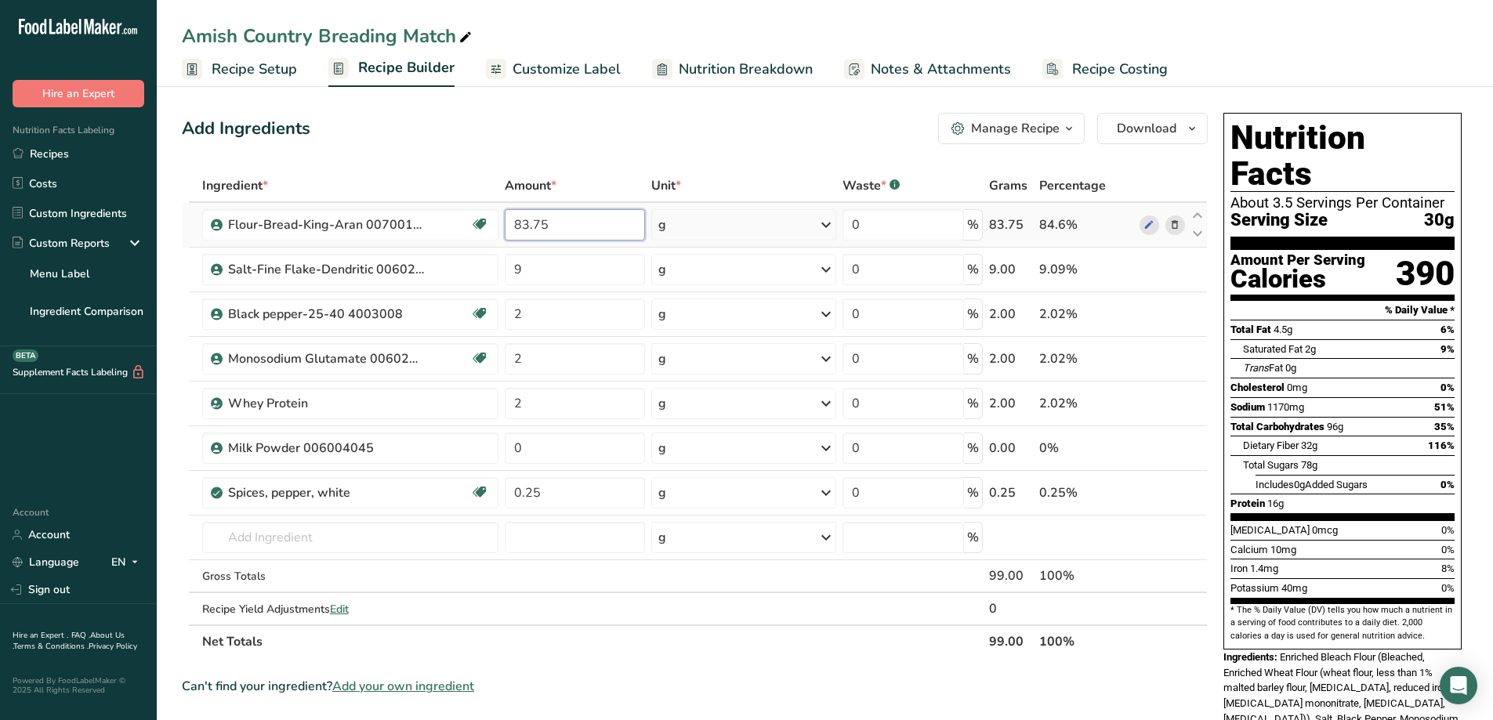
click at [520, 215] on input "83.75" at bounding box center [574, 224] width 139 height 31
type input "84.75"
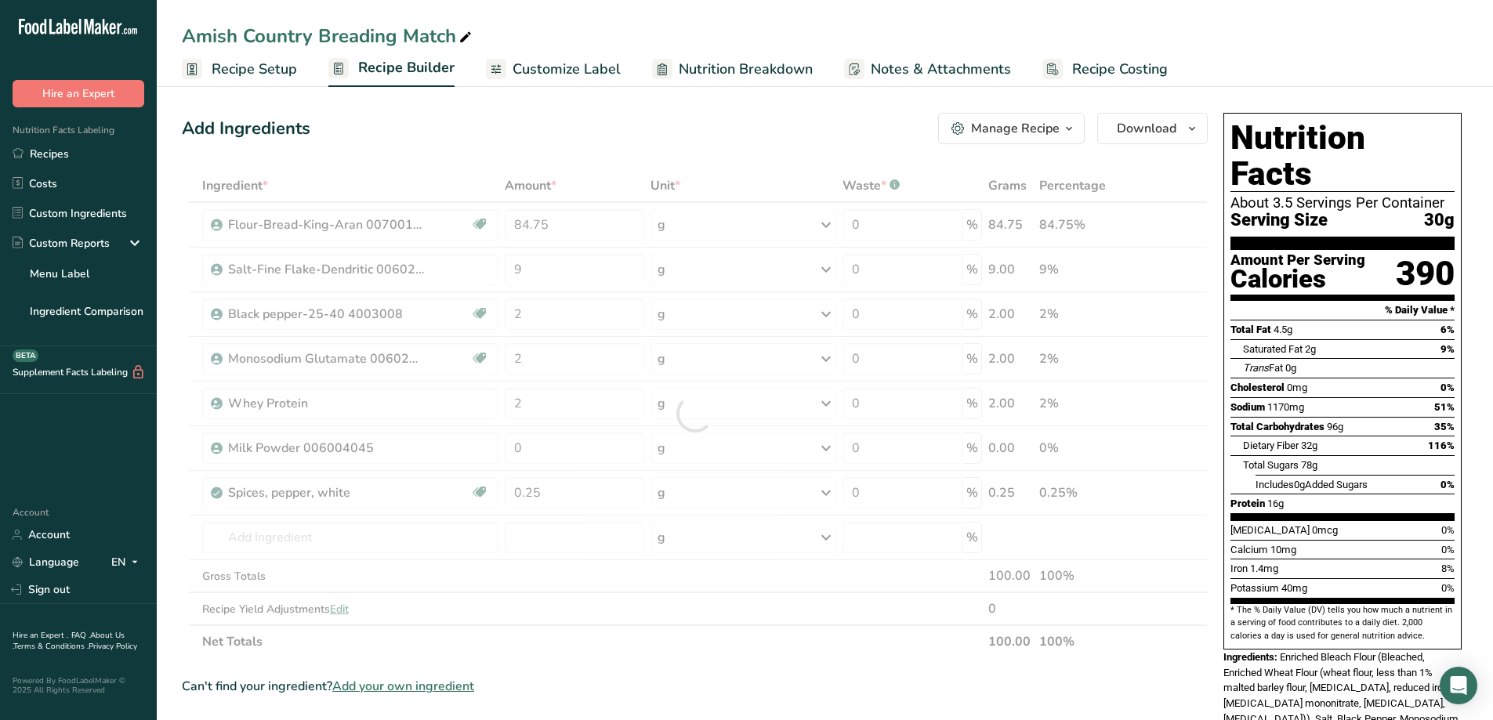
click at [559, 147] on div "Add Ingredients Manage Recipe Delete Recipe Duplicate Recipe Scale Recipe Save …" at bounding box center [699, 653] width 1035 height 1092
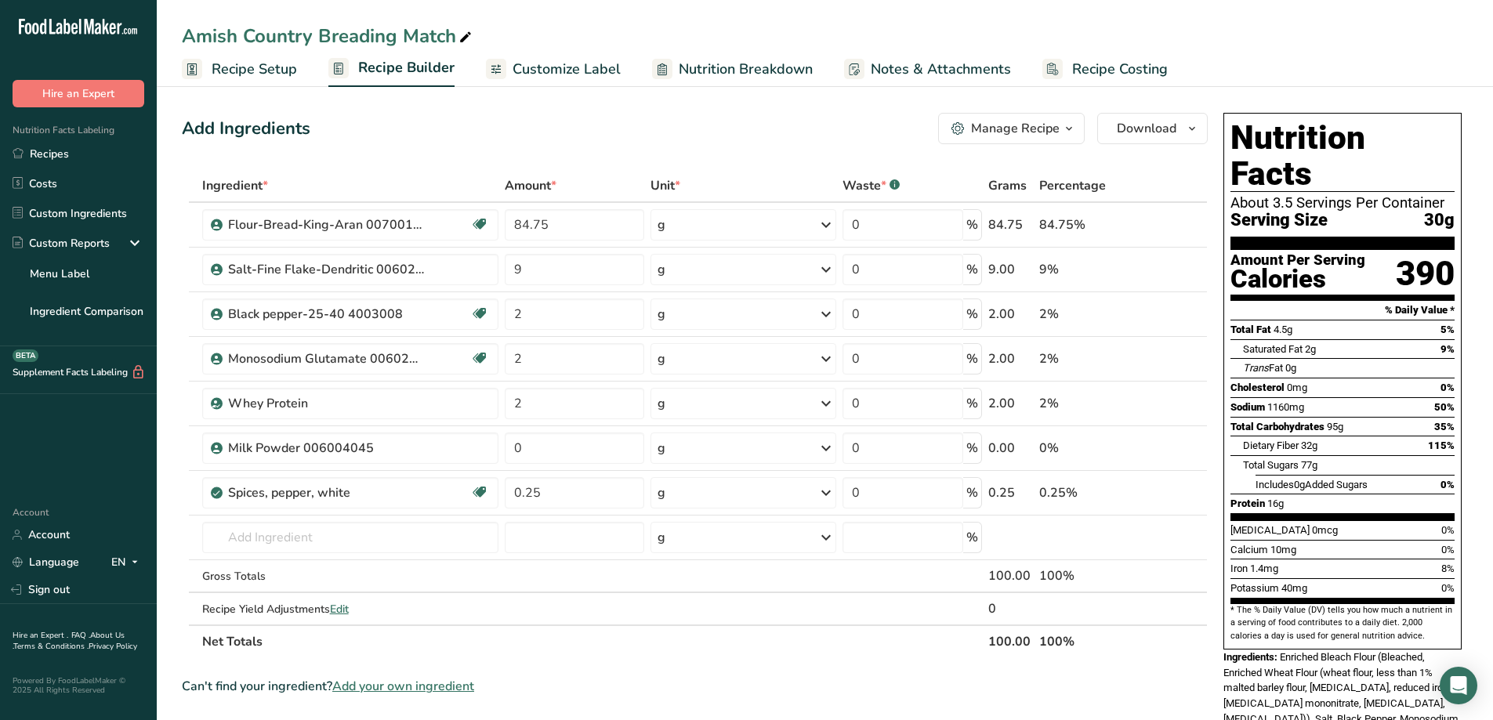
click at [987, 72] on span "Notes & Attachments" at bounding box center [941, 69] width 140 height 21
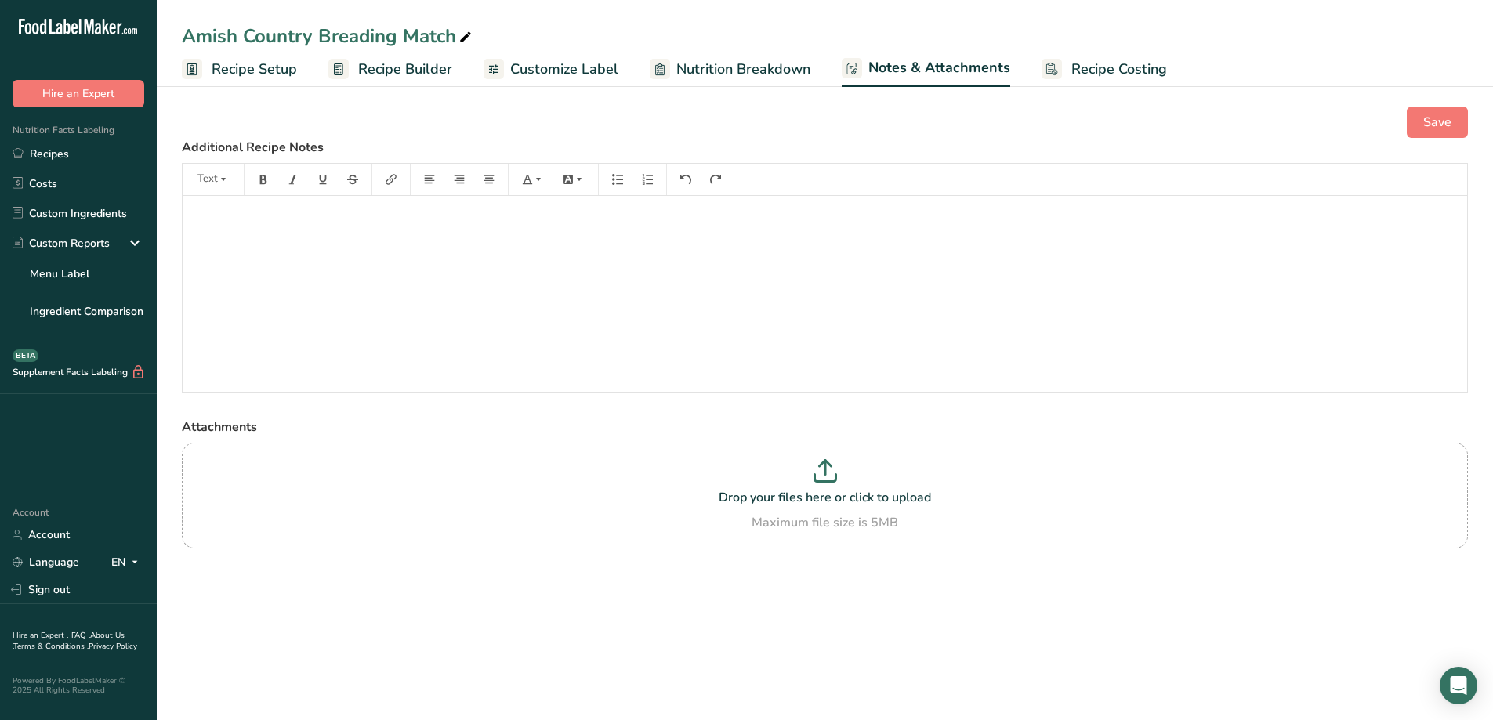
click at [268, 67] on span "Recipe Setup" at bounding box center [254, 69] width 85 height 21
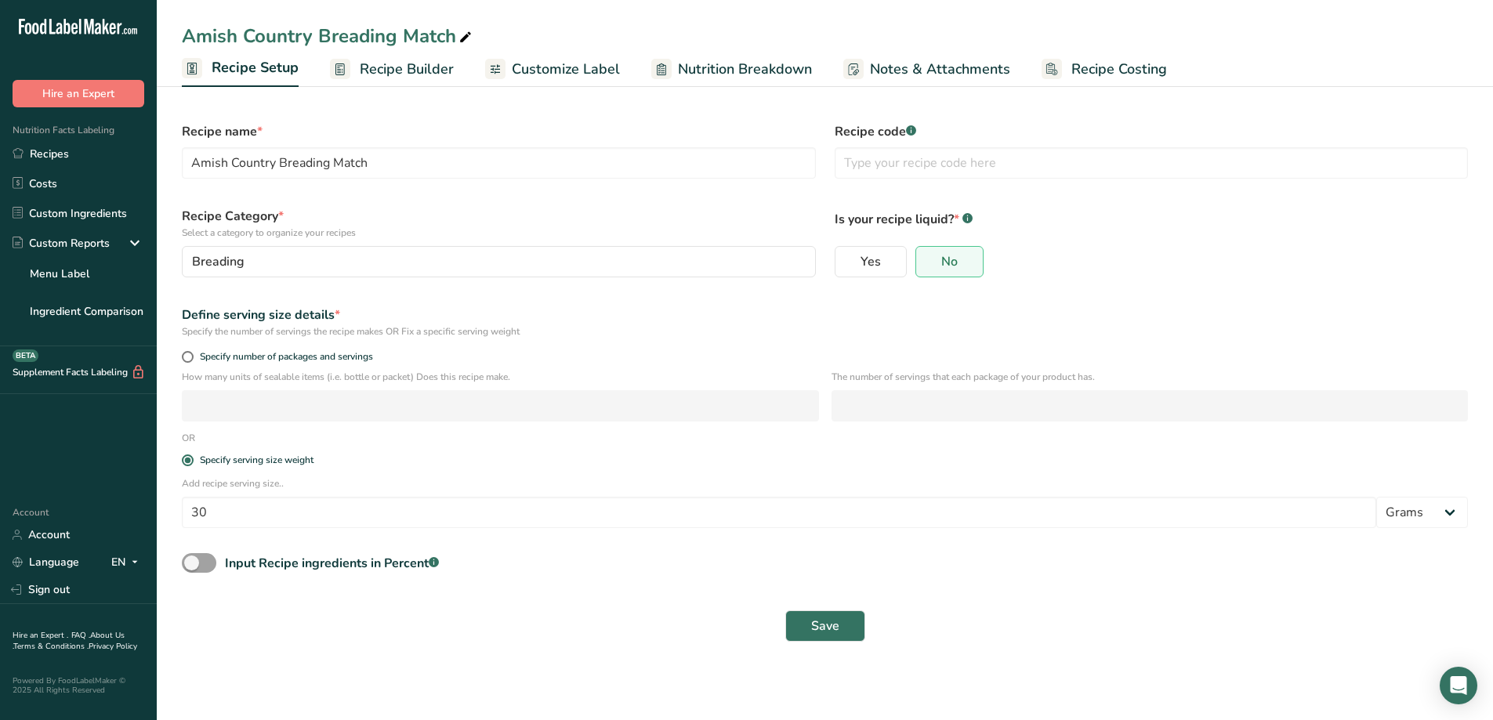
click at [425, 66] on span "Recipe Builder" at bounding box center [407, 69] width 94 height 21
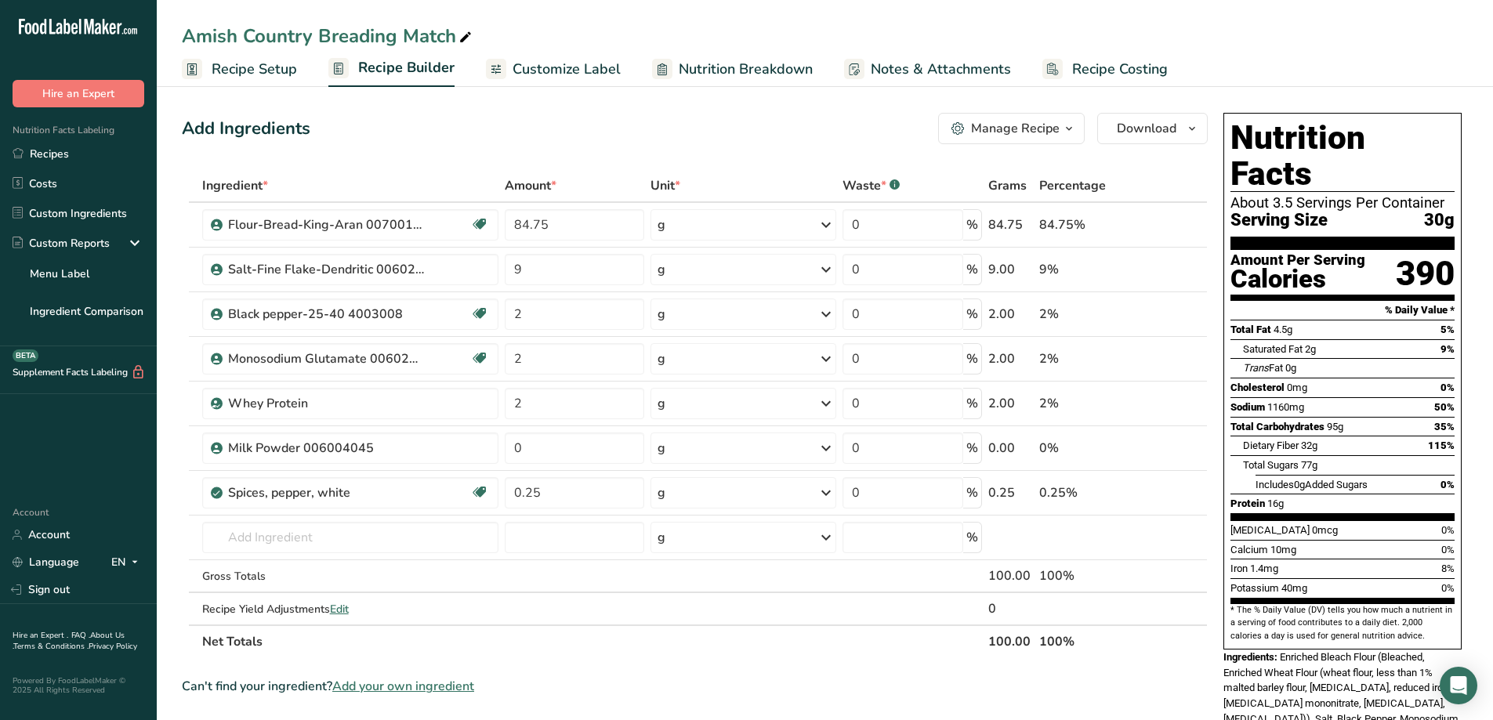
click at [1077, 135] on span "button" at bounding box center [1068, 128] width 19 height 19
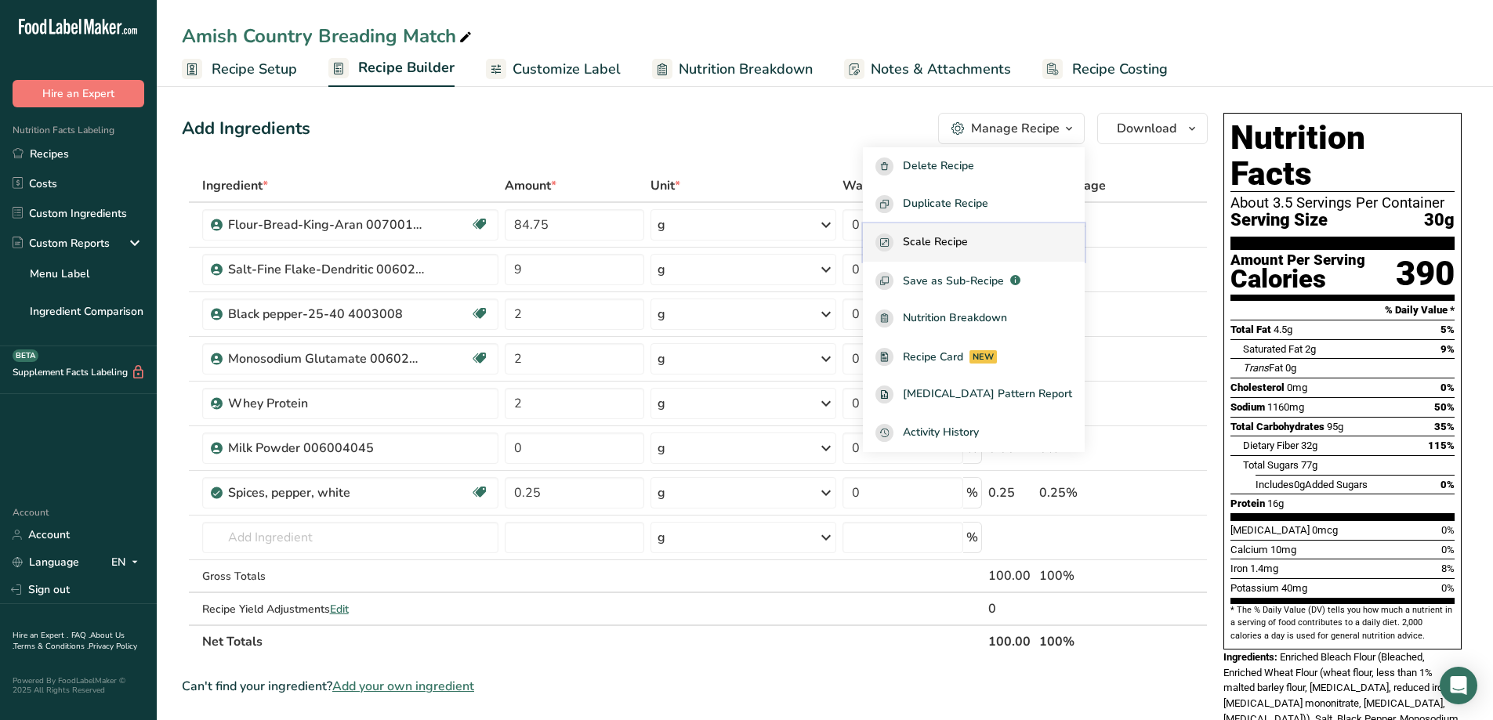
click at [968, 241] on span "Scale Recipe" at bounding box center [935, 243] width 65 height 18
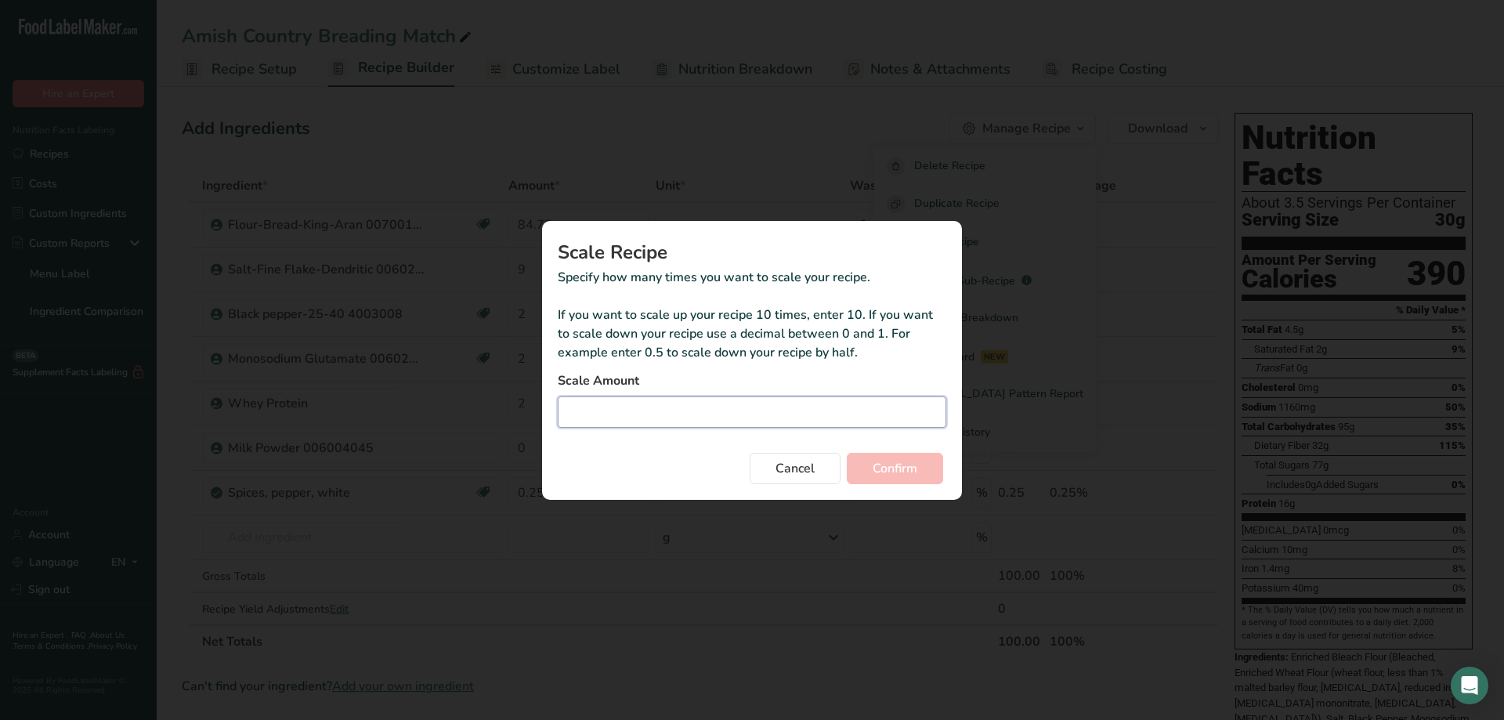
click at [744, 418] on input "Duplicate recipe modal" at bounding box center [752, 411] width 389 height 31
type input "9.072"
click at [925, 465] on button "Confirm" at bounding box center [895, 468] width 96 height 31
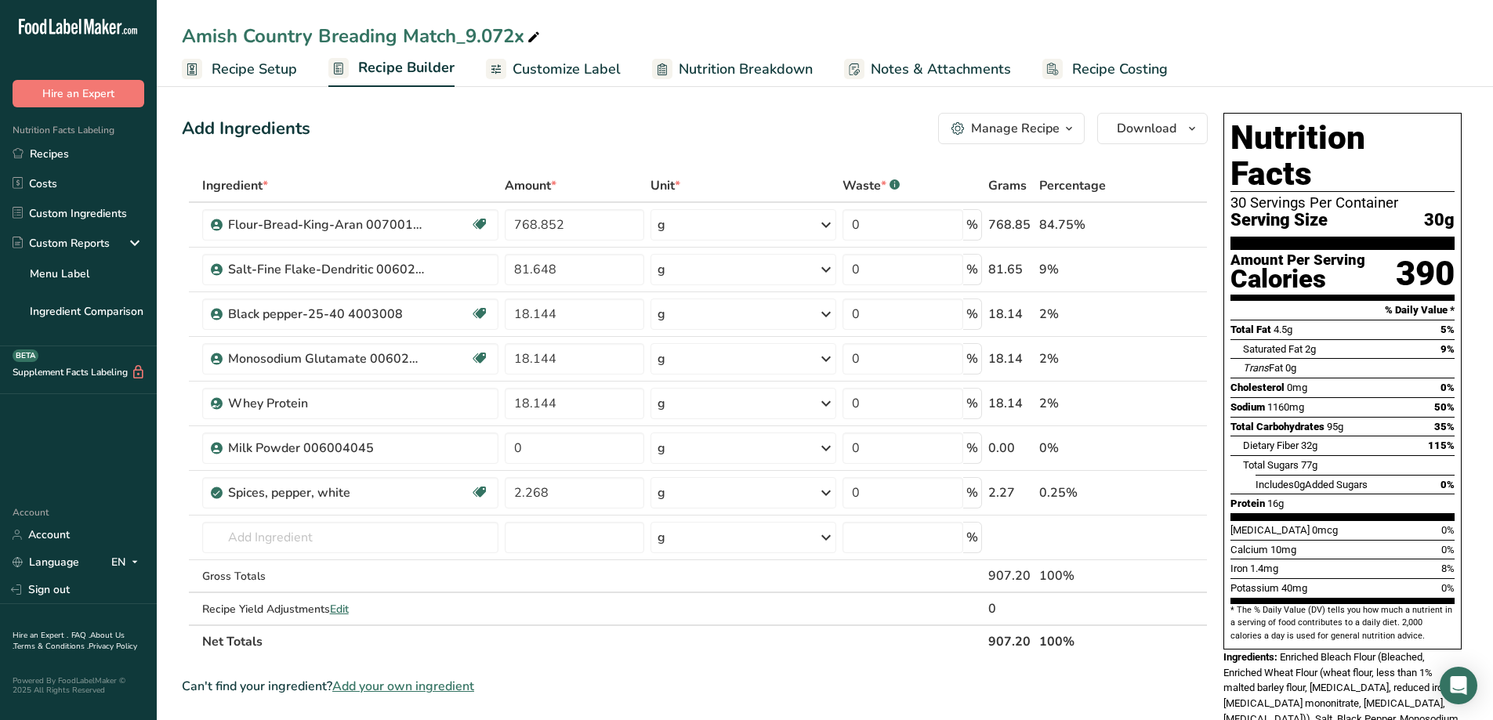
click at [1065, 127] on icon "button" at bounding box center [1069, 129] width 13 height 20
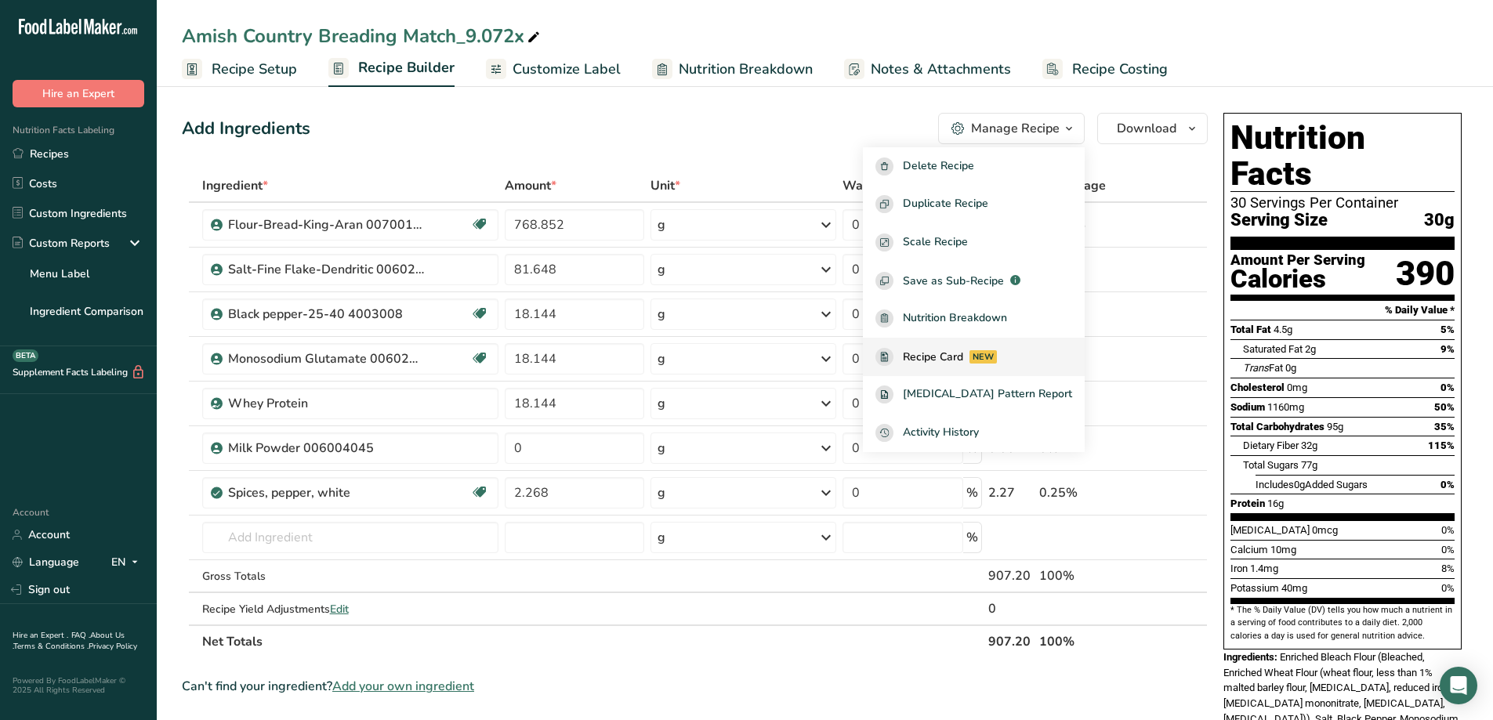
click at [963, 360] on span "Recipe Card" at bounding box center [933, 357] width 60 height 16
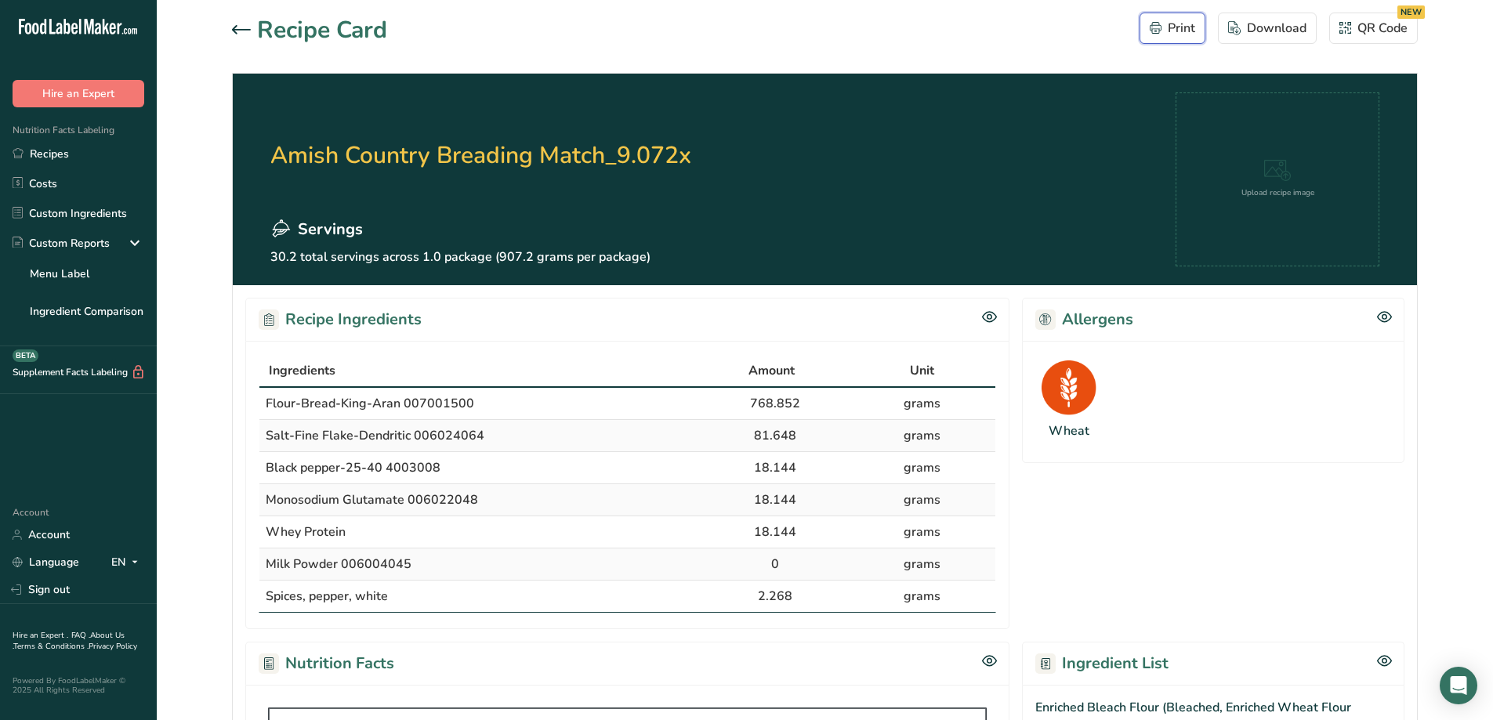
click at [1179, 18] on button "Print" at bounding box center [1172, 28] width 66 height 31
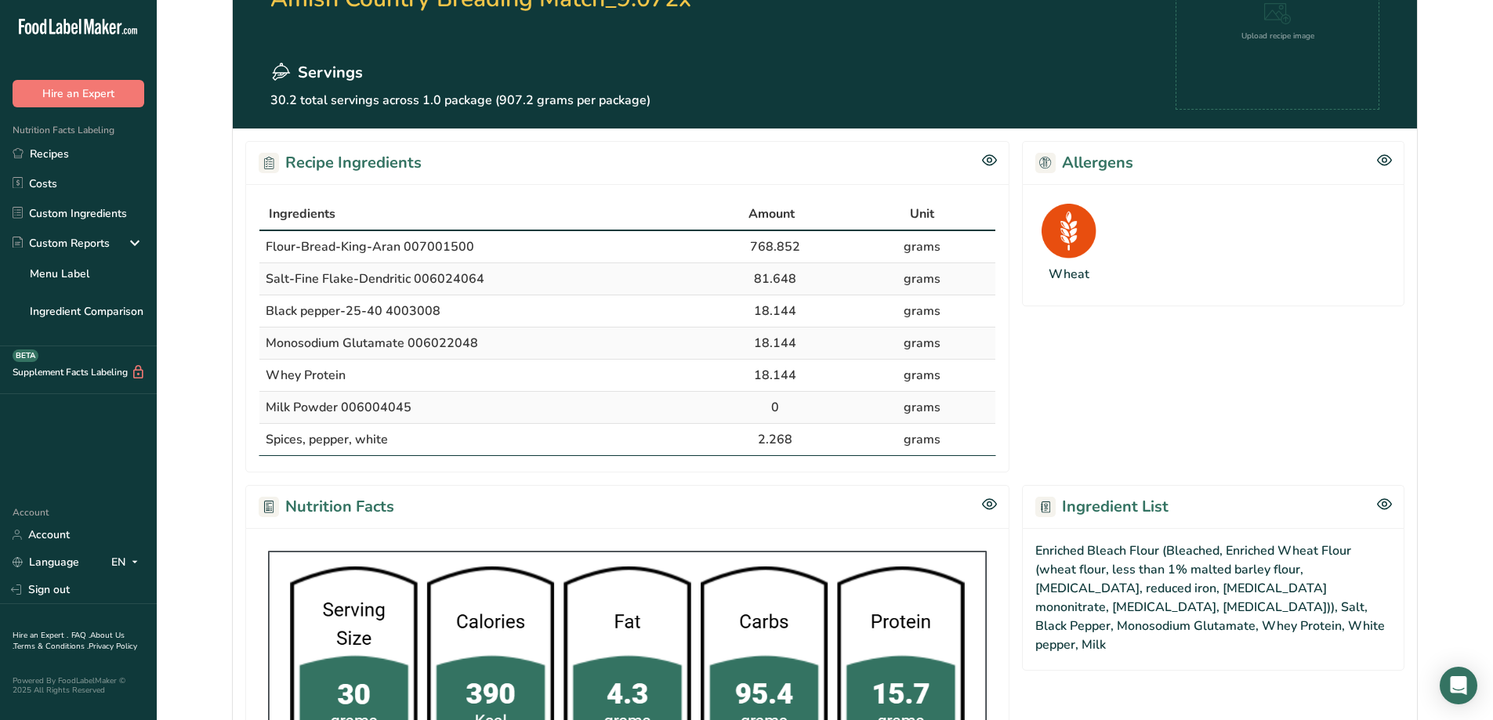
scroll to position [235, 0]
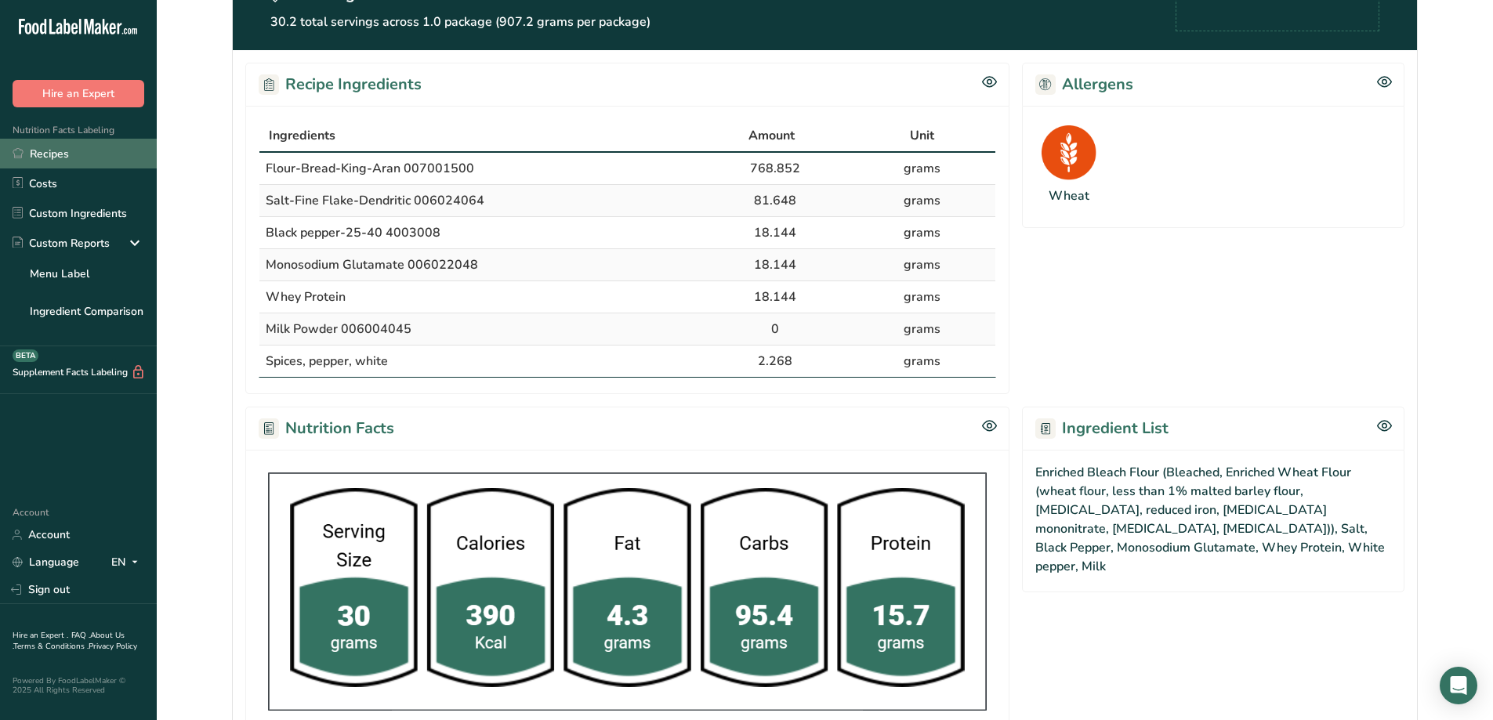
click at [45, 157] on link "Recipes" at bounding box center [78, 154] width 157 height 30
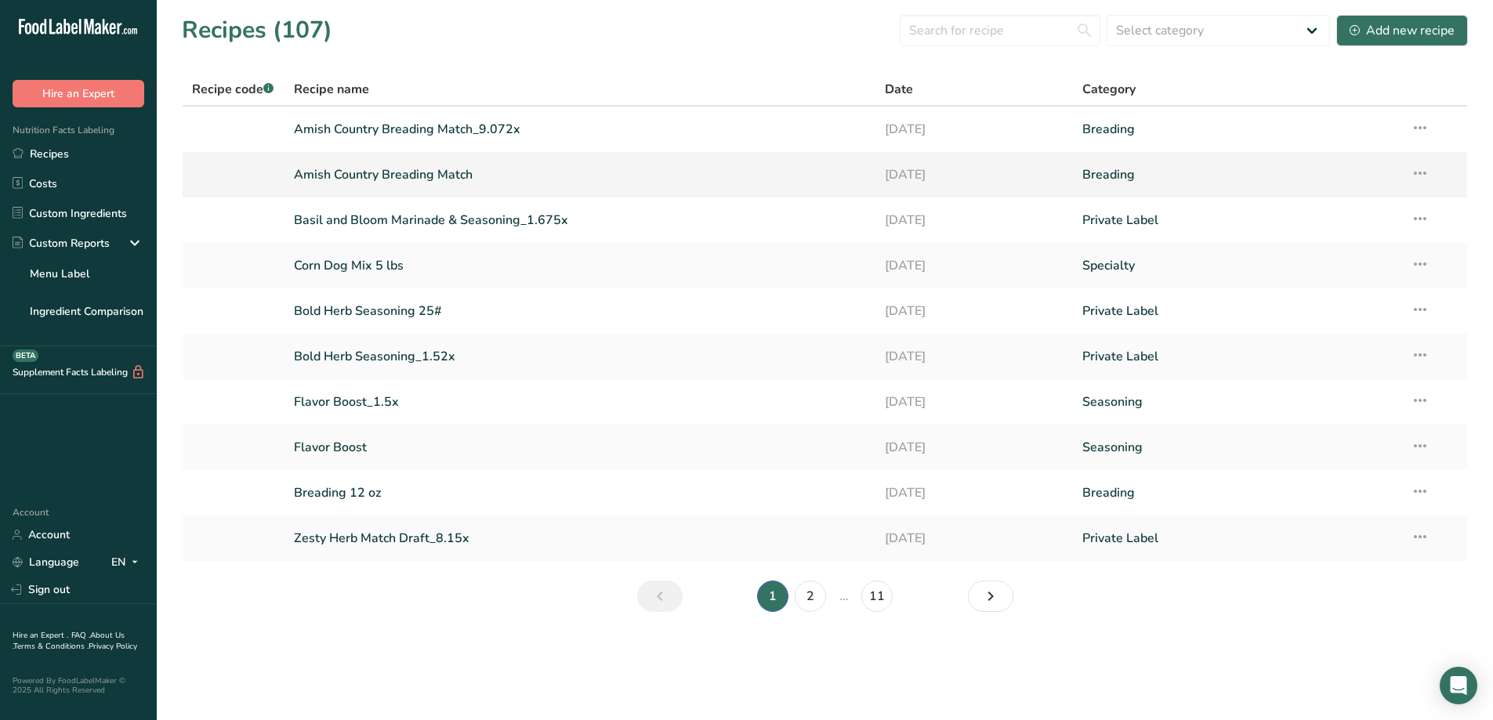
click at [460, 174] on link "Amish Country Breading Match" at bounding box center [580, 174] width 573 height 33
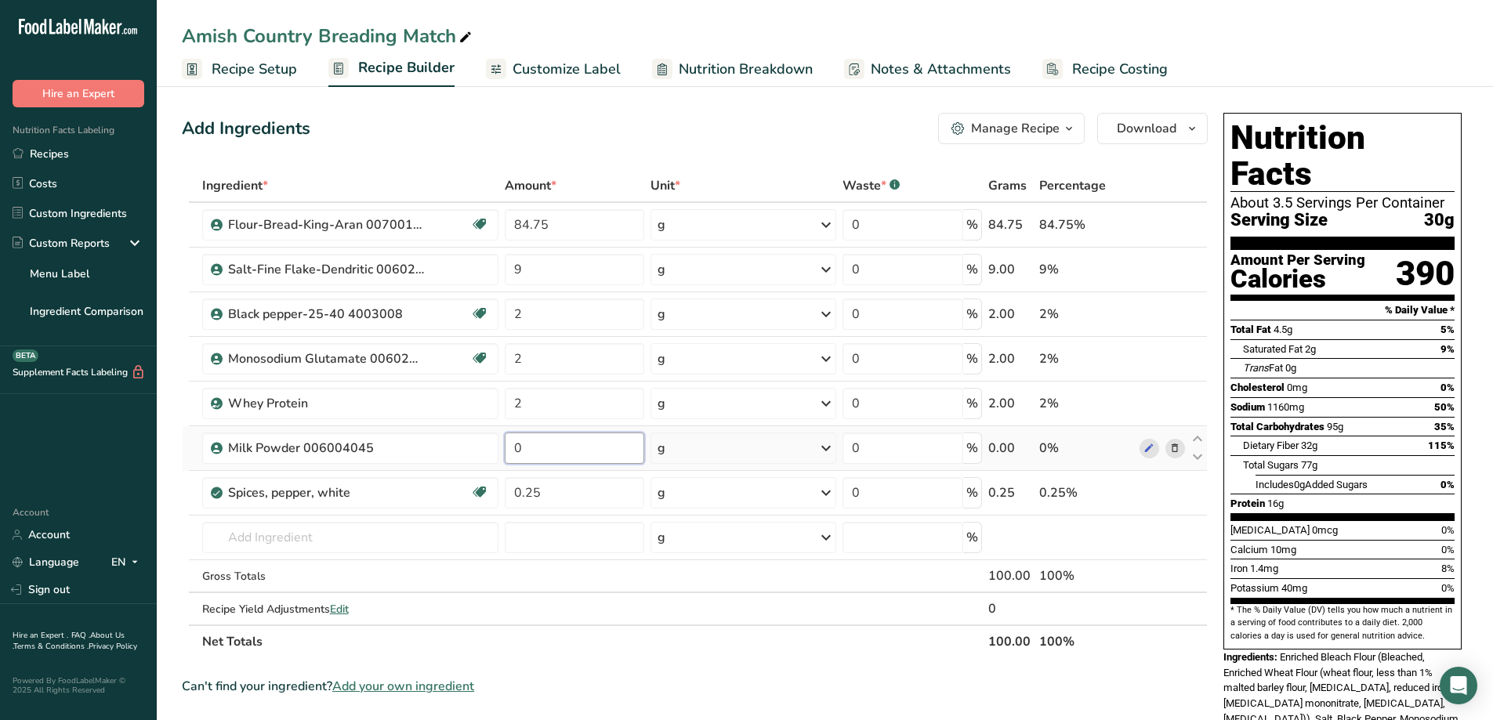
click at [546, 444] on input "0" at bounding box center [574, 448] width 139 height 31
type input "1"
click at [586, 157] on div "Add Ingredients Manage Recipe Delete Recipe Duplicate Recipe Scale Recipe Save …" at bounding box center [699, 653] width 1035 height 1092
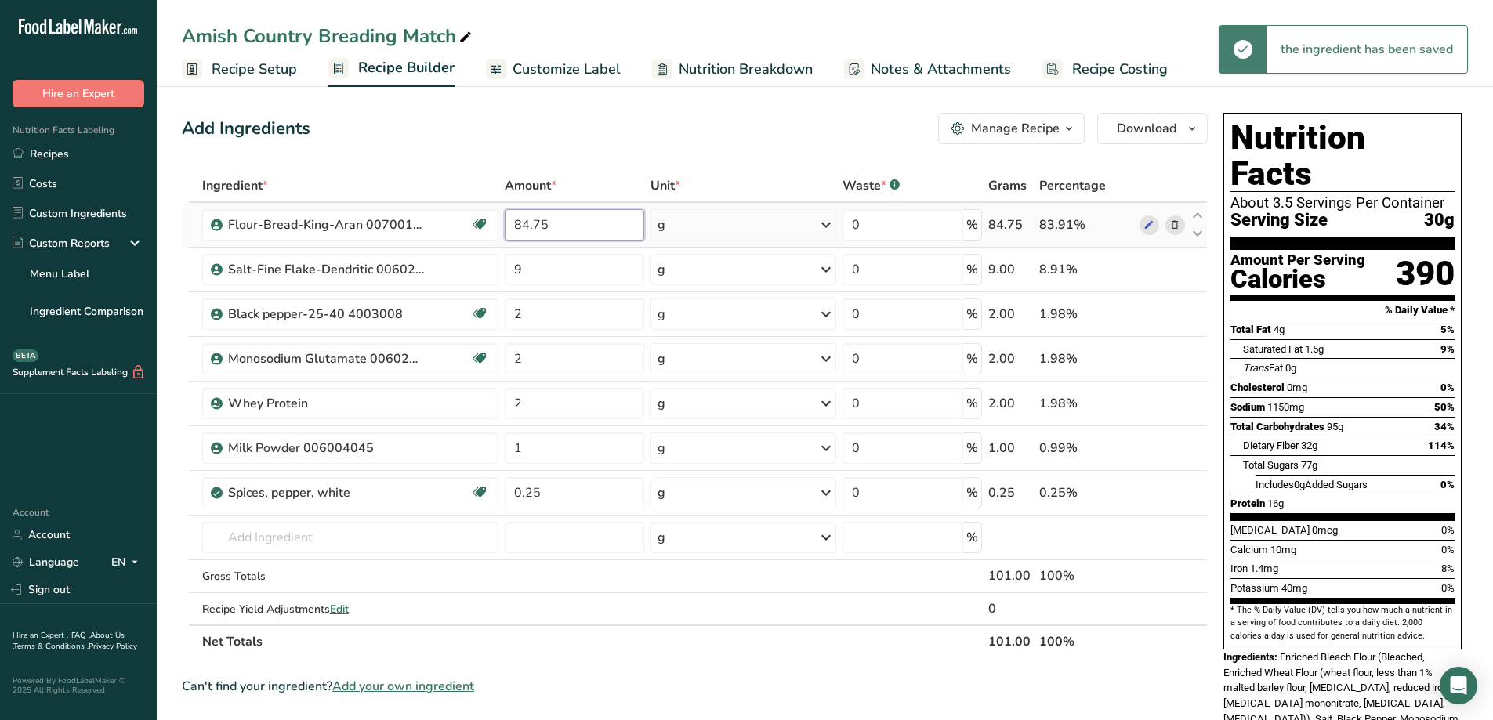
click at [529, 226] on input "84.75" at bounding box center [574, 224] width 139 height 31
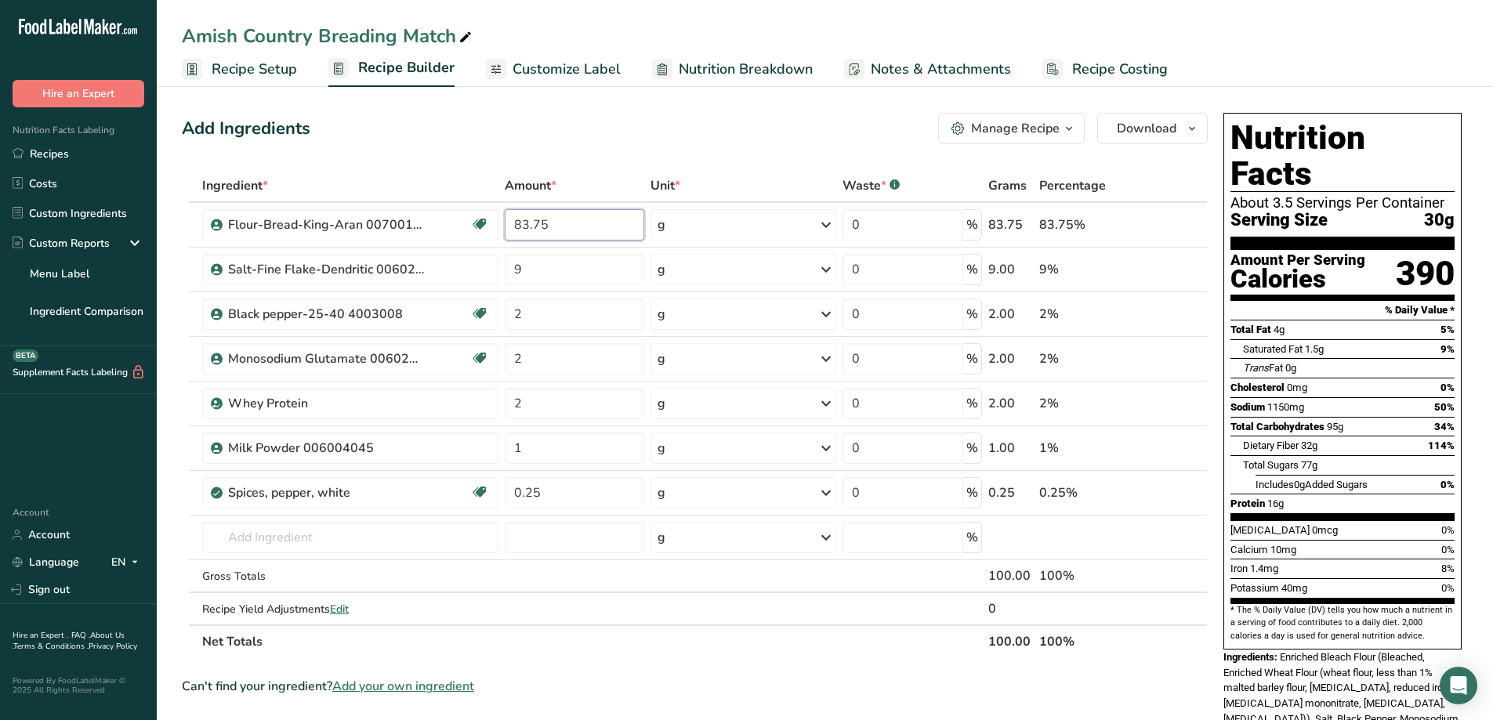
type input "83.75"
click at [729, 132] on div "Add Ingredients Manage Recipe Delete Recipe Duplicate Recipe Scale Recipe Save …" at bounding box center [695, 128] width 1026 height 31
click at [45, 159] on link "Recipes" at bounding box center [78, 154] width 157 height 30
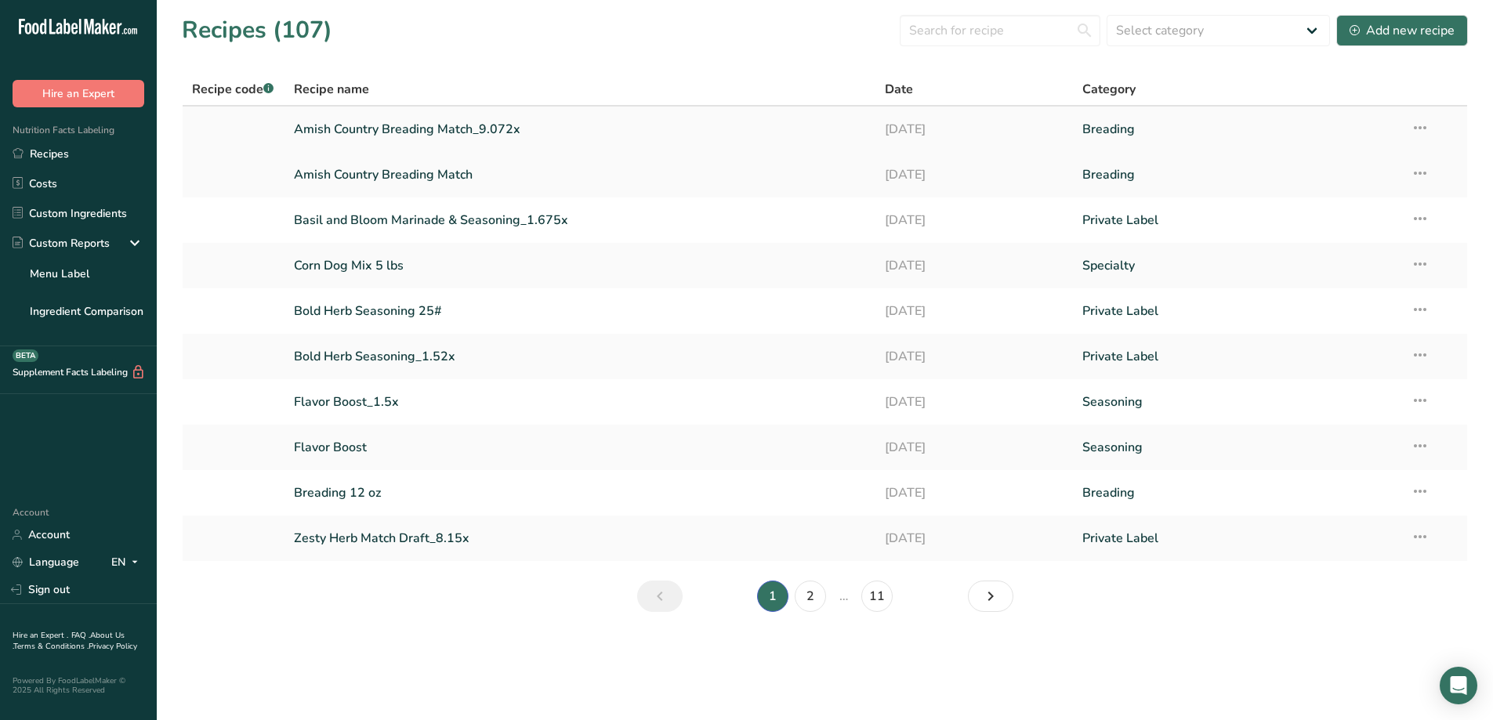
click at [1420, 128] on icon at bounding box center [1419, 128] width 19 height 28
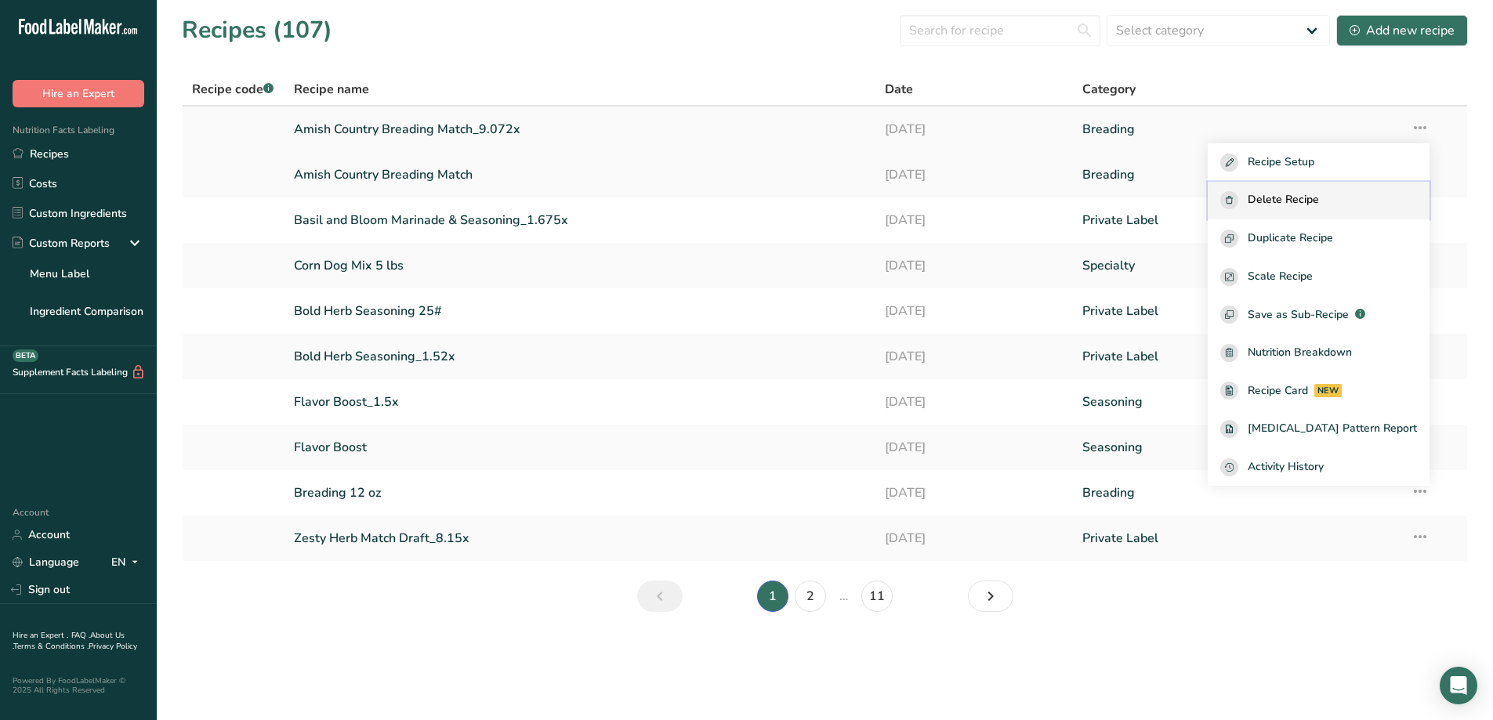
click at [1363, 189] on button "Delete Recipe" at bounding box center [1318, 201] width 222 height 38
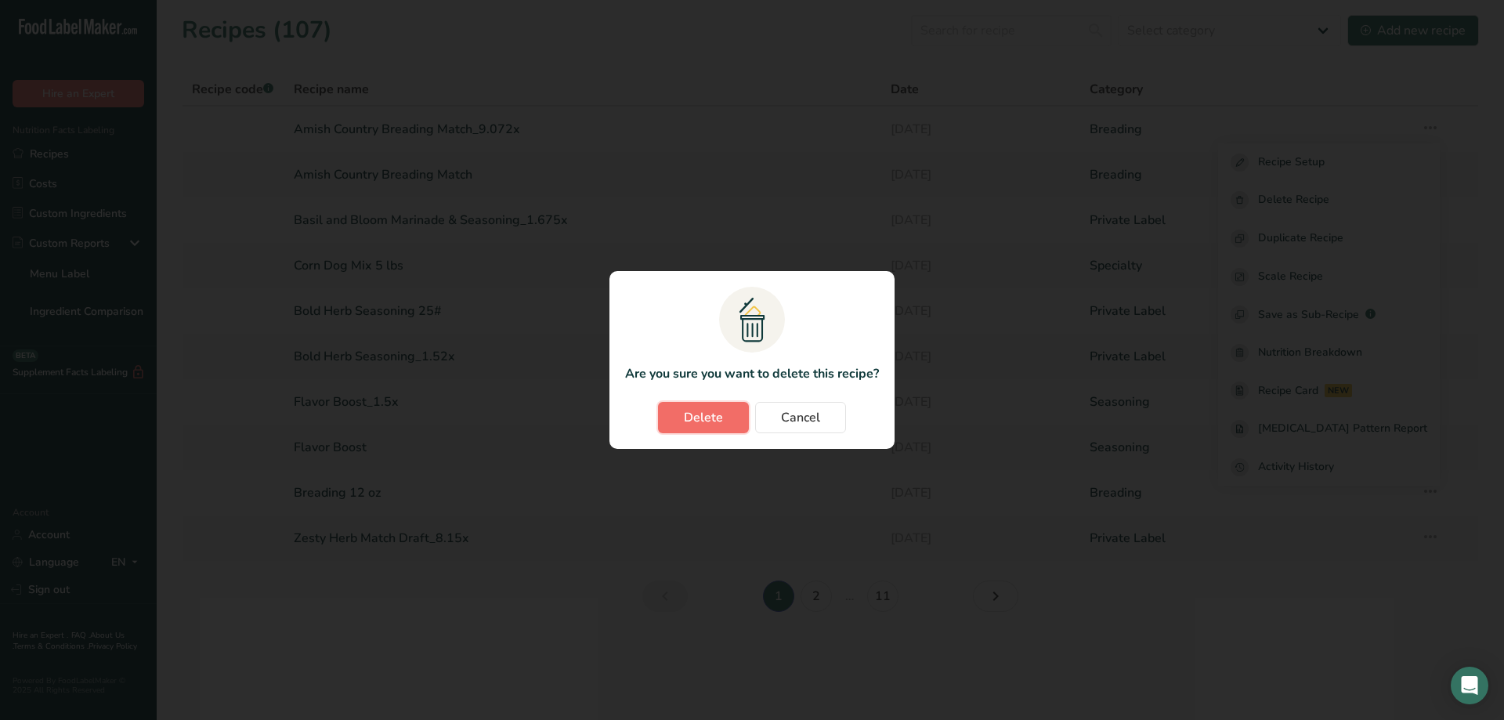
click at [709, 422] on span "Delete" at bounding box center [703, 417] width 39 height 19
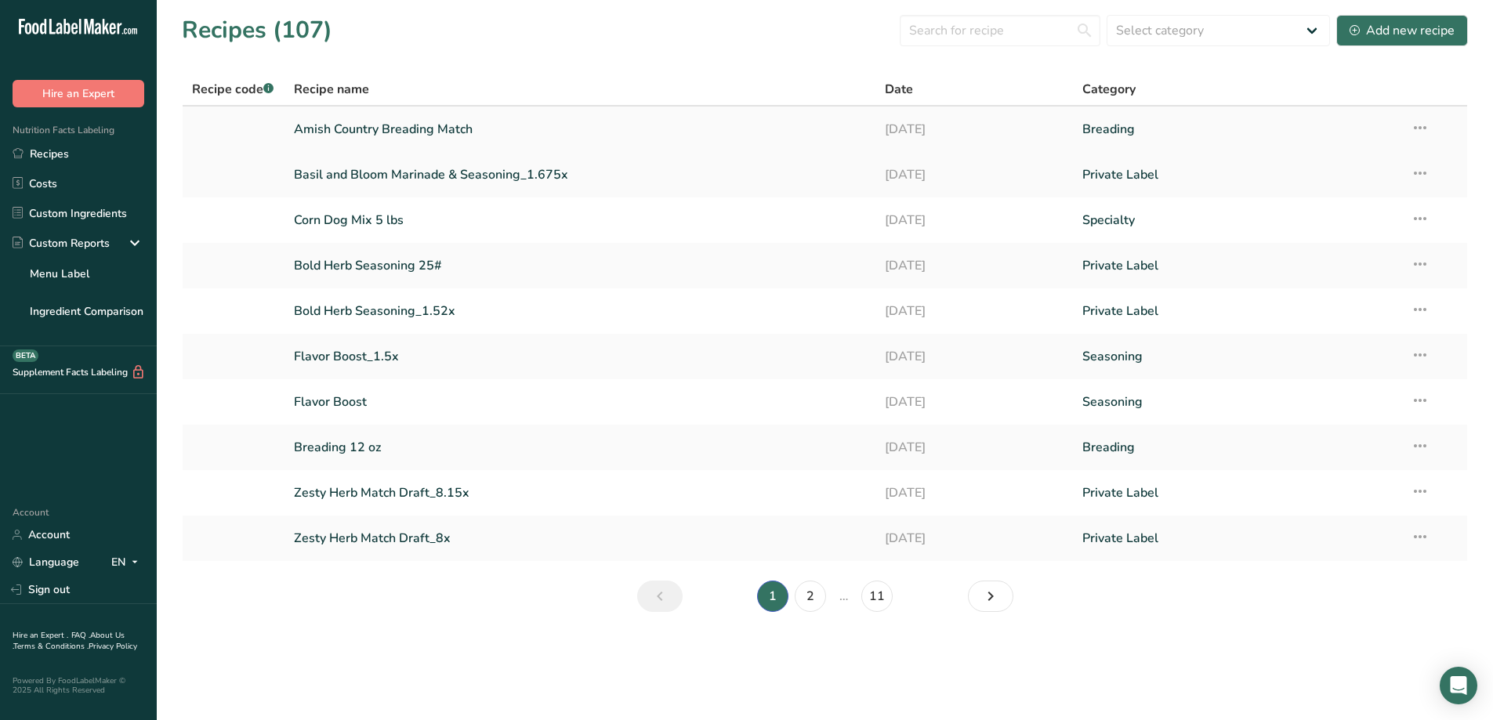
click at [450, 125] on link "Amish Country Breading Match" at bounding box center [580, 129] width 573 height 33
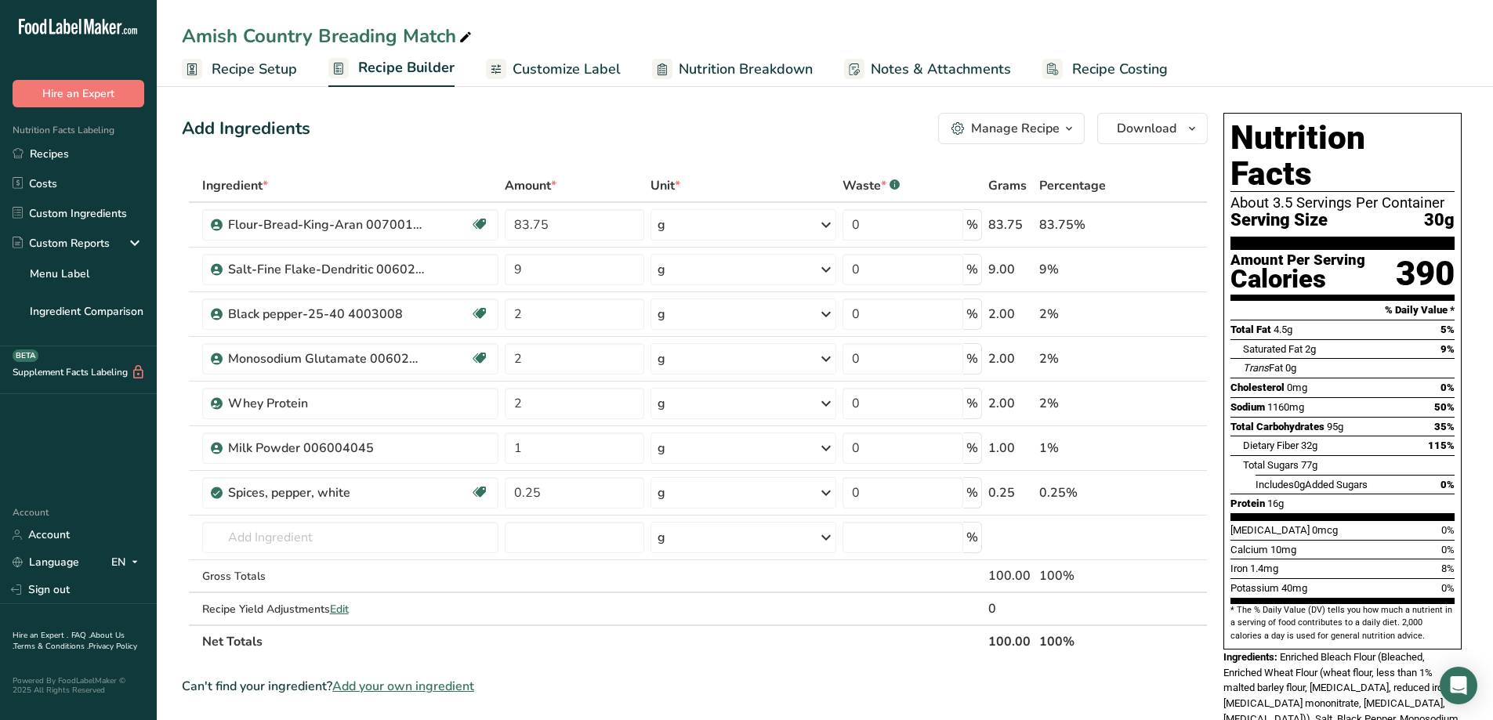
click at [1068, 132] on icon "button" at bounding box center [1069, 129] width 13 height 20
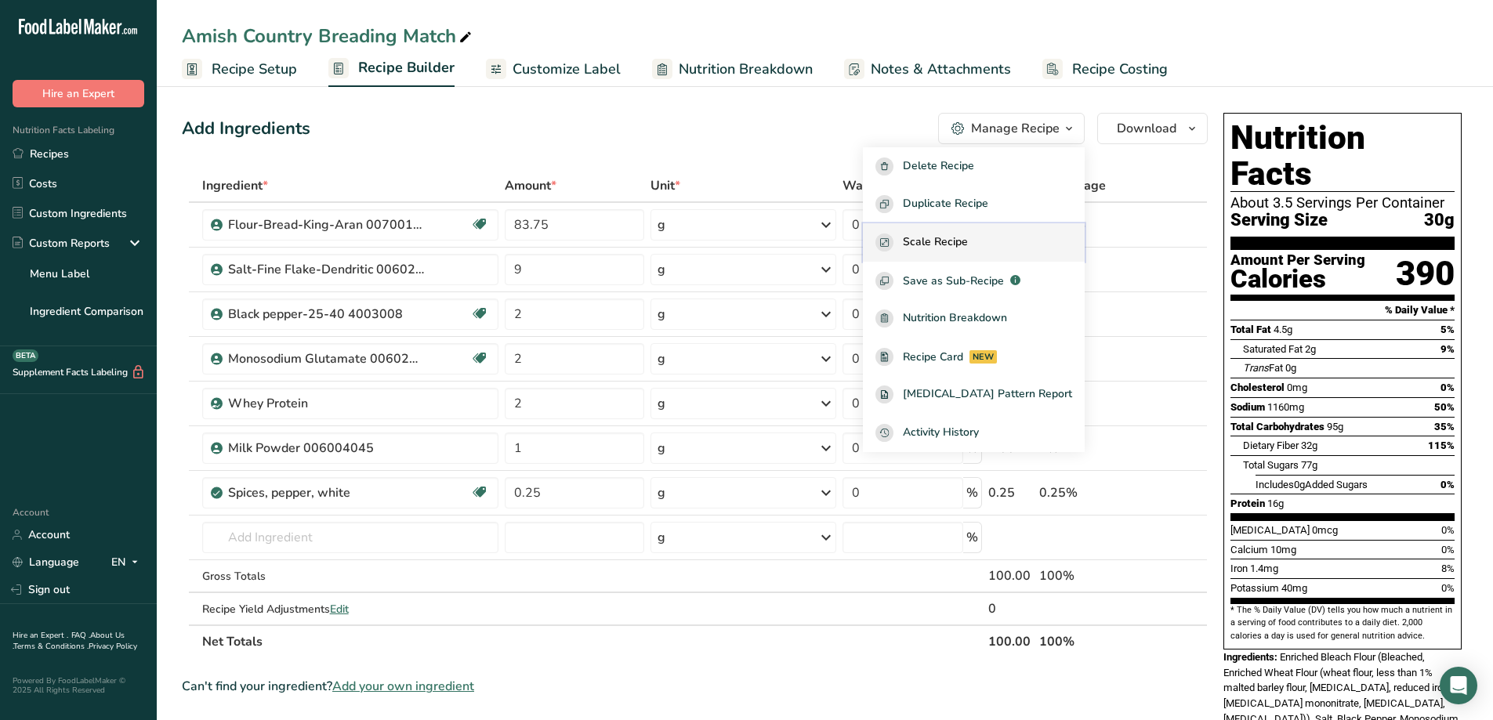
click at [1001, 232] on button "Scale Recipe" at bounding box center [974, 242] width 222 height 38
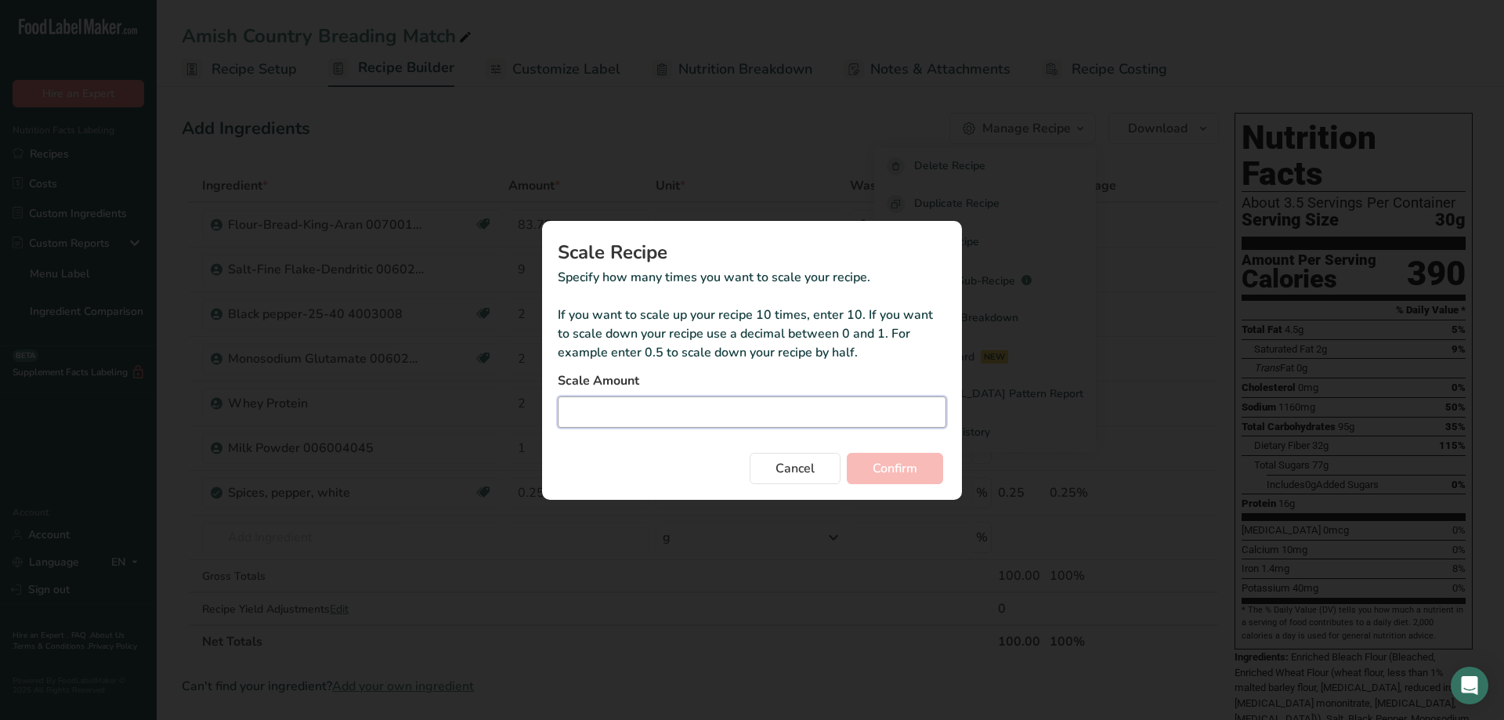
click at [718, 410] on input "Duplicate recipe modal" at bounding box center [752, 411] width 389 height 31
type input "9.072"
click at [896, 470] on span "Confirm" at bounding box center [895, 468] width 45 height 19
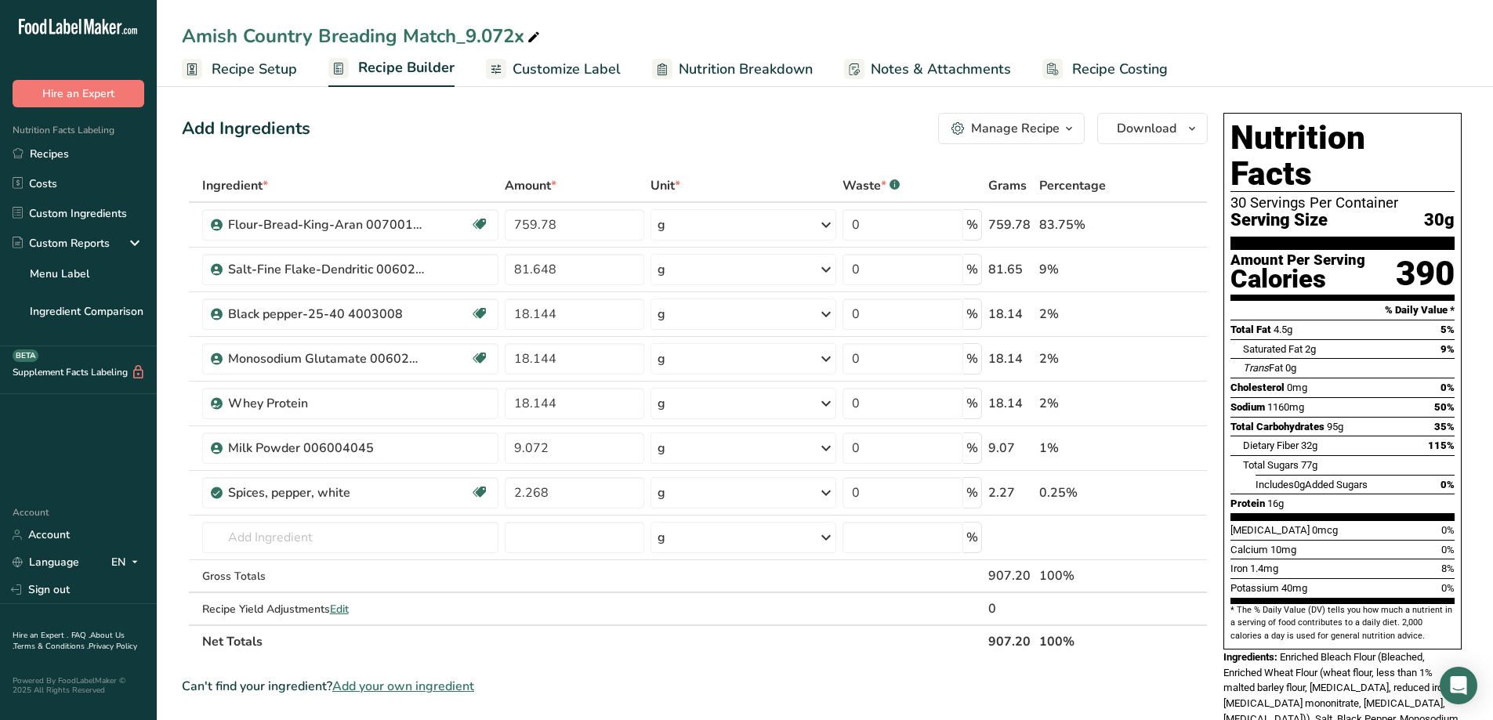
click at [1069, 126] on icon "button" at bounding box center [1069, 129] width 13 height 20
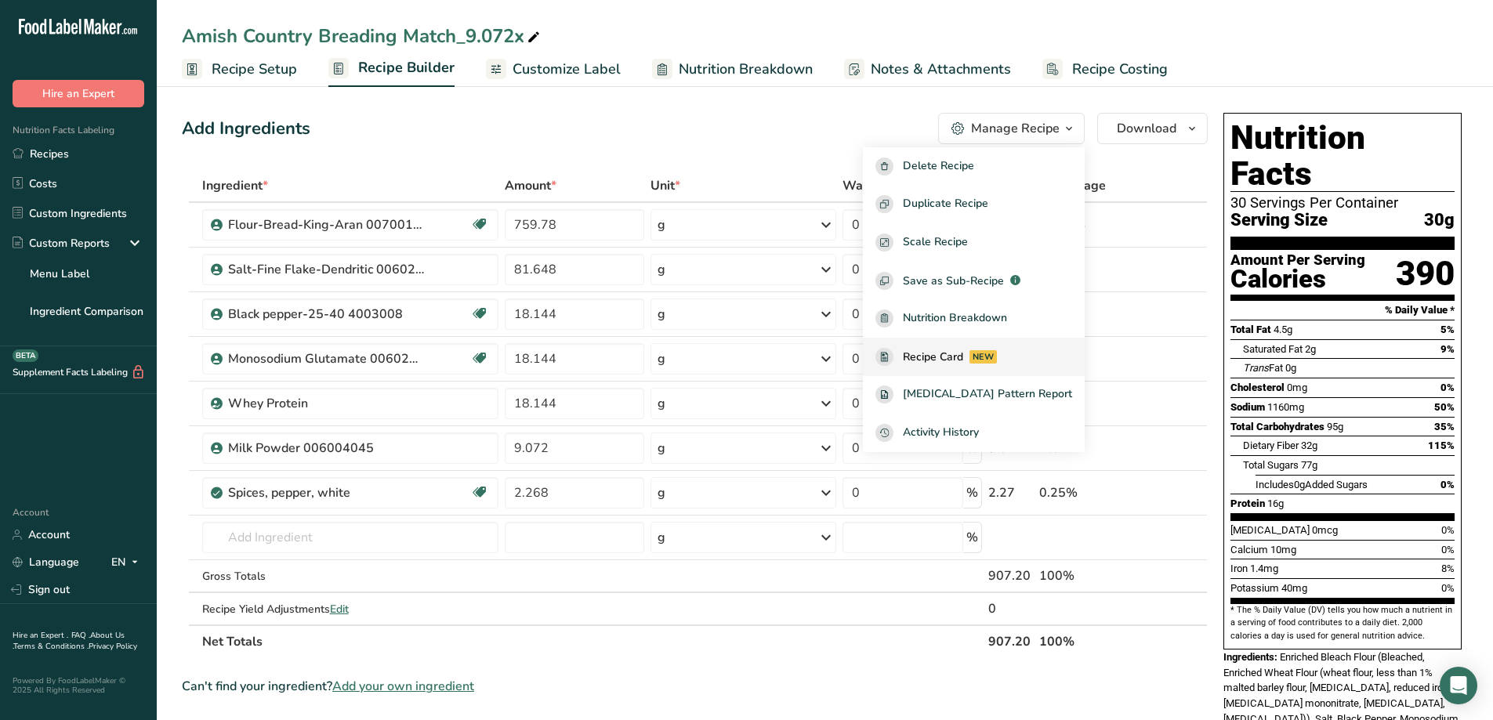
click at [963, 356] on span "Recipe Card" at bounding box center [933, 357] width 60 height 16
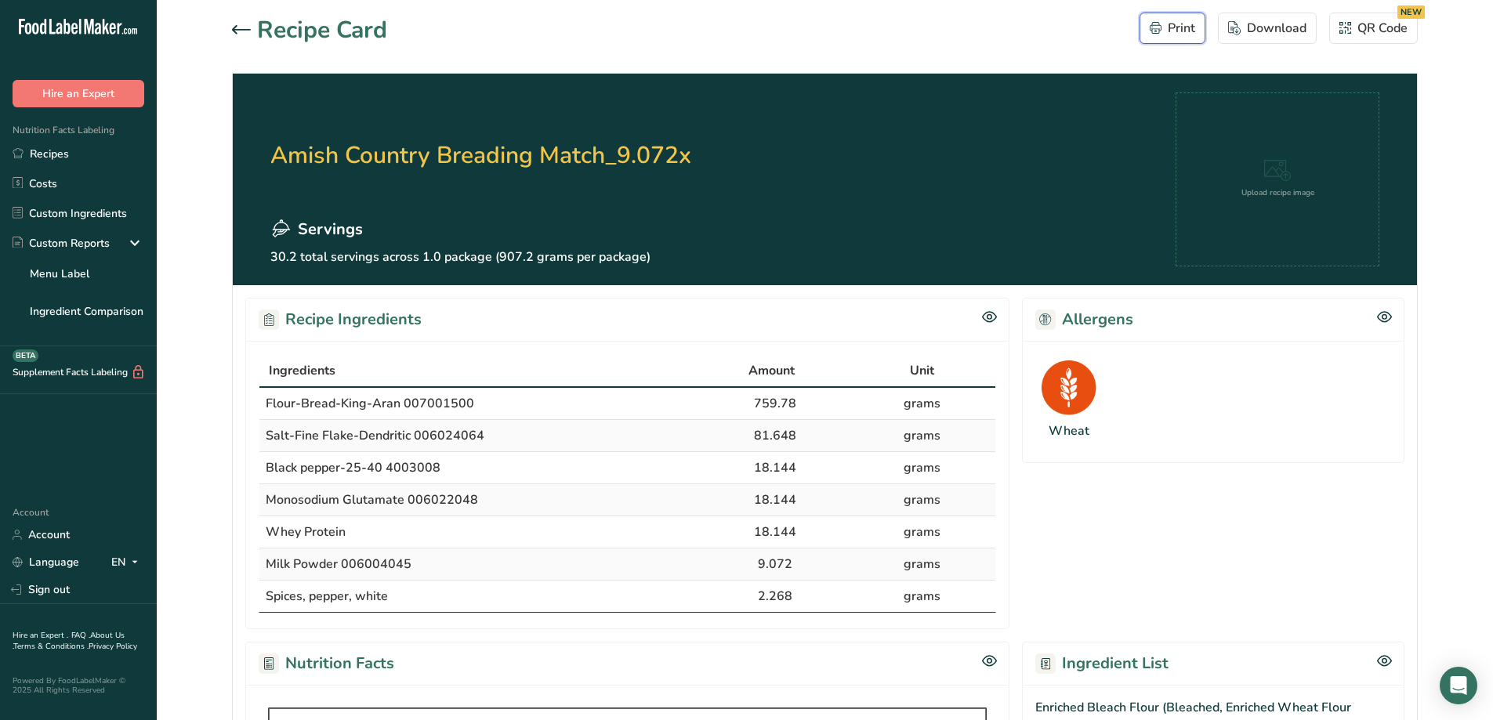
click at [1189, 22] on div "Print" at bounding box center [1171, 28] width 45 height 19
click at [59, 151] on link "Recipes" at bounding box center [78, 154] width 157 height 30
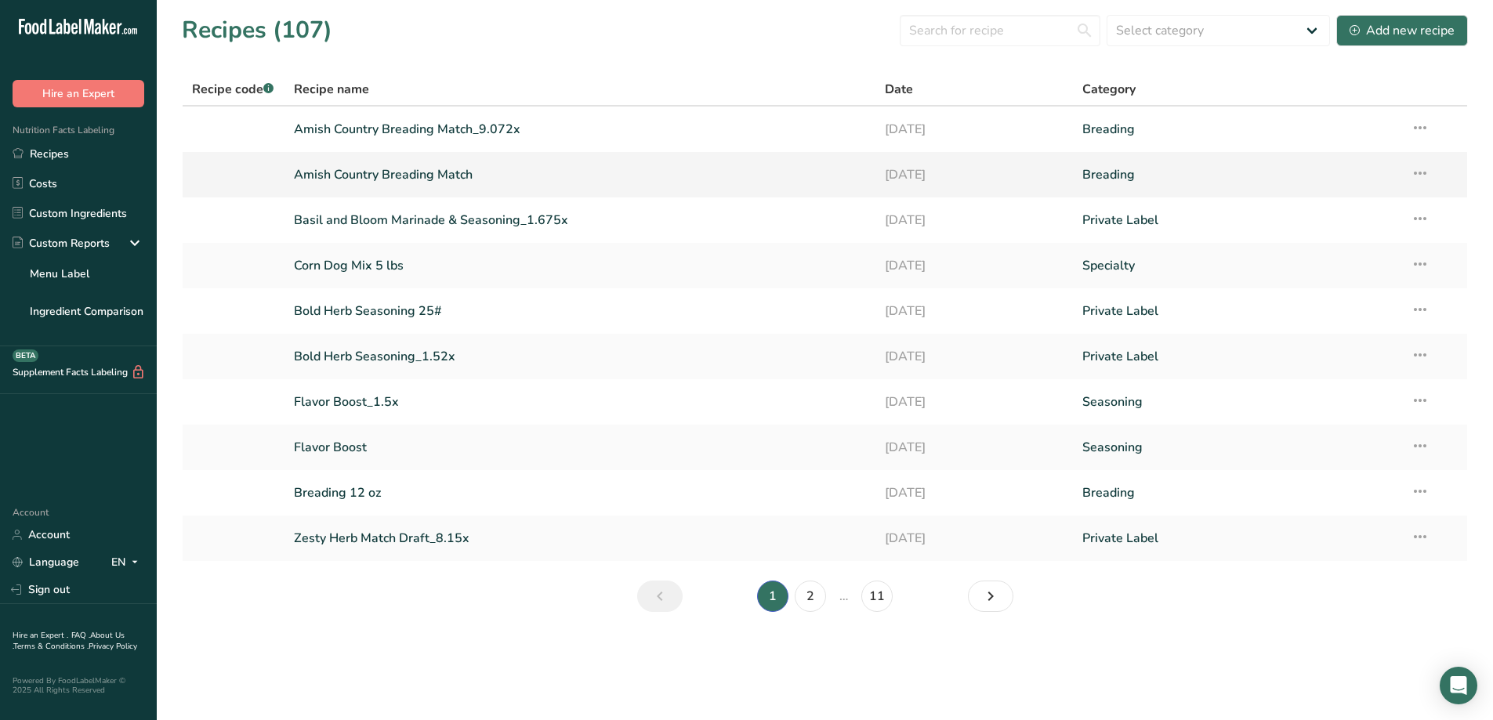
click at [411, 172] on link "Amish Country Breading Match" at bounding box center [580, 174] width 573 height 33
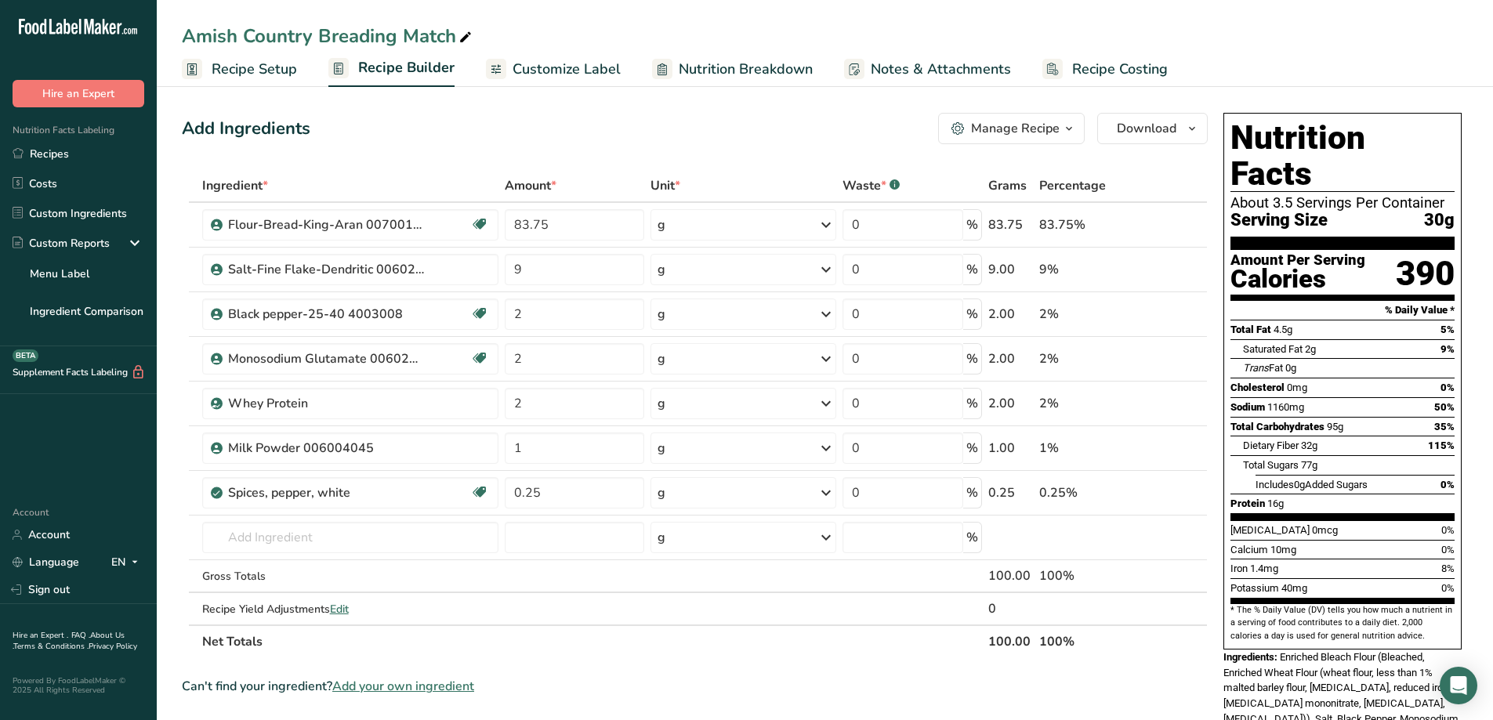
click at [1066, 133] on icon "button" at bounding box center [1069, 129] width 13 height 20
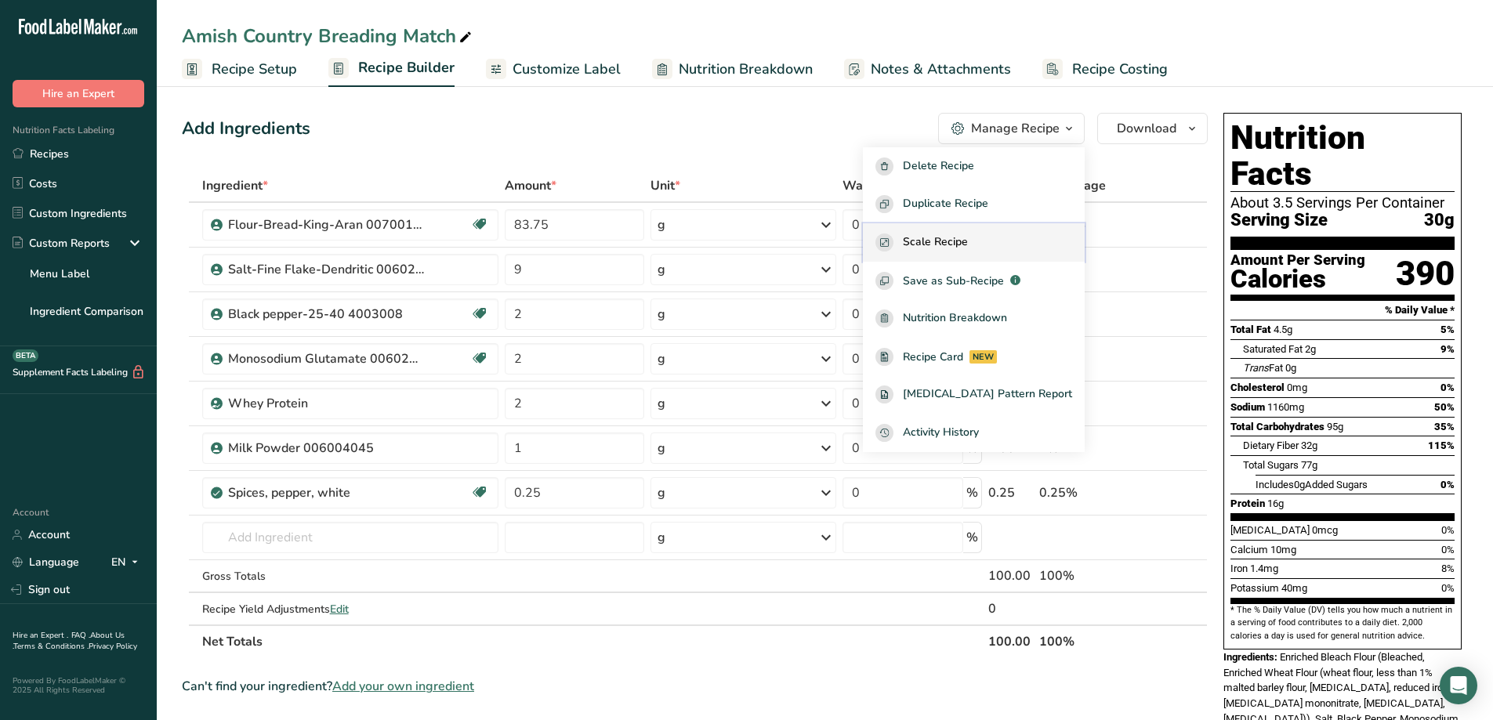
click at [968, 236] on span "Scale Recipe" at bounding box center [935, 243] width 65 height 18
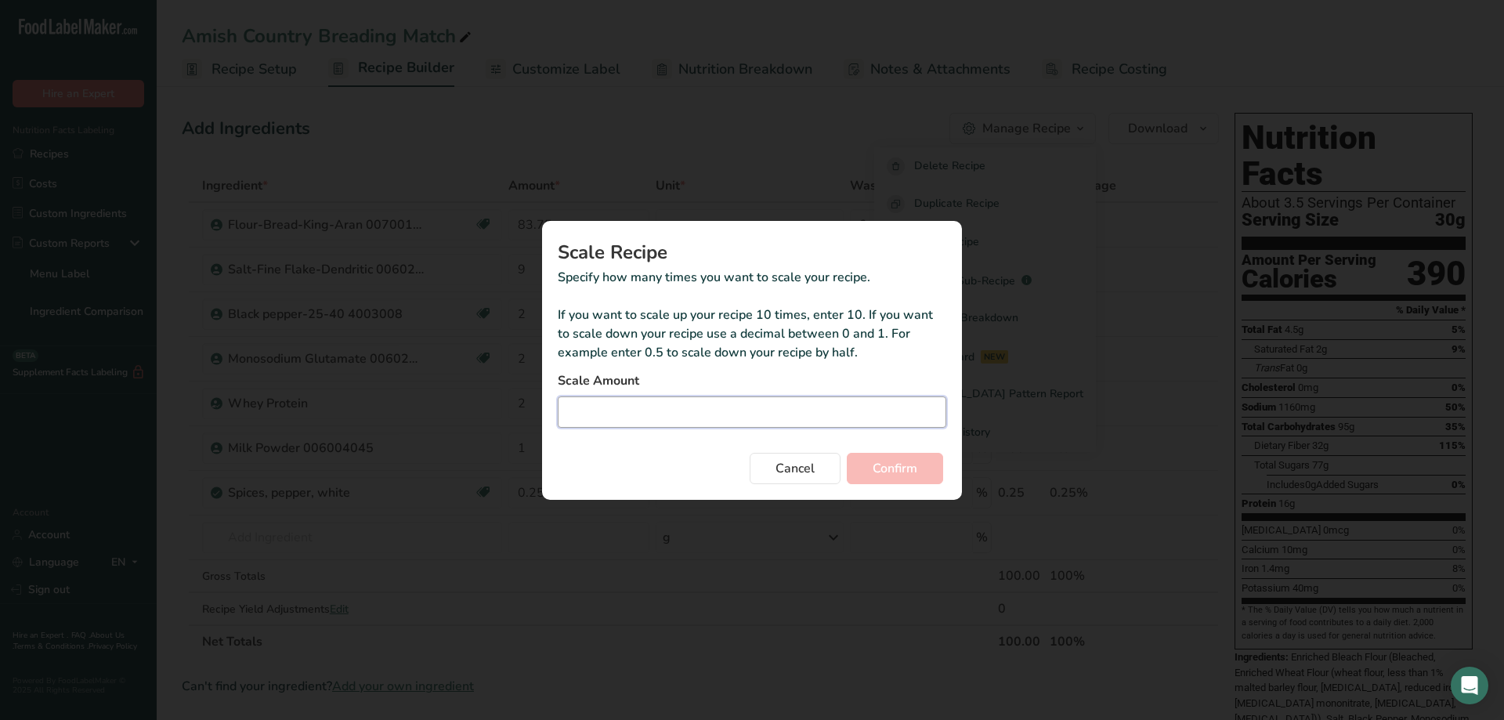
click at [701, 407] on input "Duplicate recipe modal" at bounding box center [752, 411] width 389 height 31
type input "9.15"
click at [894, 465] on span "Confirm" at bounding box center [895, 468] width 45 height 19
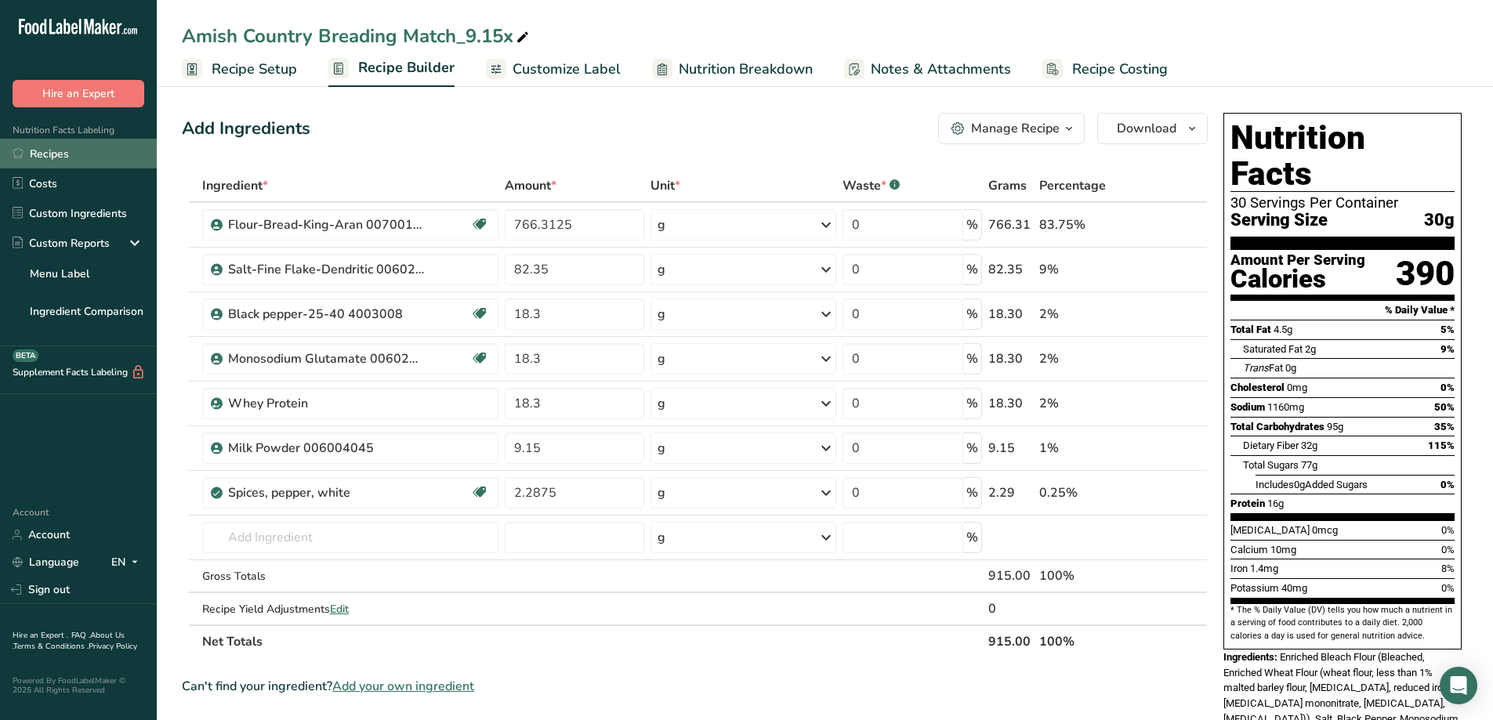
click at [43, 154] on link "Recipes" at bounding box center [78, 154] width 157 height 30
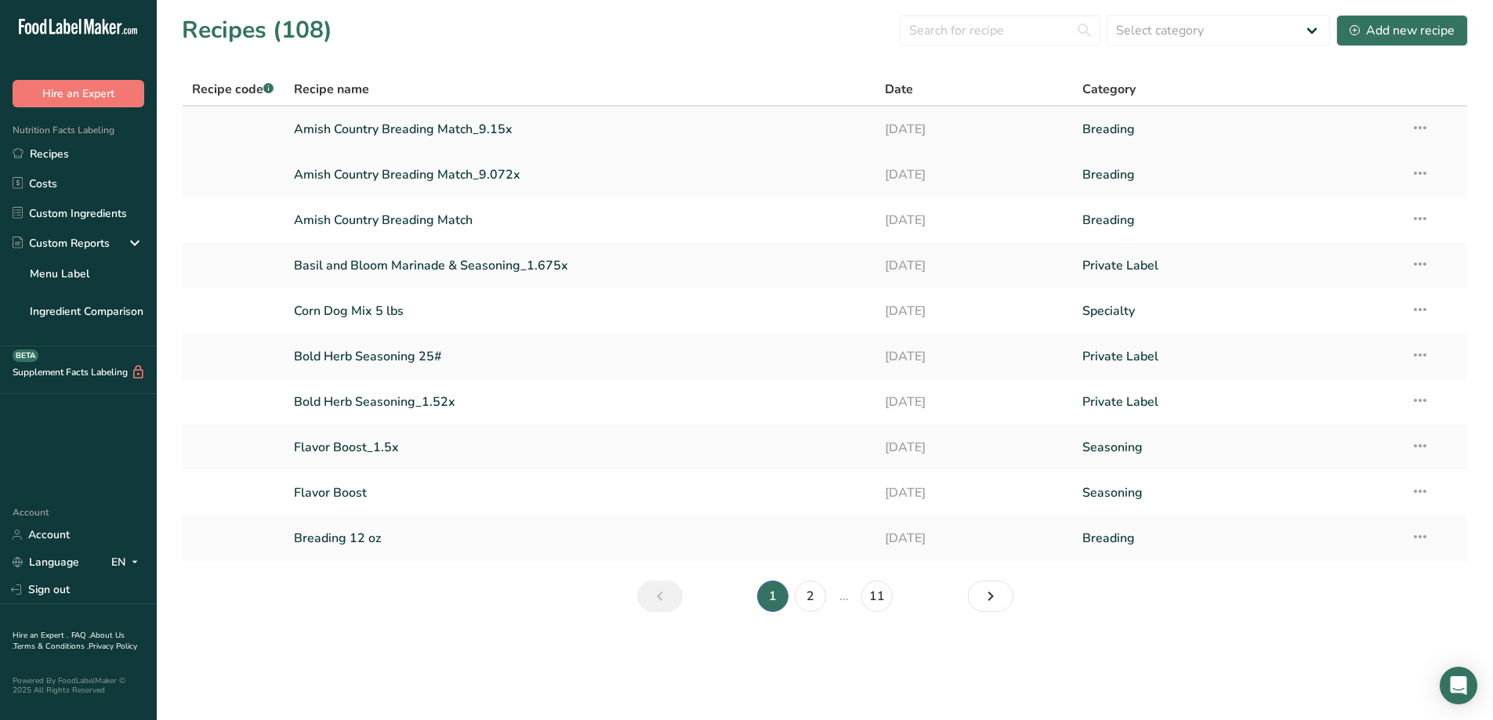
click at [1434, 129] on td "Recipe Setup Delete Recipe Duplicate Recipe Scale Recipe Save as Sub-Recipe .a-…" at bounding box center [1434, 129] width 66 height 45
click at [1428, 128] on icon at bounding box center [1419, 128] width 19 height 28
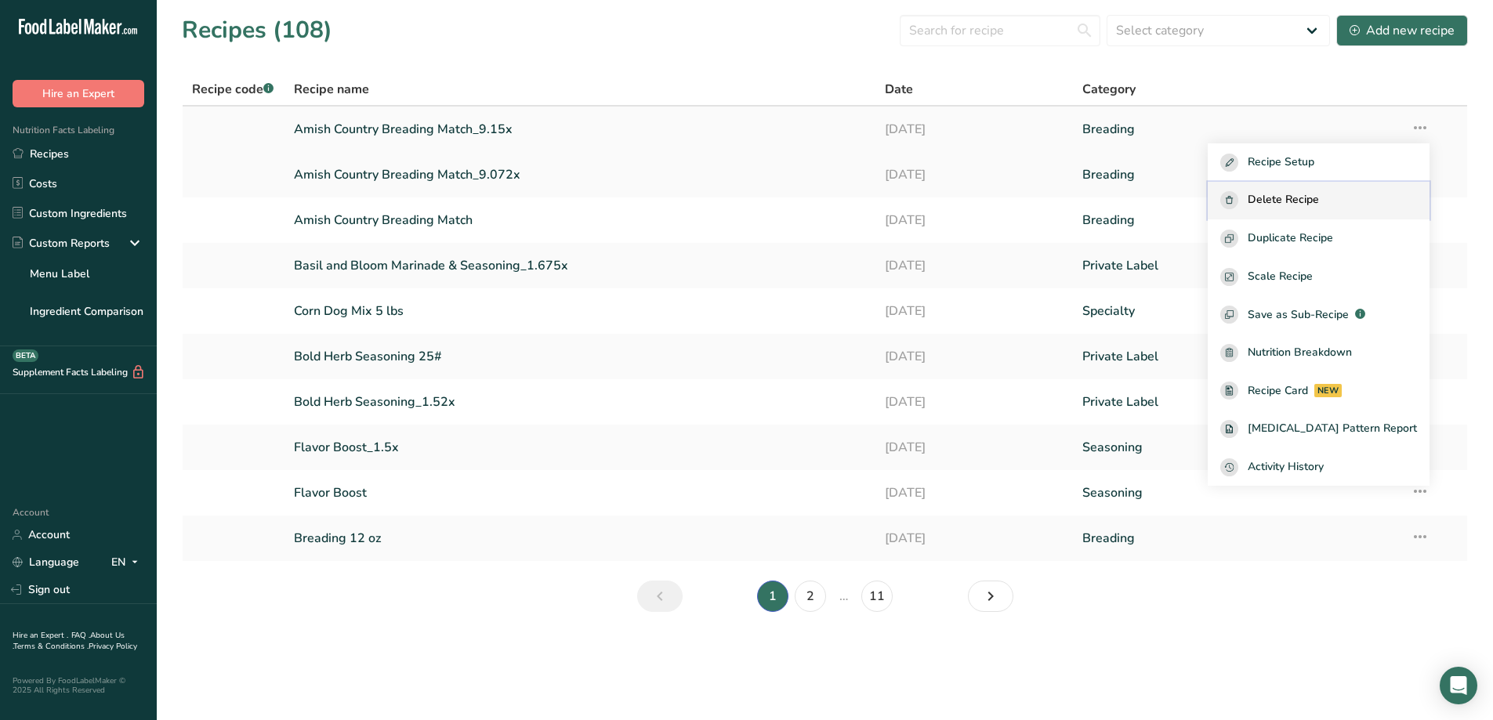
click at [1370, 190] on button "Delete Recipe" at bounding box center [1318, 201] width 222 height 38
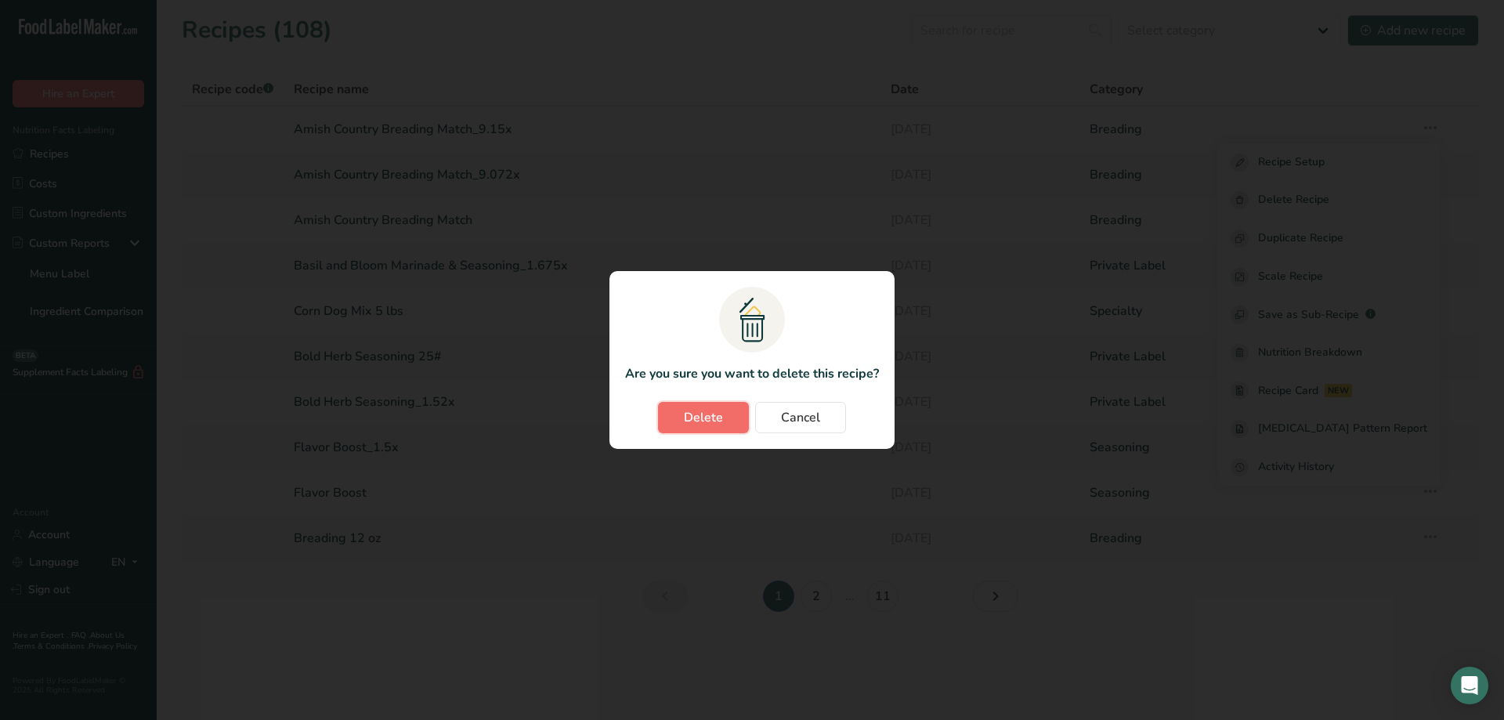
click at [699, 413] on span "Delete" at bounding box center [703, 417] width 39 height 19
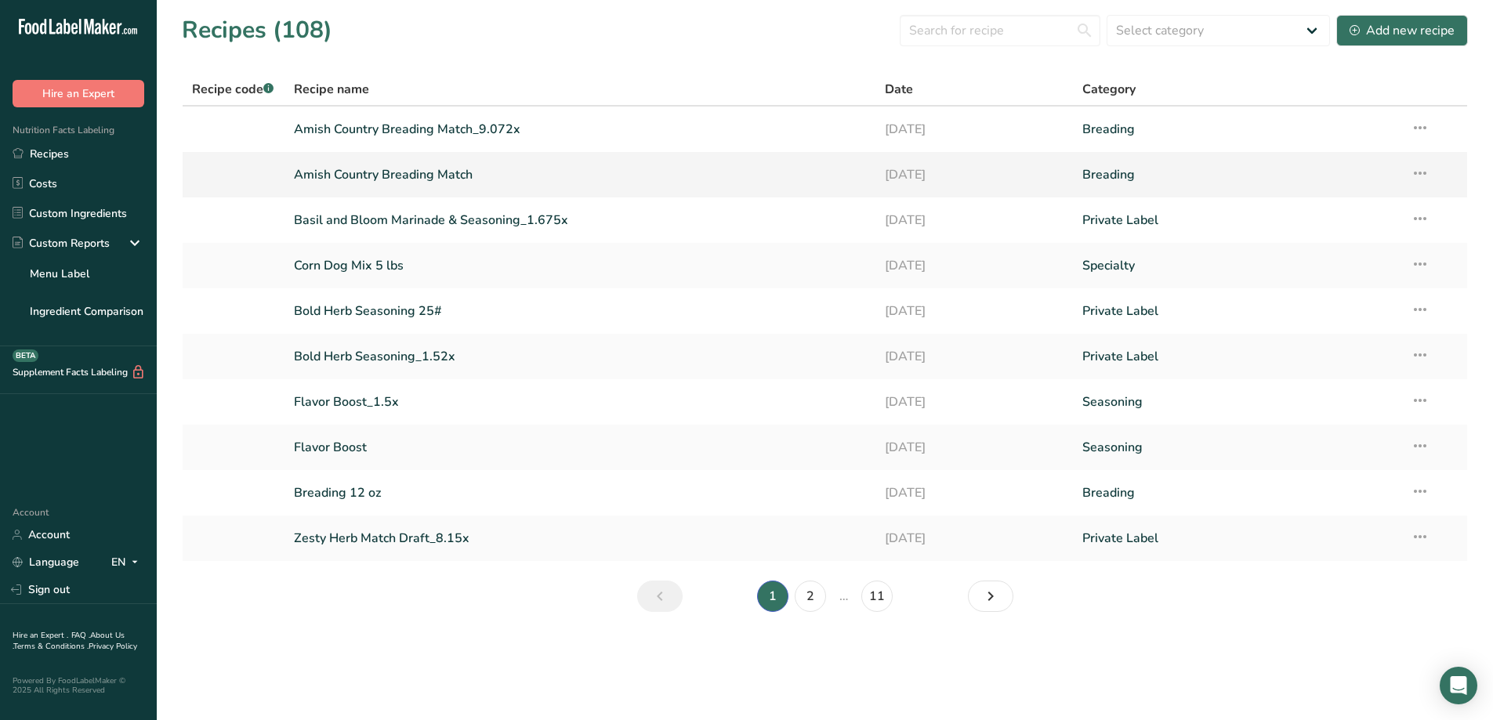
click at [393, 179] on link "Amish Country Breading Match" at bounding box center [580, 174] width 573 height 33
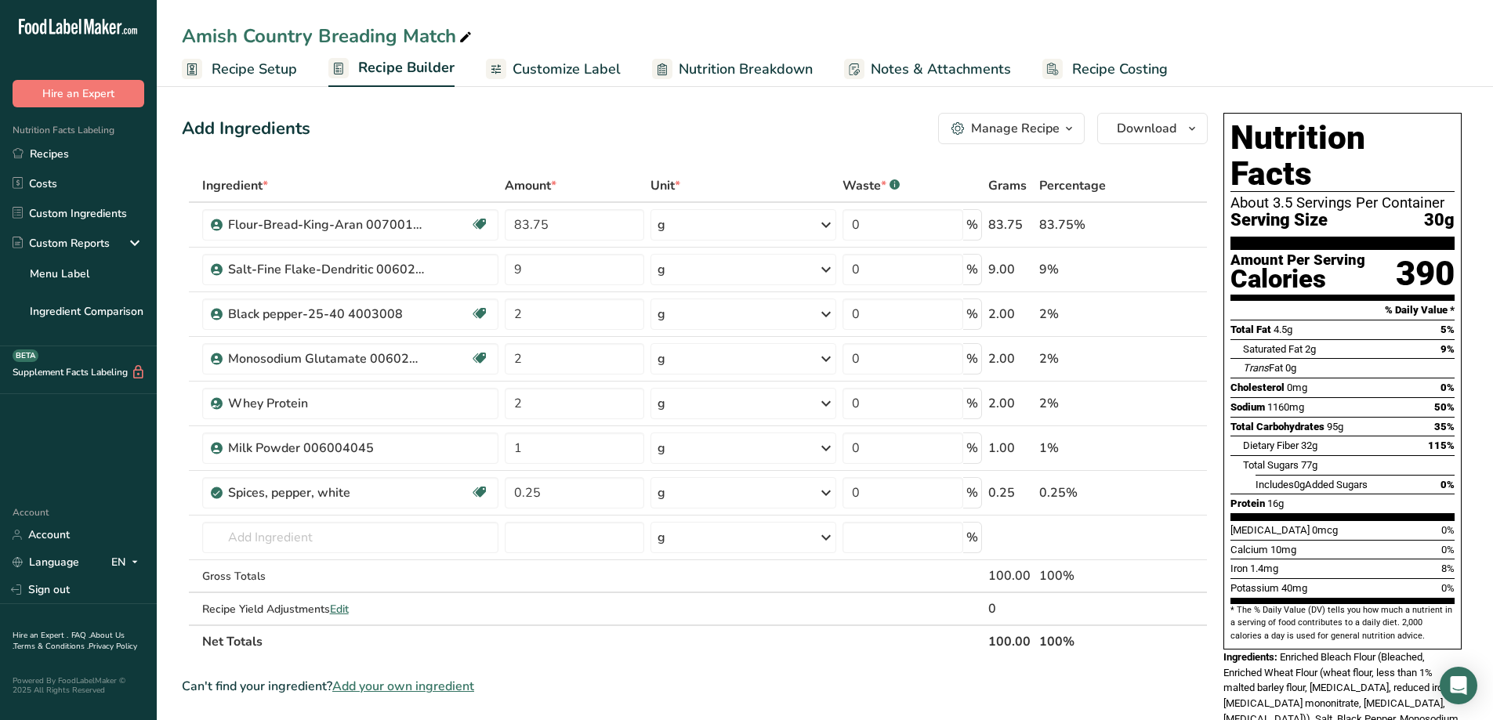
click at [1084, 129] on button "Manage Recipe" at bounding box center [1011, 128] width 147 height 31
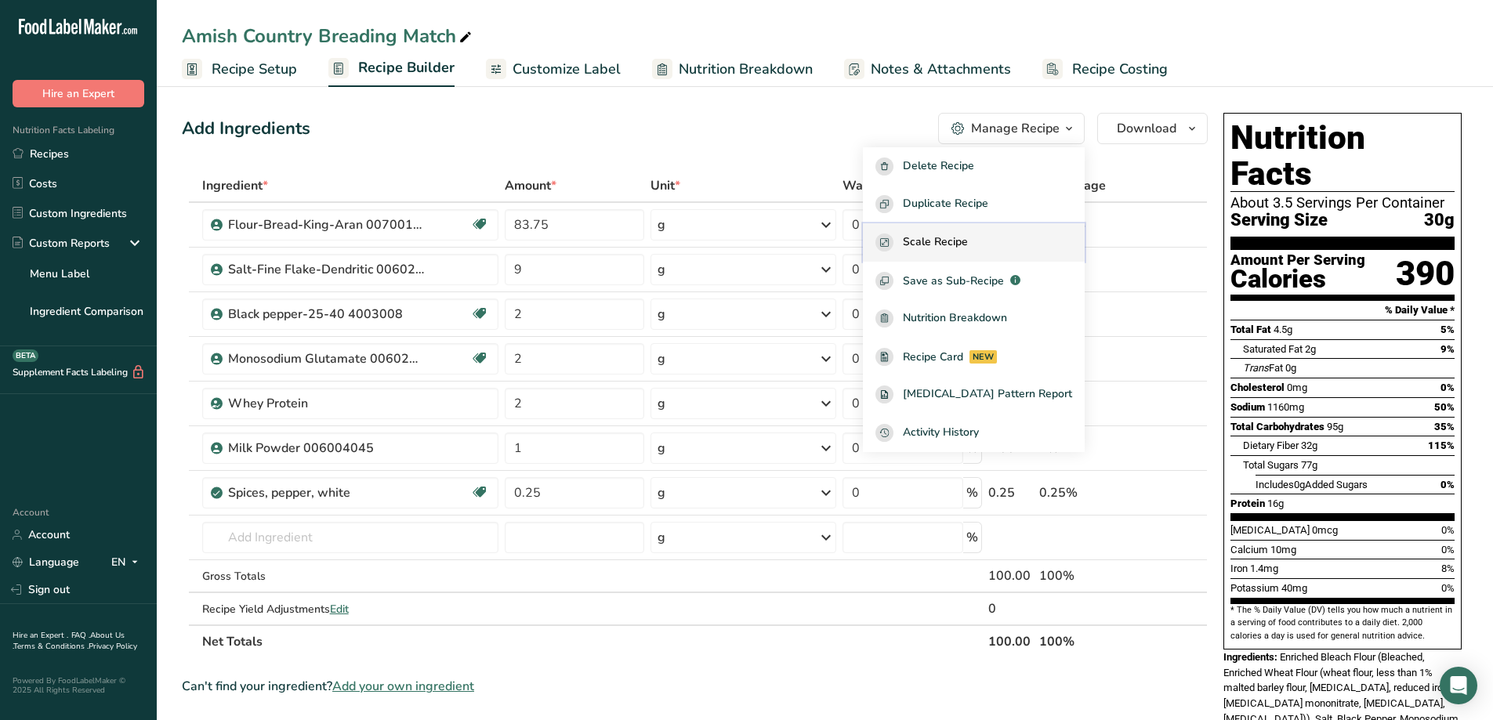
click at [1004, 235] on div "Scale Recipe" at bounding box center [973, 243] width 197 height 18
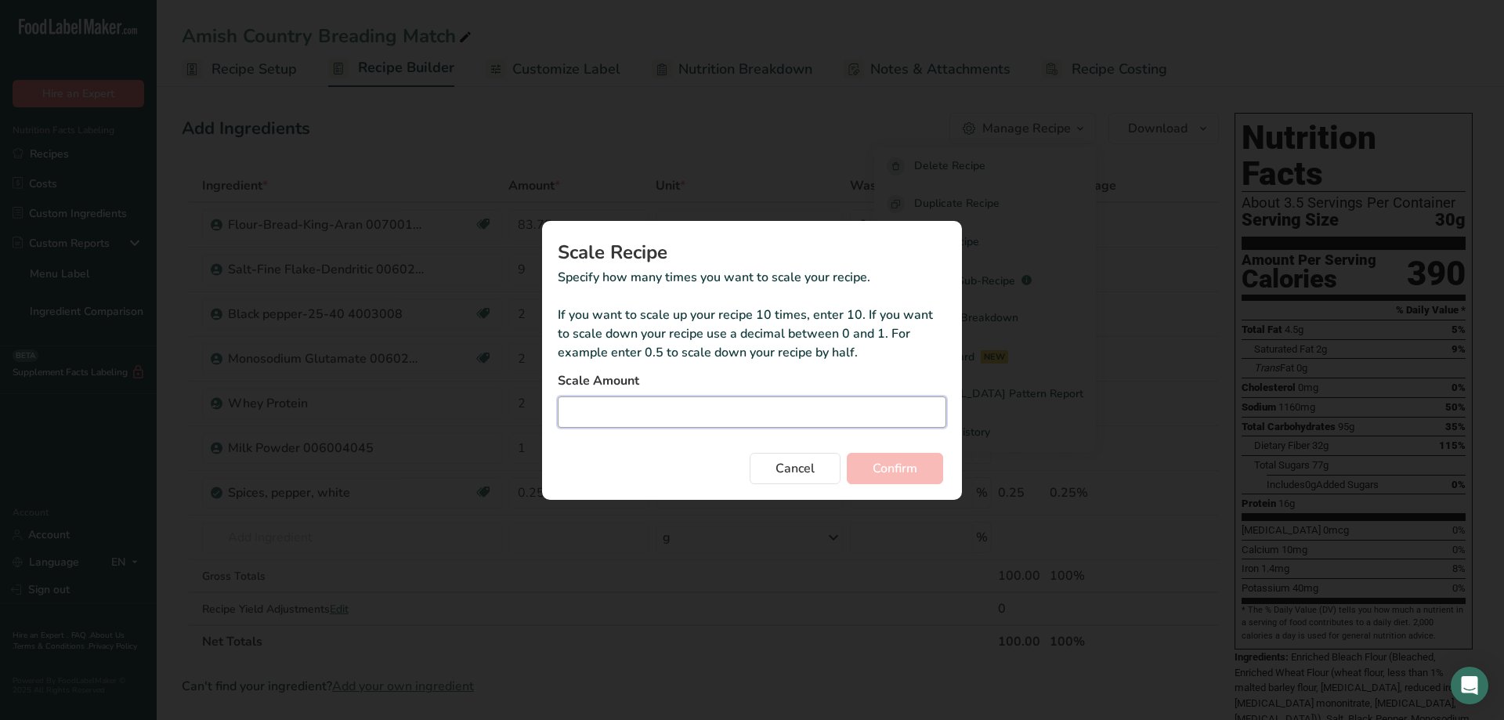
click at [646, 413] on input "Duplicate recipe modal" at bounding box center [752, 411] width 389 height 31
type input "9.10"
click at [919, 476] on button "Confirm" at bounding box center [895, 468] width 96 height 31
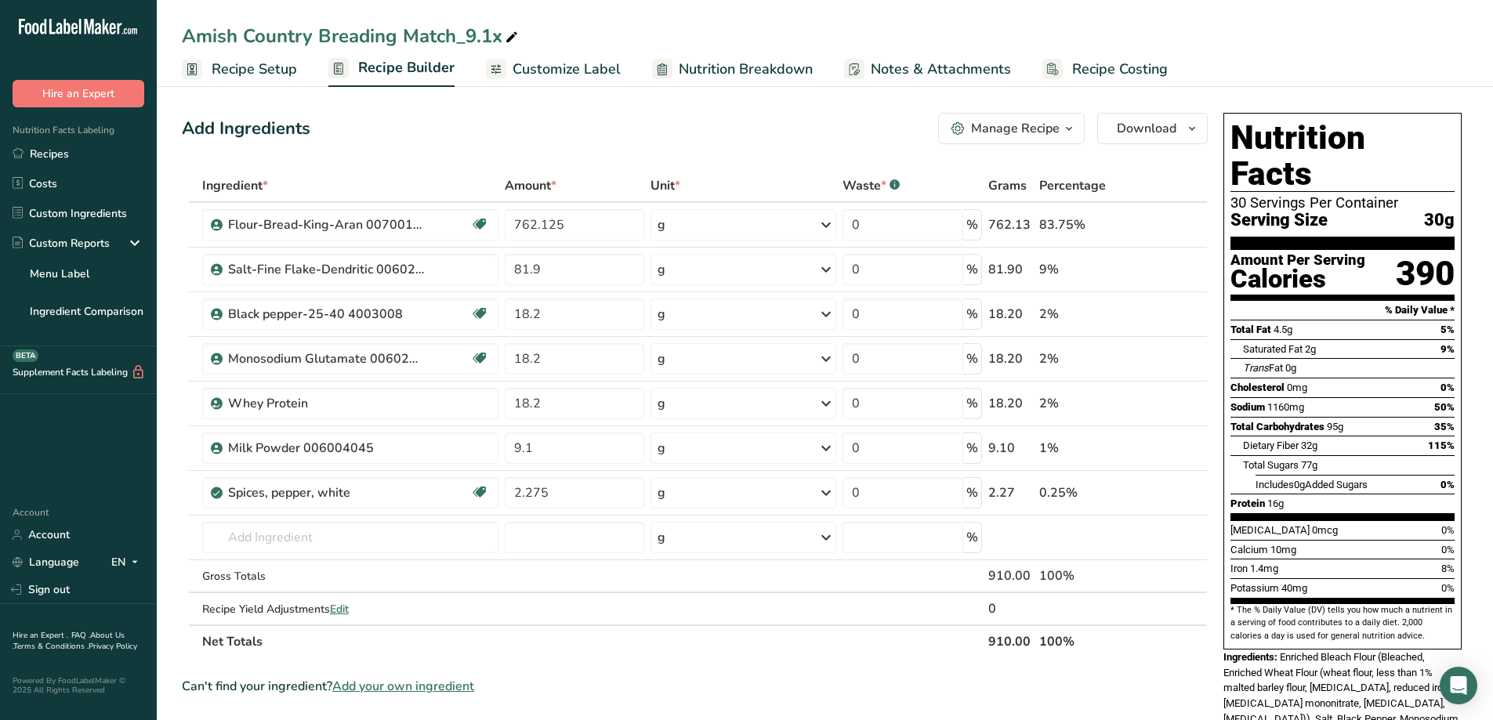
click at [1059, 129] on span "button" at bounding box center [1068, 128] width 19 height 19
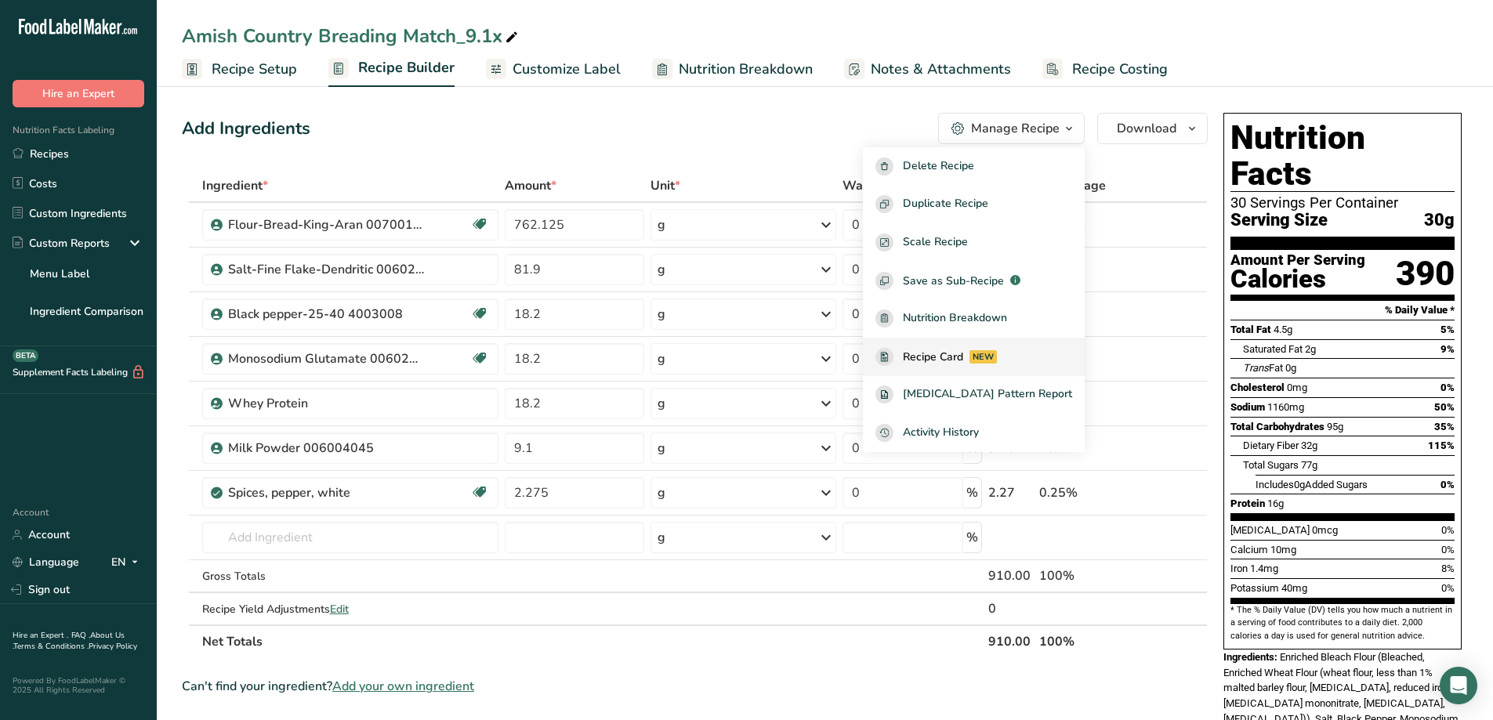
click at [963, 361] on span "Recipe Card" at bounding box center [933, 357] width 60 height 16
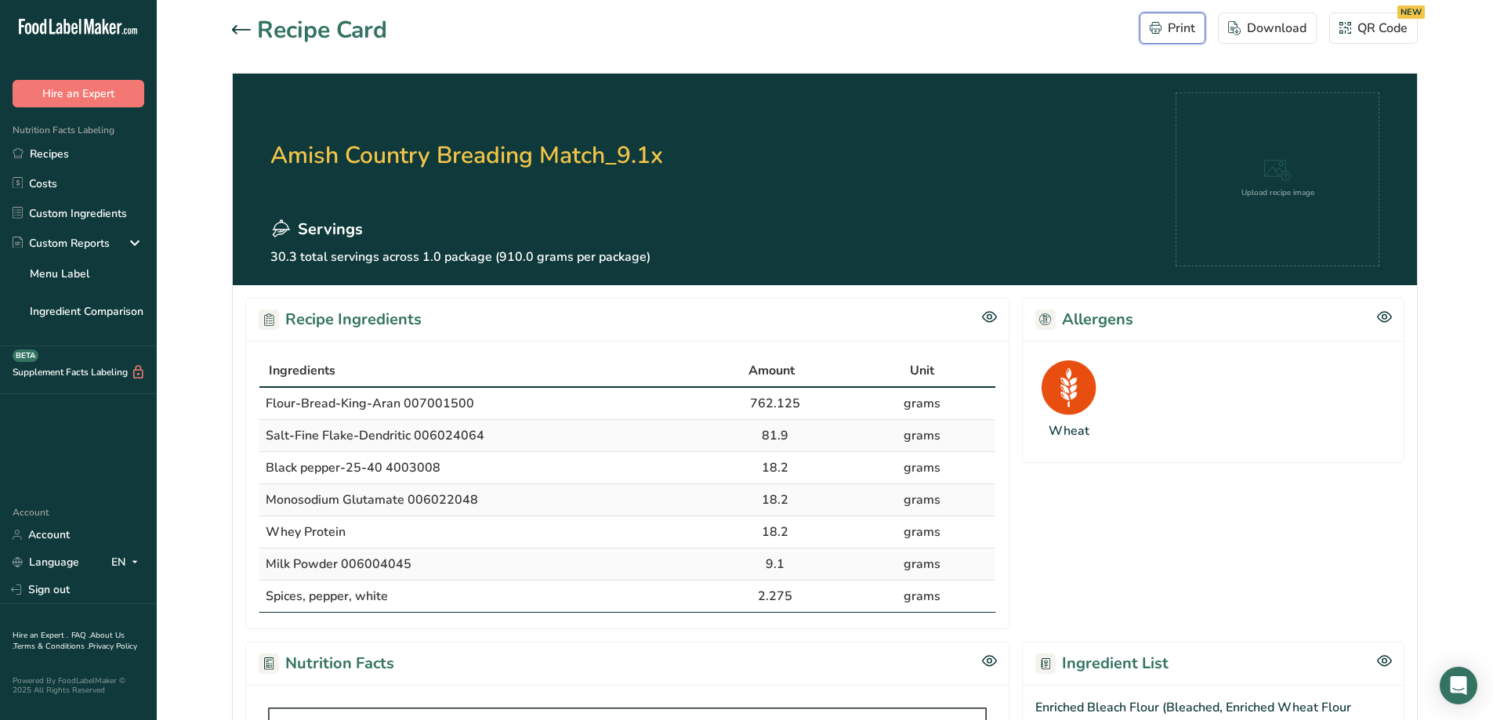
click at [1169, 29] on div "Print" at bounding box center [1171, 28] width 45 height 19
click at [51, 151] on link "Recipes" at bounding box center [78, 154] width 157 height 30
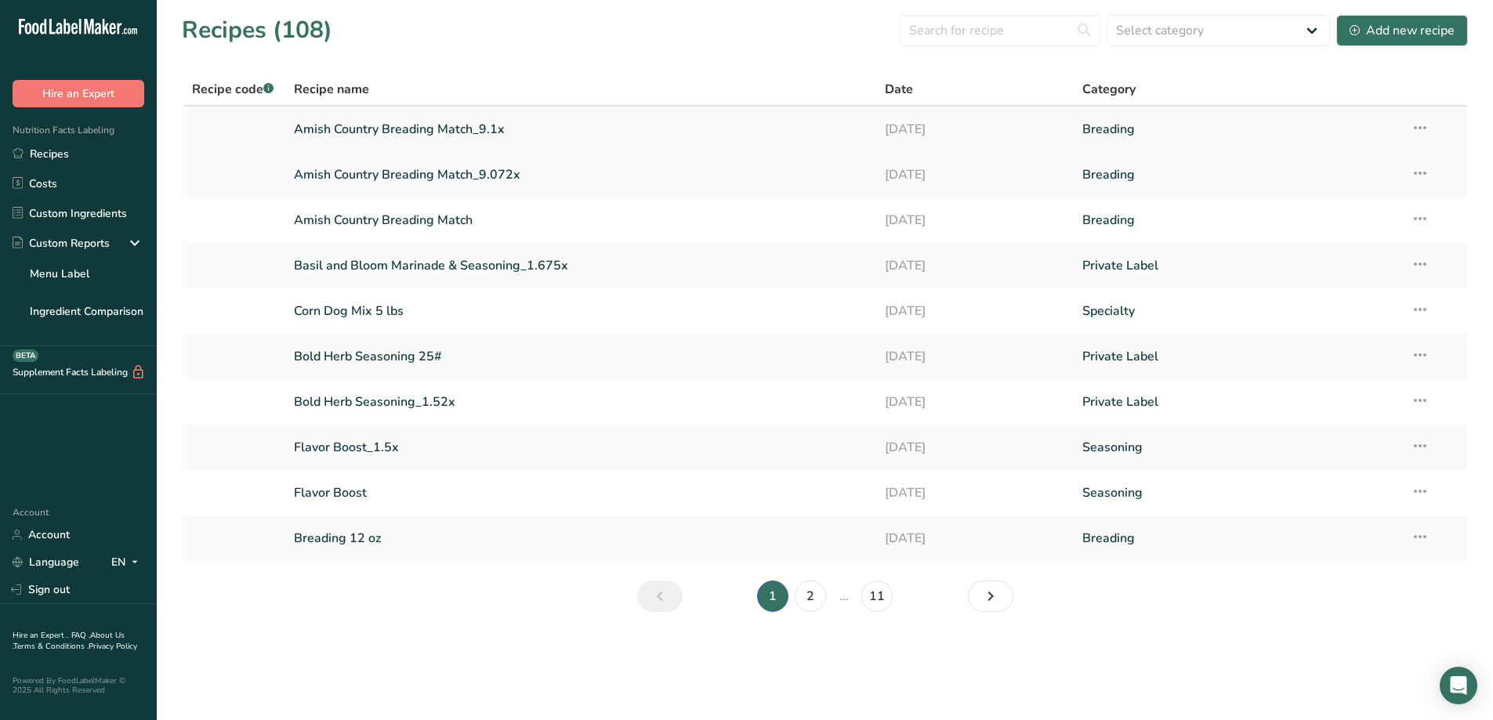
click at [1426, 132] on icon at bounding box center [1419, 128] width 19 height 28
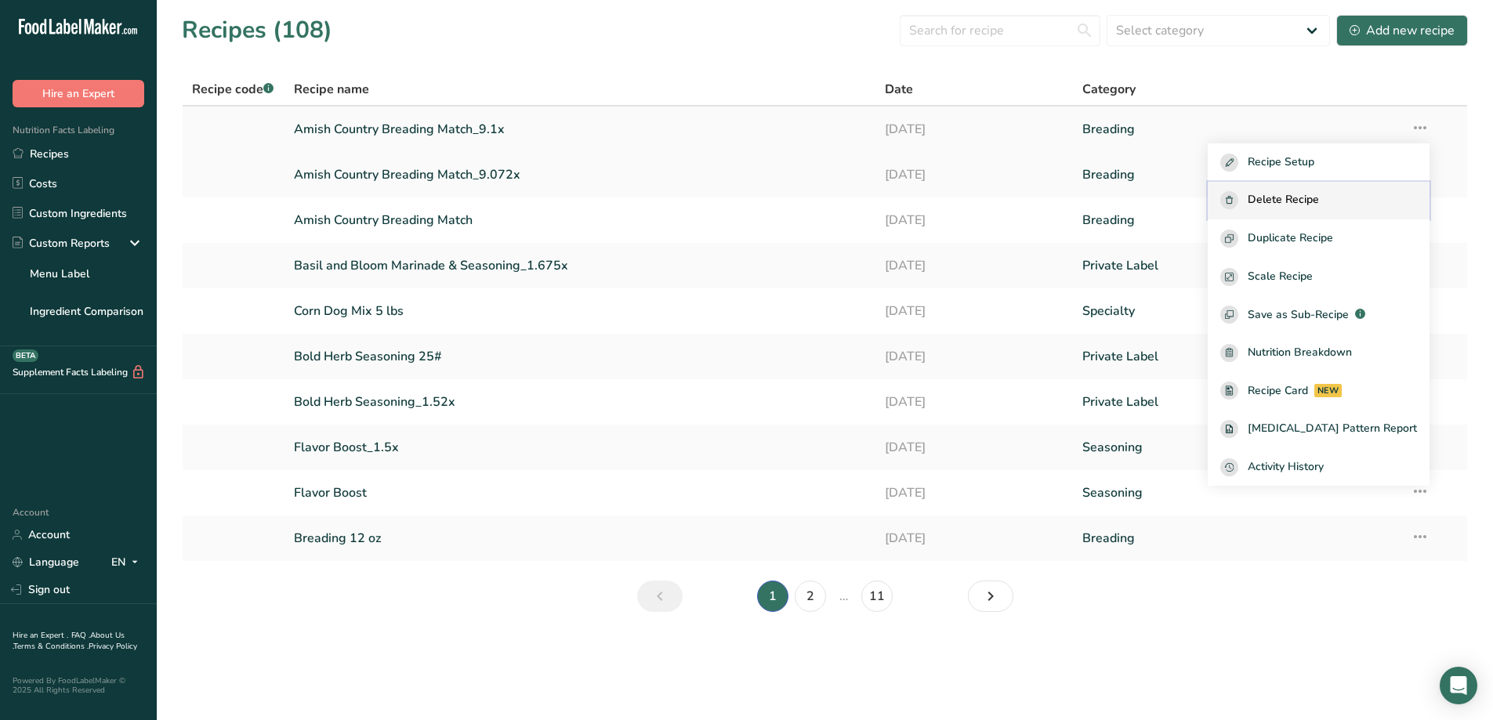
click at [1307, 200] on span "Delete Recipe" at bounding box center [1282, 200] width 71 height 18
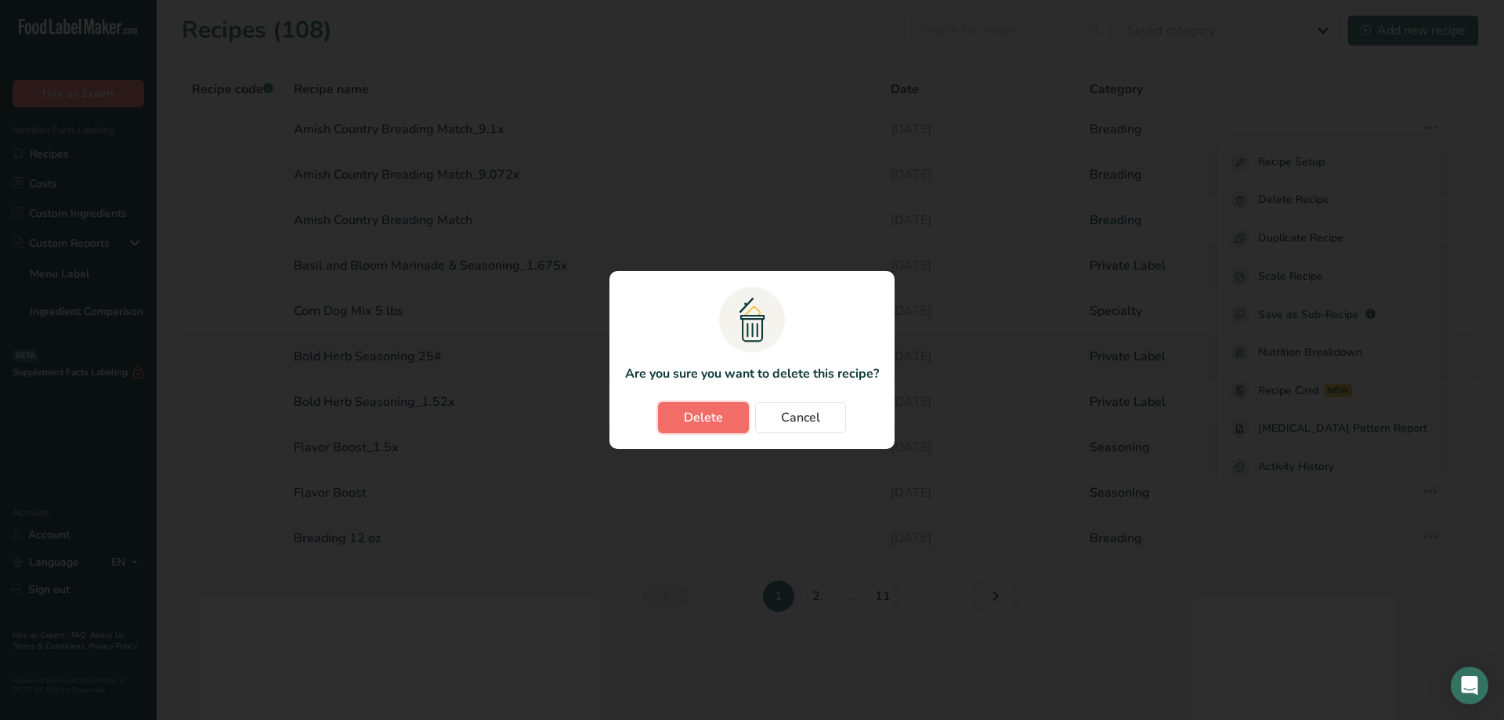
click at [697, 426] on span "Delete" at bounding box center [703, 417] width 39 height 19
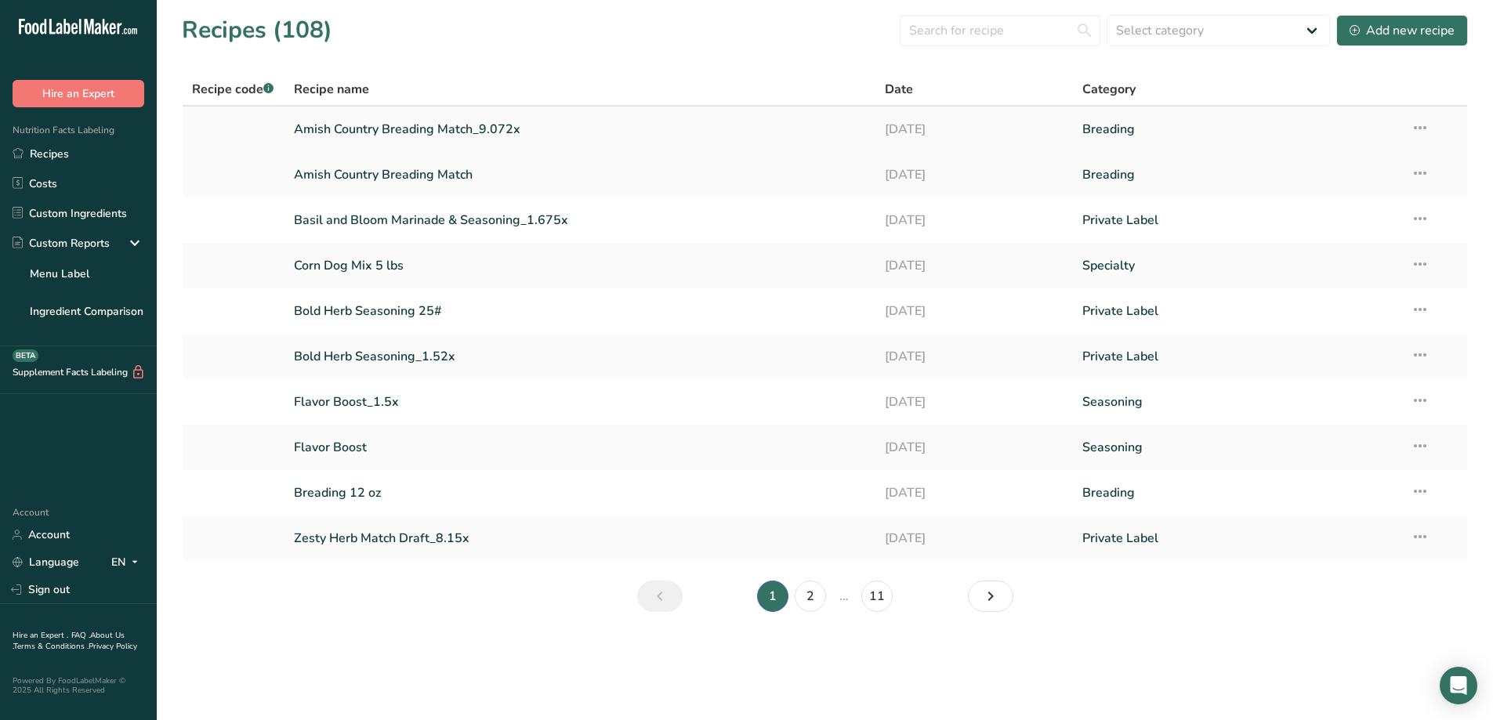
click at [508, 136] on link "Amish Country Breading Match_9.072x" at bounding box center [580, 129] width 573 height 33
click at [505, 121] on link "Amish Country Breading Match_9.072x" at bounding box center [580, 129] width 573 height 33
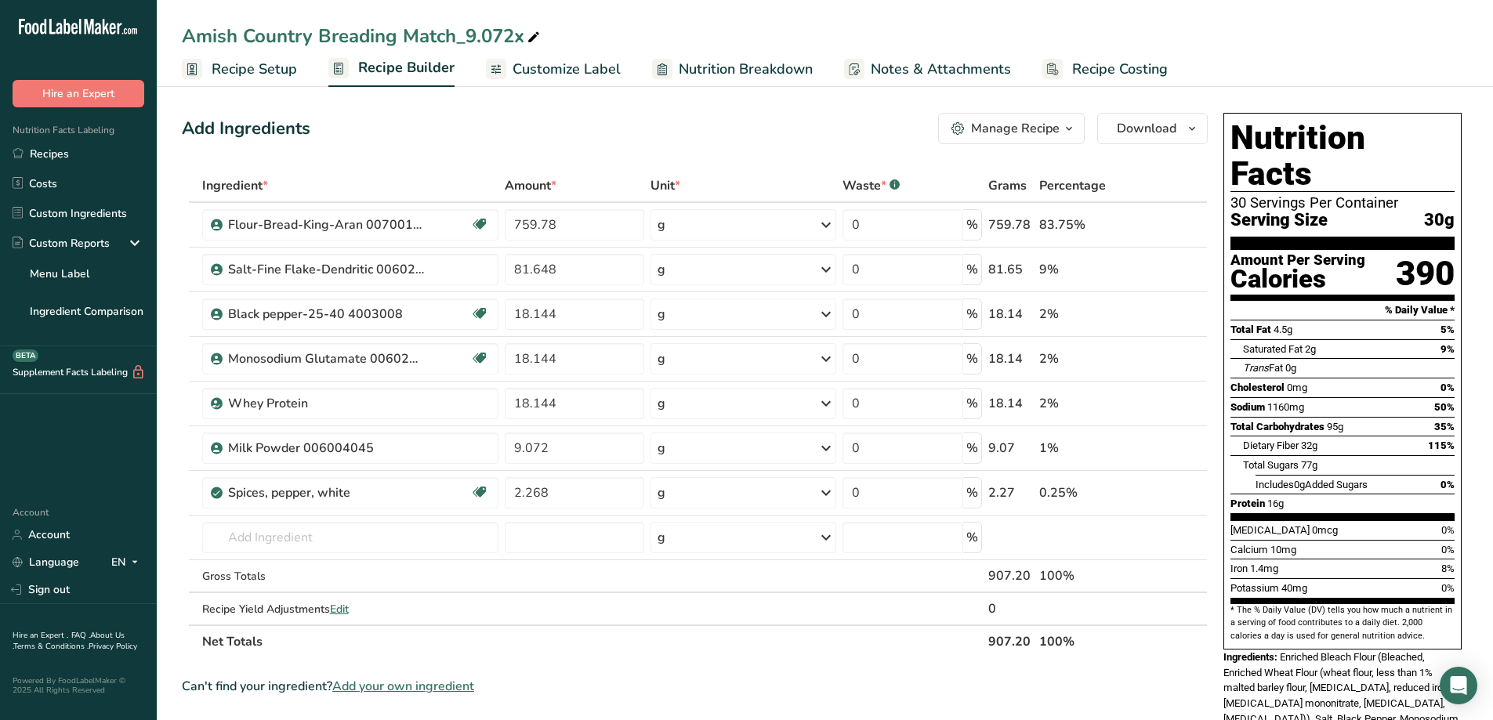
click at [185, 198] on th at bounding box center [186, 186] width 6 height 33
drag, startPoint x: 188, startPoint y: 168, endPoint x: 1101, endPoint y: 579, distance: 1001.3
click at [1101, 579] on div "Add Ingredients Manage Recipe Delete Recipe Duplicate Recipe Scale Recipe Save …" at bounding box center [699, 653] width 1035 height 1092
drag, startPoint x: 374, startPoint y: 317, endPoint x: 773, endPoint y: 669, distance: 532.3
click at [802, 679] on div "Can't find your ingredient? Add your own ingredient" at bounding box center [695, 686] width 1026 height 19
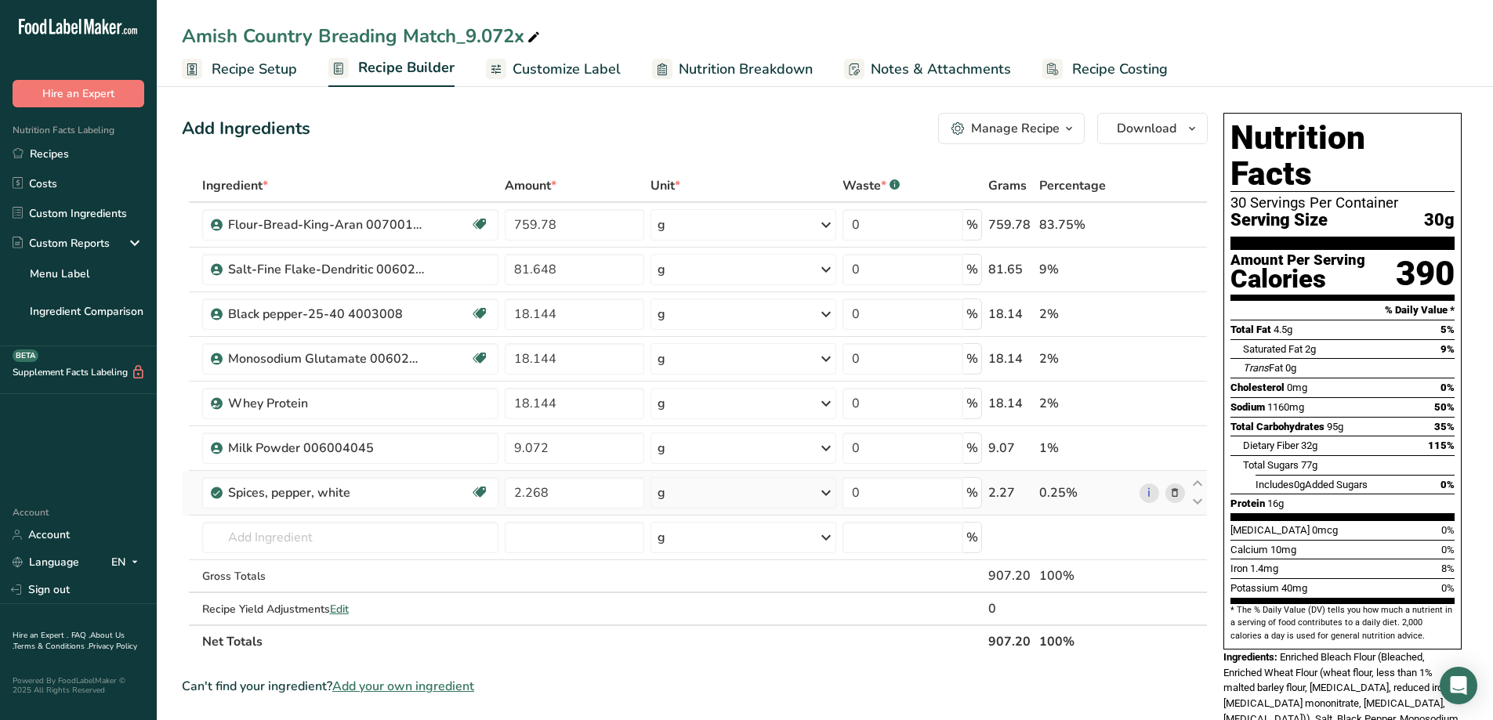
drag, startPoint x: 183, startPoint y: 158, endPoint x: 1117, endPoint y: 509, distance: 997.5
click at [1117, 509] on div "Add Ingredients Manage Recipe Delete Recipe Duplicate Recipe Scale Recipe Save …" at bounding box center [699, 653] width 1035 height 1092
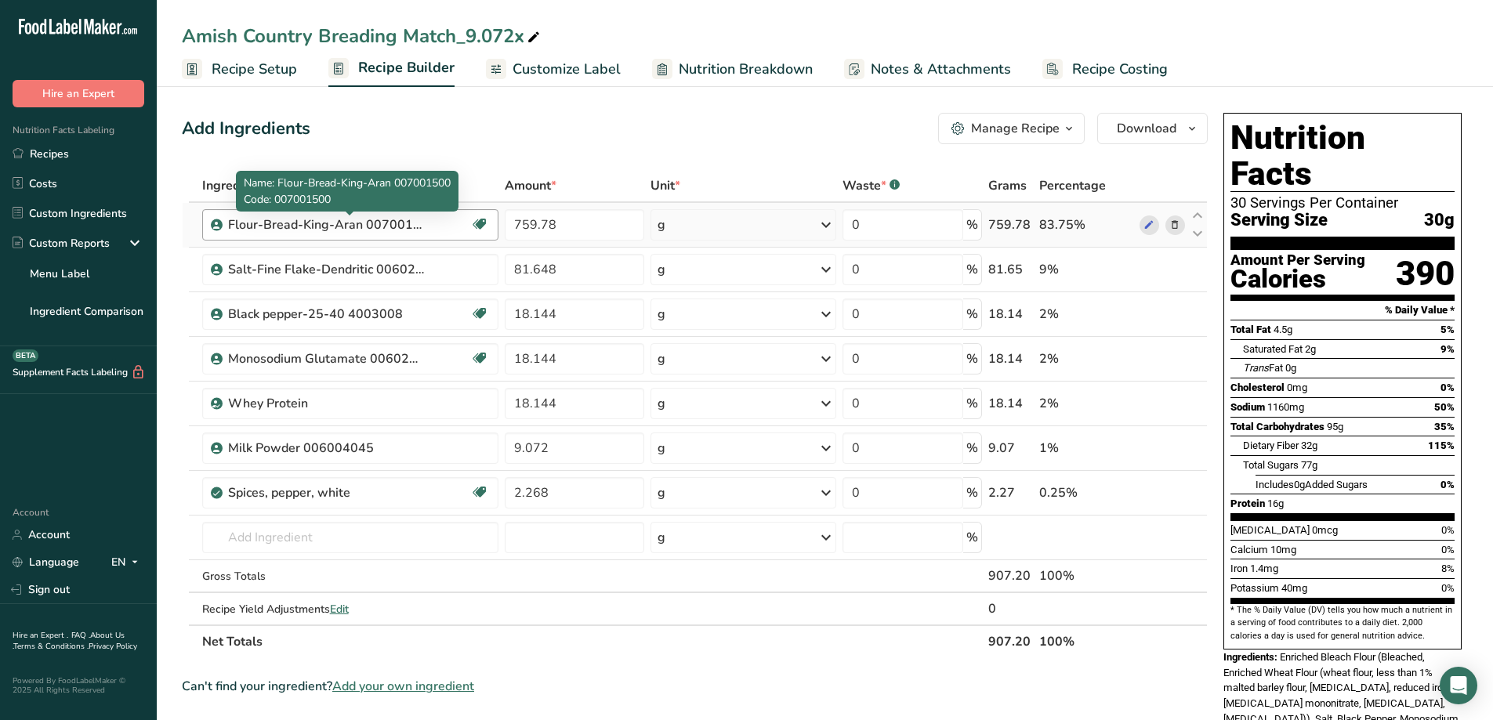
copy table "Ingredient * Amount * Unit * Waste * .a-a{fill:#347362;}.b-a{fill:#fff;} Grams …"
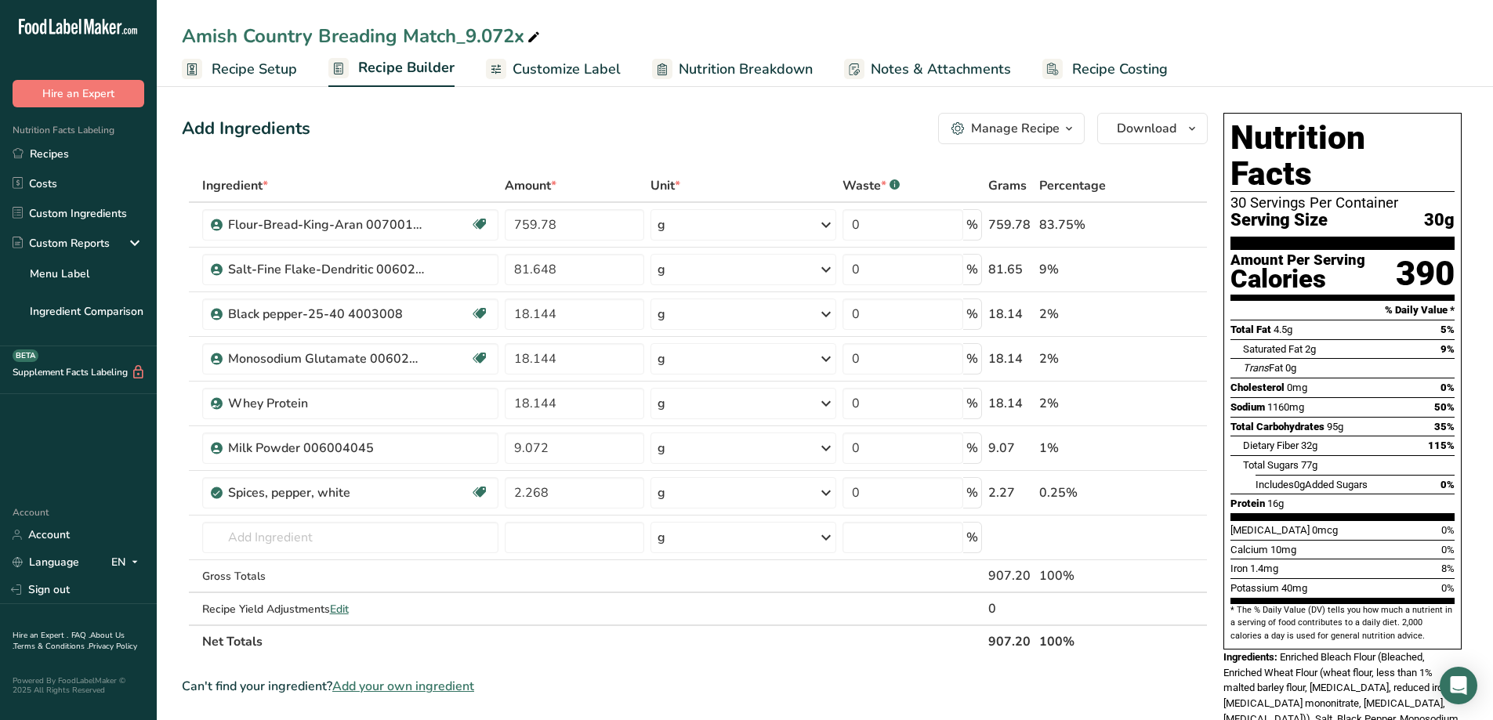
click at [549, 139] on div "Add Ingredients Manage Recipe Delete Recipe Duplicate Recipe Scale Recipe Save …" at bounding box center [695, 128] width 1026 height 31
click at [287, 101] on section "Add Ingredients Manage Recipe Delete Recipe Duplicate Recipe Scale Recipe Save …" at bounding box center [825, 652] width 1336 height 1142
click at [68, 144] on link "Recipes" at bounding box center [78, 154] width 157 height 30
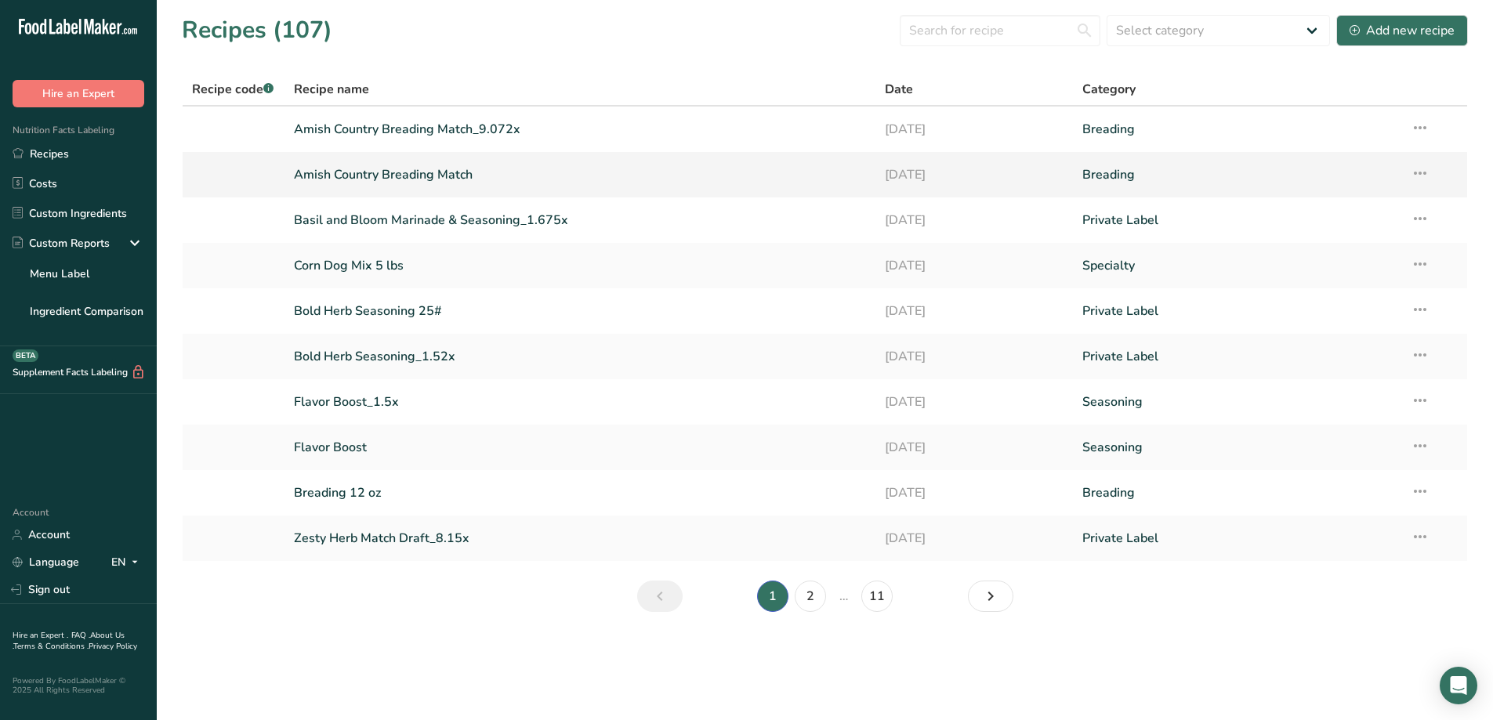
click at [433, 179] on link "Amish Country Breading Match" at bounding box center [580, 174] width 573 height 33
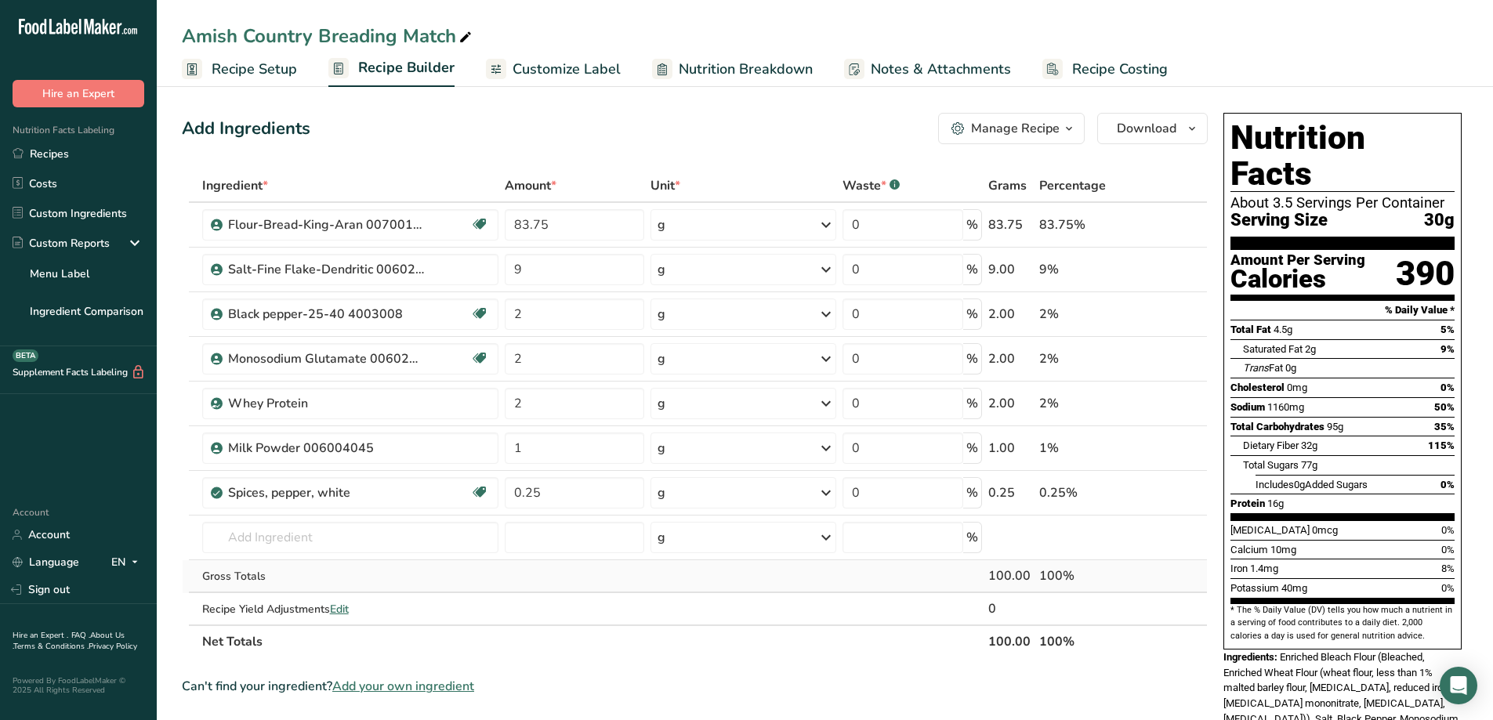
drag, startPoint x: 198, startPoint y: 177, endPoint x: 1096, endPoint y: 581, distance: 984.8
click at [1096, 581] on table "Ingredient * Amount * Unit * Waste * .a-a{fill:#347362;}.b-a{fill:#fff;} Grams …" at bounding box center [695, 413] width 1026 height 489
copy table "Ingredient * Amount * Unit * Waste * .a-a{fill:#347362;}.b-a{fill:#fff;} Grams …"
click at [418, 145] on div "Add Ingredients Manage Recipe Delete Recipe Duplicate Recipe Scale Recipe Save …" at bounding box center [699, 653] width 1035 height 1092
click at [1203, 398] on icon at bounding box center [1197, 395] width 19 height 12
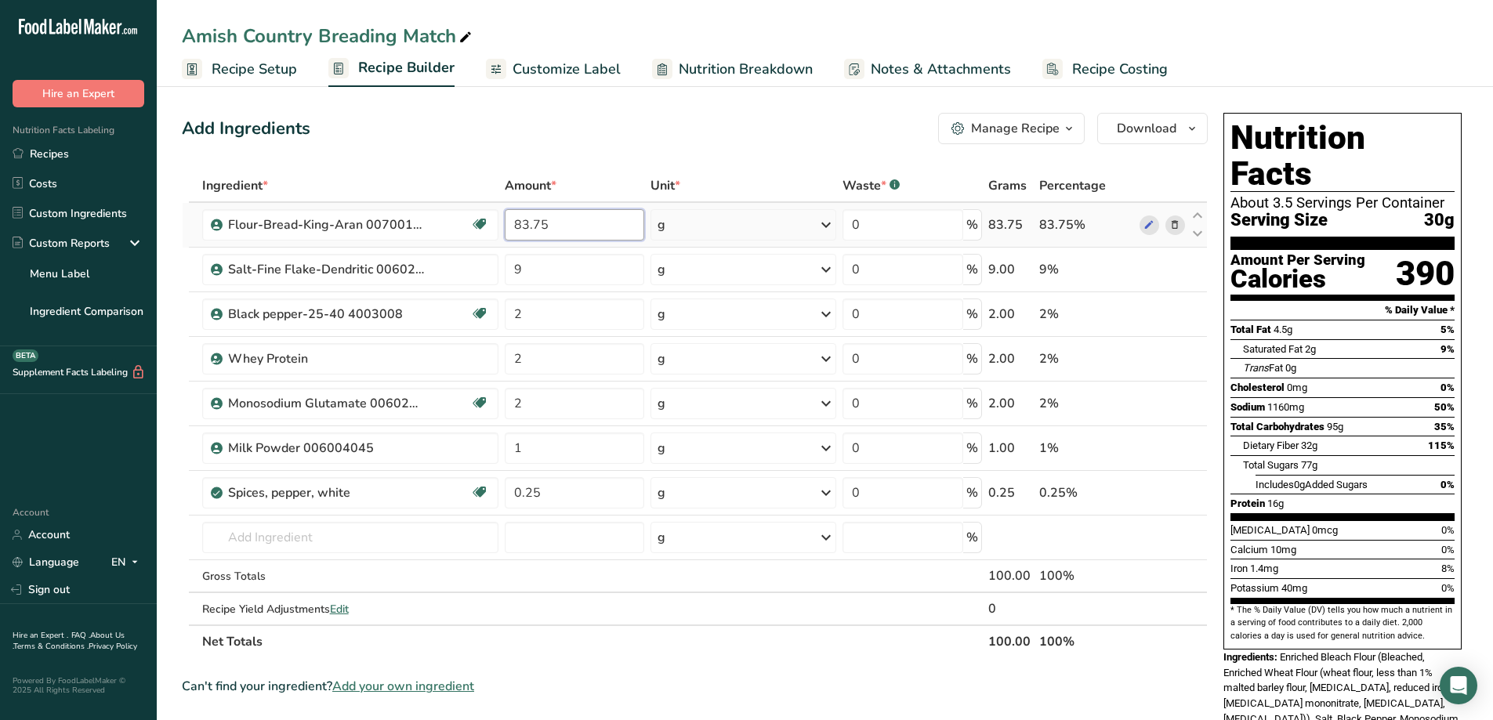
drag, startPoint x: 570, startPoint y: 226, endPoint x: 514, endPoint y: 219, distance: 57.0
click at [539, 252] on tbody "Flour-Bread-King-Aran 007001500 Kosher Pareve 83.75 g Weight Units g kg mg See …" at bounding box center [695, 414] width 1024 height 422
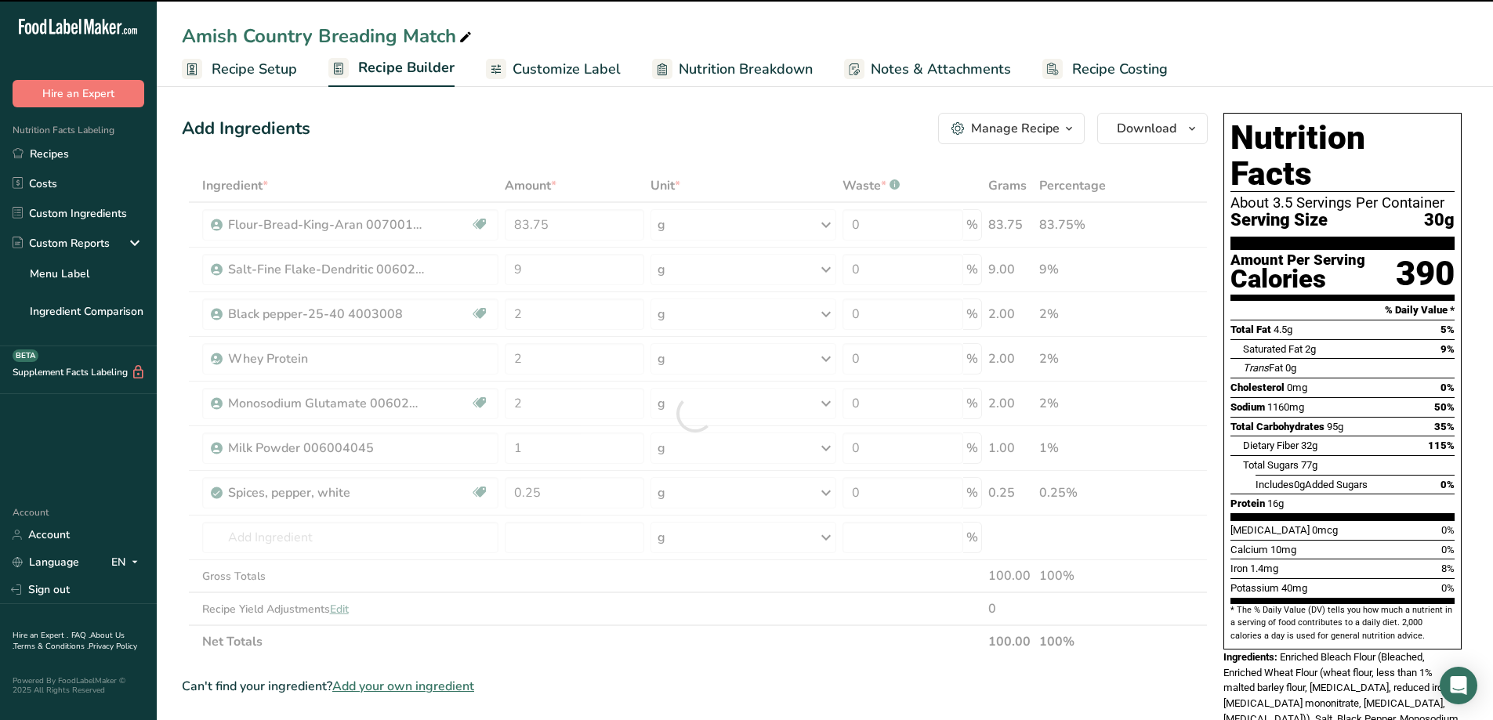
drag, startPoint x: 498, startPoint y: 188, endPoint x: 527, endPoint y: 241, distance: 60.0
click at [527, 241] on div "Ingredient * Amount * Unit * Waste * .a-a{fill:#347362;}.b-a{fill:#fff;} Grams …" at bounding box center [695, 413] width 1026 height 489
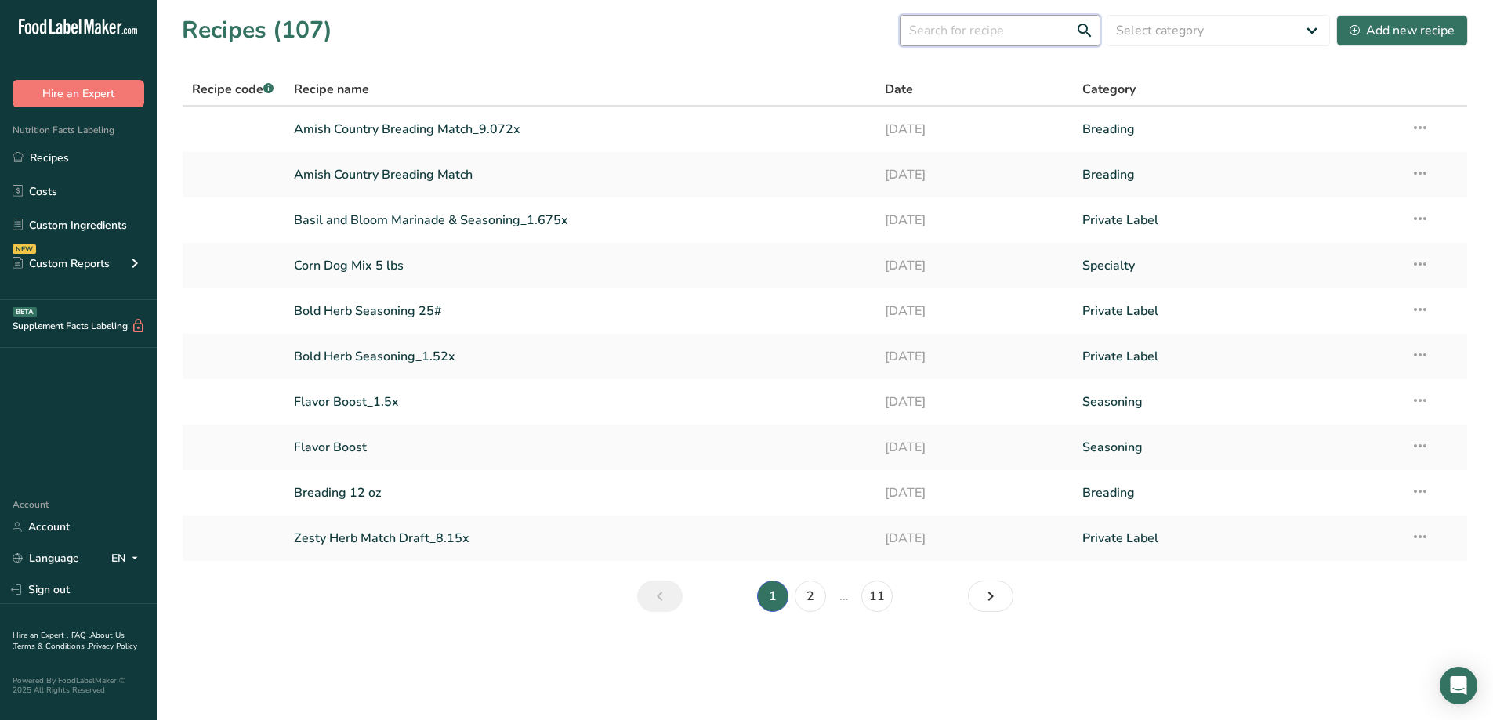
click at [966, 31] on input "text" at bounding box center [1000, 30] width 201 height 31
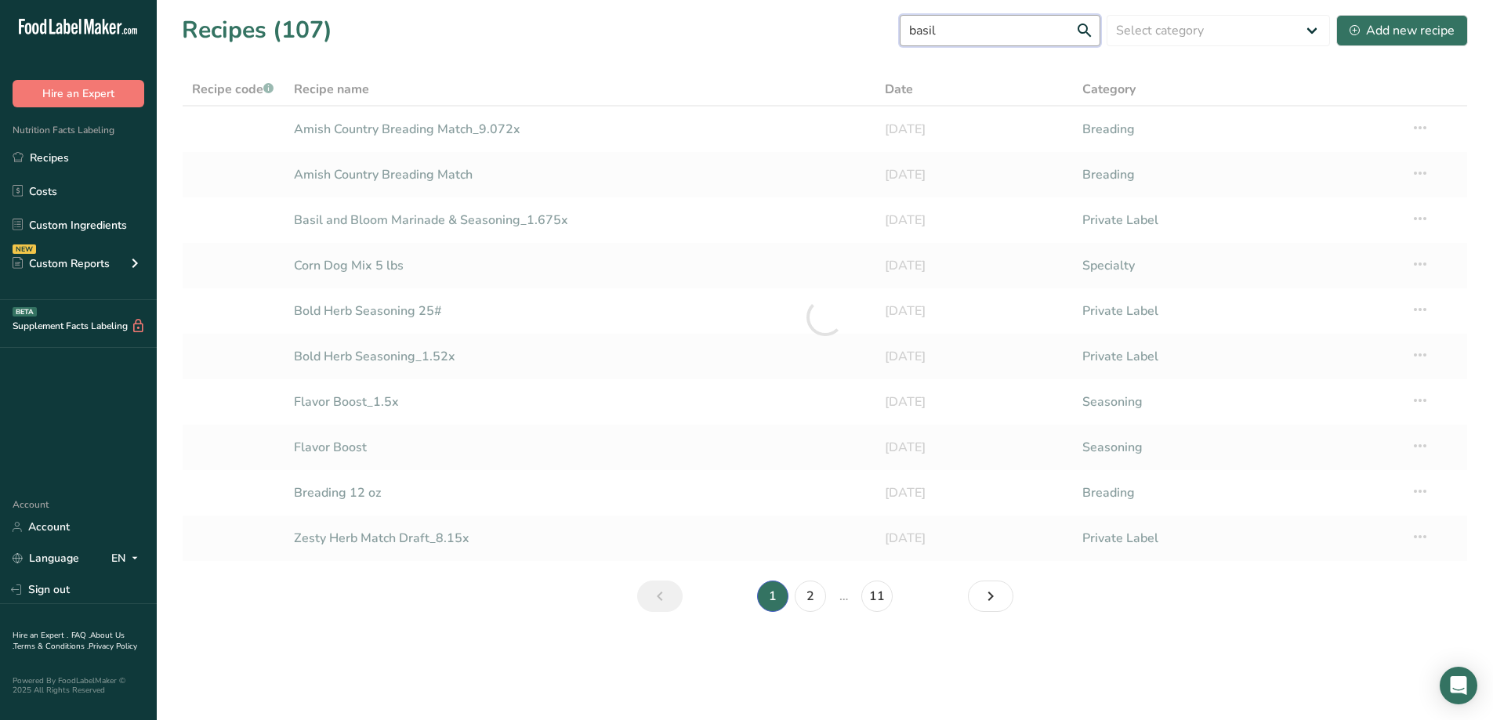
type input "basil"
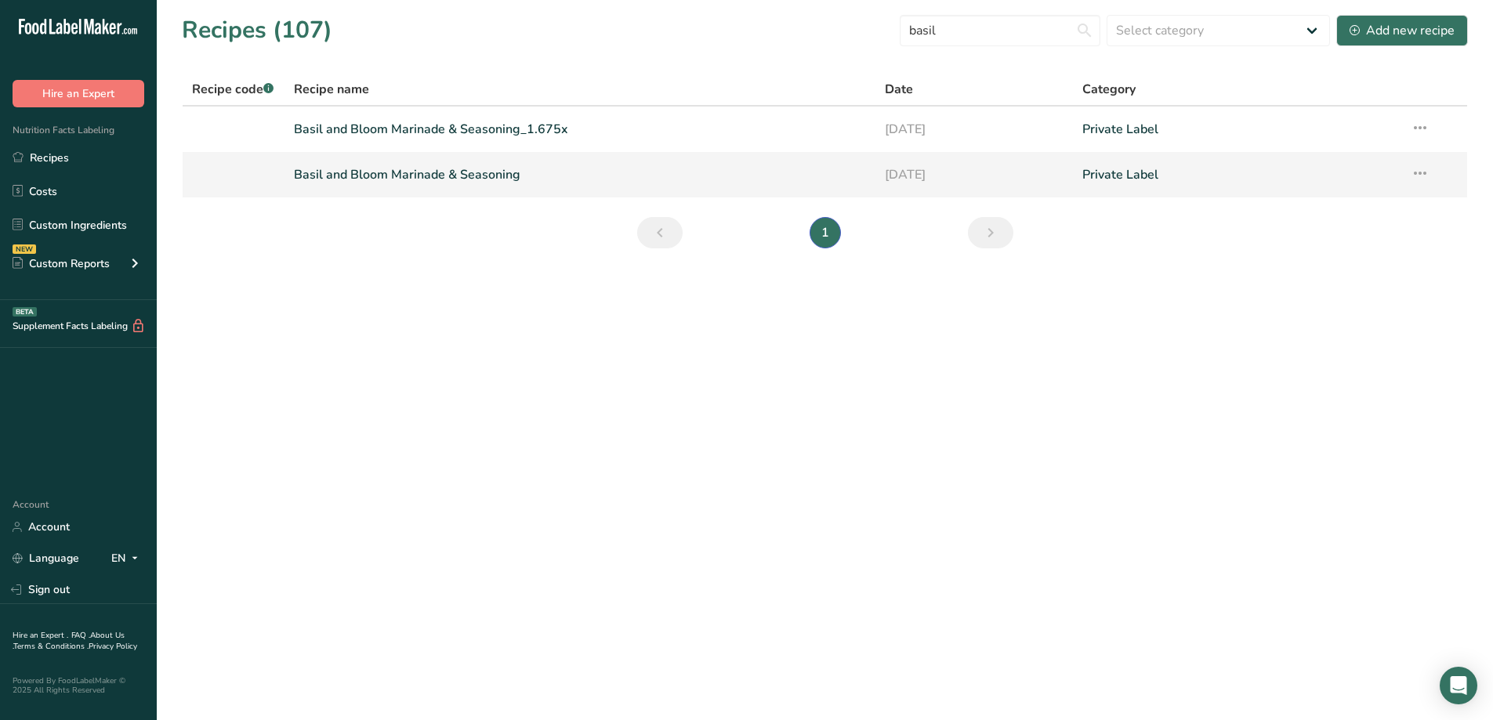
click at [485, 181] on link "Basil and Bloom Marinade & Seasoning" at bounding box center [580, 174] width 573 height 33
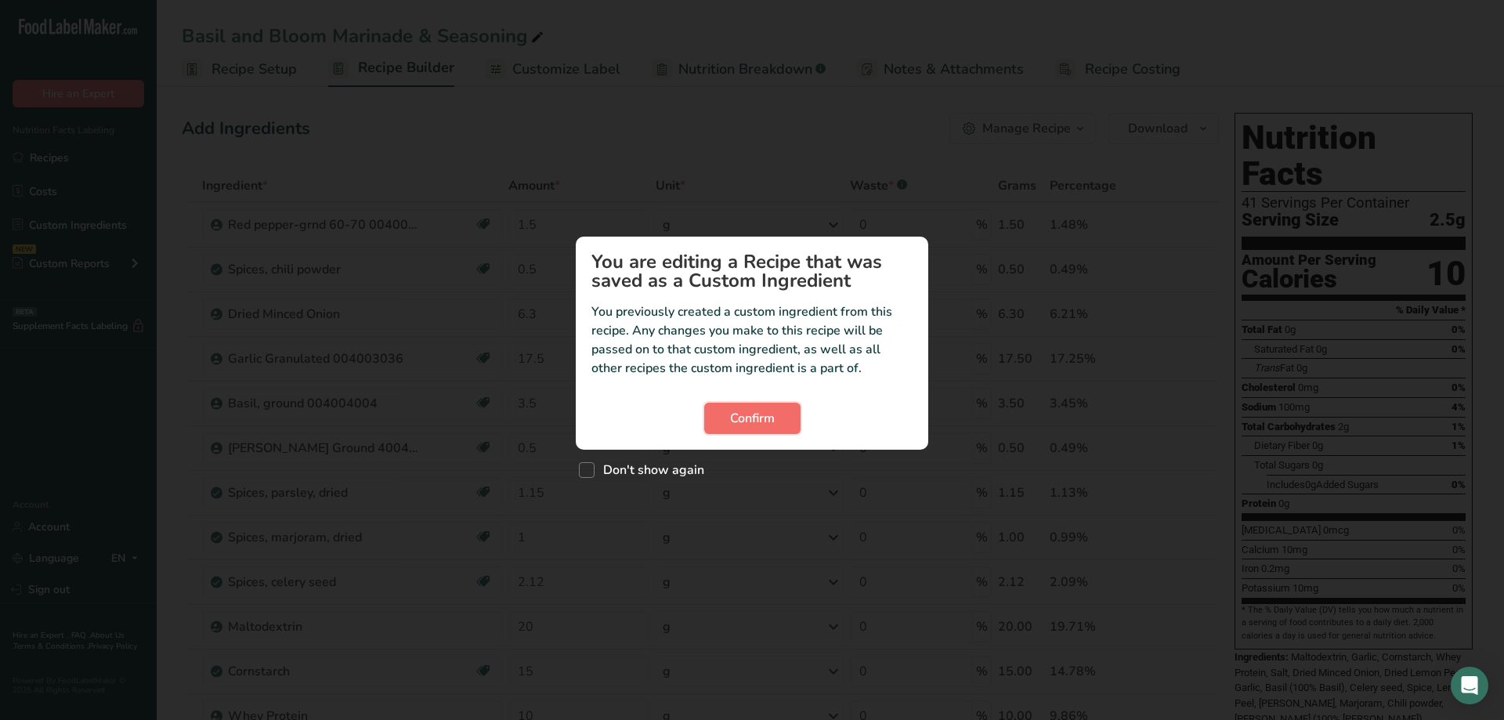
click at [751, 425] on span "Confirm" at bounding box center [752, 418] width 45 height 19
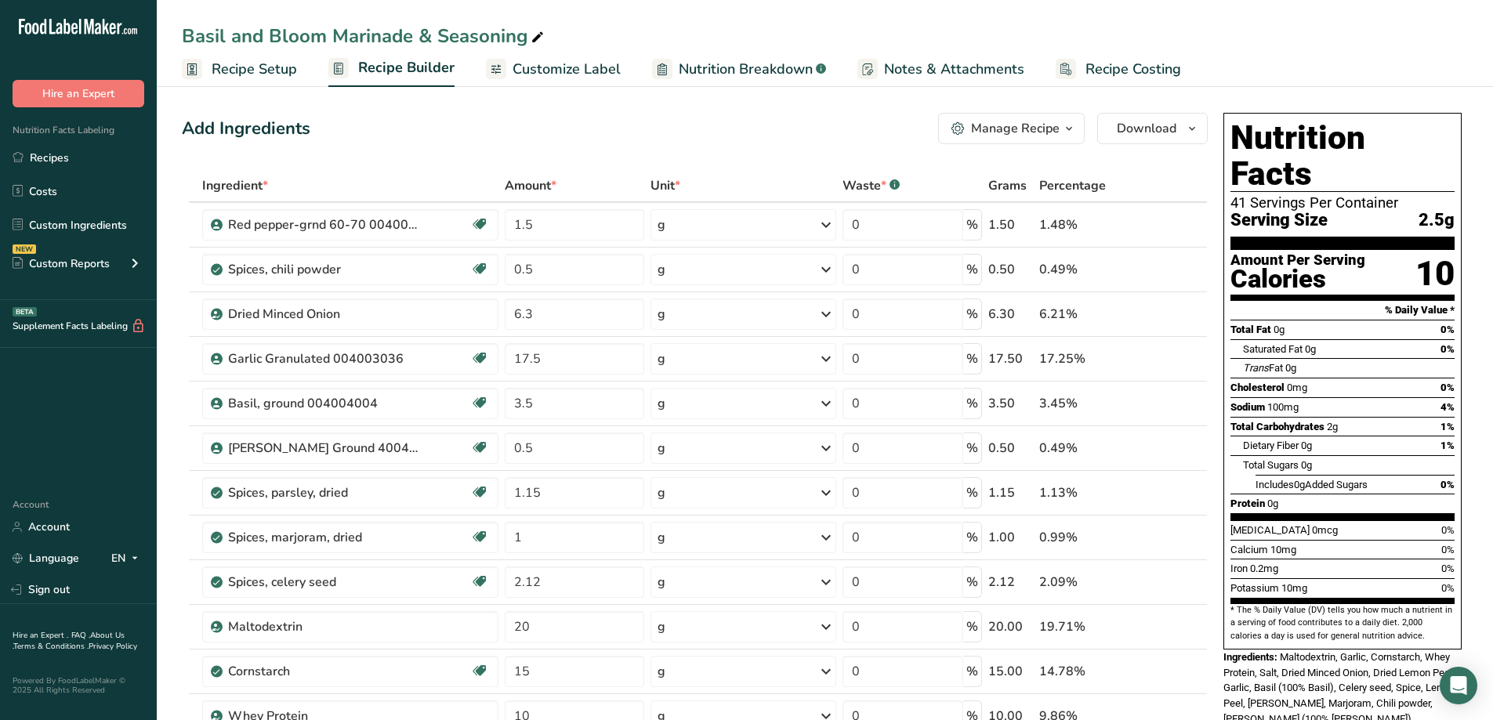
click at [1068, 129] on icon "button" at bounding box center [1069, 129] width 13 height 20
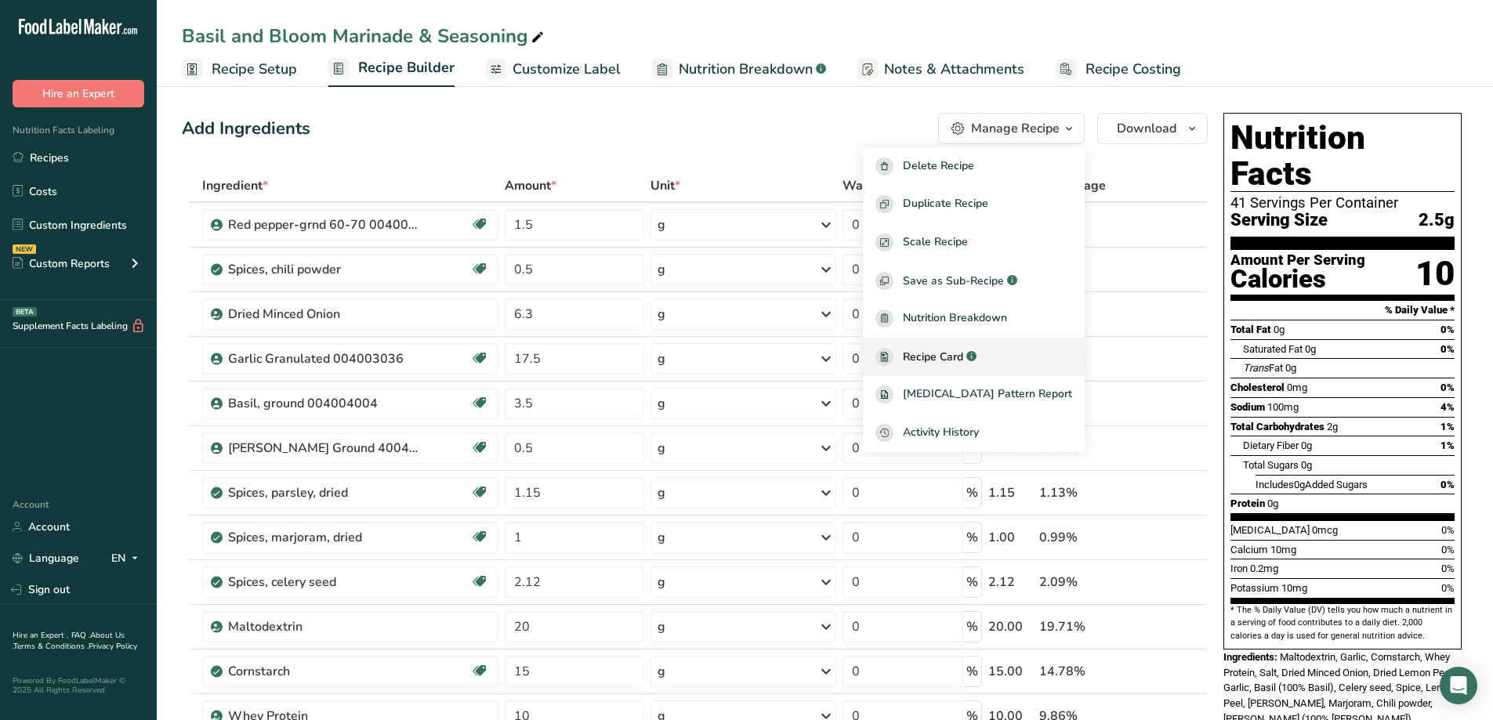
click at [976, 363] on div ".a-a{fill:#347362;}.b-a{fill:#fff;}" at bounding box center [969, 357] width 13 height 18
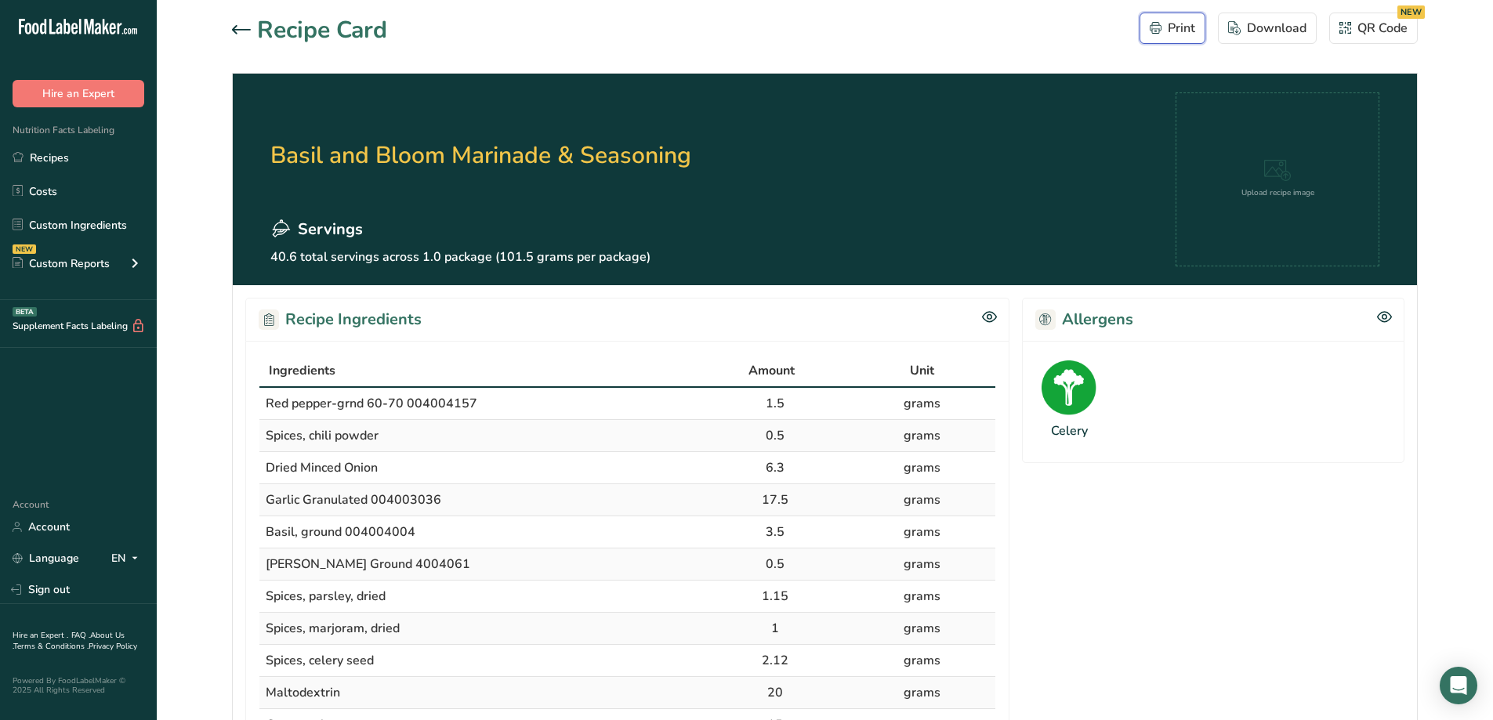
click at [1186, 31] on div "Print" at bounding box center [1171, 28] width 45 height 19
